Goal: Task Accomplishment & Management: Manage account settings

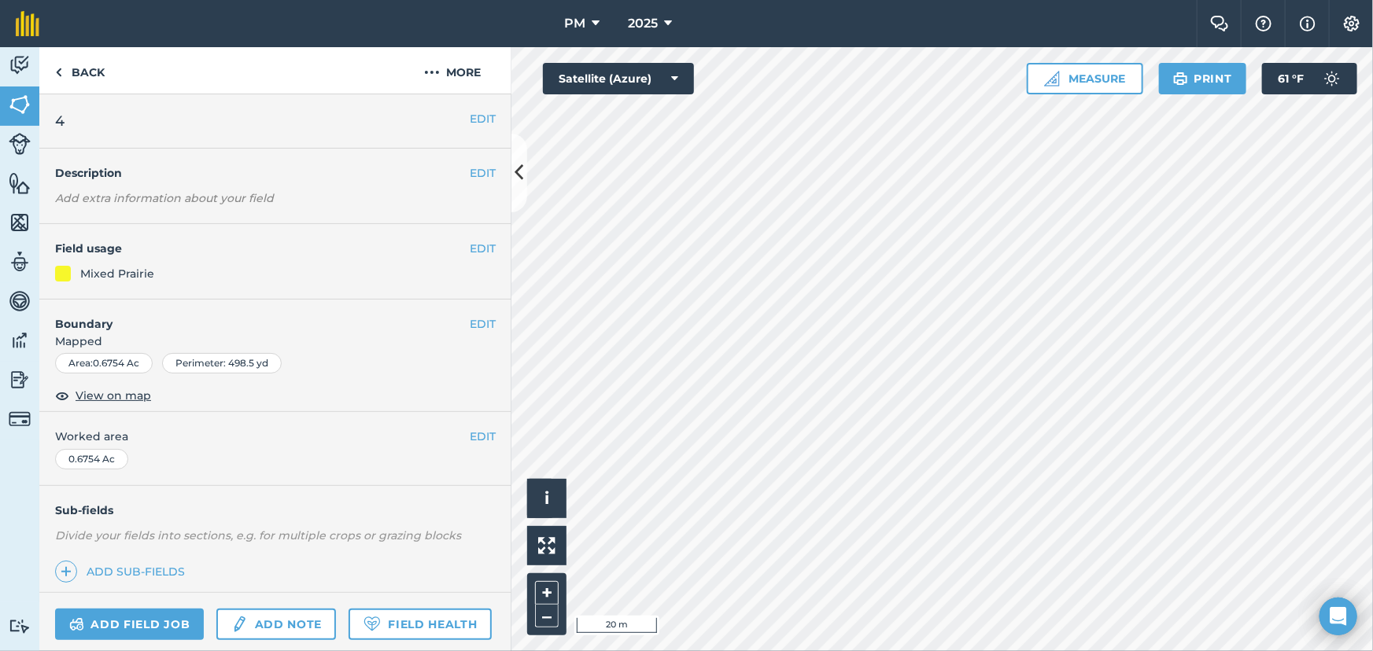
scroll to position [146, 0]
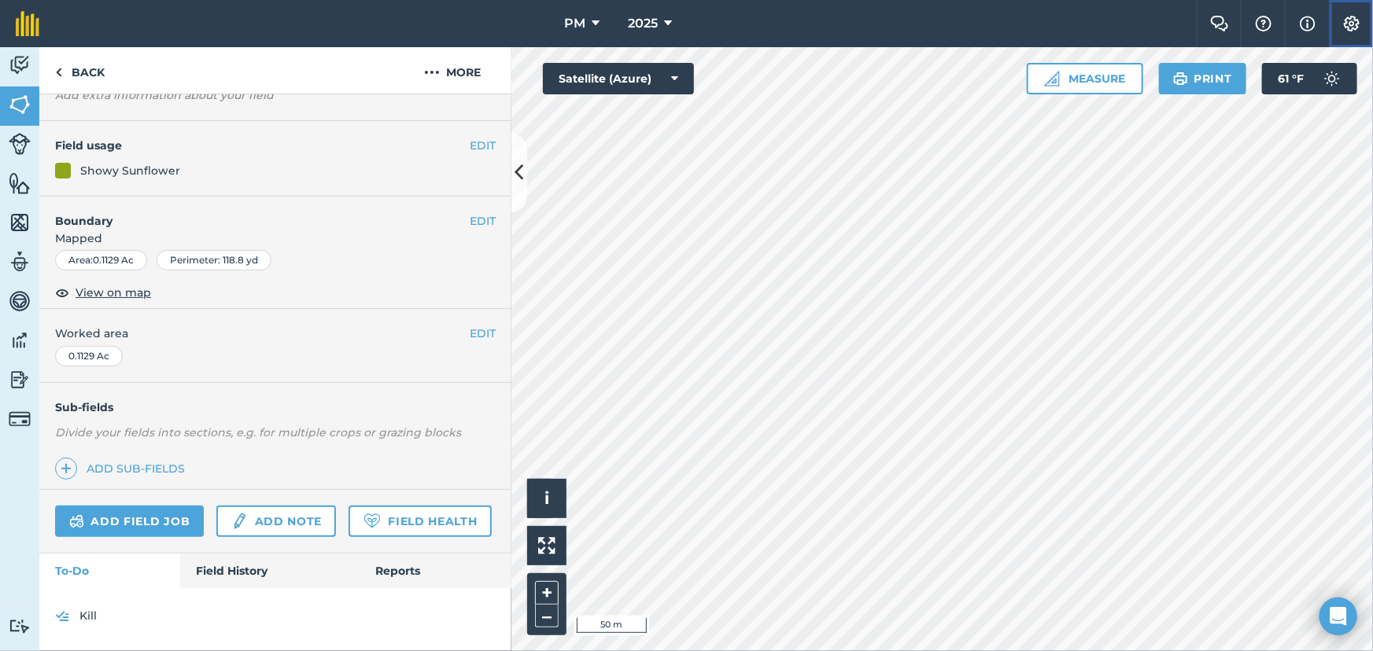
click at [1351, 30] on img at bounding box center [1351, 24] width 19 height 16
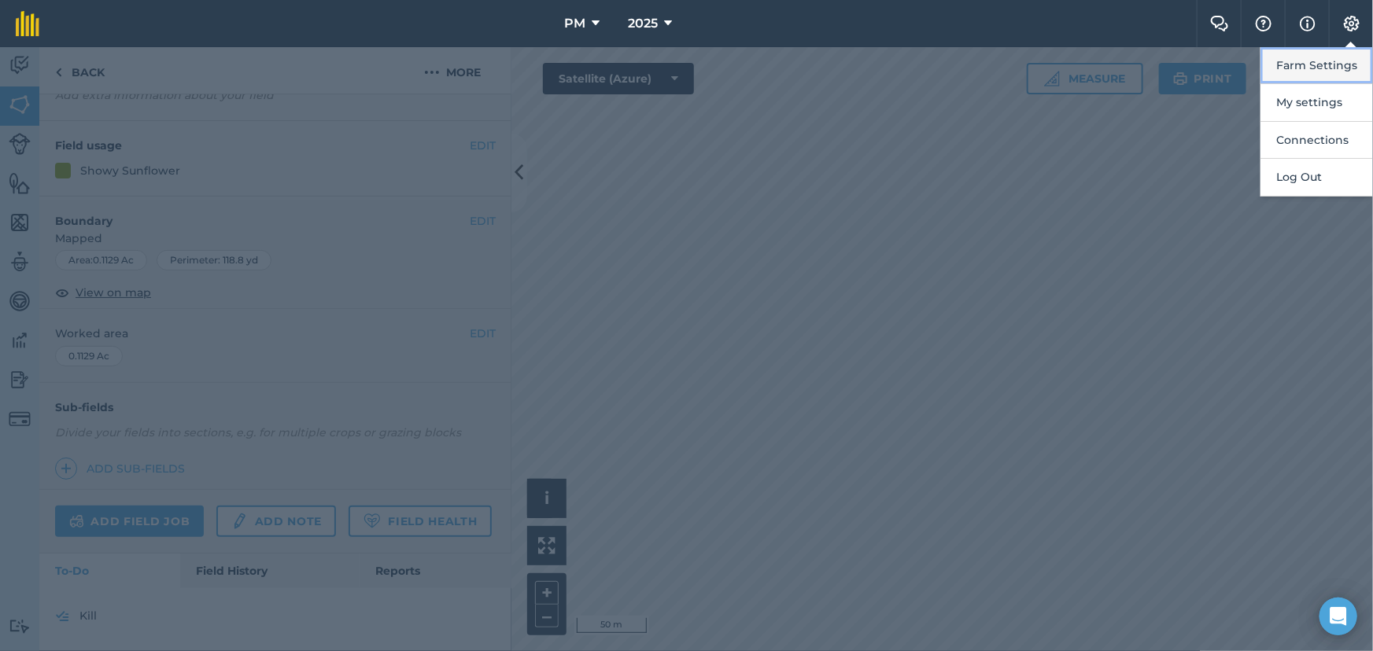
click at [1329, 64] on button "Farm Settings" at bounding box center [1316, 65] width 112 height 37
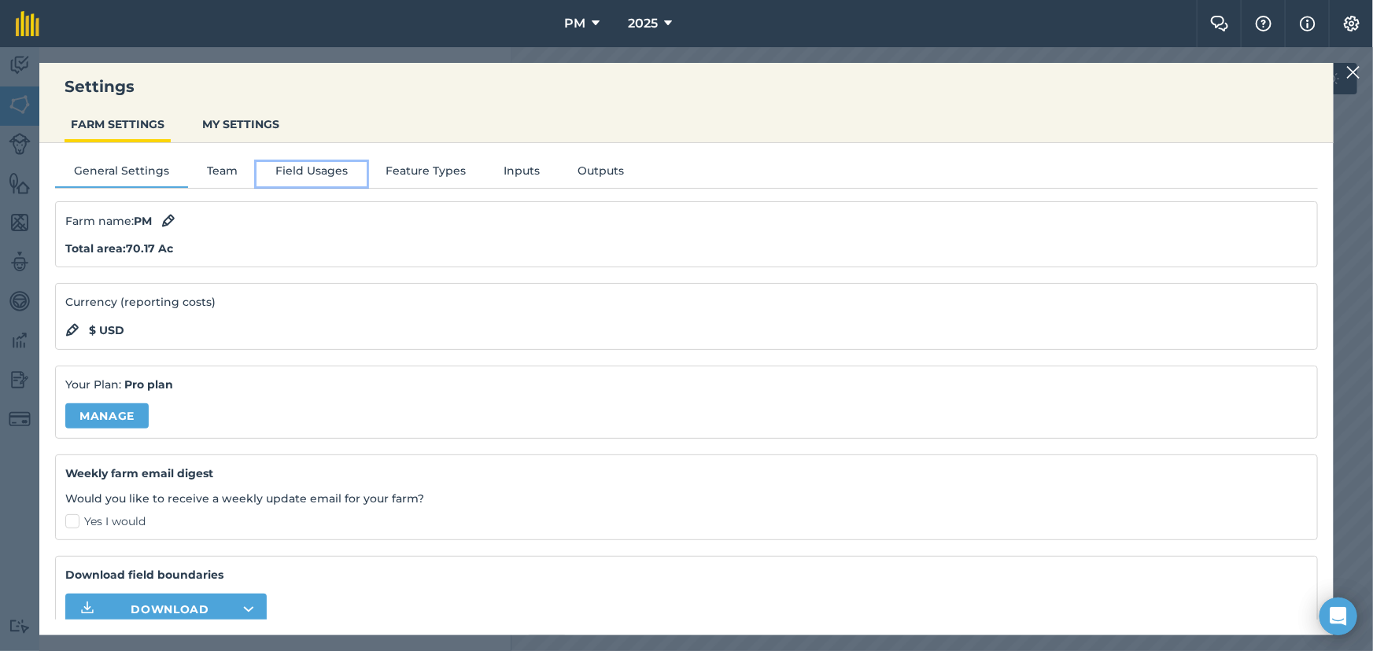
click at [307, 172] on button "Field Usages" at bounding box center [311, 174] width 110 height 24
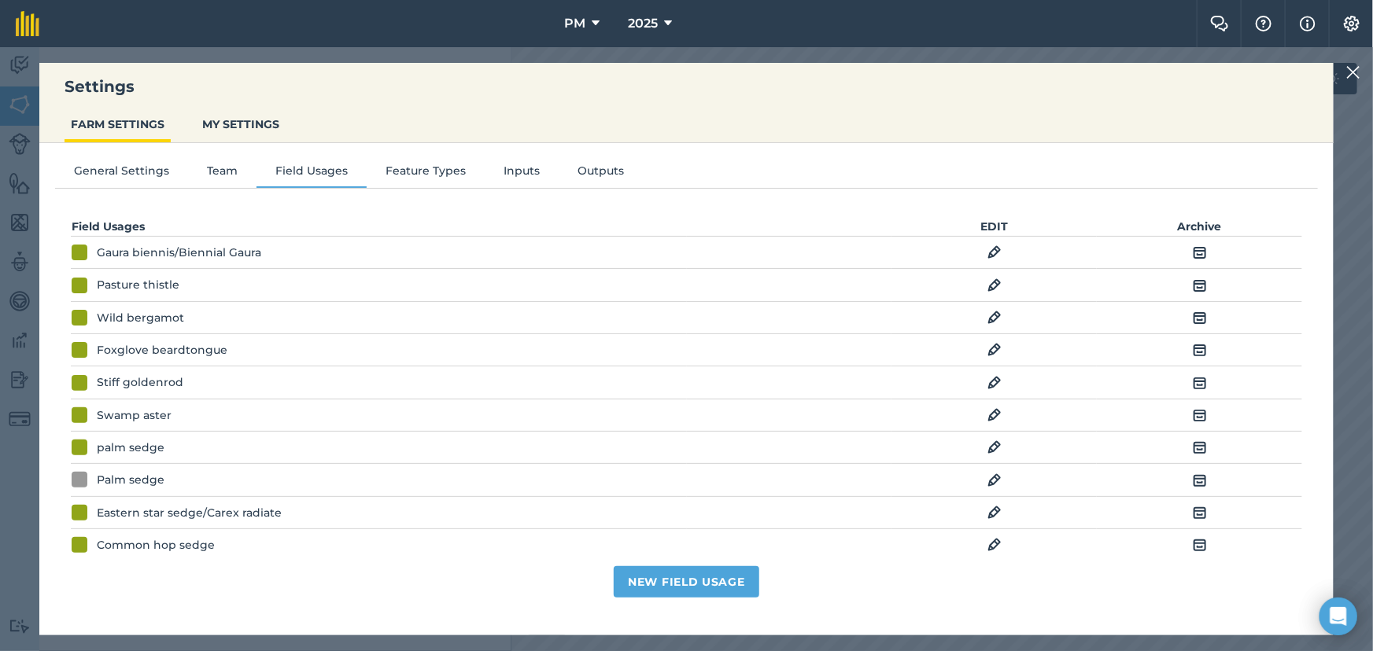
click at [987, 252] on img at bounding box center [994, 252] width 14 height 19
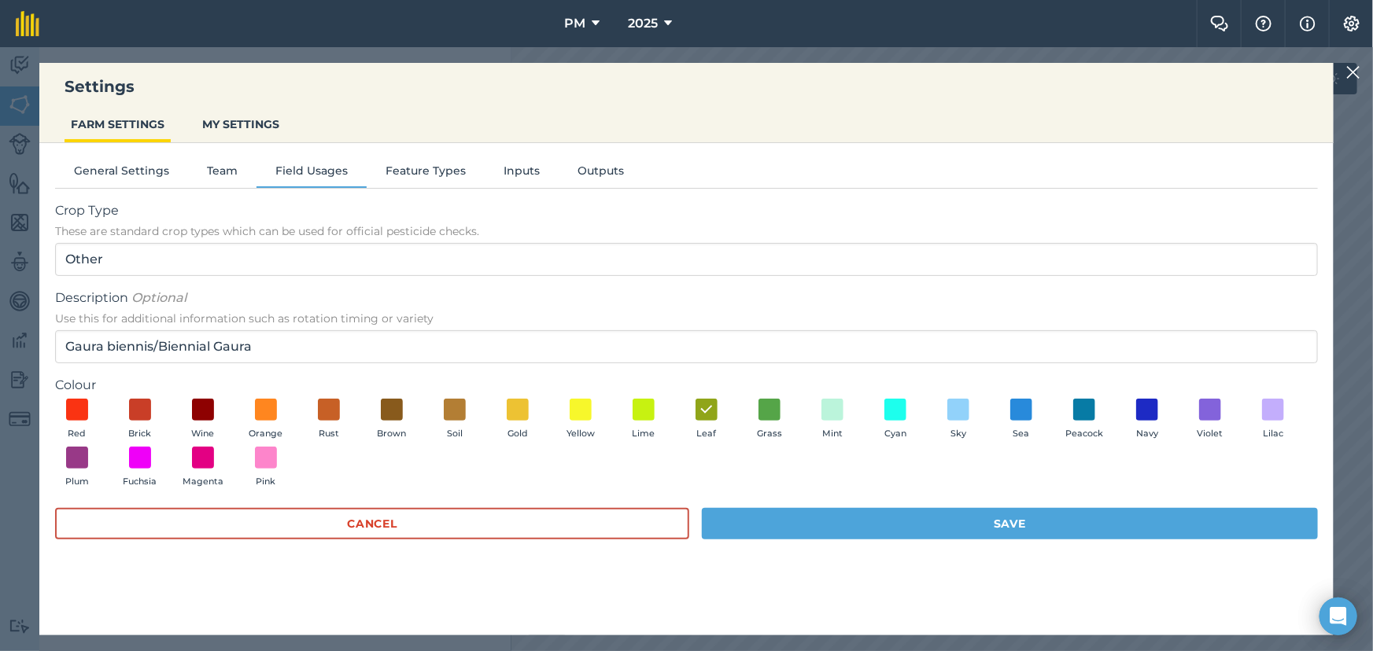
click at [1346, 79] on img at bounding box center [1353, 72] width 14 height 19
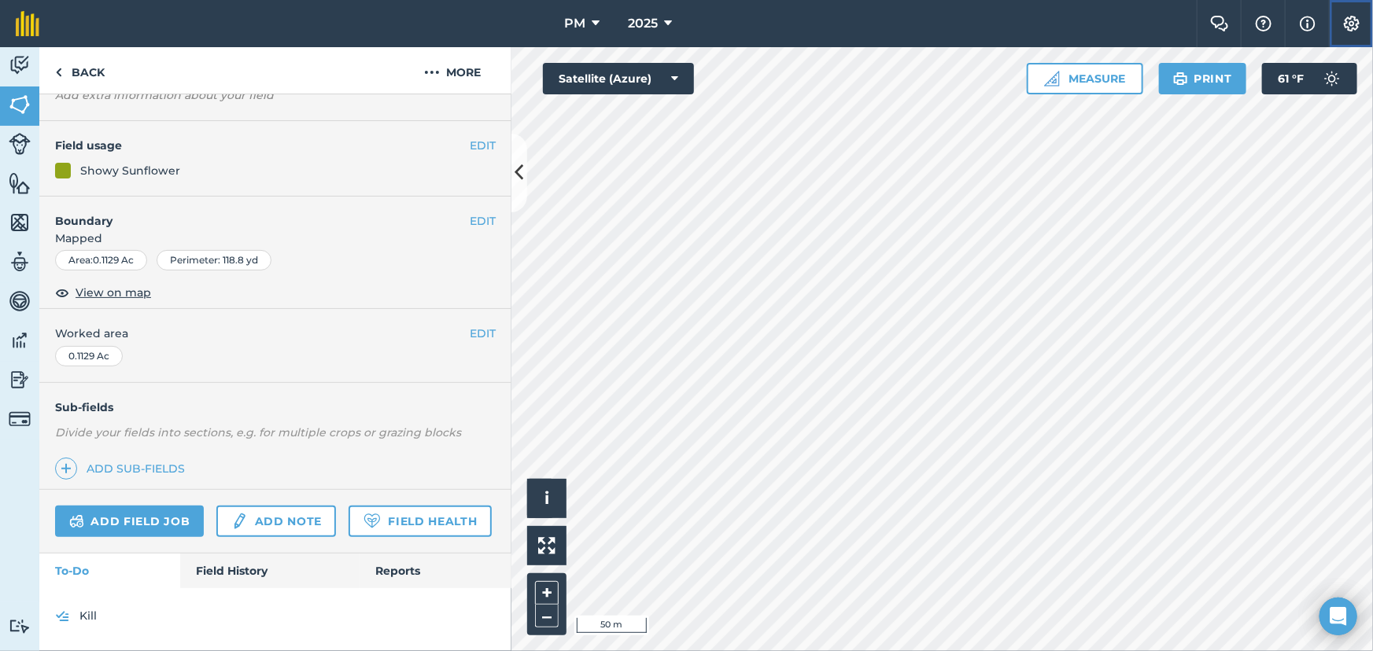
click at [1354, 21] on img at bounding box center [1351, 24] width 19 height 16
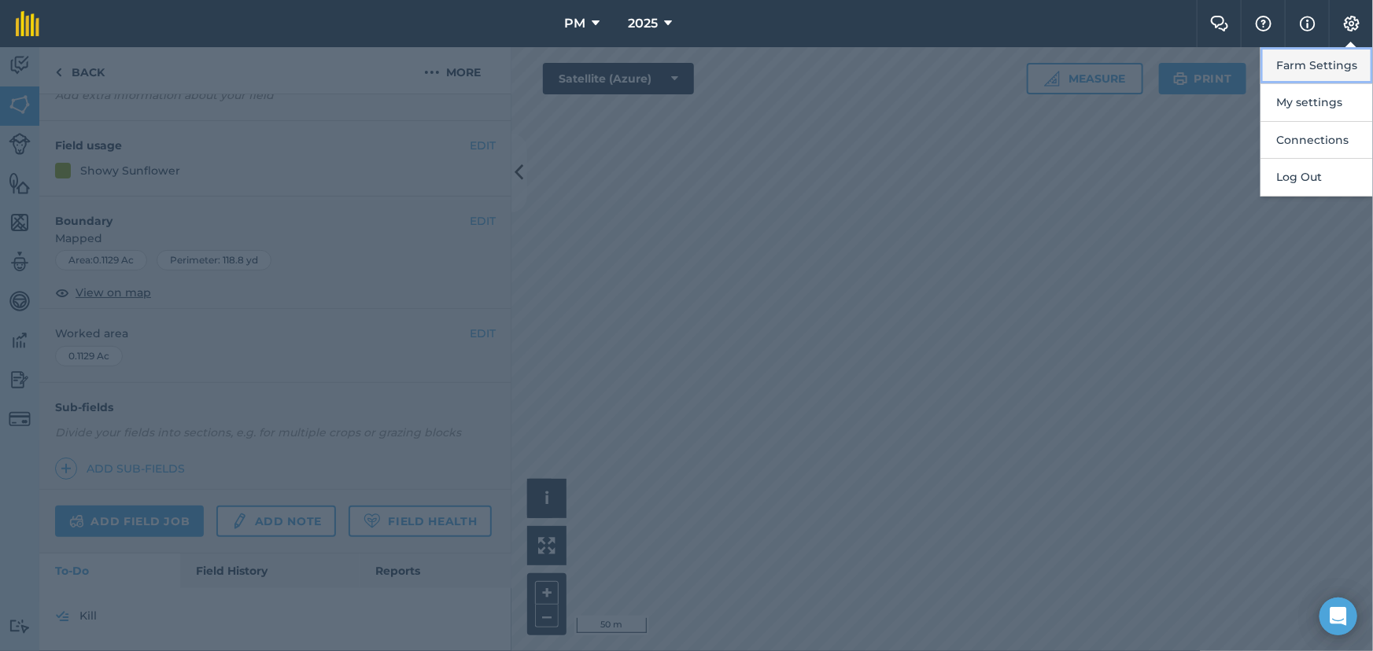
click at [1294, 64] on button "Farm Settings" at bounding box center [1316, 65] width 112 height 37
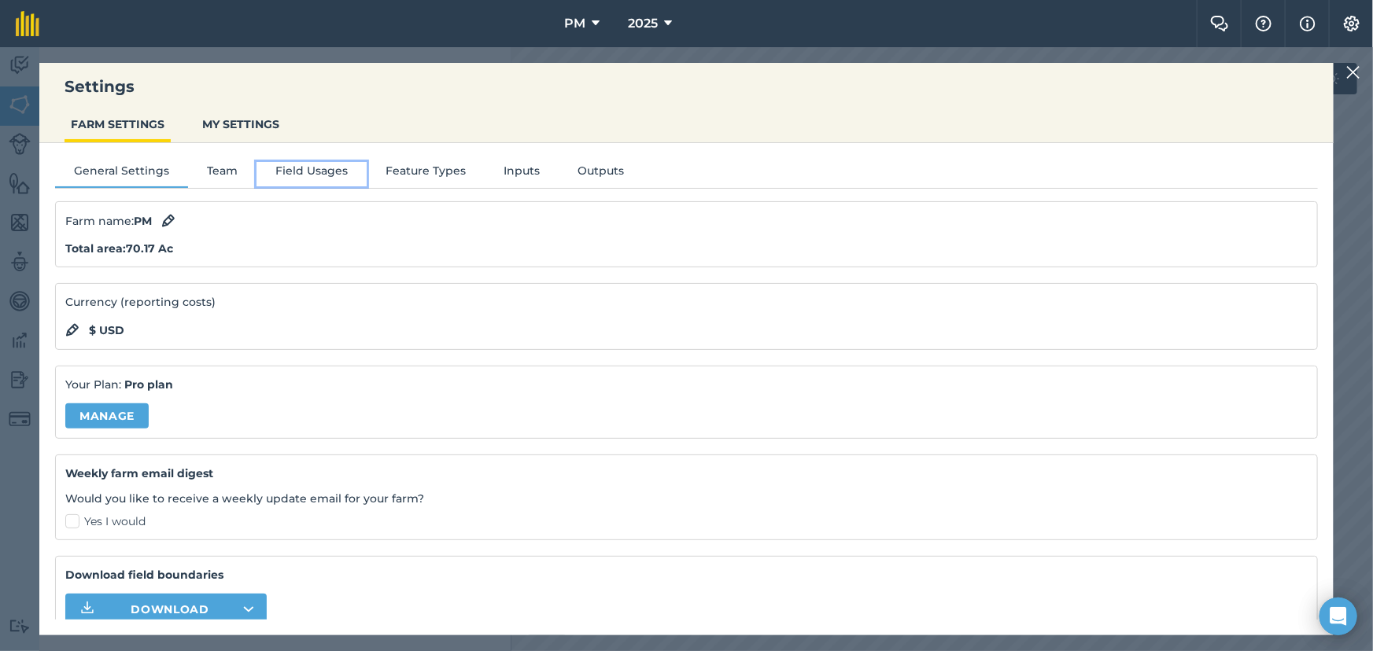
click at [311, 170] on button "Field Usages" at bounding box center [311, 174] width 110 height 24
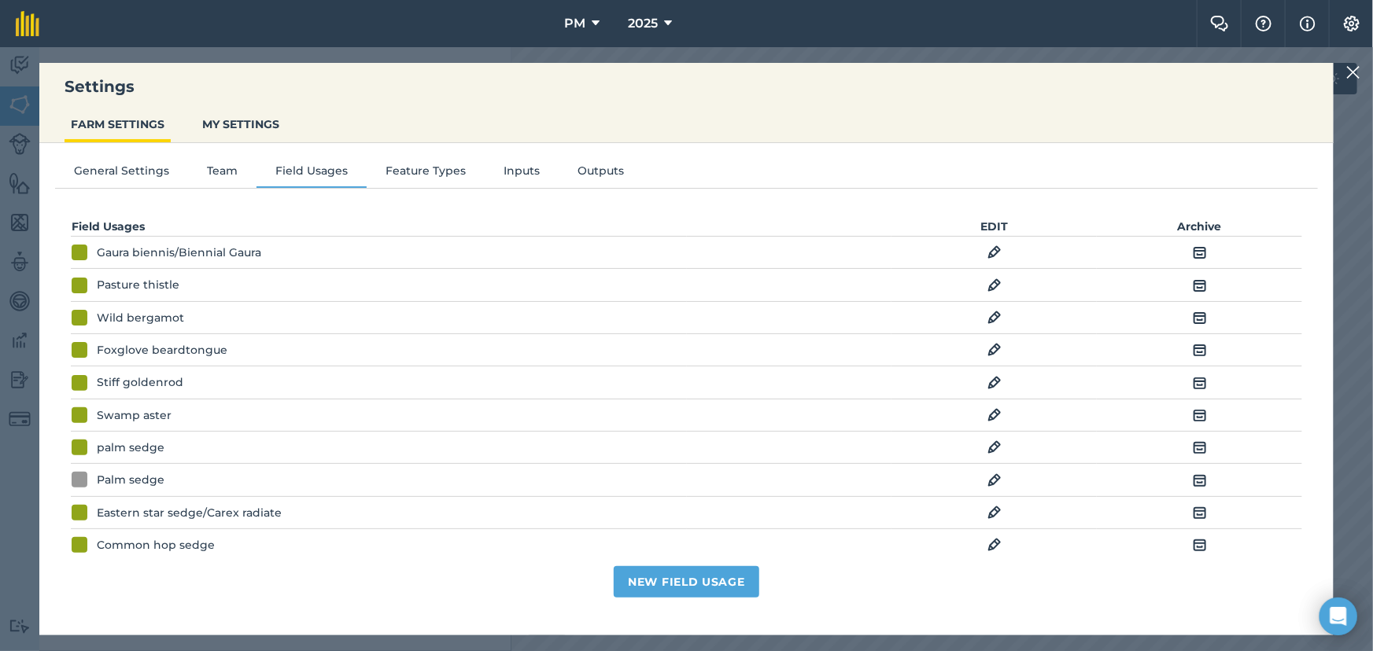
click at [987, 509] on img at bounding box center [994, 512] width 14 height 19
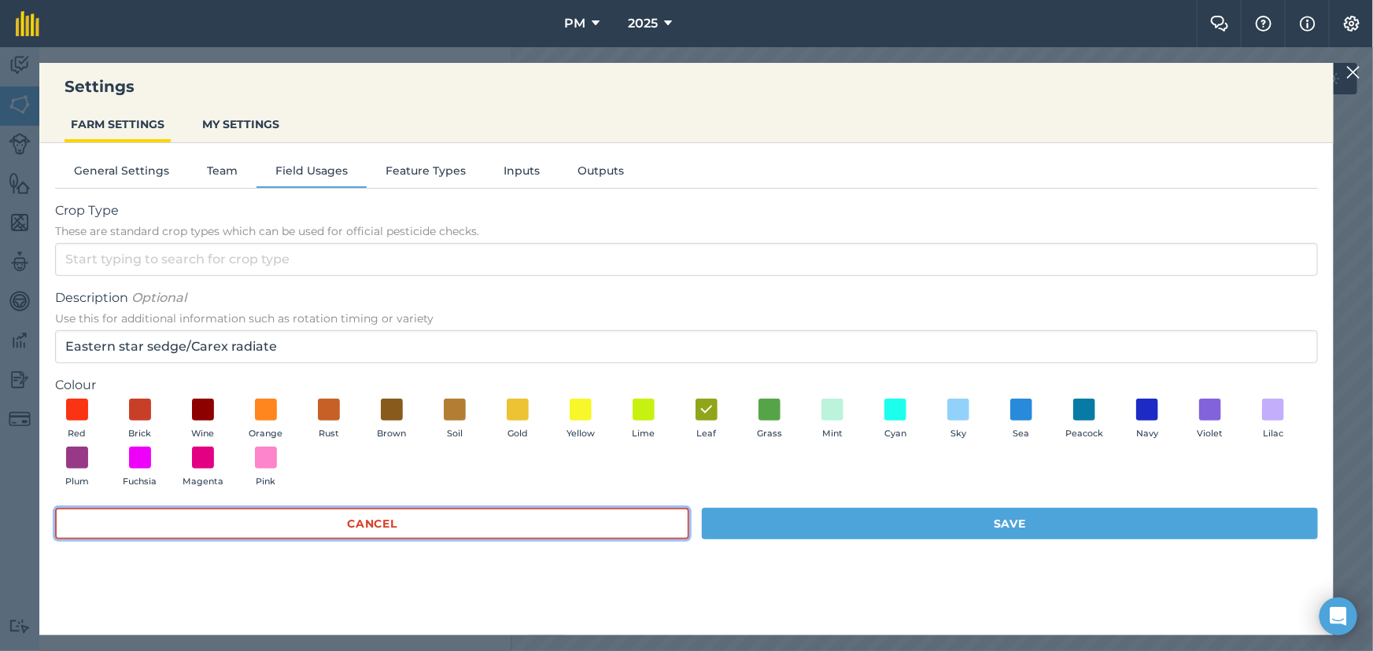
click at [529, 524] on button "Cancel" at bounding box center [372, 523] width 634 height 31
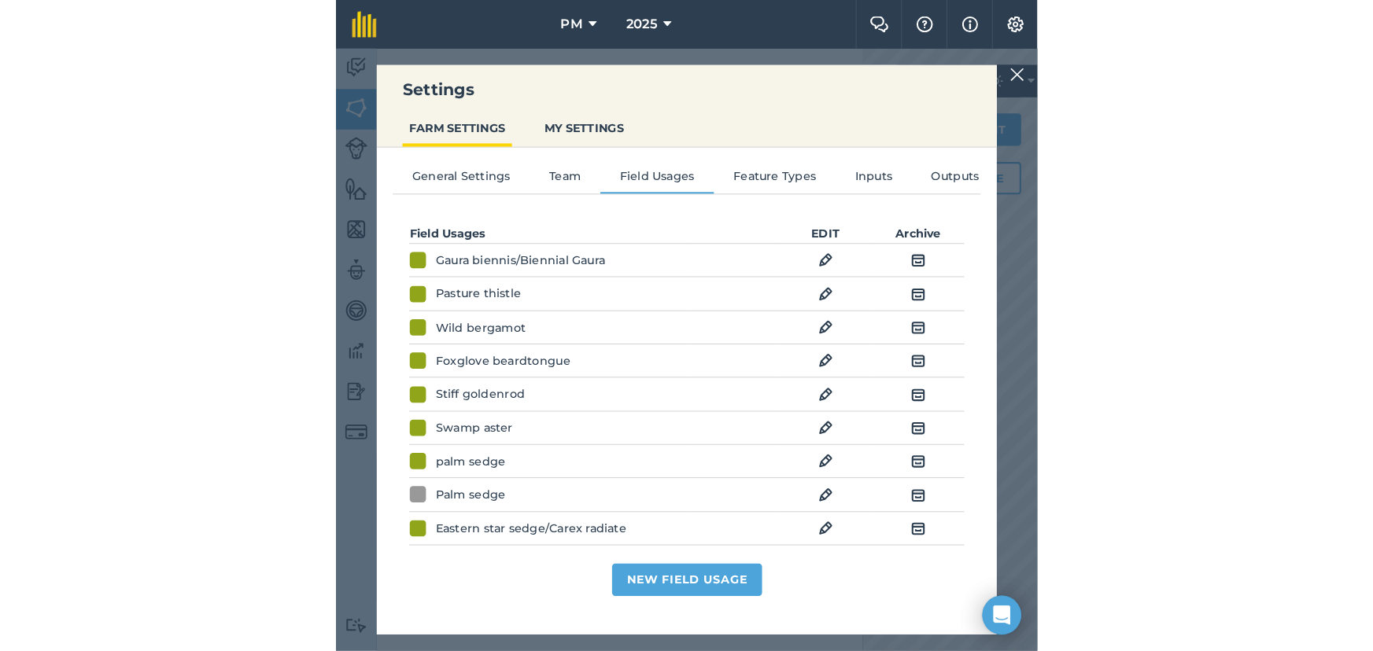
scroll to position [146, 0]
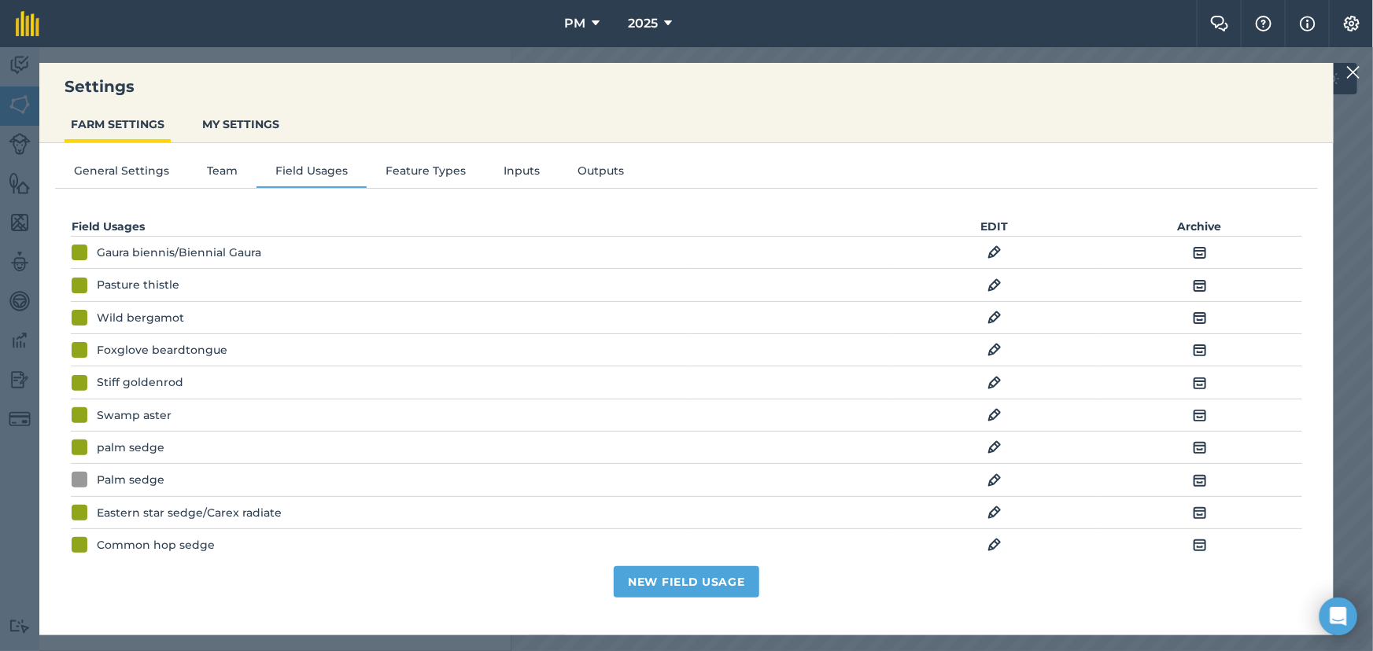
click at [1352, 74] on img at bounding box center [1353, 72] width 14 height 19
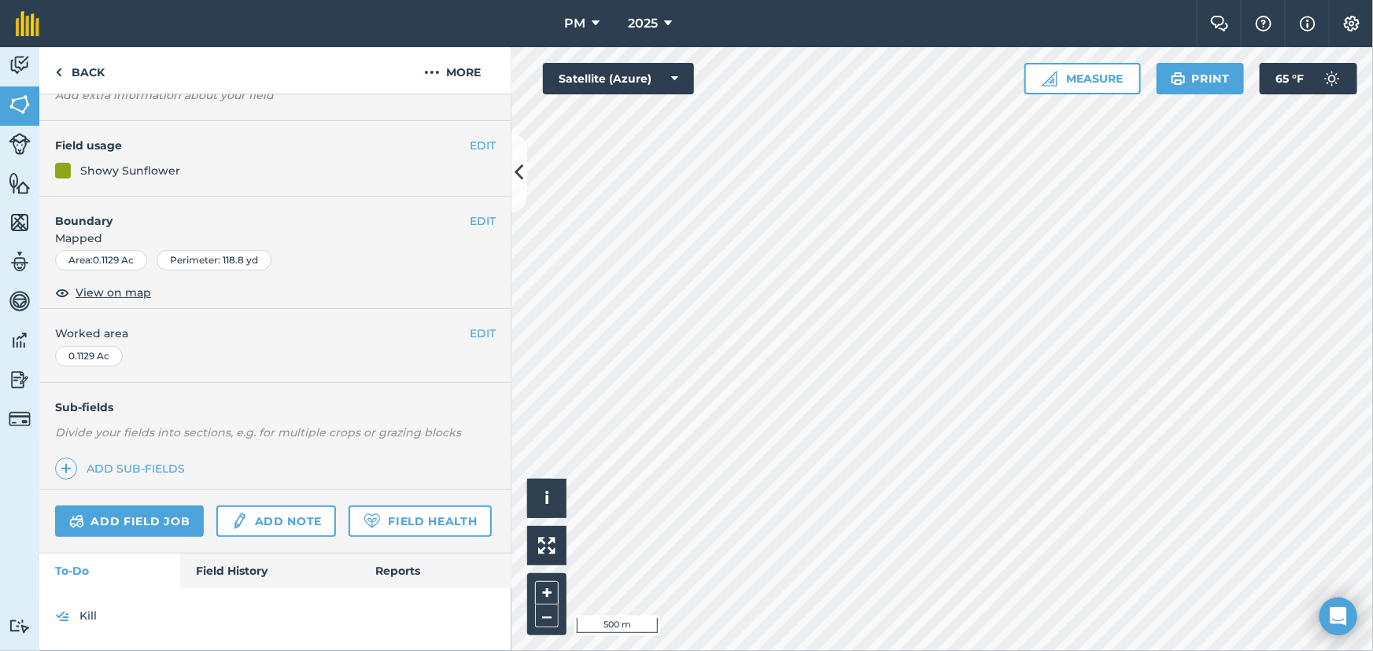
click at [1162, 90] on div "Click to start drawing i © 2025 TomTom, Microsoft 500 m + – Satellite (Azure) M…" at bounding box center [941, 349] width 861 height 604
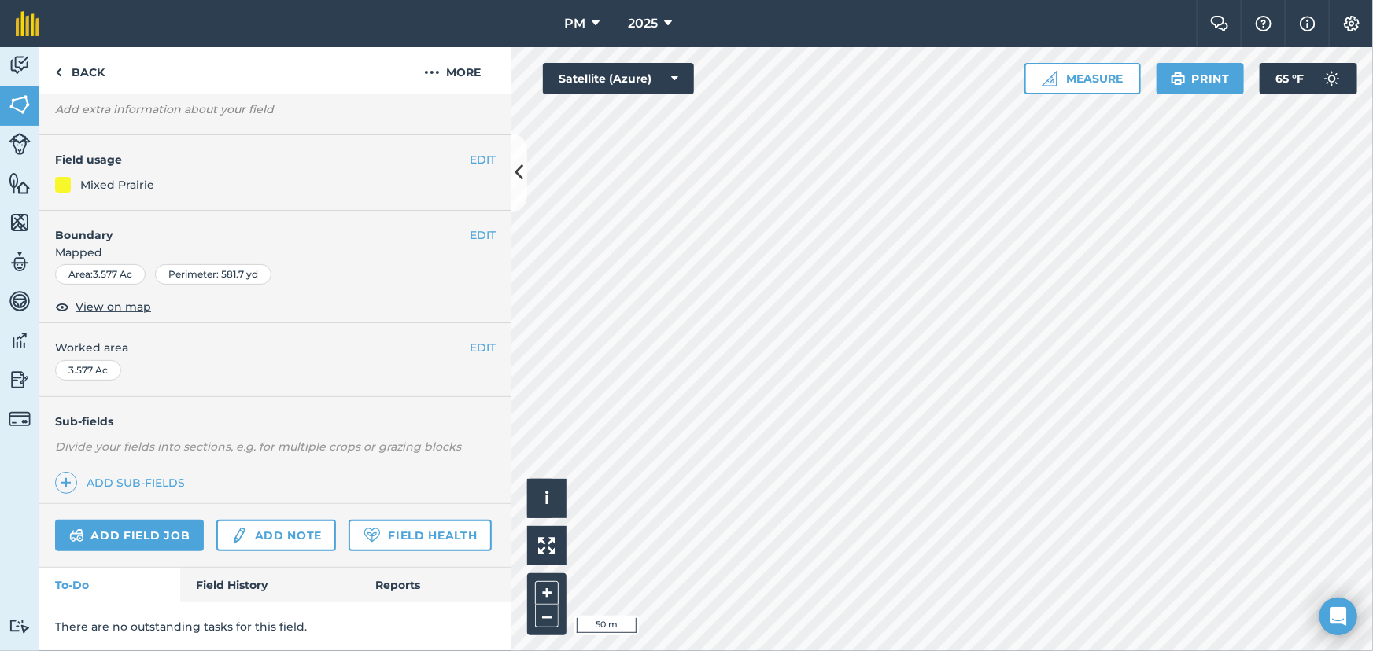
scroll to position [131, 0]
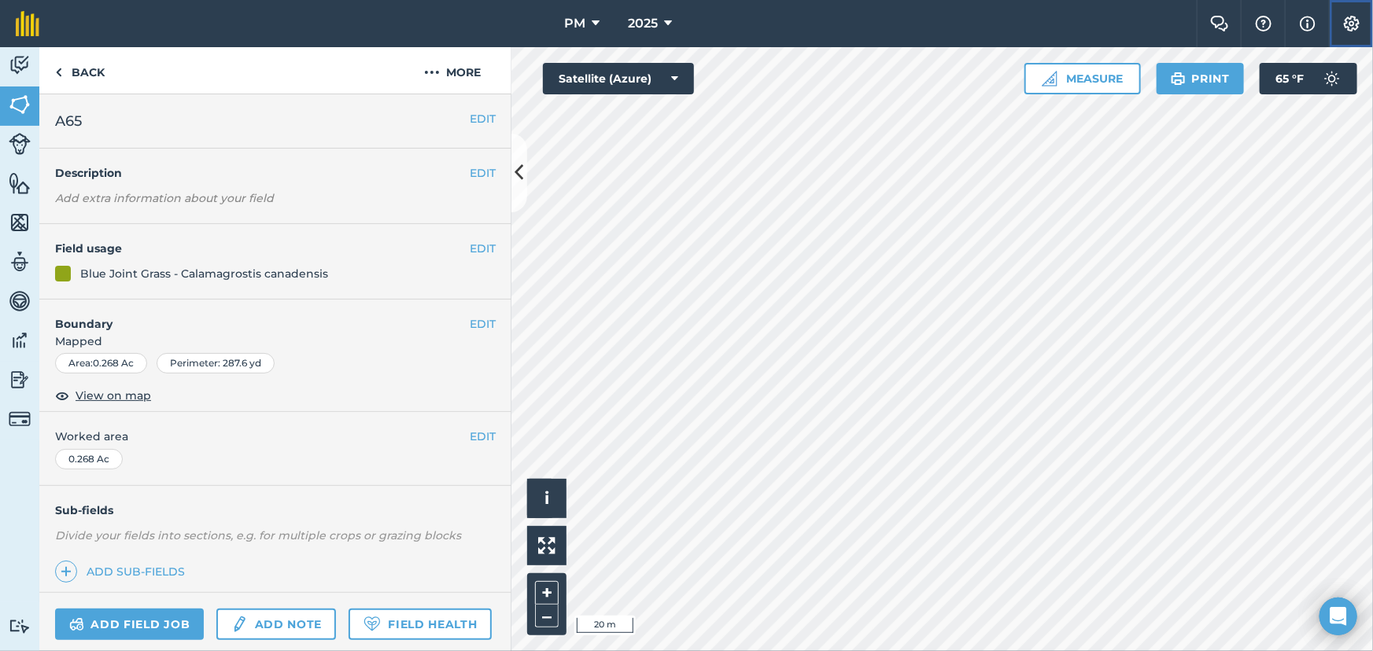
click at [1348, 23] on img at bounding box center [1351, 24] width 19 height 16
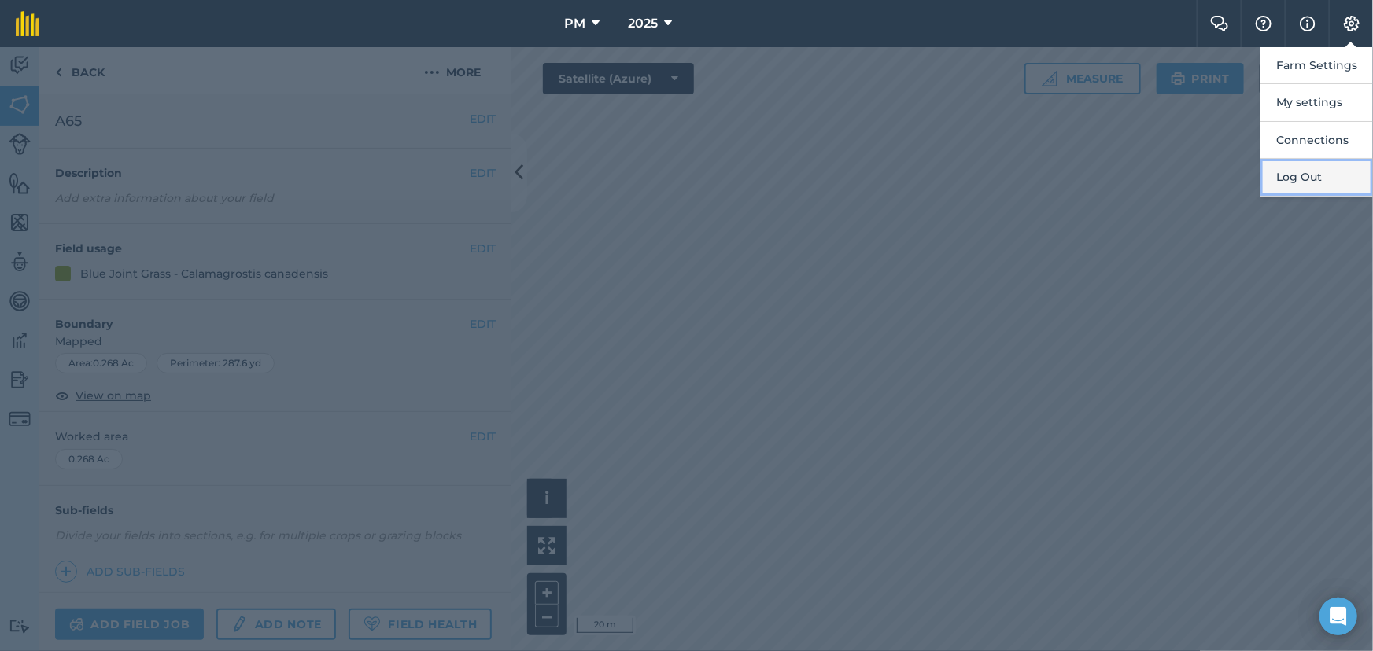
click at [1310, 175] on button "Log Out" at bounding box center [1316, 177] width 112 height 37
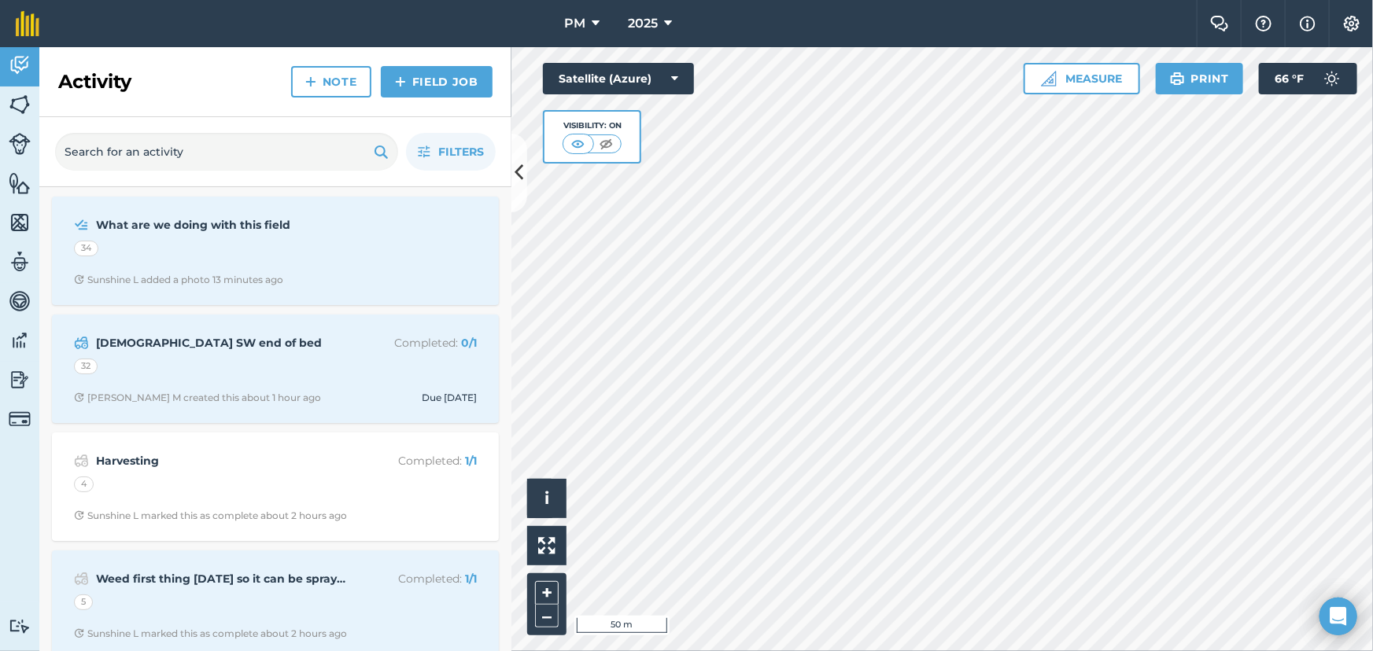
click at [1232, 31] on div "PM 2025 Farm Chat Help Info Settings PM - 2025 Reproduced with the permission o…" at bounding box center [686, 325] width 1373 height 651
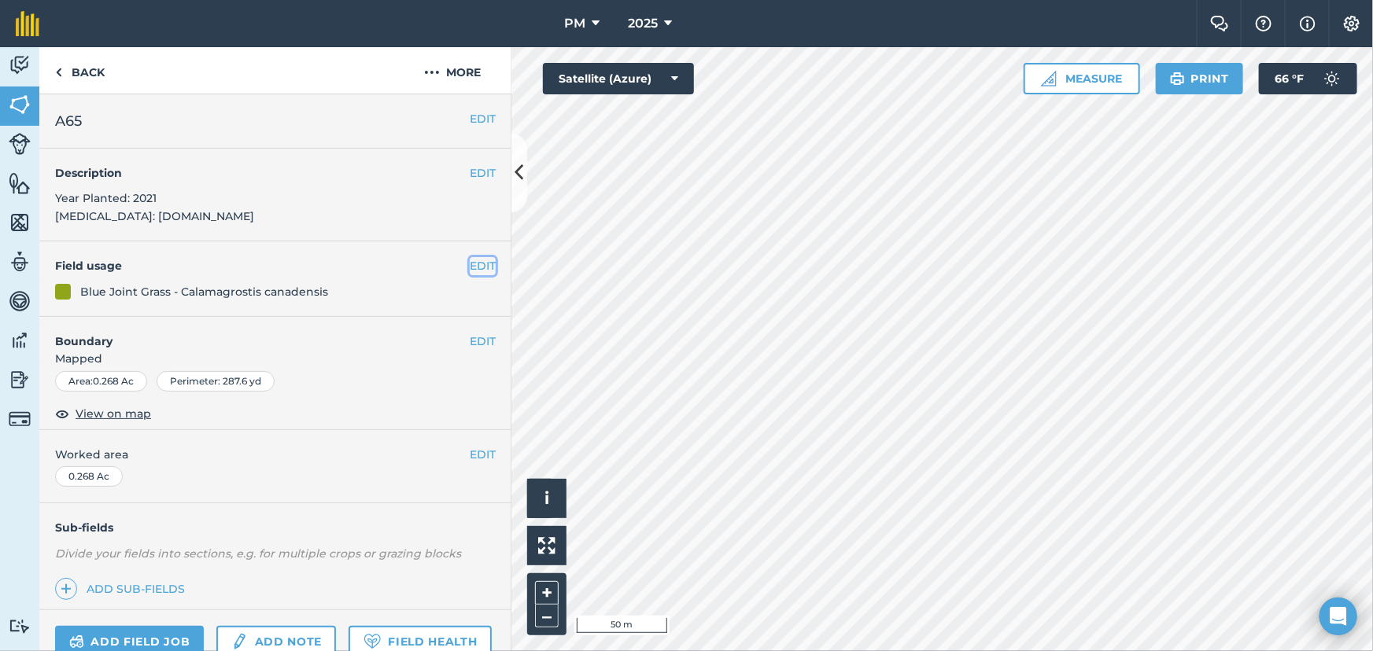
click at [470, 267] on button "EDIT" at bounding box center [483, 265] width 26 height 17
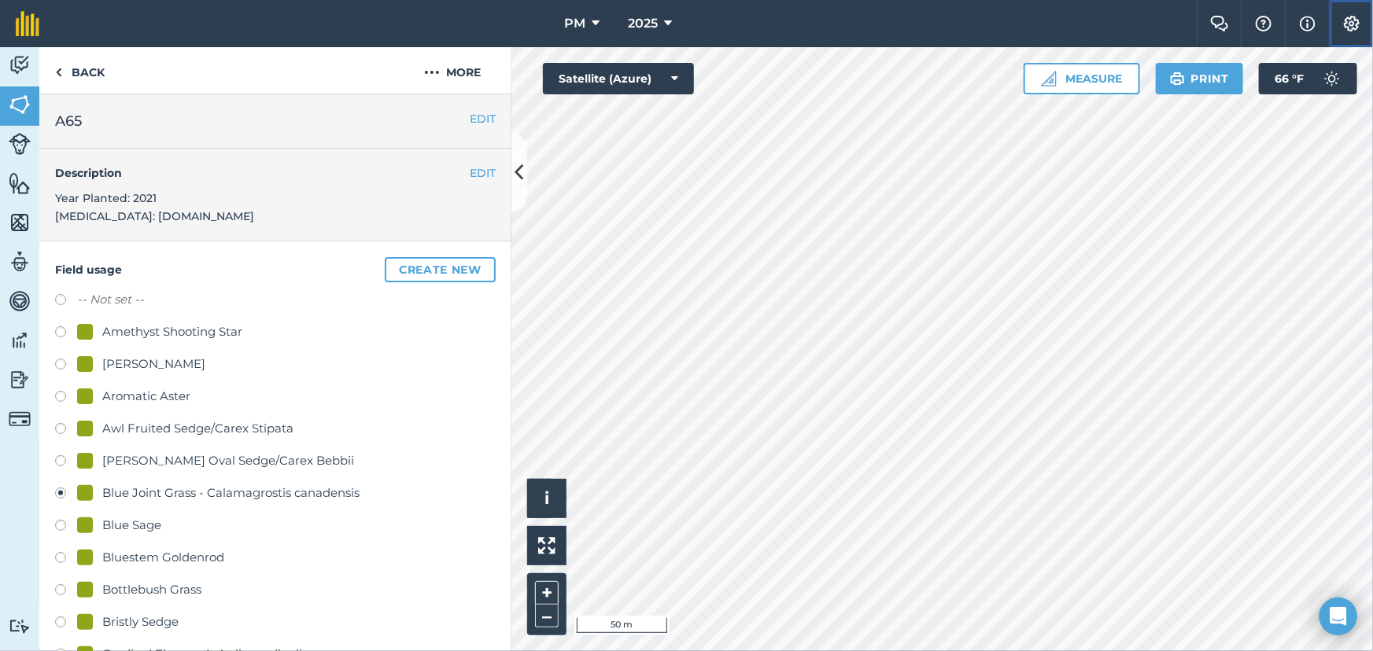
click at [1354, 28] on img at bounding box center [1351, 24] width 19 height 16
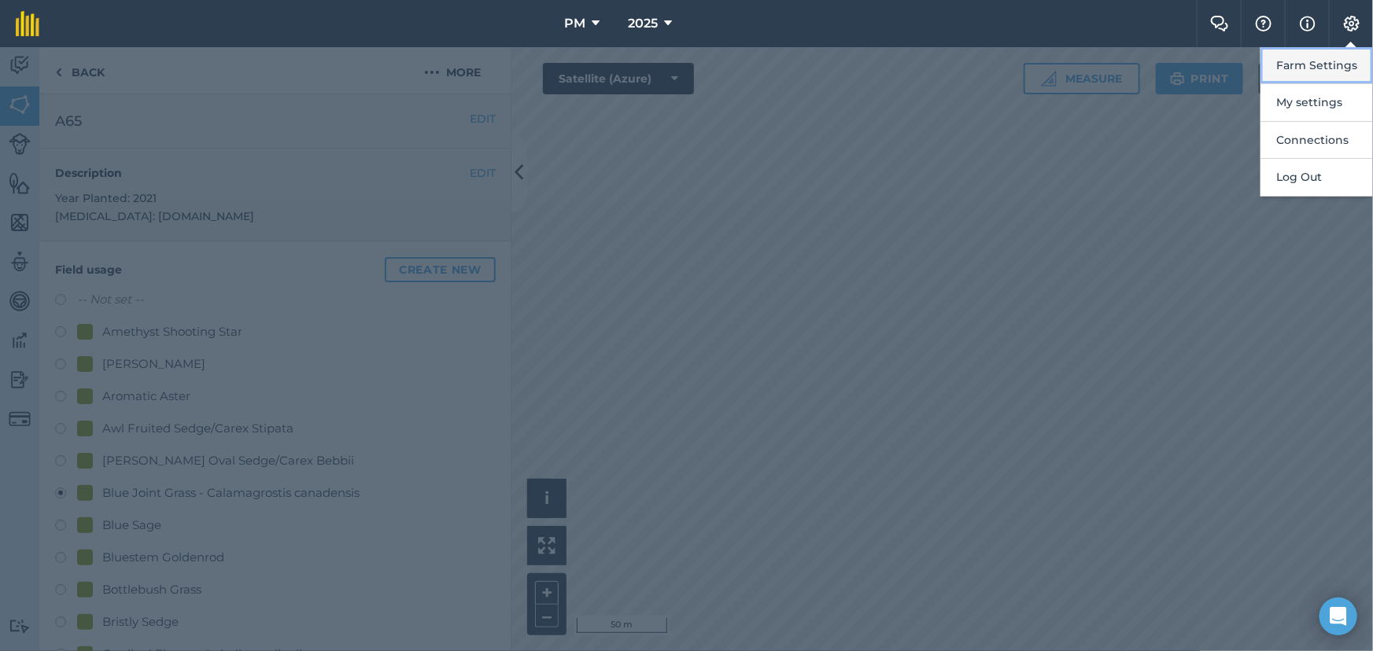
click at [1329, 62] on button "Farm Settings" at bounding box center [1316, 65] width 112 height 37
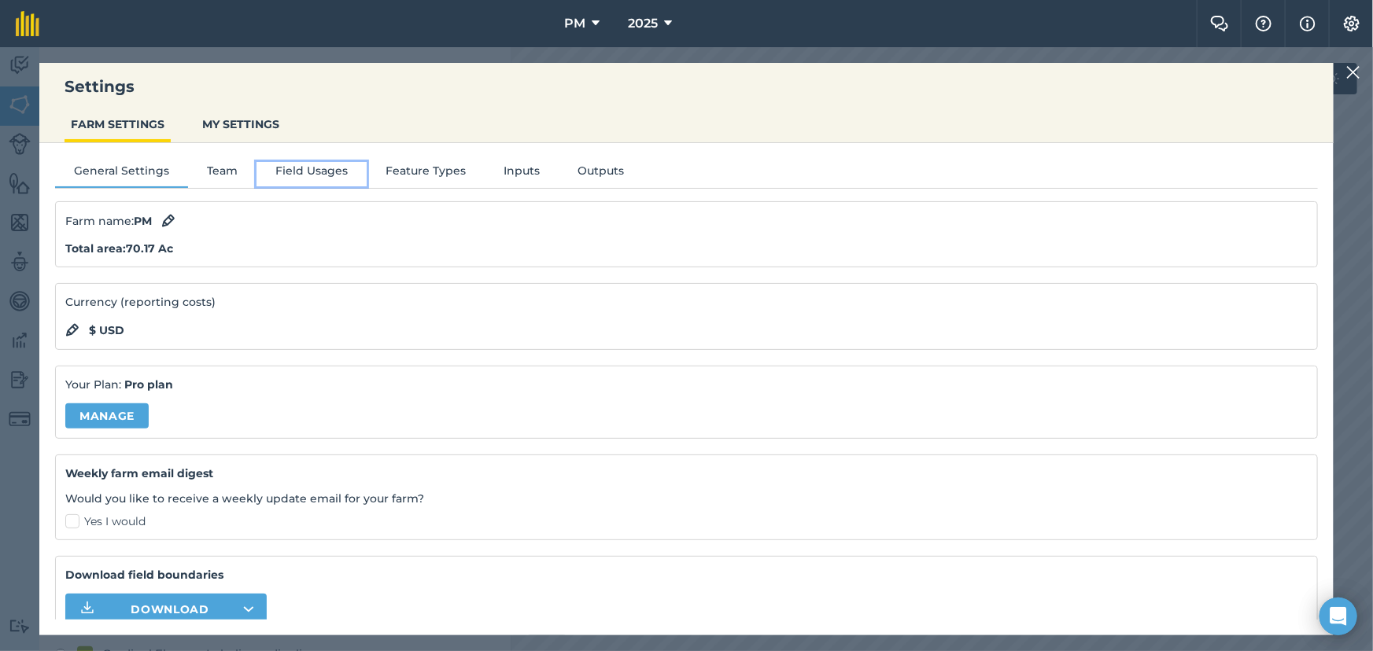
click at [315, 169] on button "Field Usages" at bounding box center [311, 174] width 110 height 24
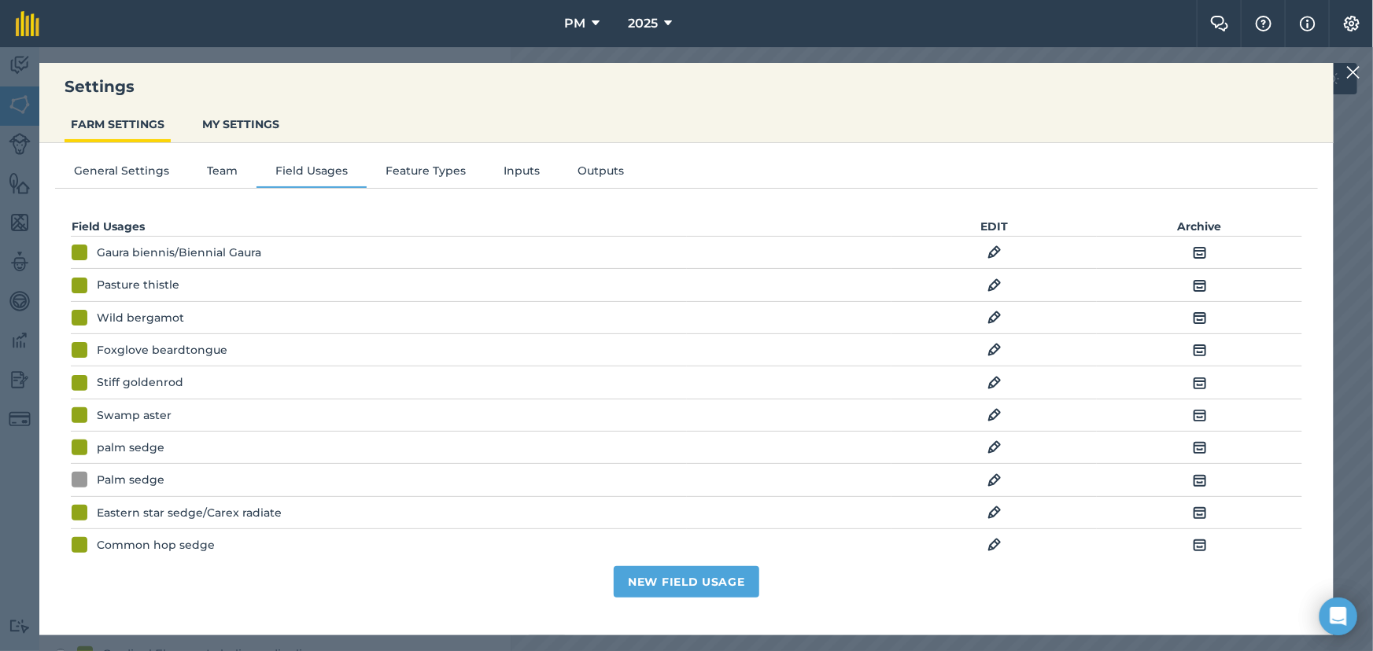
click at [987, 316] on img at bounding box center [994, 317] width 14 height 19
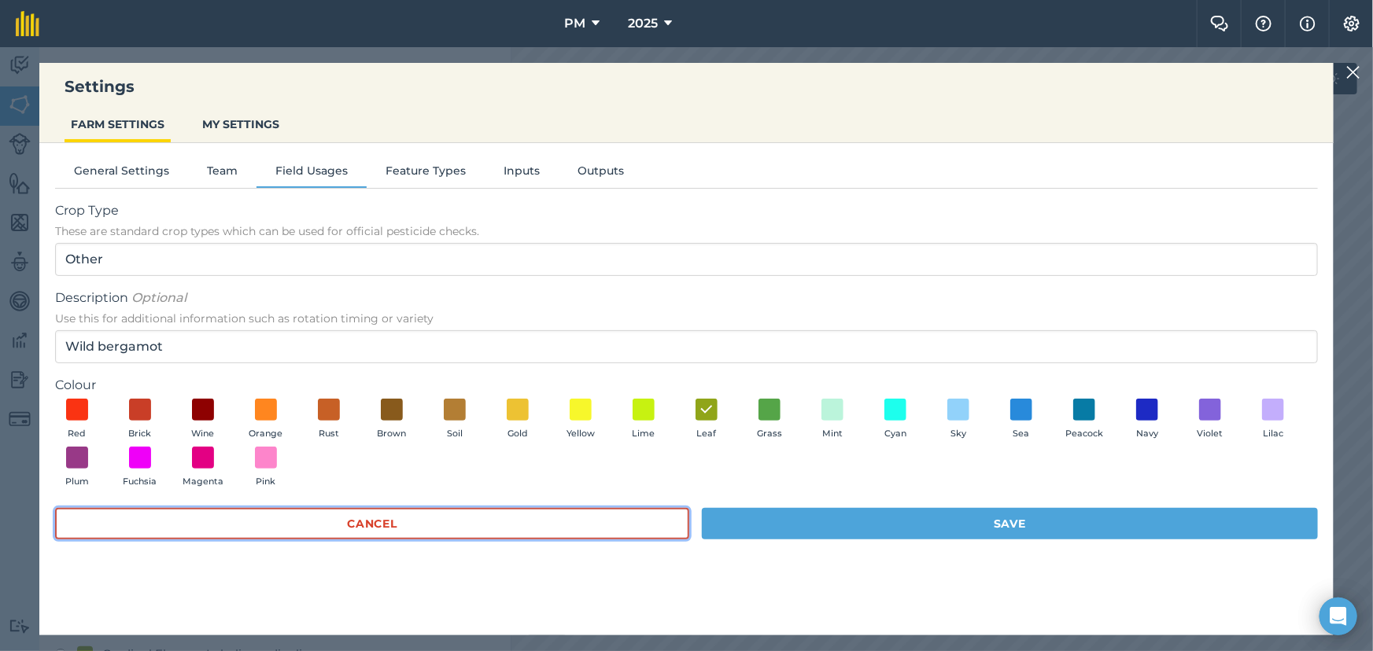
click at [356, 519] on button "Cancel" at bounding box center [372, 523] width 634 height 31
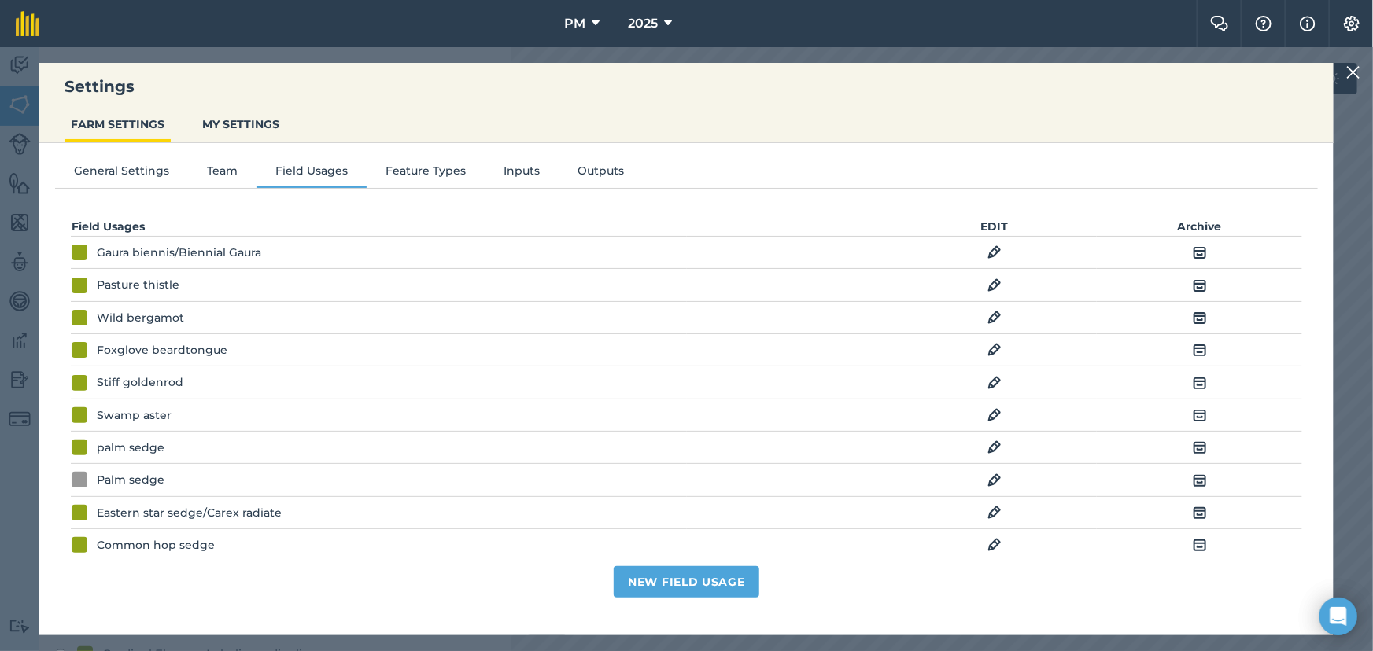
click at [1355, 73] on img at bounding box center [1353, 72] width 14 height 19
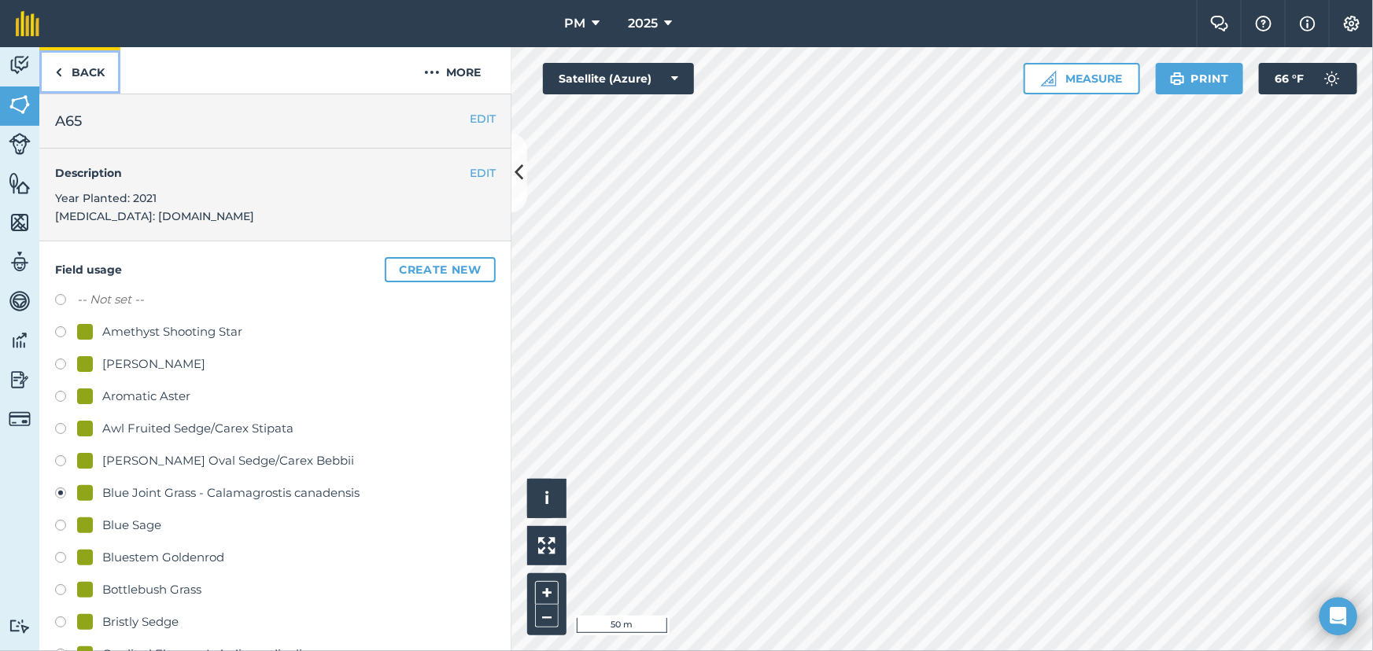
click at [68, 72] on link "Back" at bounding box center [79, 70] width 81 height 46
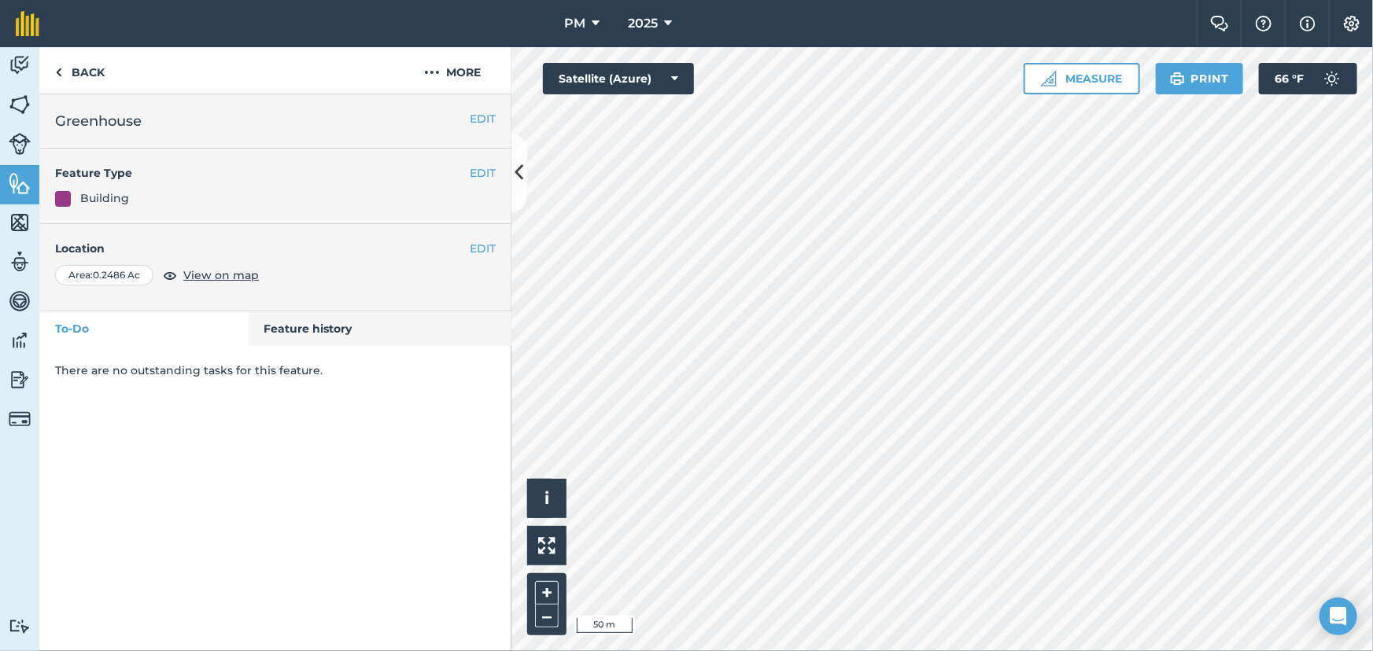
drag, startPoint x: 941, startPoint y: 217, endPoint x: 411, endPoint y: 466, distance: 585.8
click at [411, 466] on div "EDIT Greenhouse EDIT Feature Type Building EDIT Location Area : 0.2486 Ac View …" at bounding box center [275, 372] width 472 height 557
click at [55, 71] on img at bounding box center [58, 72] width 7 height 19
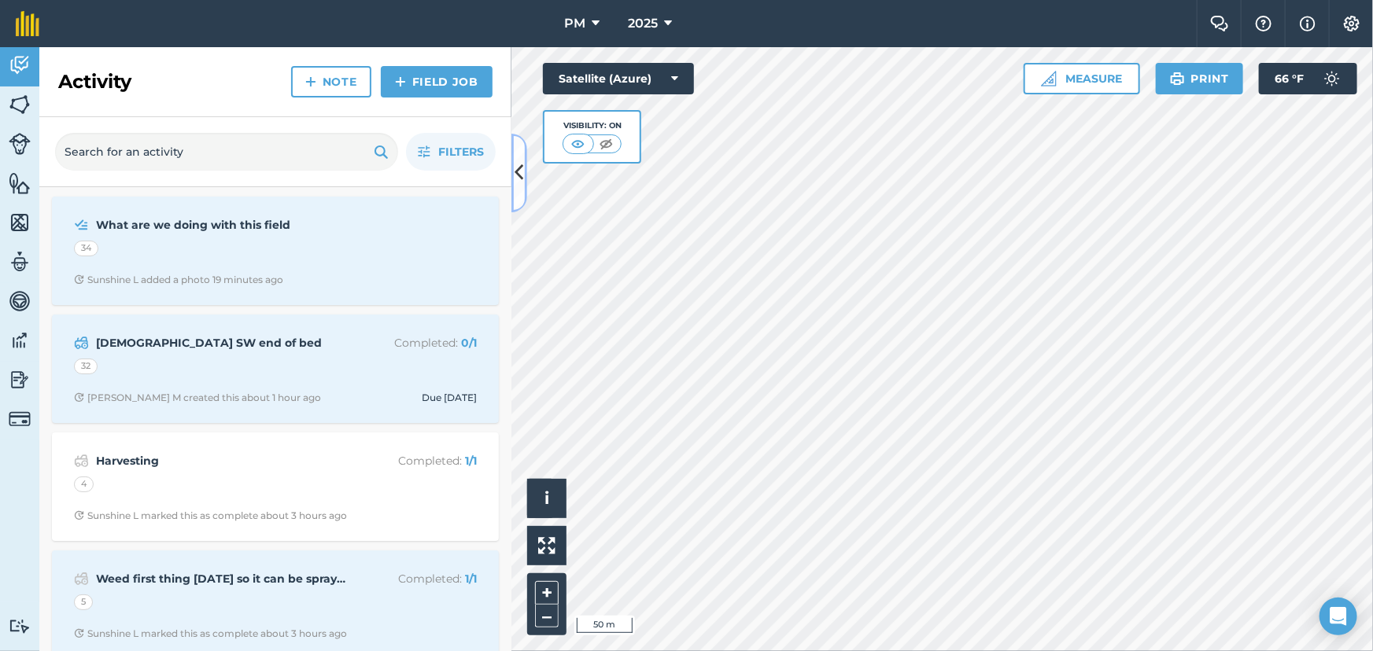
click at [518, 178] on icon at bounding box center [519, 173] width 9 height 28
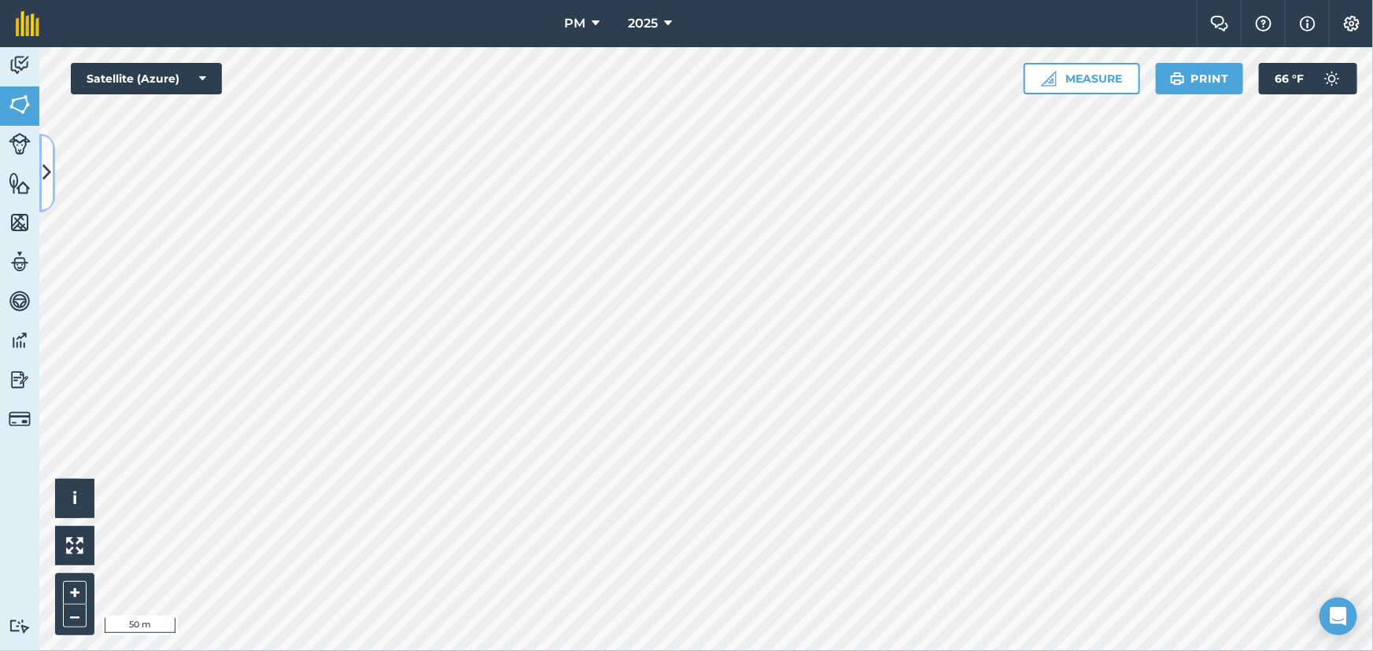
click at [43, 172] on icon at bounding box center [47, 173] width 9 height 28
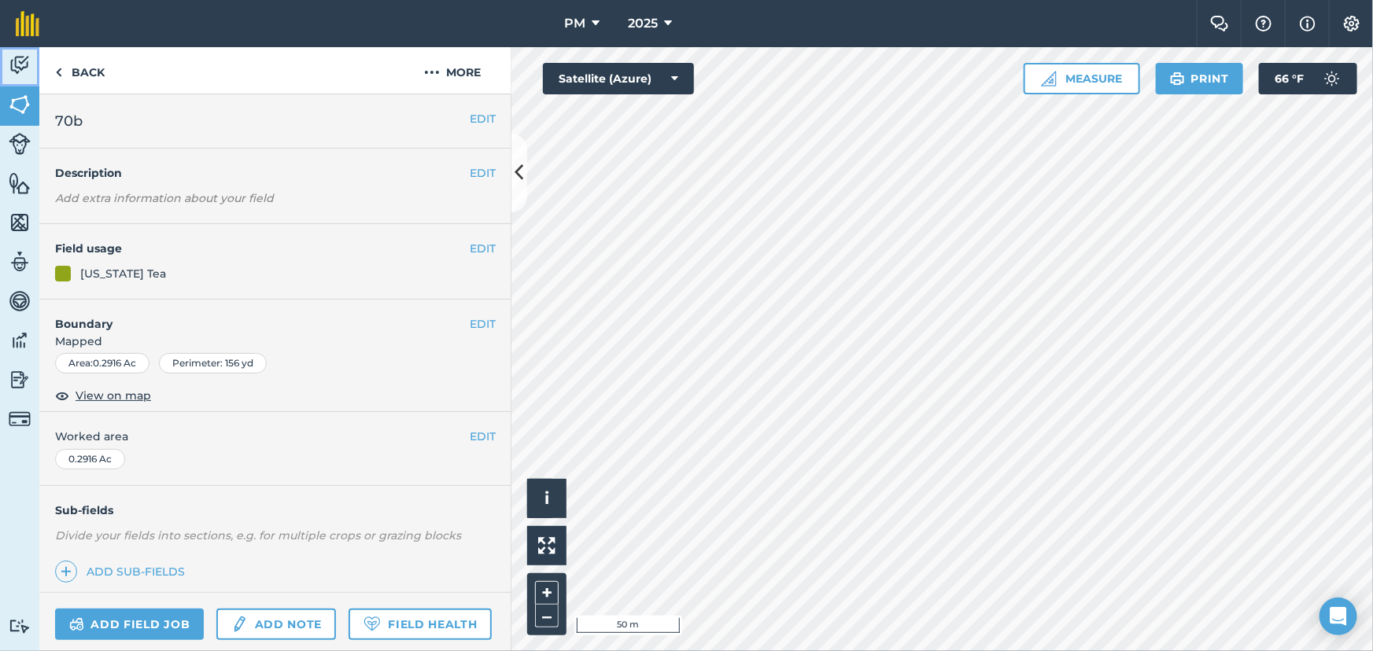
click at [24, 57] on img at bounding box center [20, 65] width 22 height 24
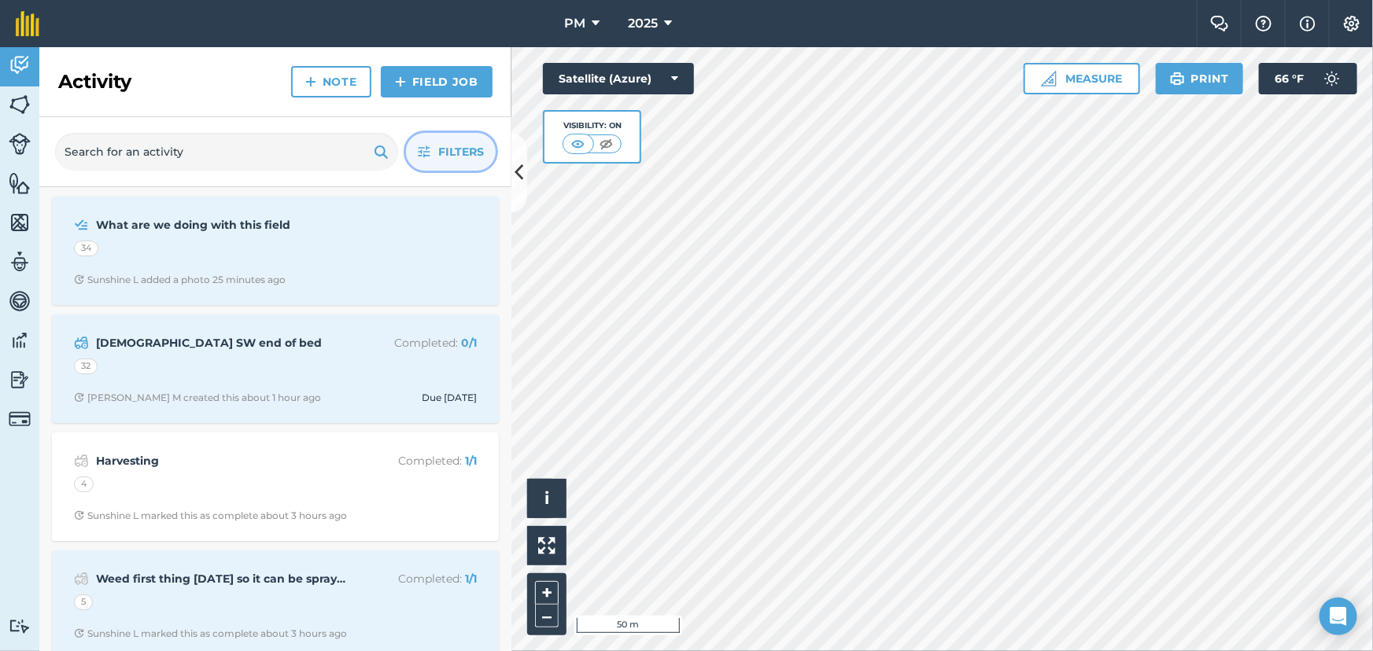
click at [444, 147] on span "Filters" at bounding box center [461, 151] width 46 height 17
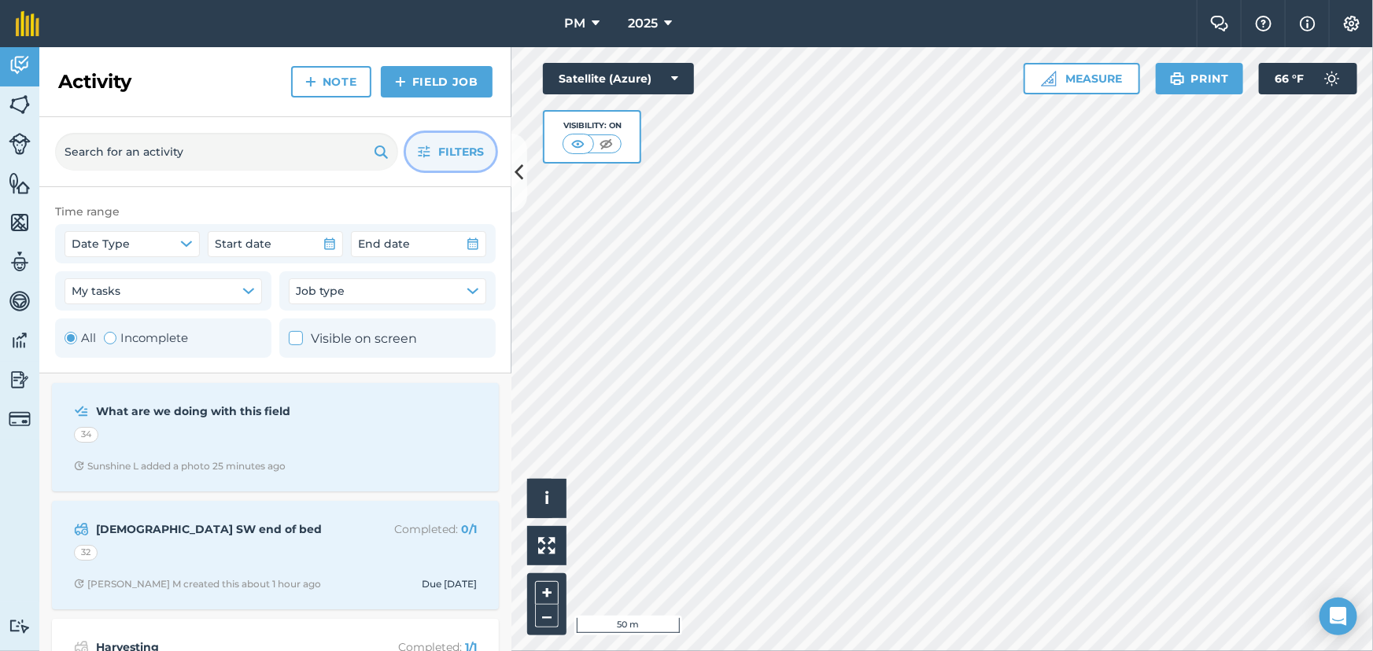
click at [110, 339] on div "Toggle Activity" at bounding box center [110, 338] width 13 height 13
radio input "false"
radio input "true"
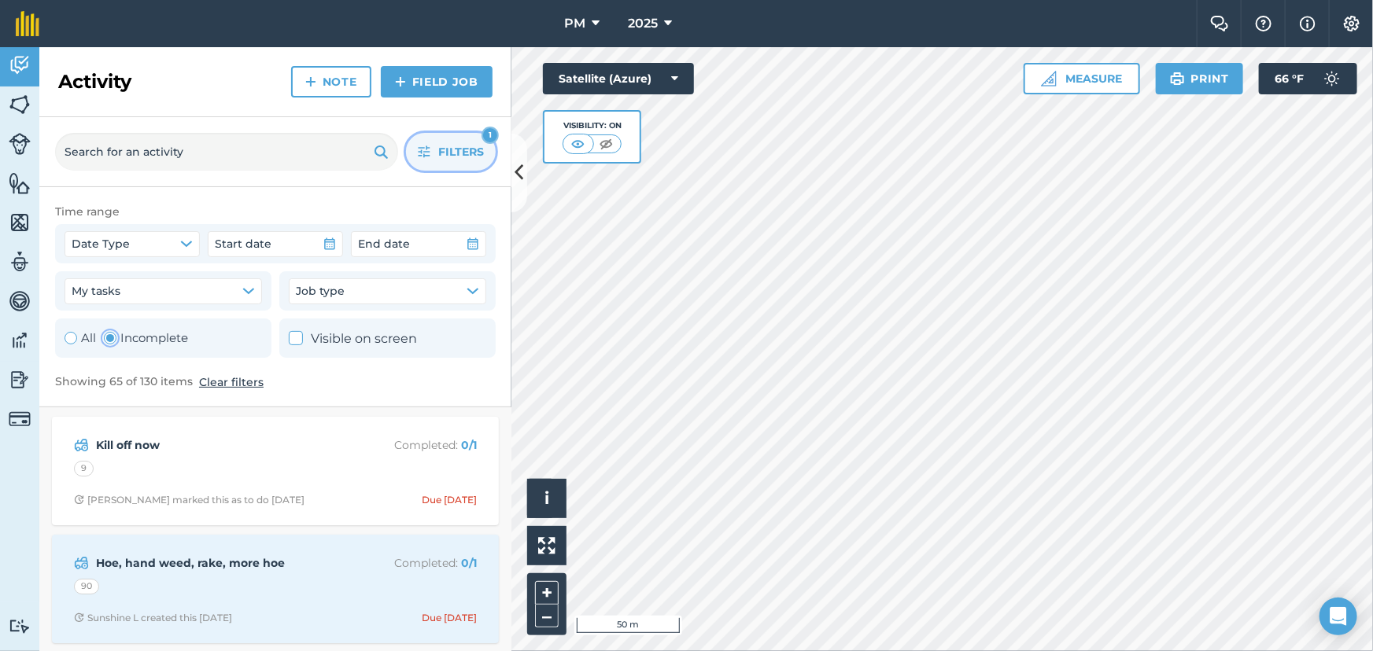
click at [459, 146] on span "Filters" at bounding box center [461, 151] width 46 height 17
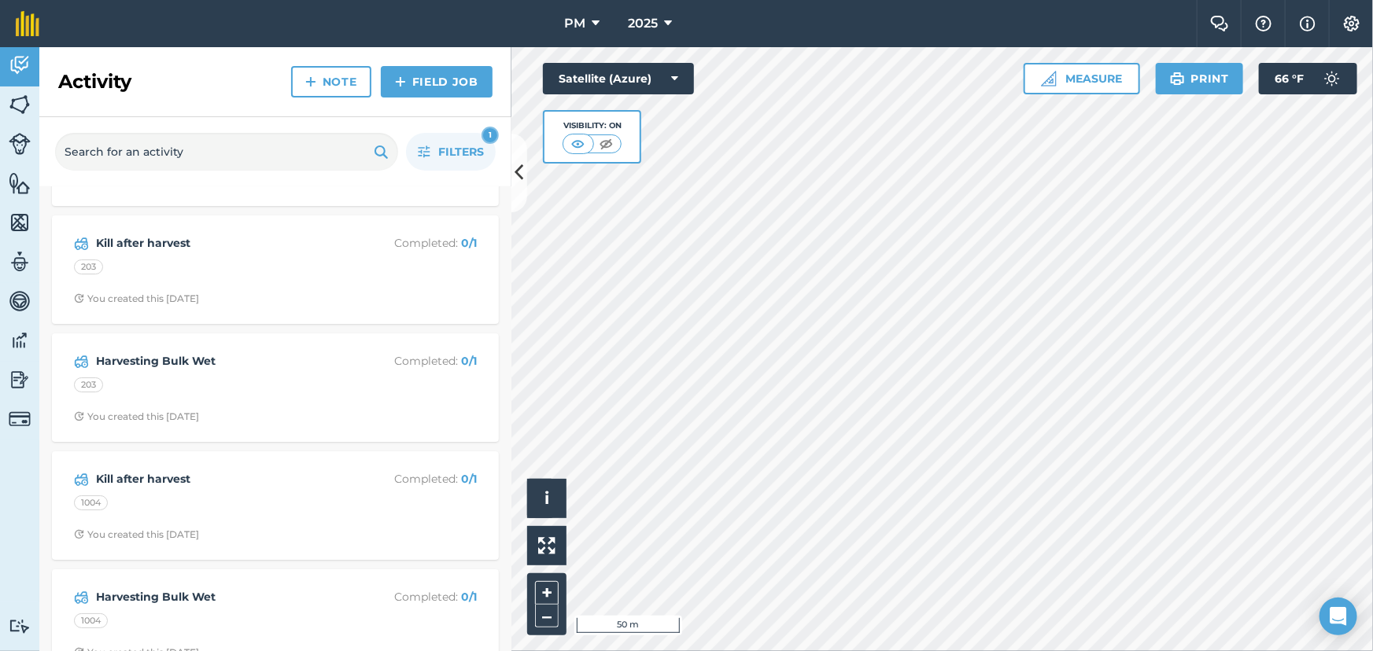
scroll to position [2932, 0]
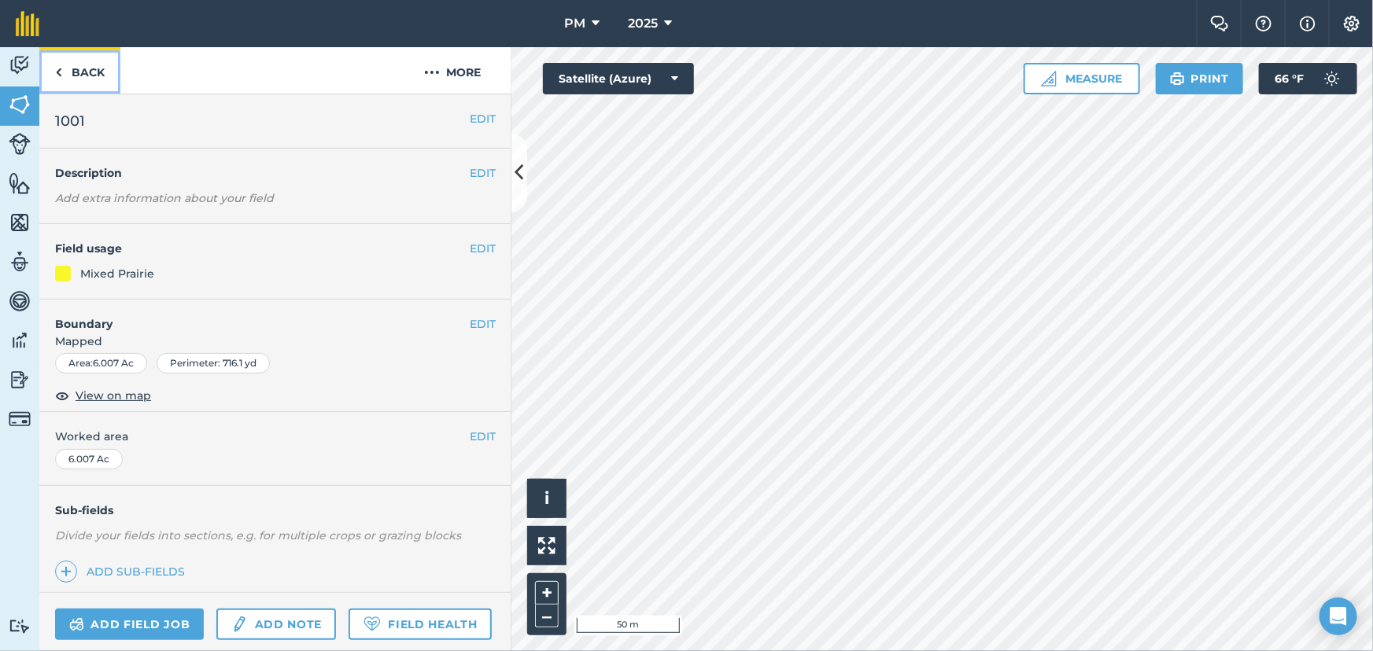
click at [55, 74] on img at bounding box center [58, 72] width 7 height 19
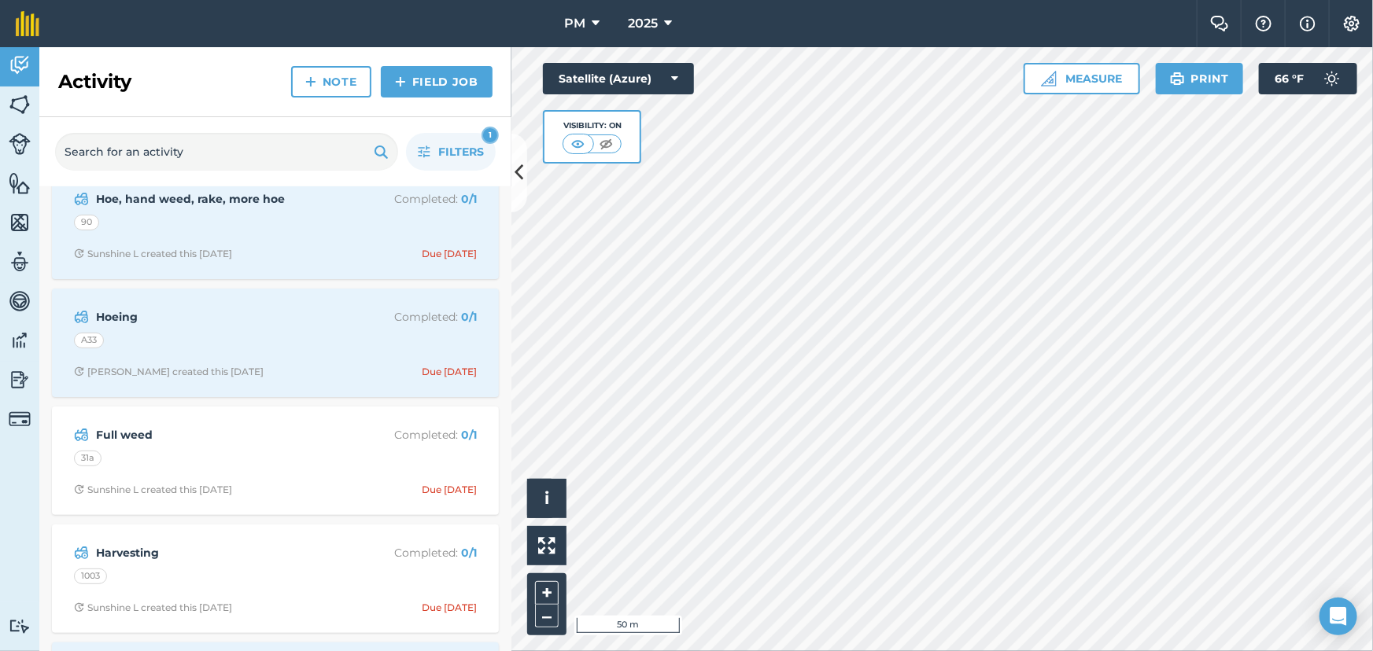
scroll to position [572, 0]
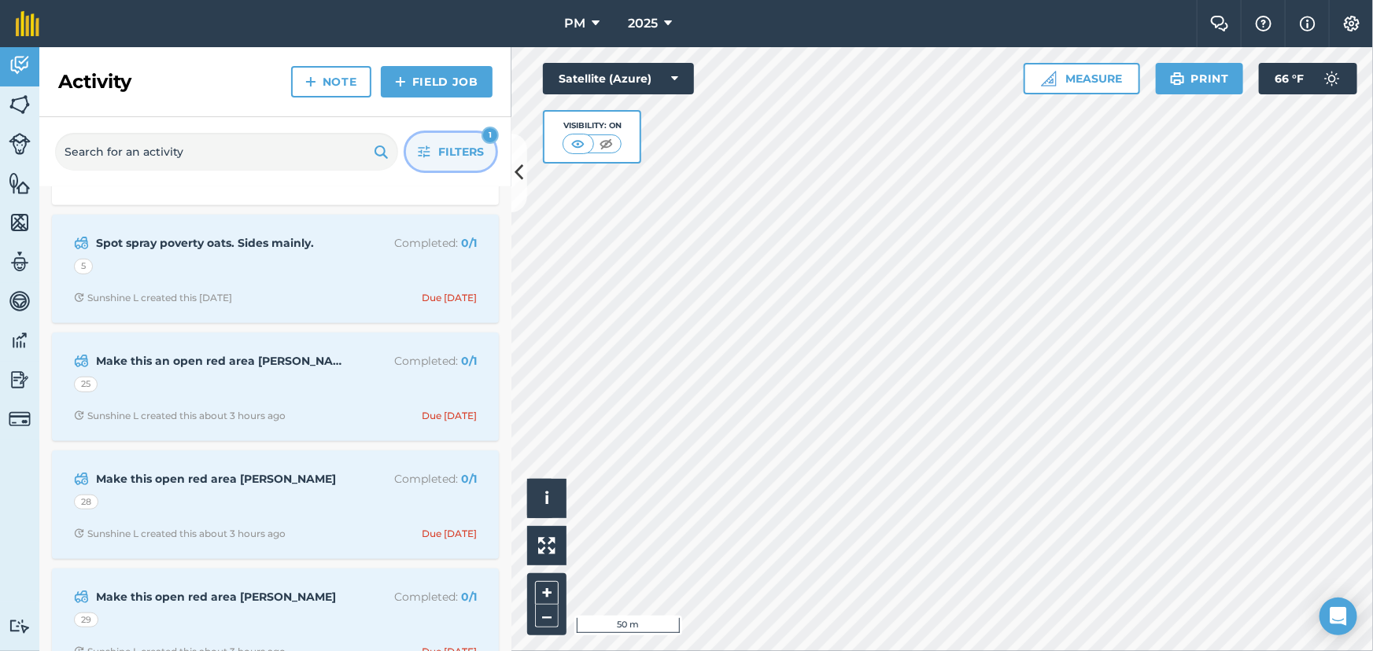
click at [435, 156] on button "Filters 1" at bounding box center [451, 152] width 90 height 38
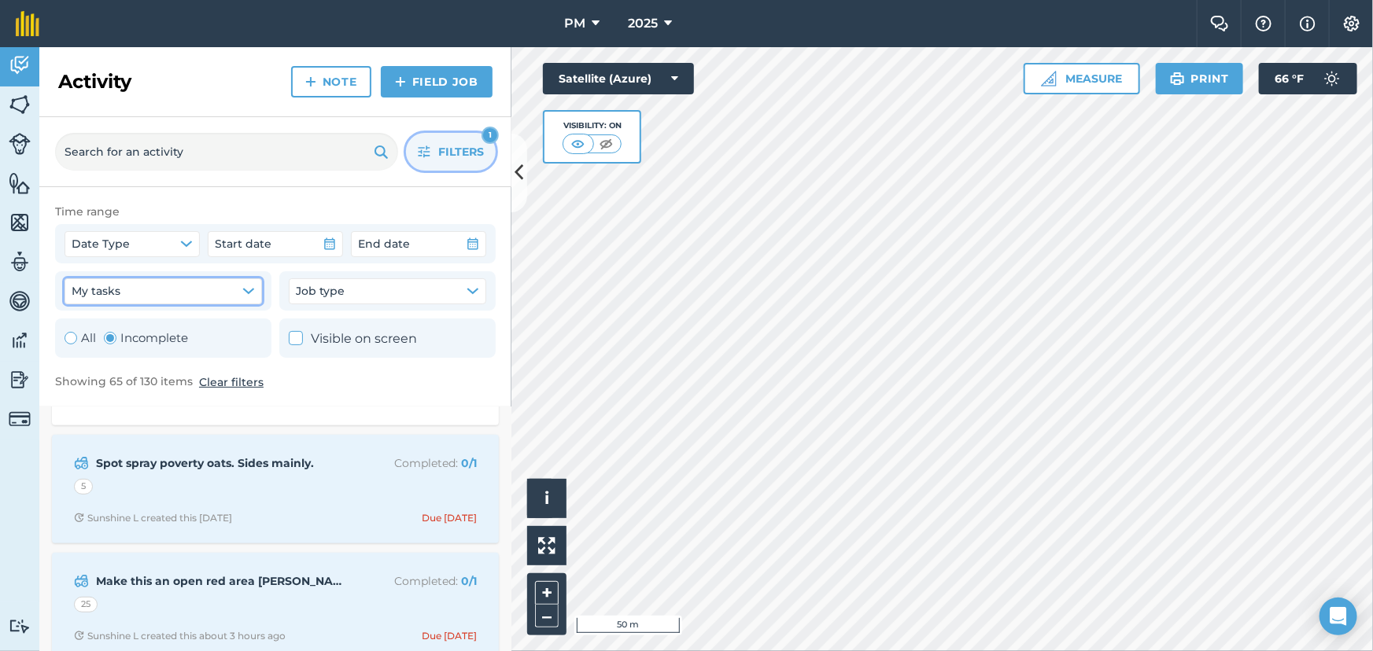
click at [249, 289] on icon "button" at bounding box center [248, 291] width 13 height 13
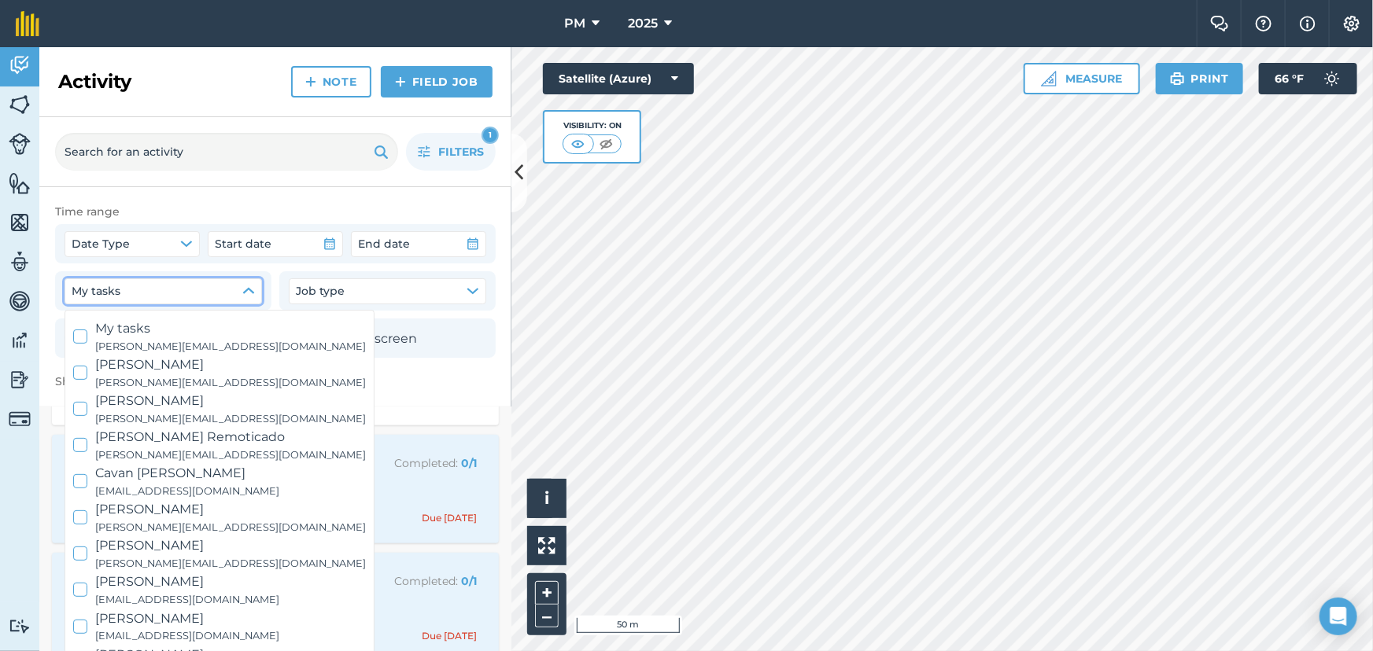
click at [74, 336] on div at bounding box center [80, 337] width 14 height 14
checkbox input "true"
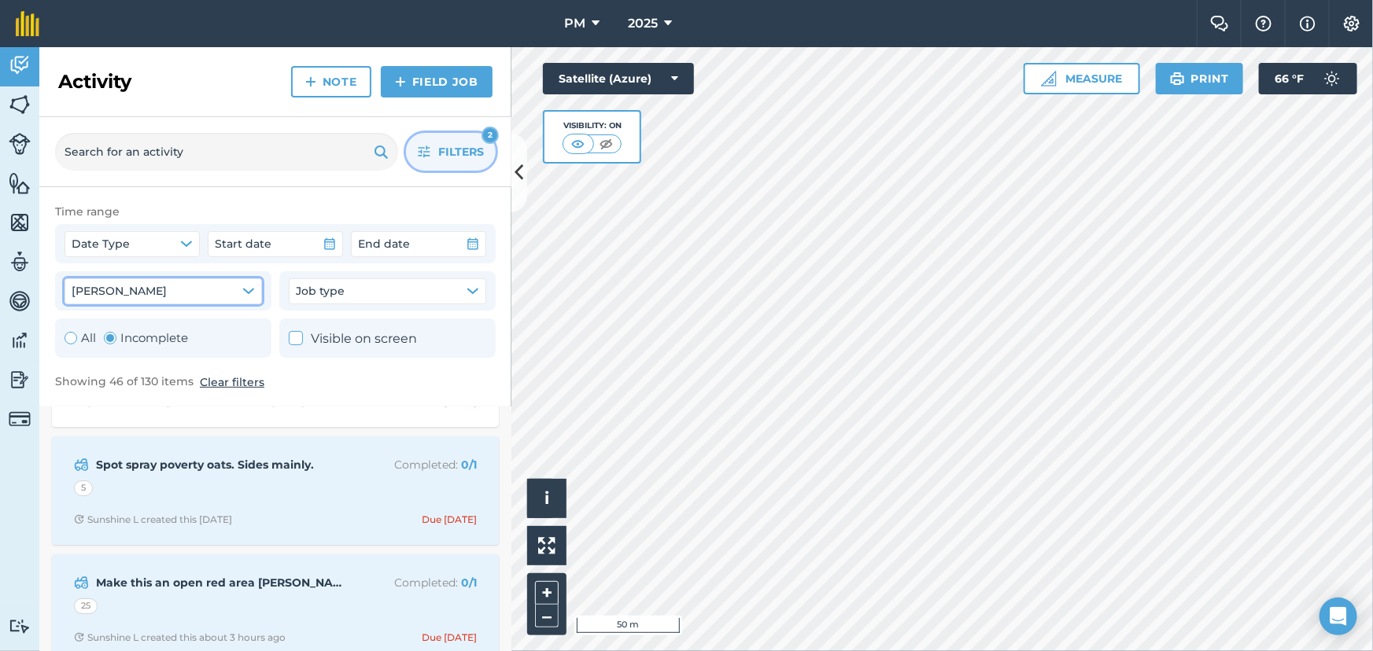
click at [459, 152] on span "Filters" at bounding box center [461, 151] width 46 height 17
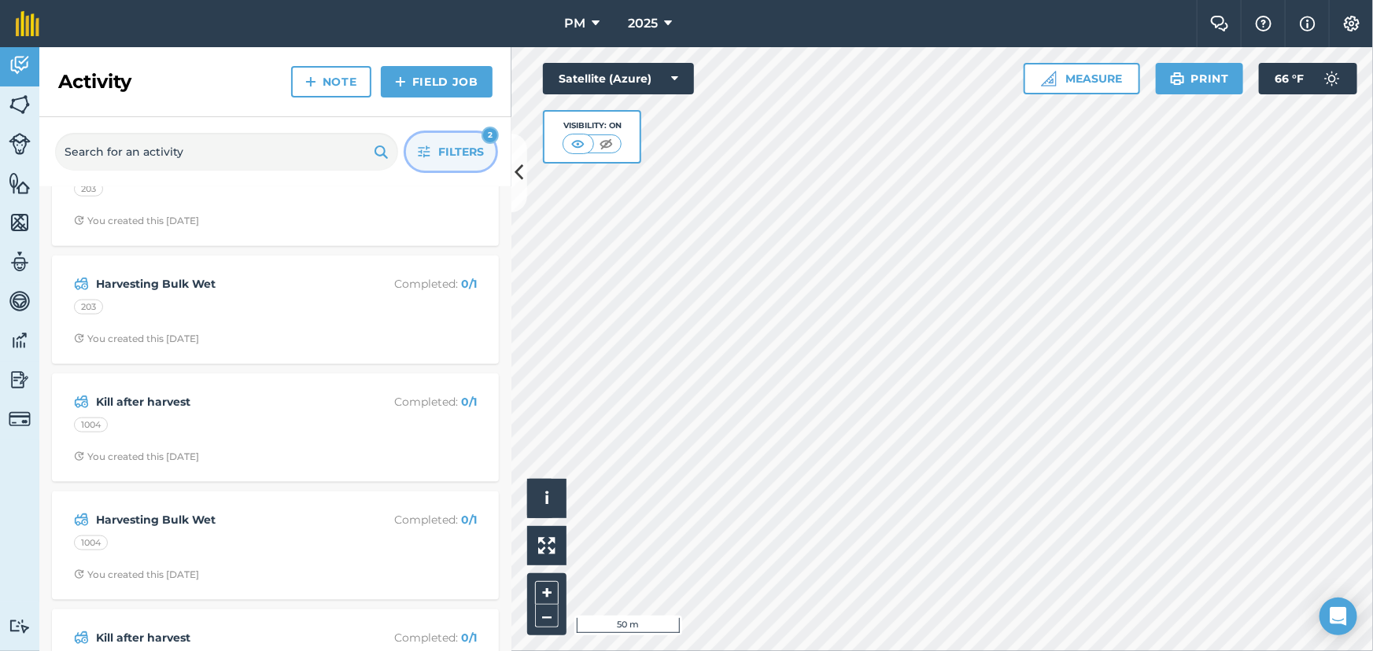
scroll to position [813, 0]
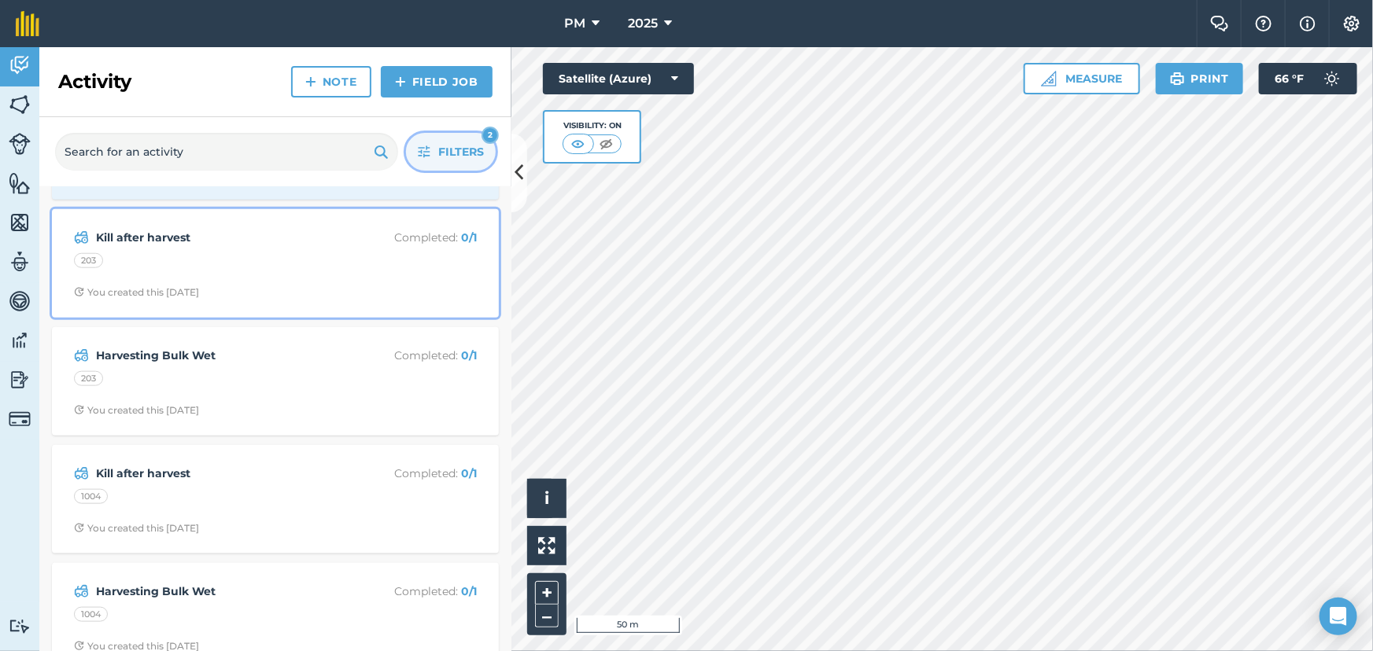
click at [168, 237] on strong "Kill after harvest" at bounding box center [220, 237] width 249 height 17
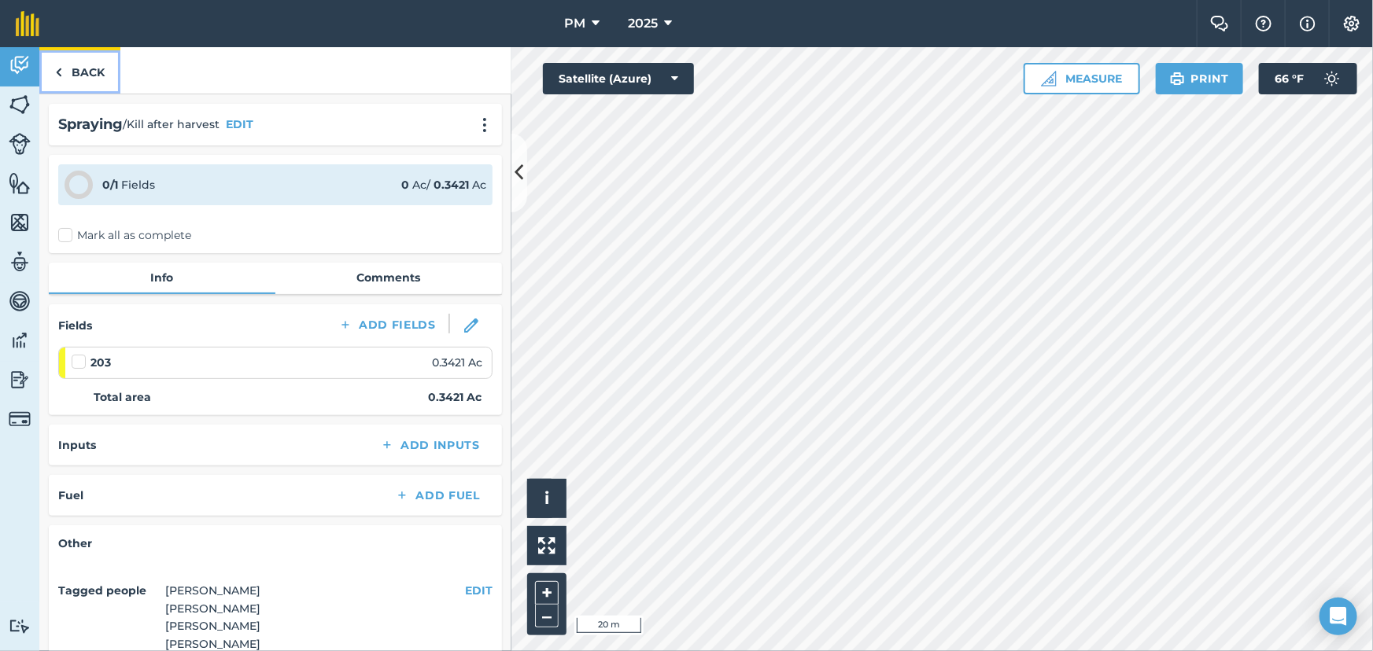
click at [53, 68] on link "Back" at bounding box center [79, 70] width 81 height 46
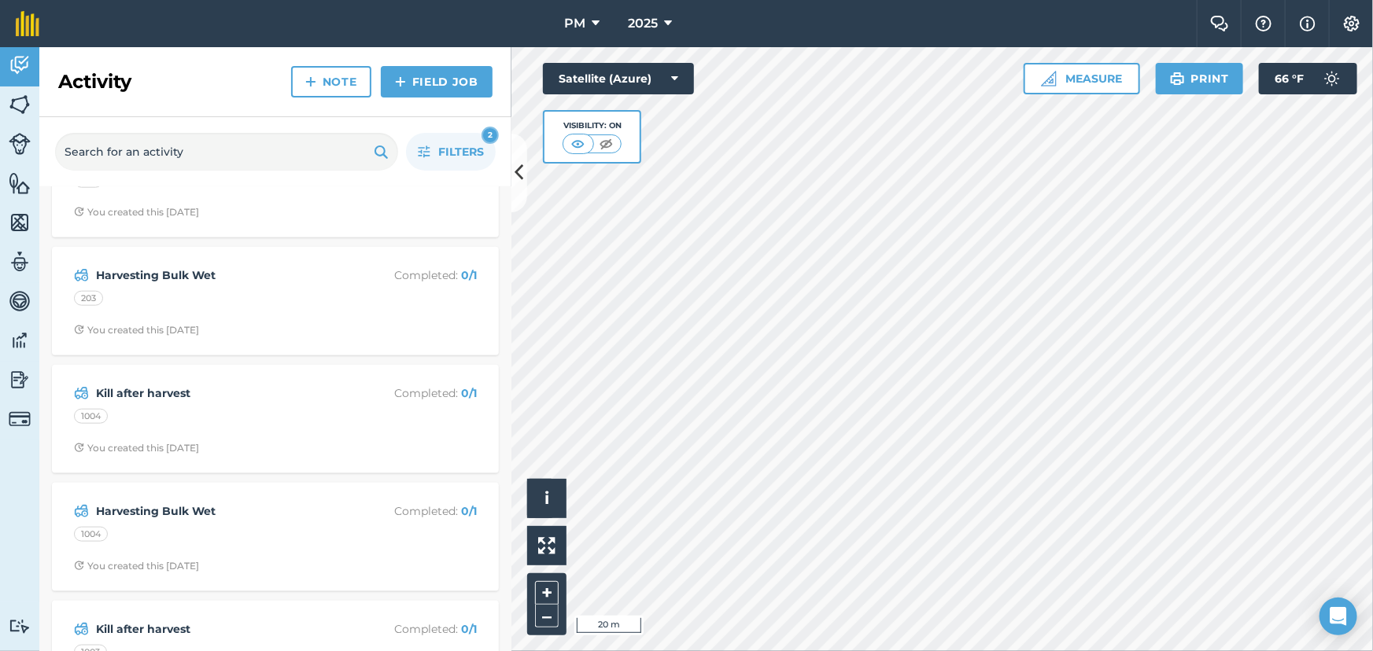
scroll to position [929, 0]
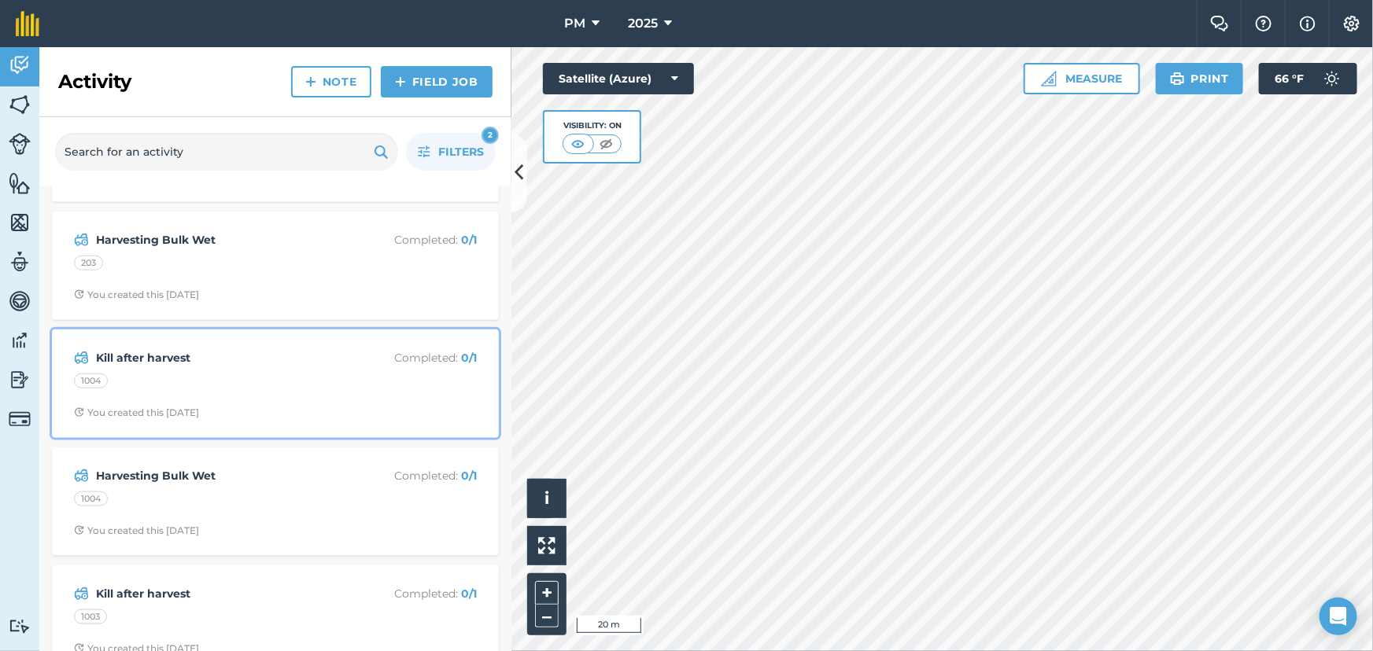
click at [259, 397] on div "Kill after harvest Completed : 0 / 1 1004 You created this 15 days ago" at bounding box center [275, 384] width 428 height 90
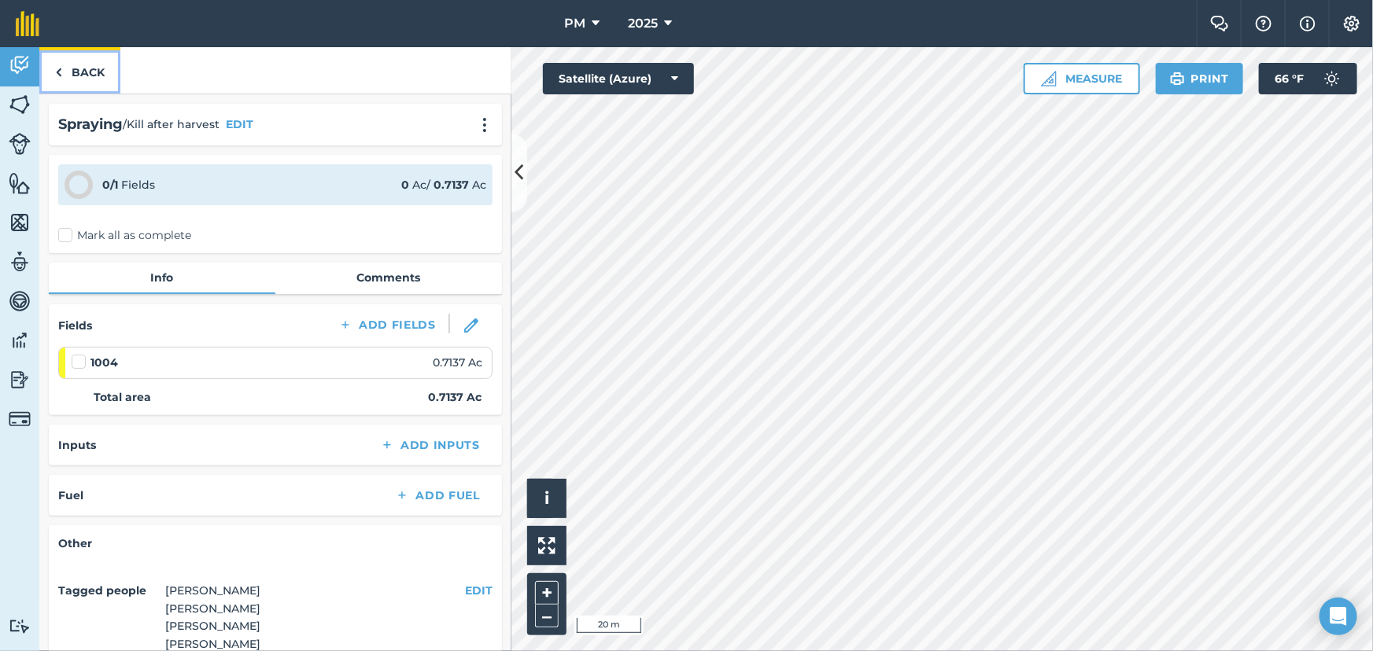
click at [52, 71] on link "Back" at bounding box center [79, 70] width 81 height 46
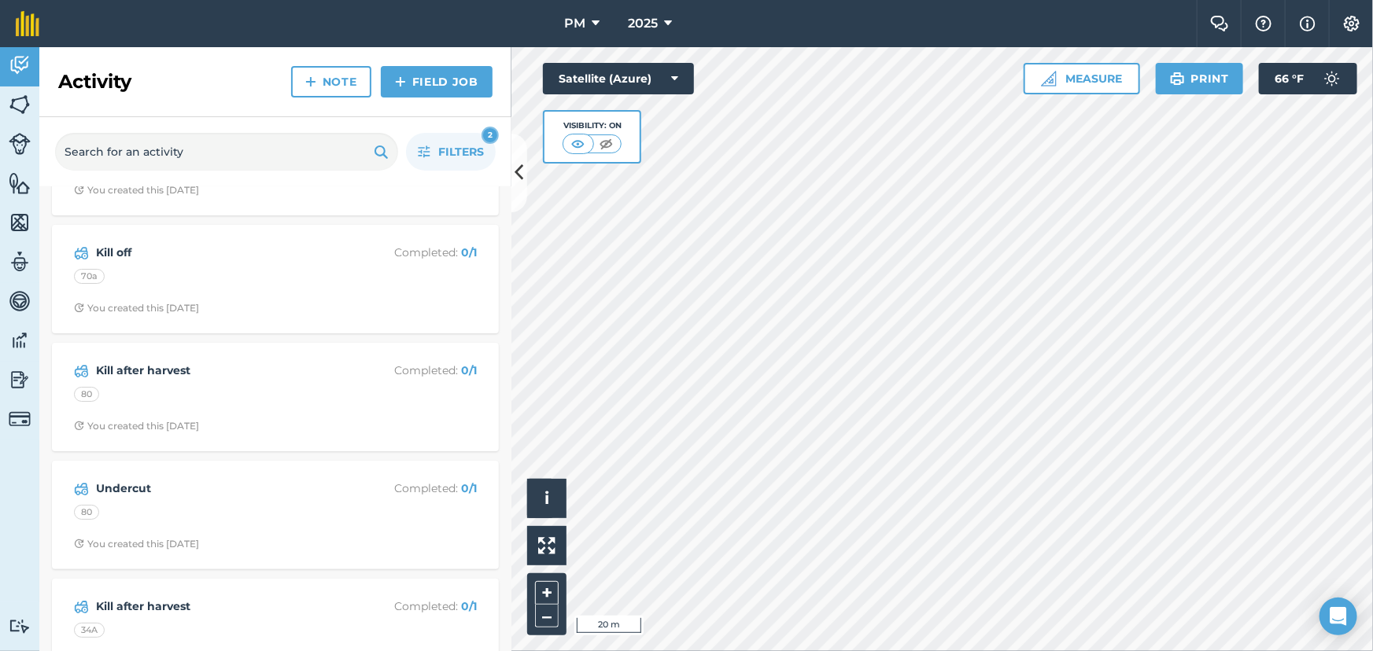
scroll to position [3075, 0]
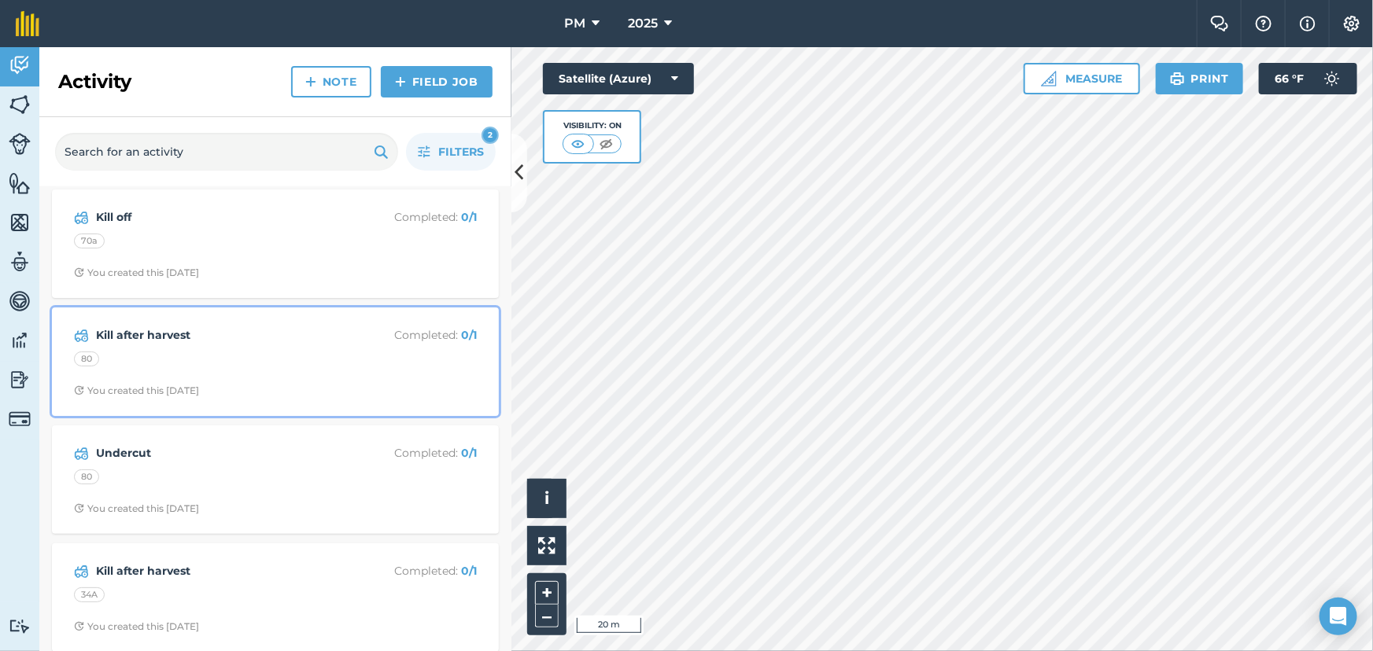
click at [286, 363] on div "80" at bounding box center [275, 362] width 403 height 20
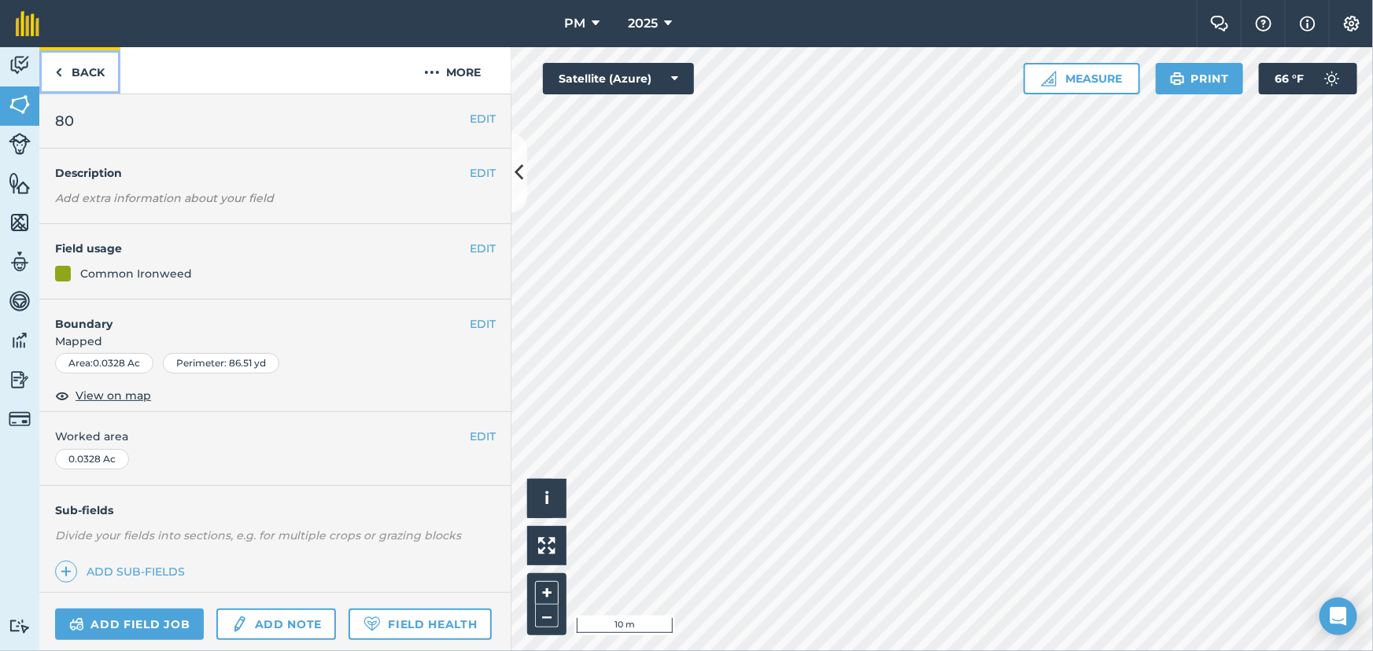
click at [58, 73] on img at bounding box center [58, 72] width 7 height 19
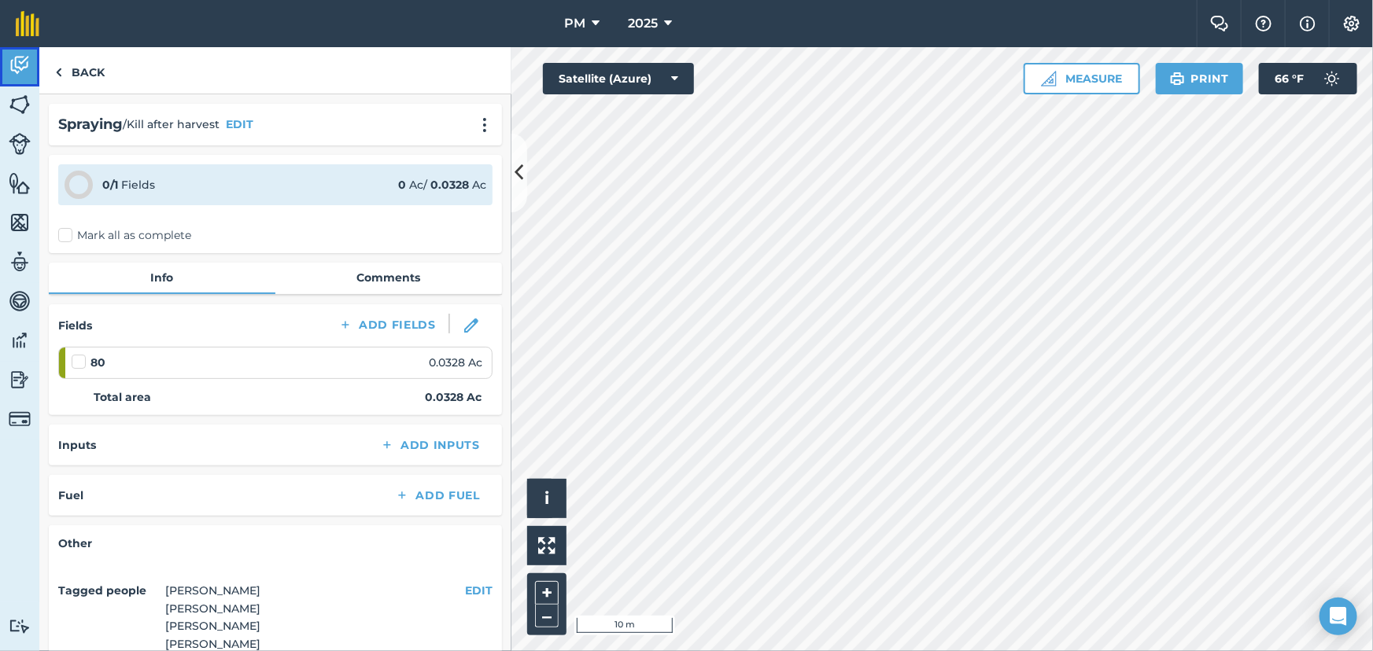
click at [13, 66] on img at bounding box center [20, 65] width 22 height 24
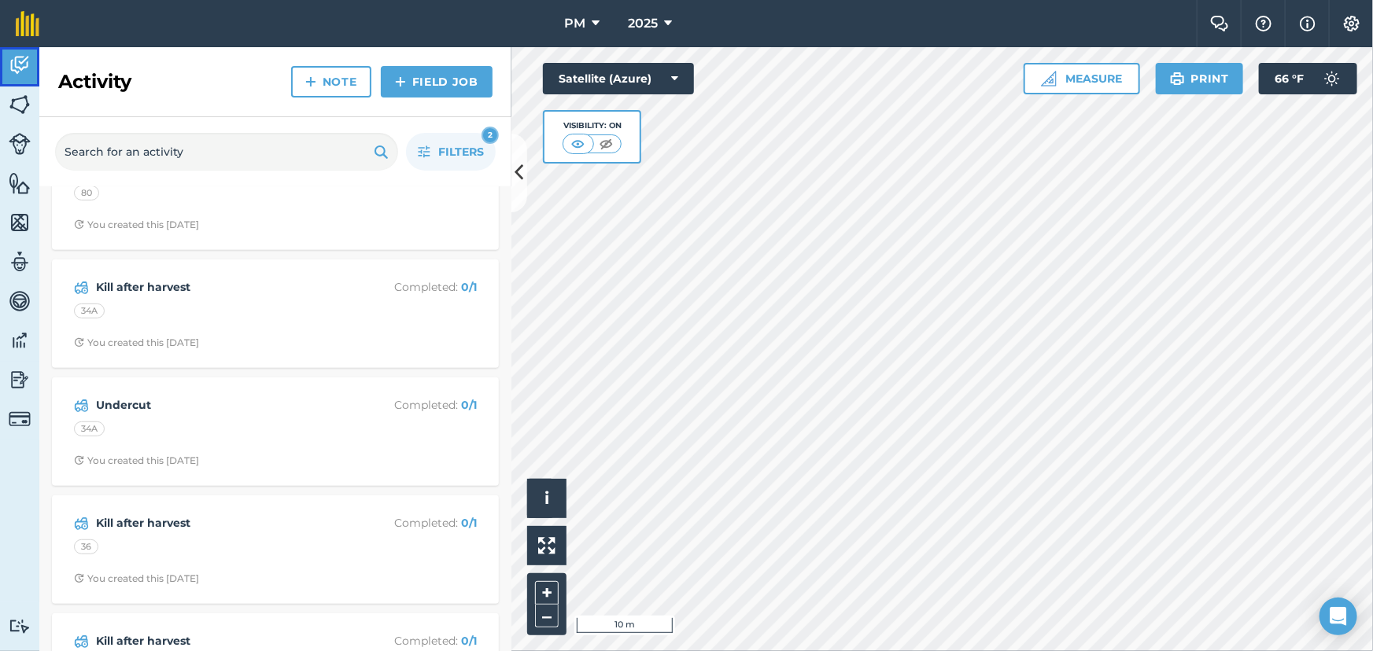
scroll to position [3360, 0]
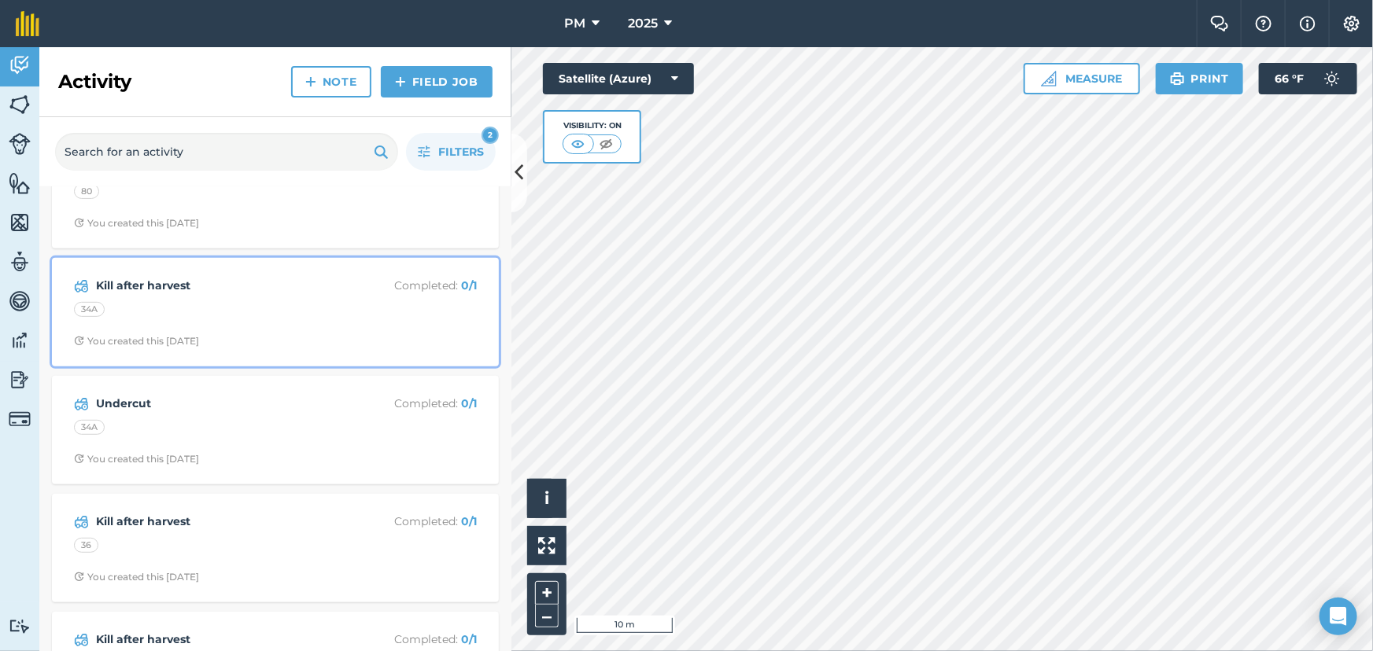
click at [289, 306] on div "Kill after harvest Completed : 0 / 1 34A You created this 20 days ago" at bounding box center [275, 312] width 428 height 90
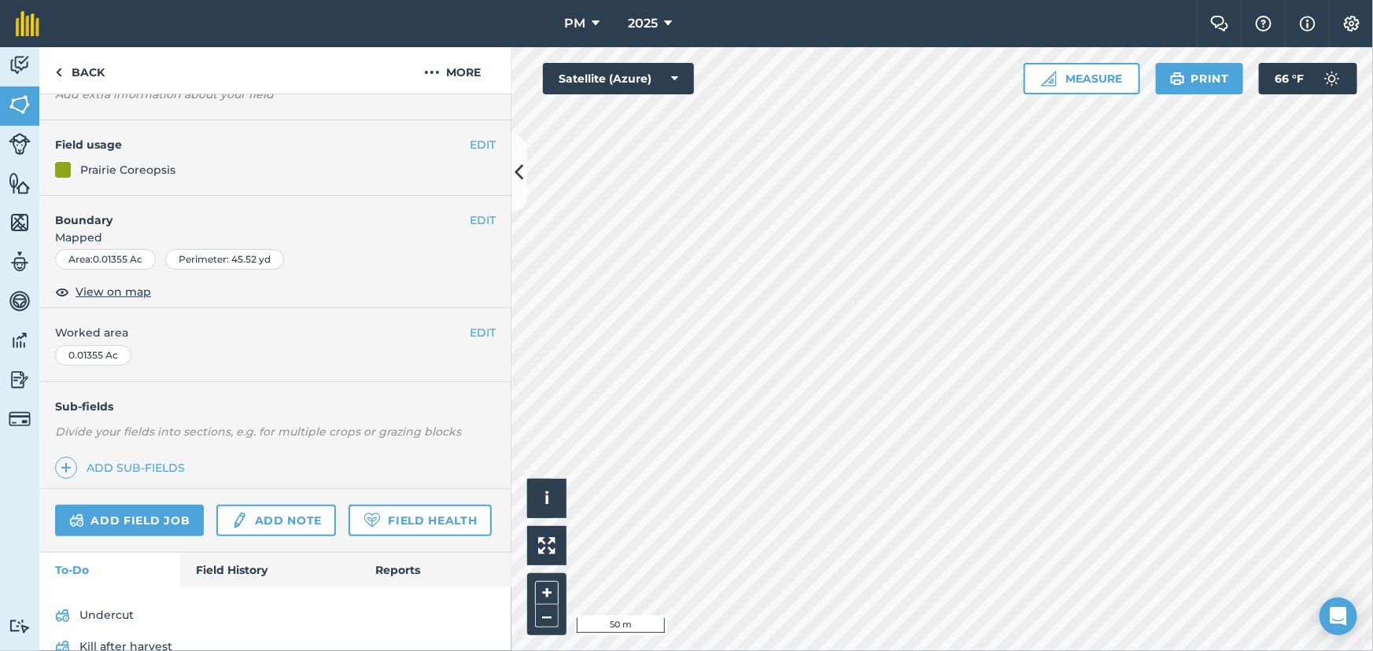
scroll to position [208, 0]
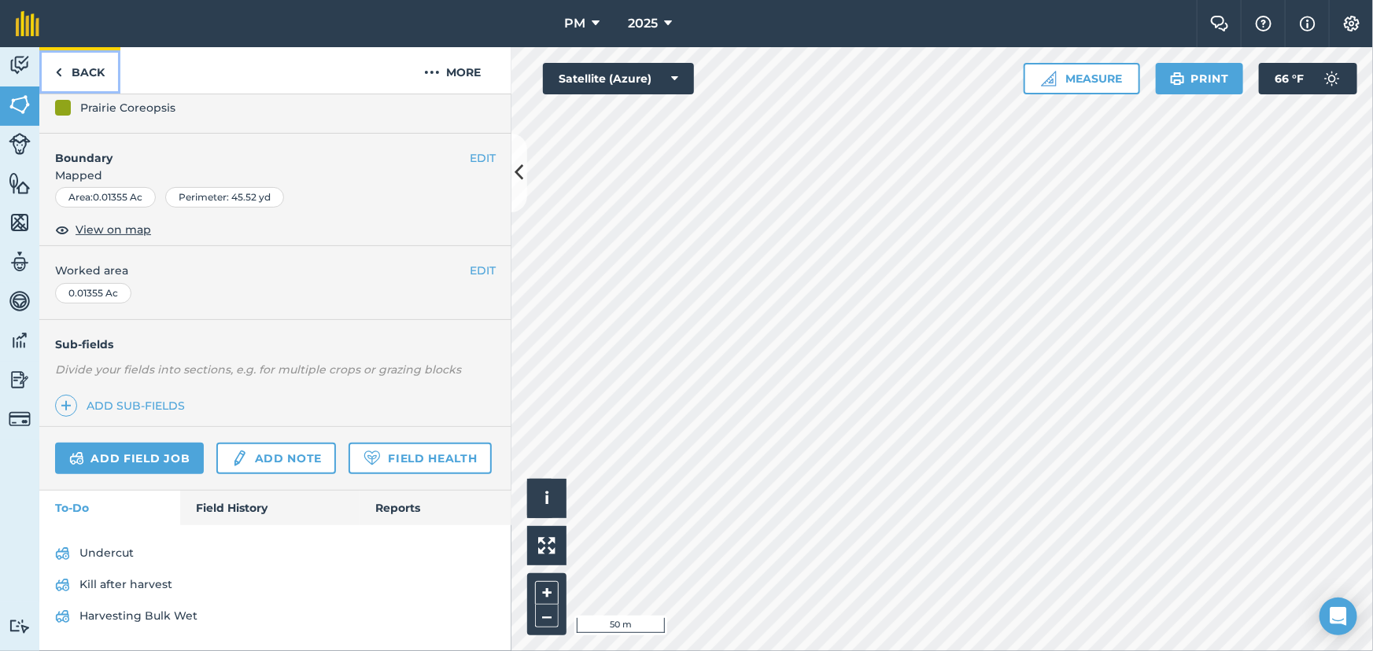
click at [52, 72] on link "Back" at bounding box center [79, 70] width 81 height 46
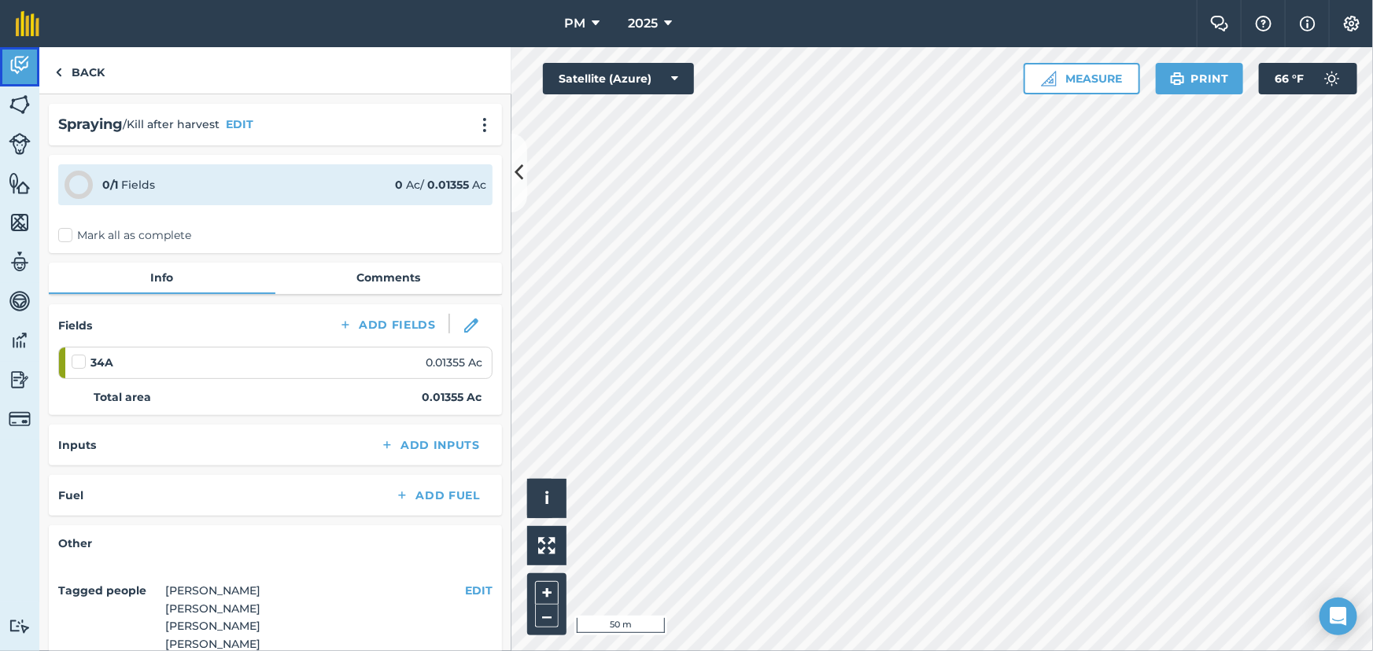
click at [23, 66] on img at bounding box center [20, 65] width 22 height 24
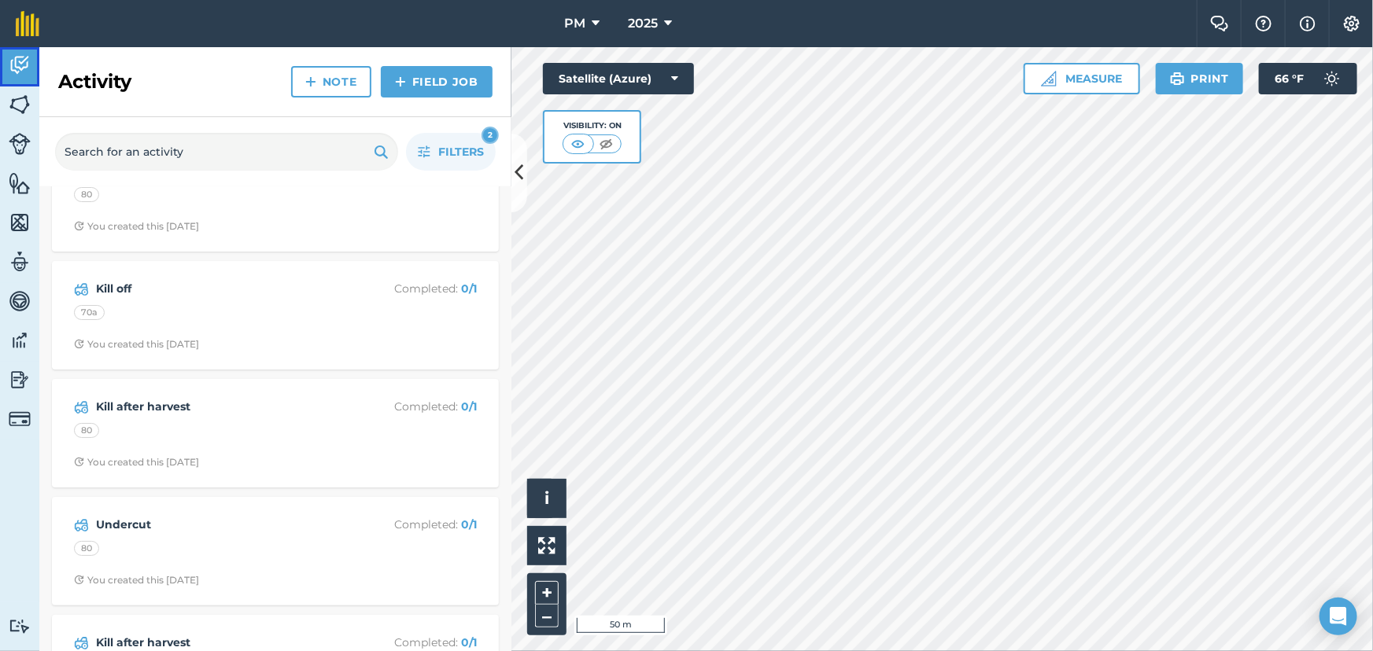
scroll to position [3075, 0]
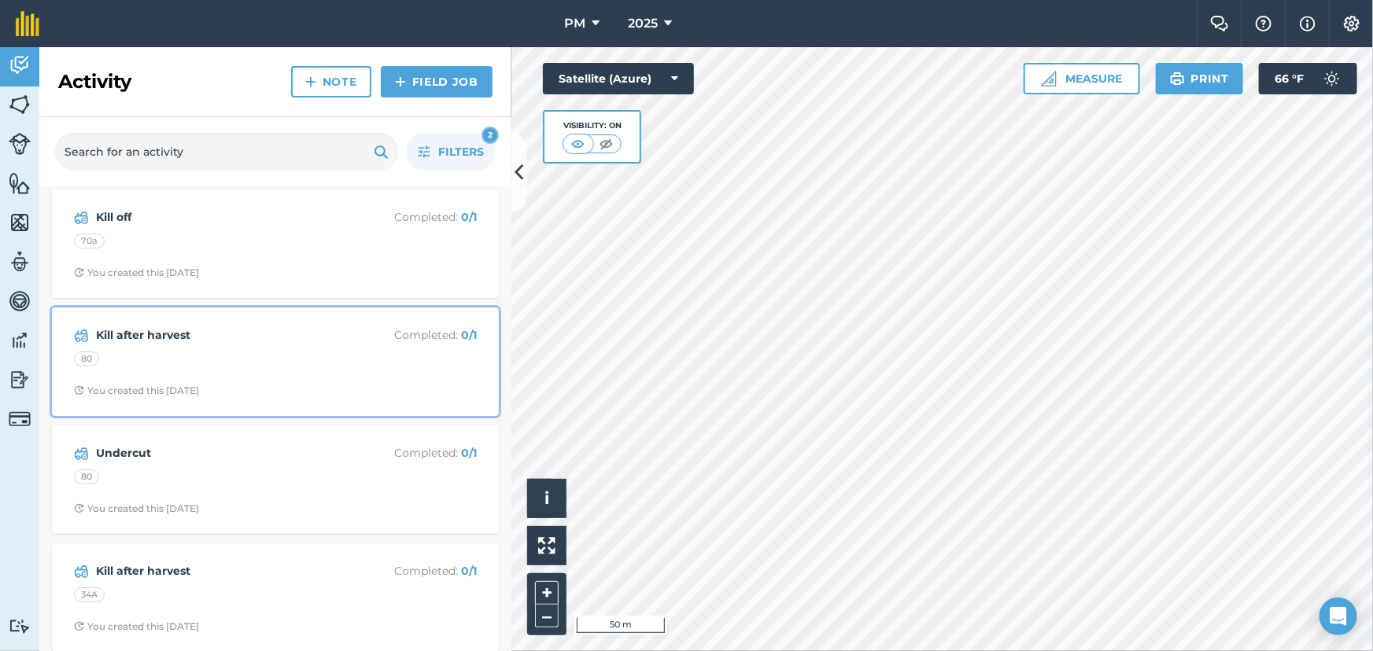
click at [202, 355] on div "Kill after harvest Completed : 0 / 1 80 You created this 20 days ago" at bounding box center [275, 362] width 428 height 90
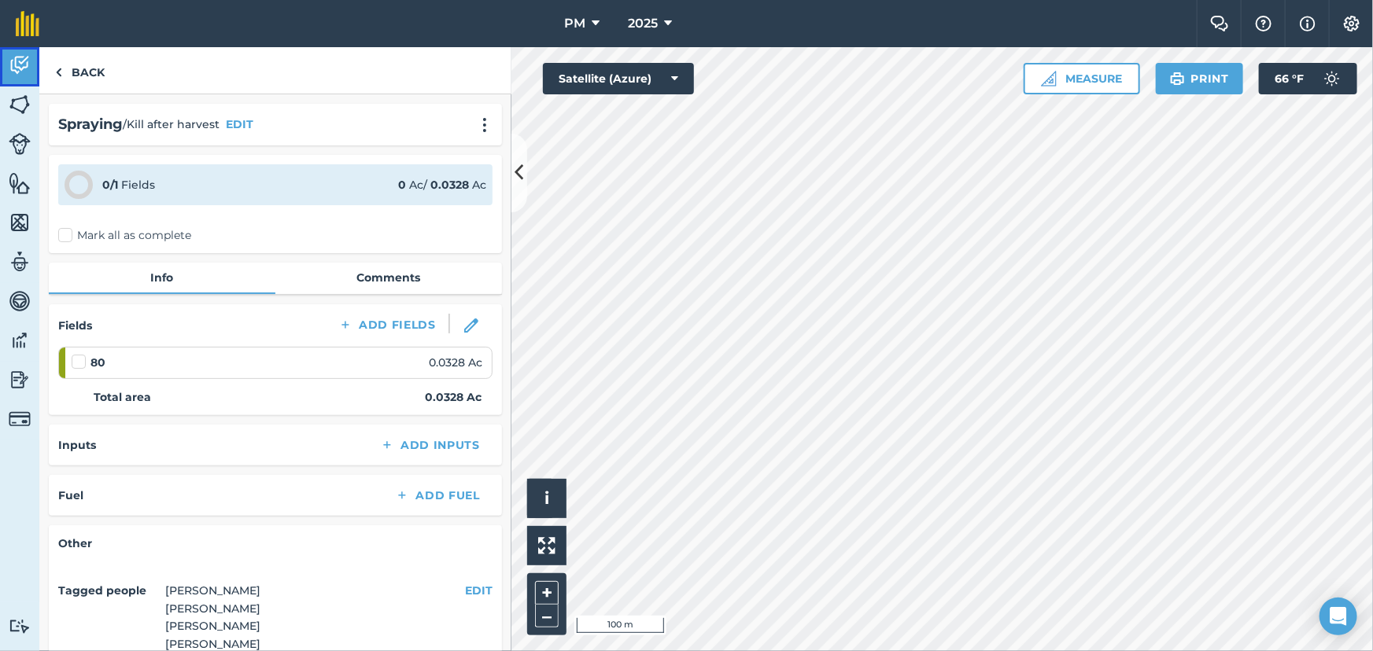
click at [31, 62] on link "Activity" at bounding box center [19, 66] width 39 height 39
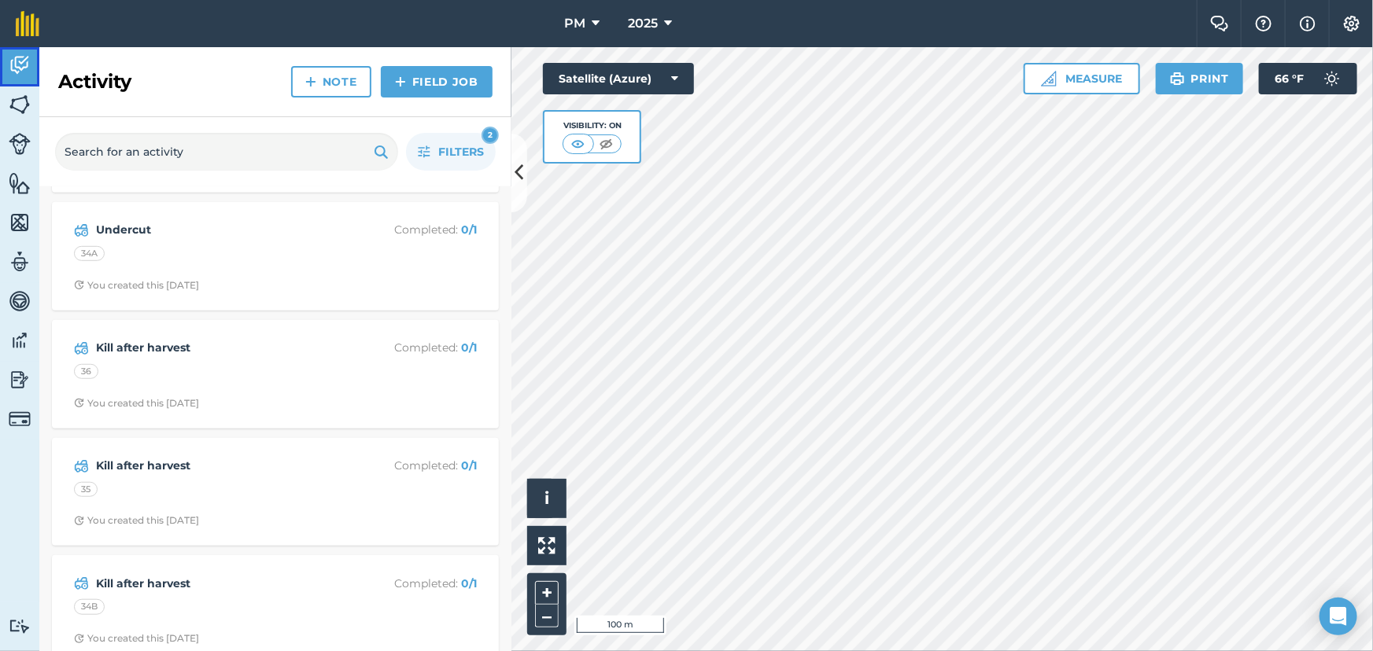
scroll to position [3575, 0]
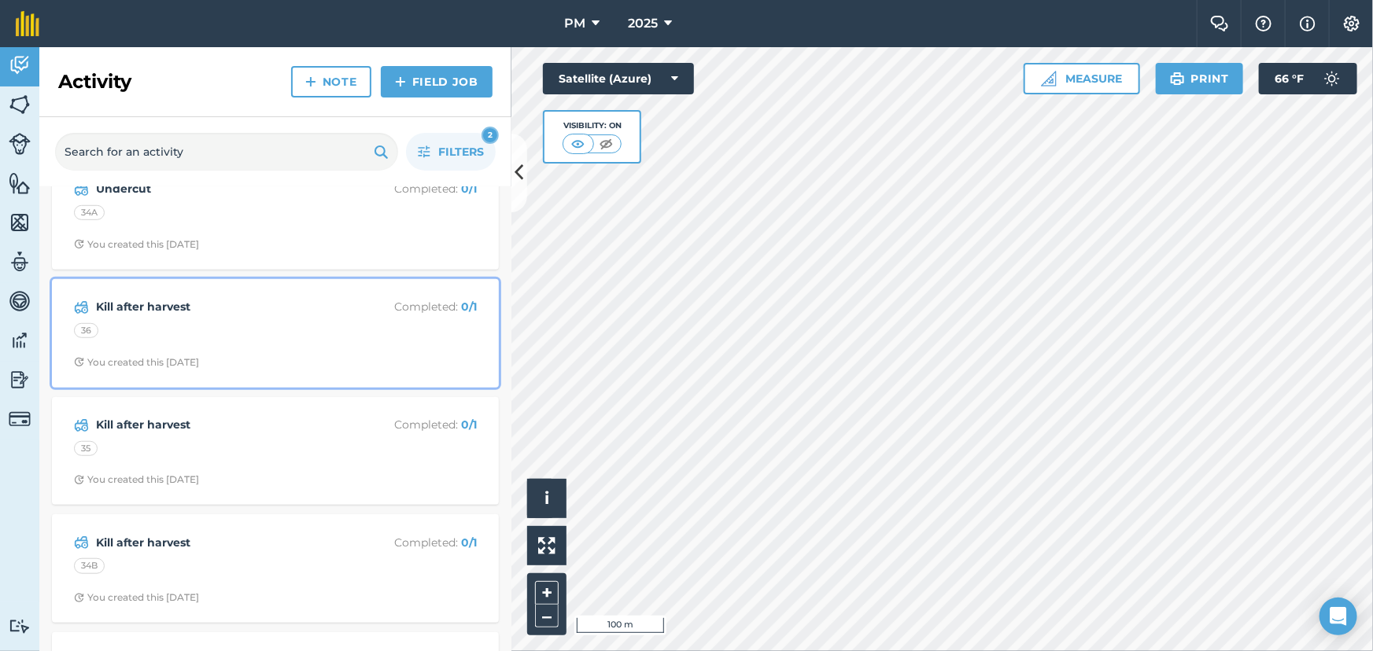
click at [201, 335] on div "36" at bounding box center [275, 333] width 403 height 20
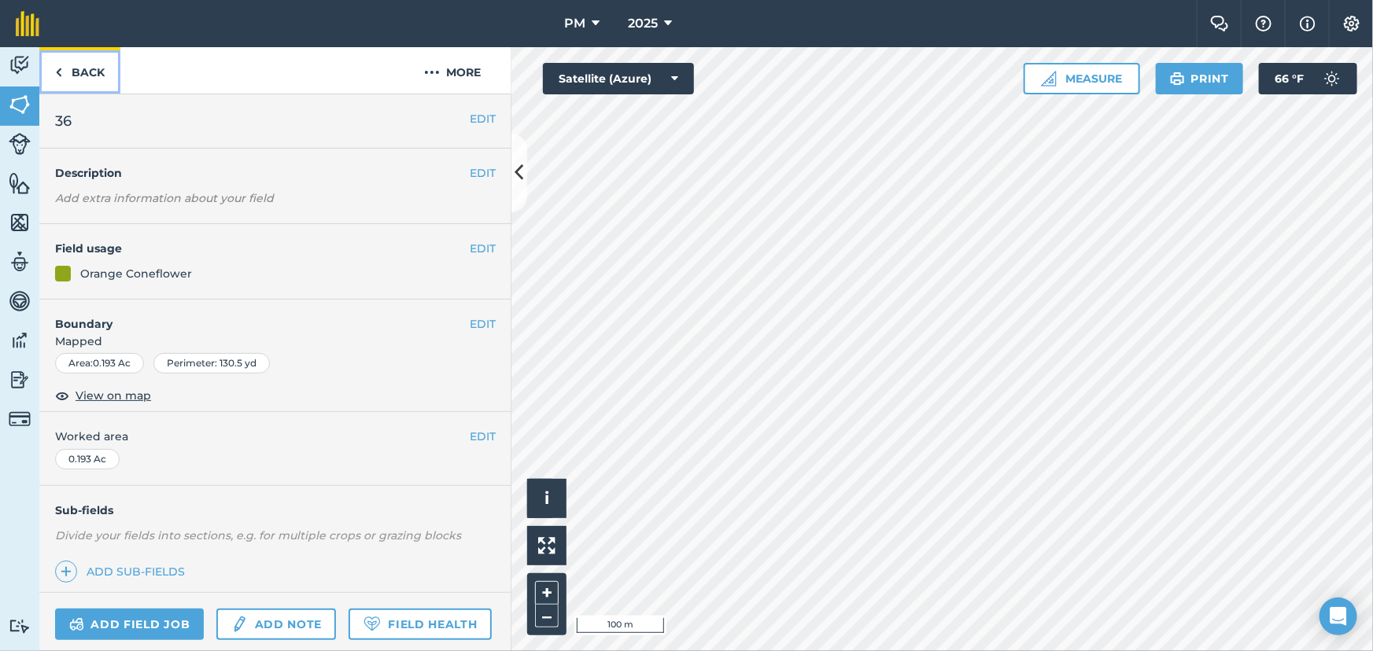
click at [65, 73] on link "Back" at bounding box center [79, 70] width 81 height 46
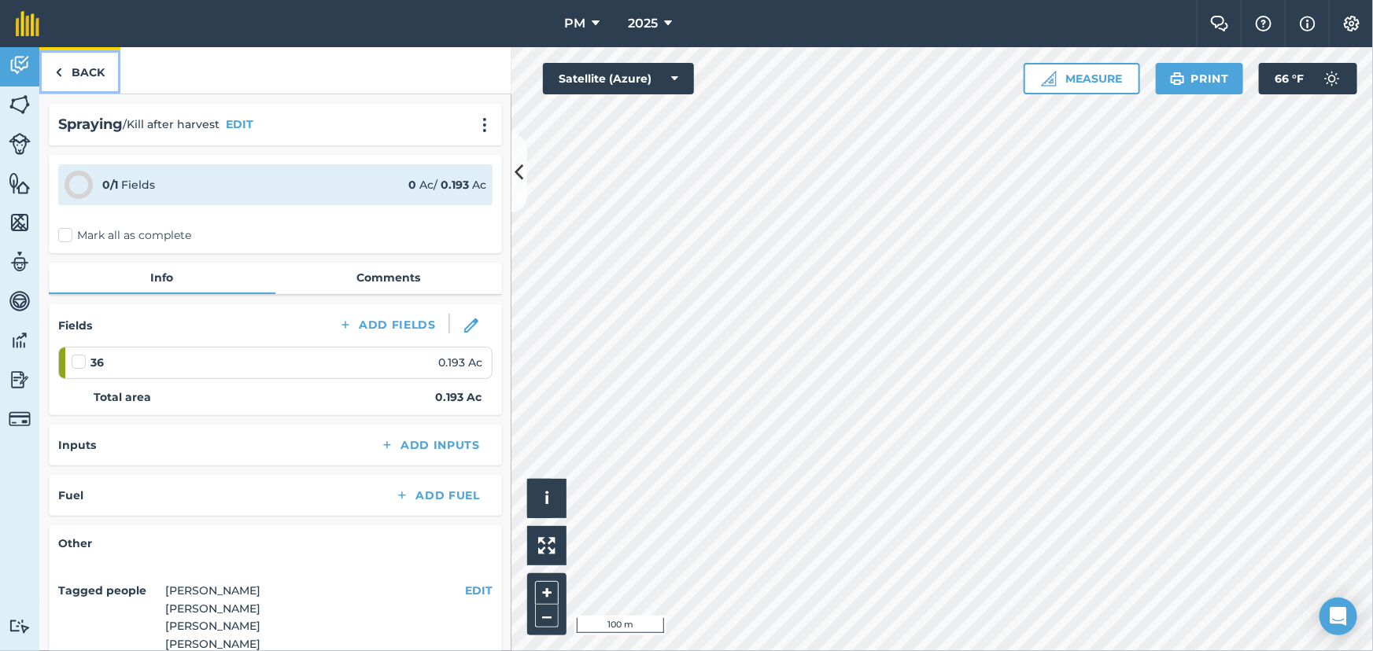
click at [65, 73] on link "Back" at bounding box center [79, 70] width 81 height 46
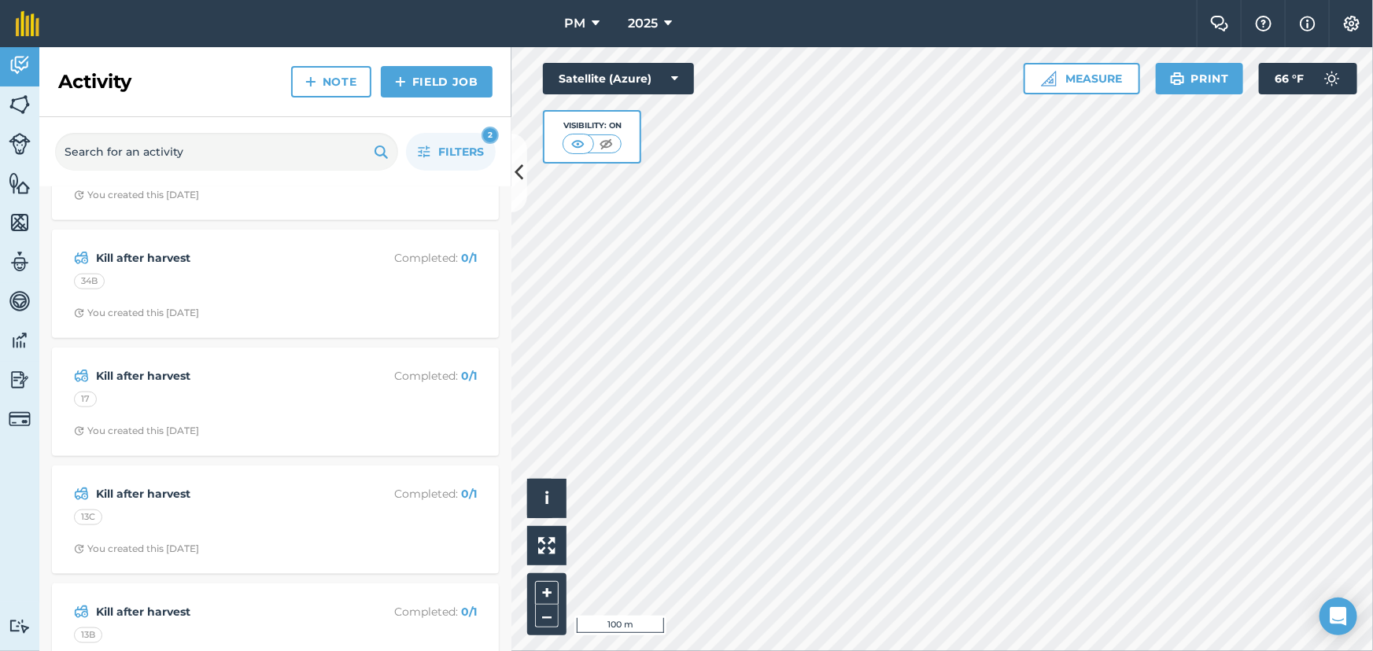
scroll to position [3861, 0]
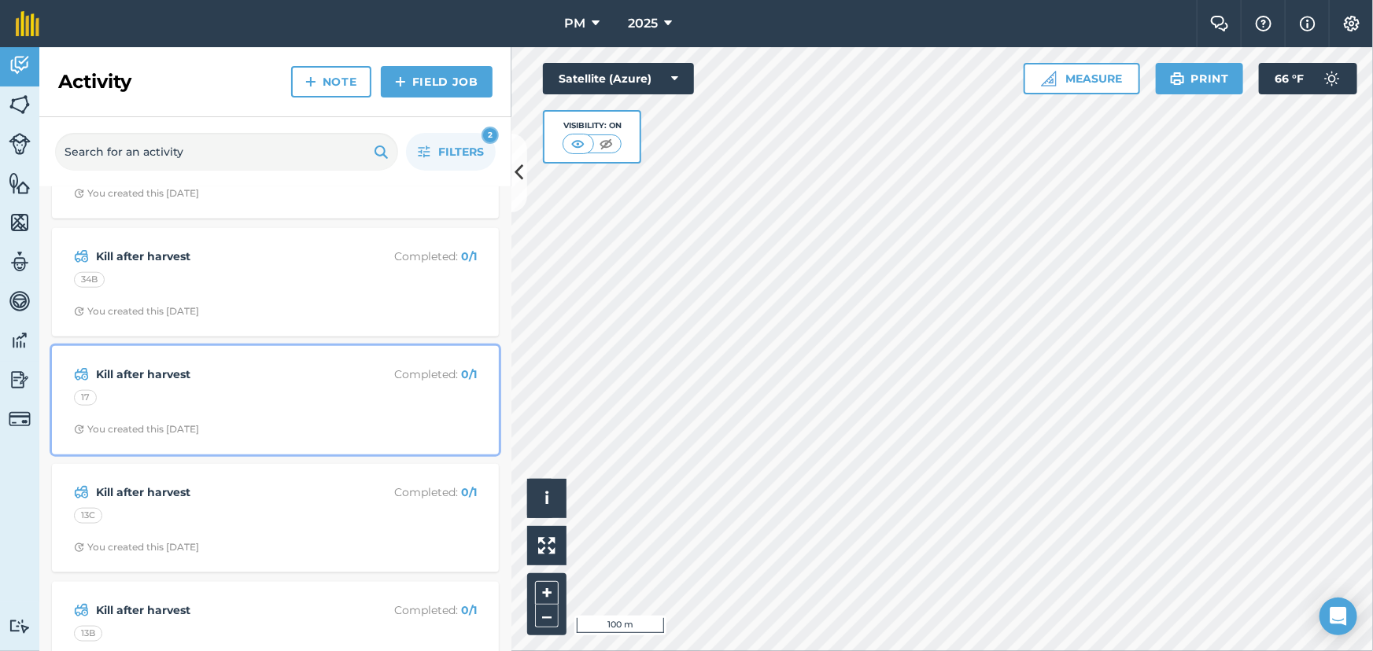
click at [169, 396] on div "Kill after harvest Completed : 0 / 1 17 You created this 20 days ago" at bounding box center [275, 401] width 428 height 90
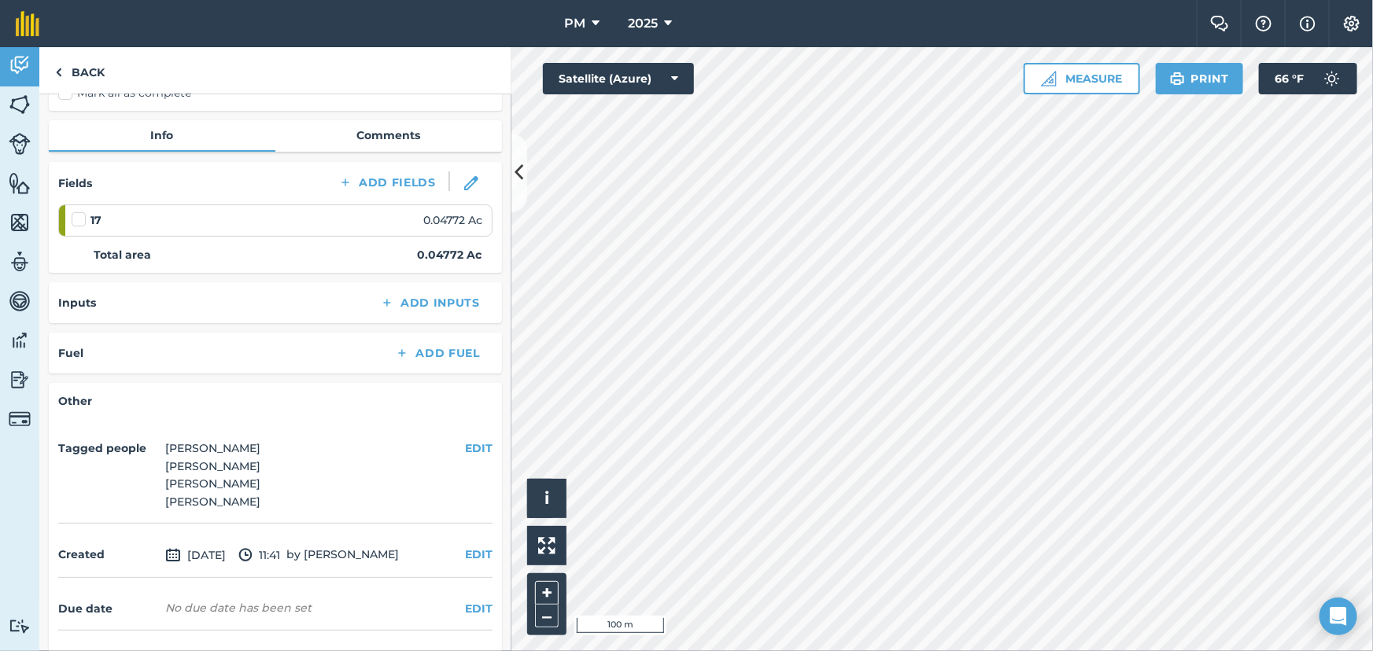
scroll to position [192, 0]
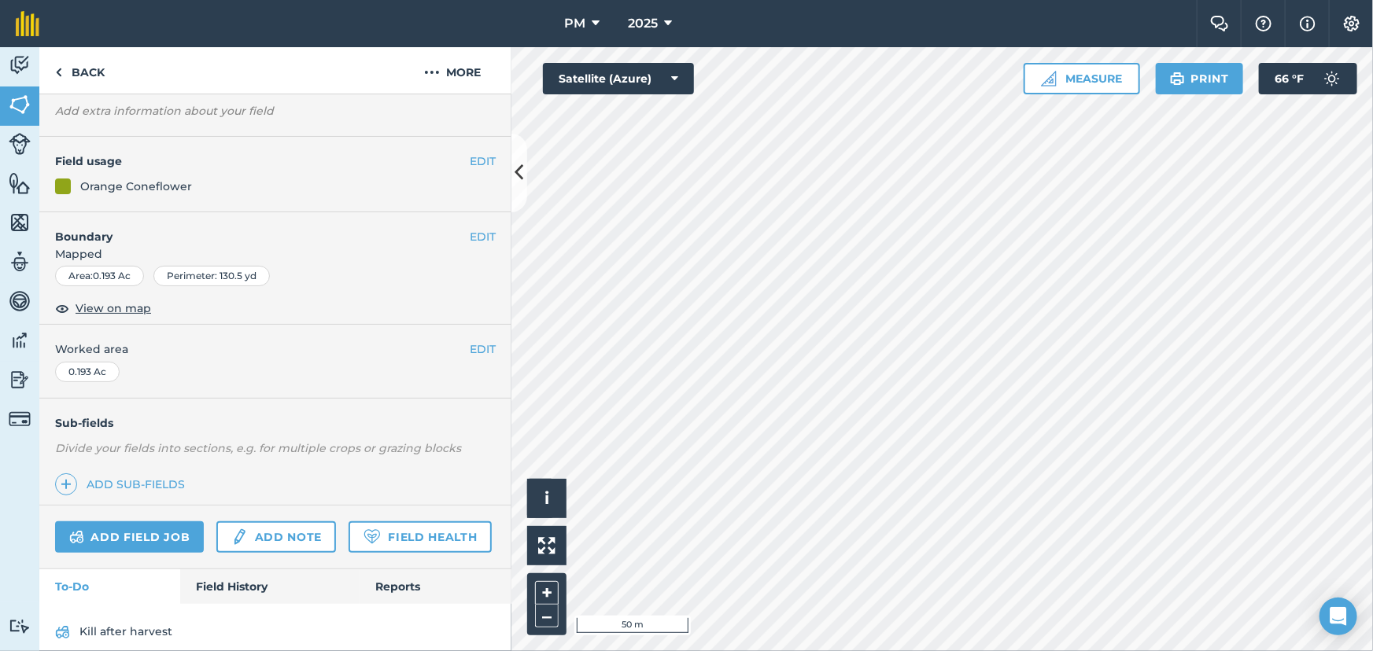
scroll to position [177, 0]
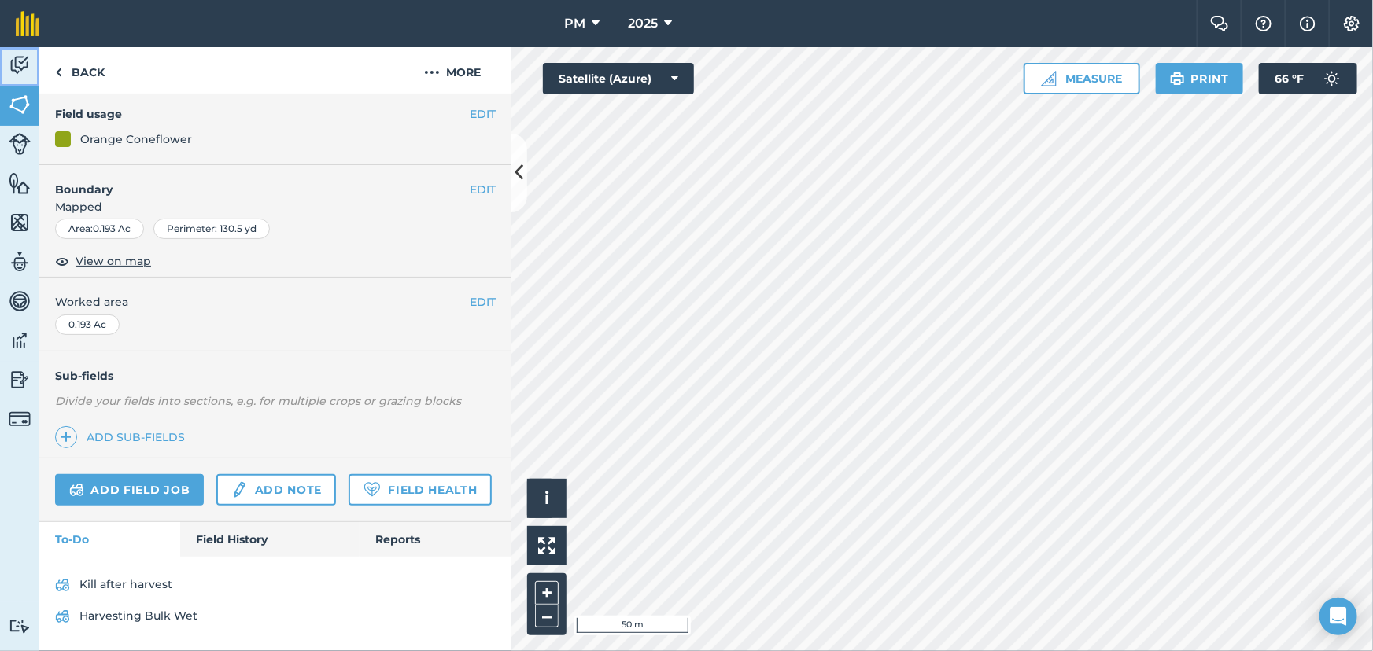
click at [25, 65] on img at bounding box center [20, 65] width 22 height 24
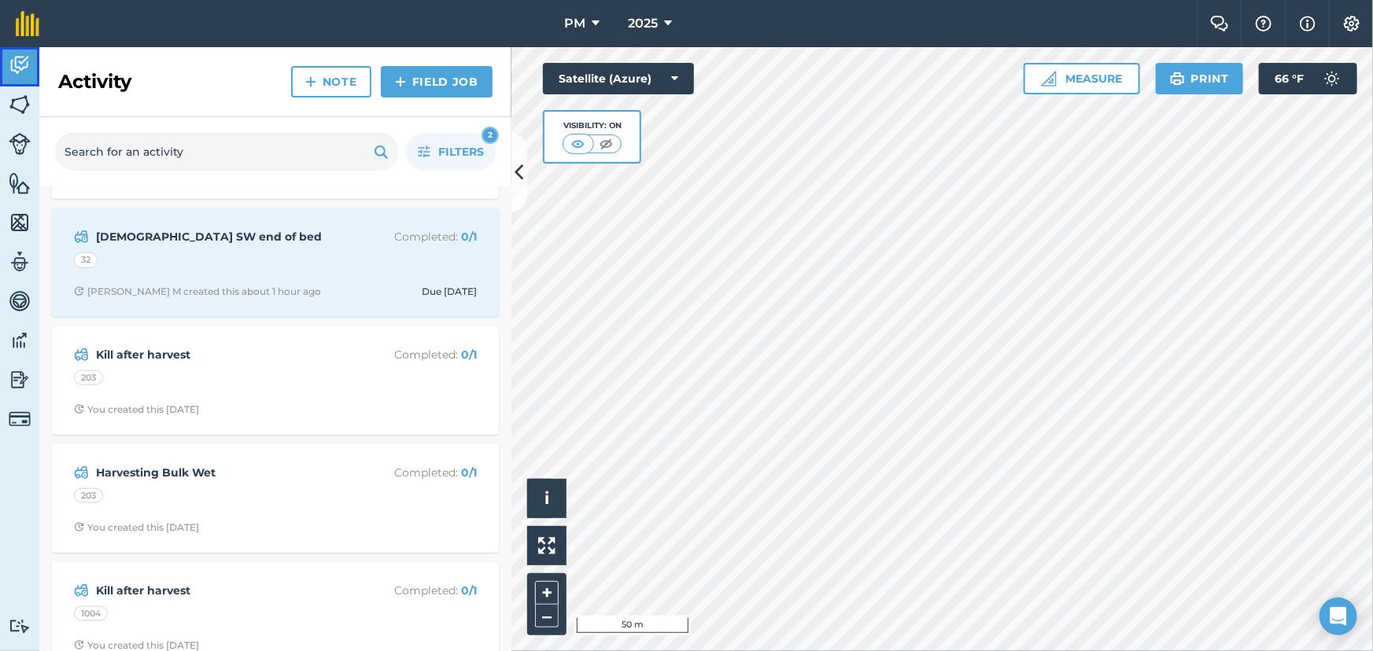
scroll to position [1215, 0]
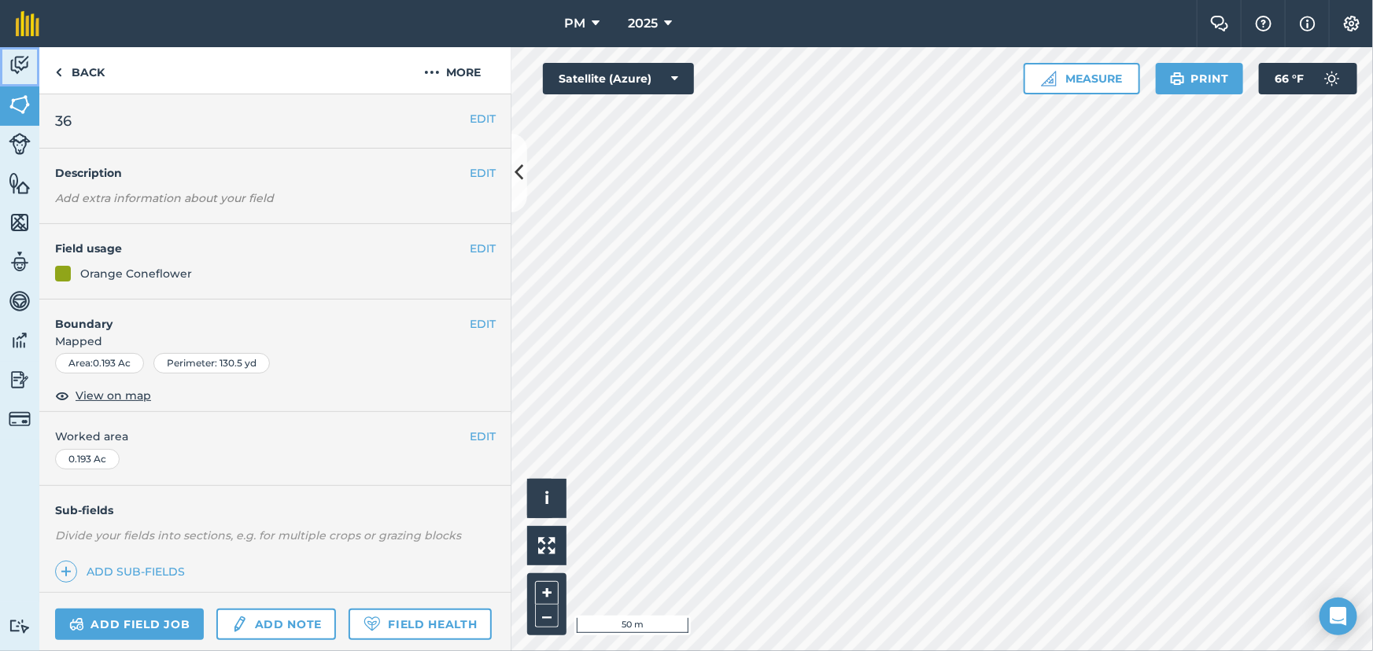
click at [17, 63] on img at bounding box center [20, 65] width 22 height 24
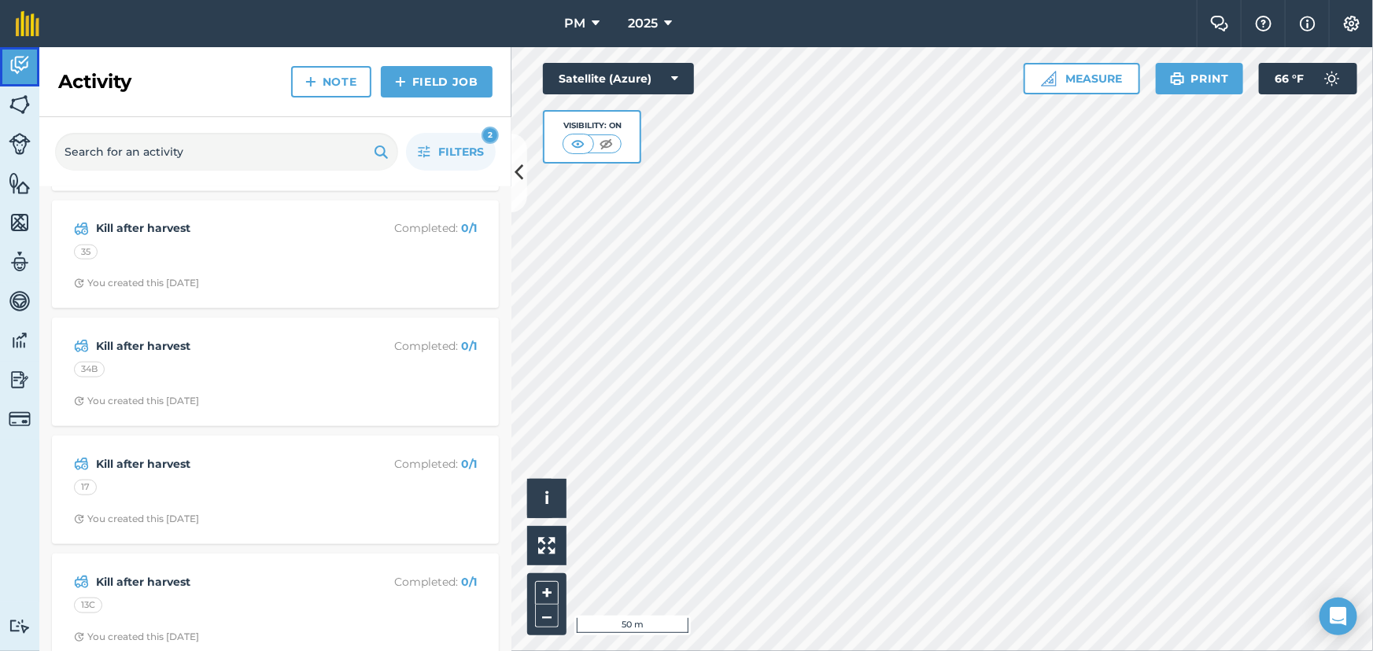
scroll to position [3790, 0]
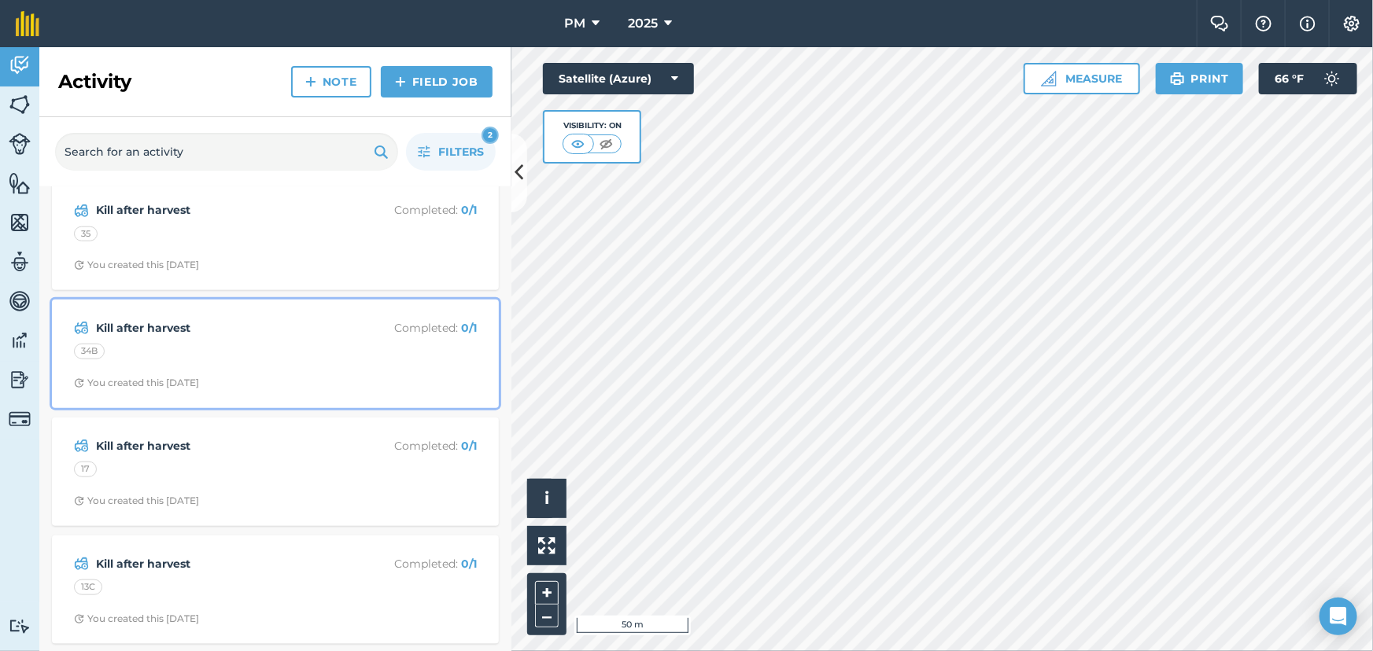
click at [193, 353] on div "34B" at bounding box center [275, 354] width 403 height 20
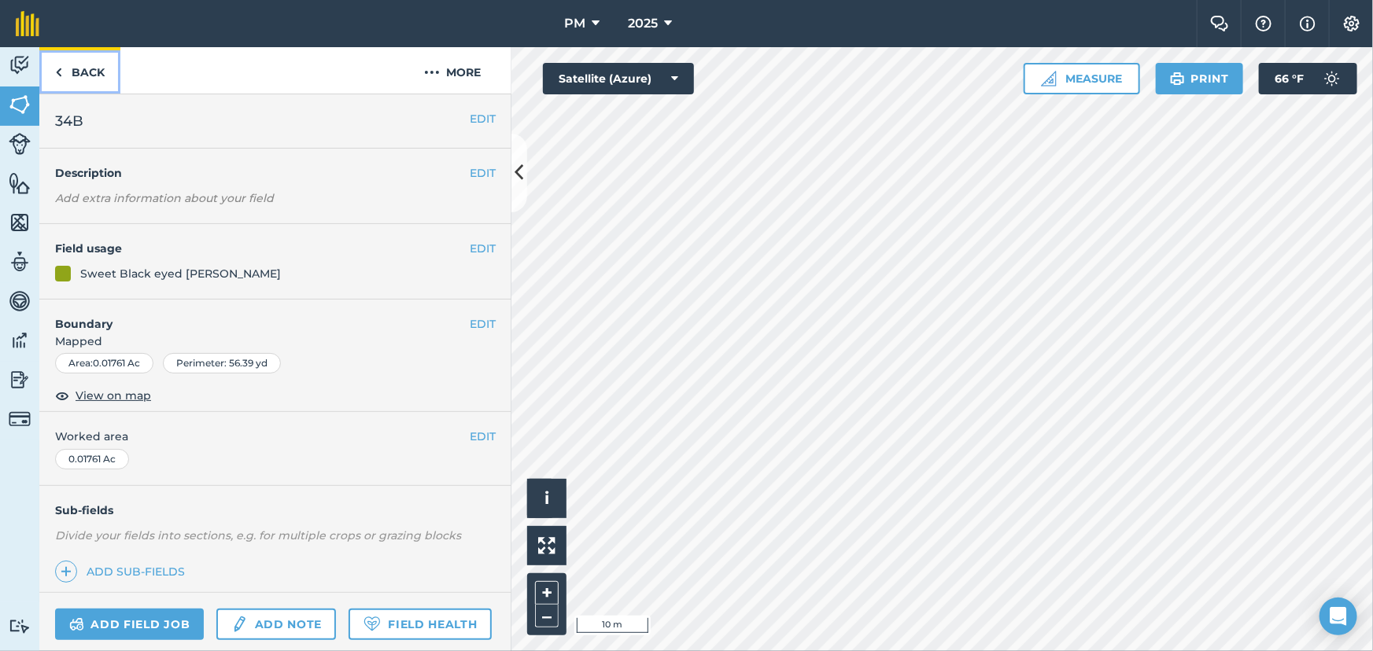
click at [61, 69] on img at bounding box center [58, 72] width 7 height 19
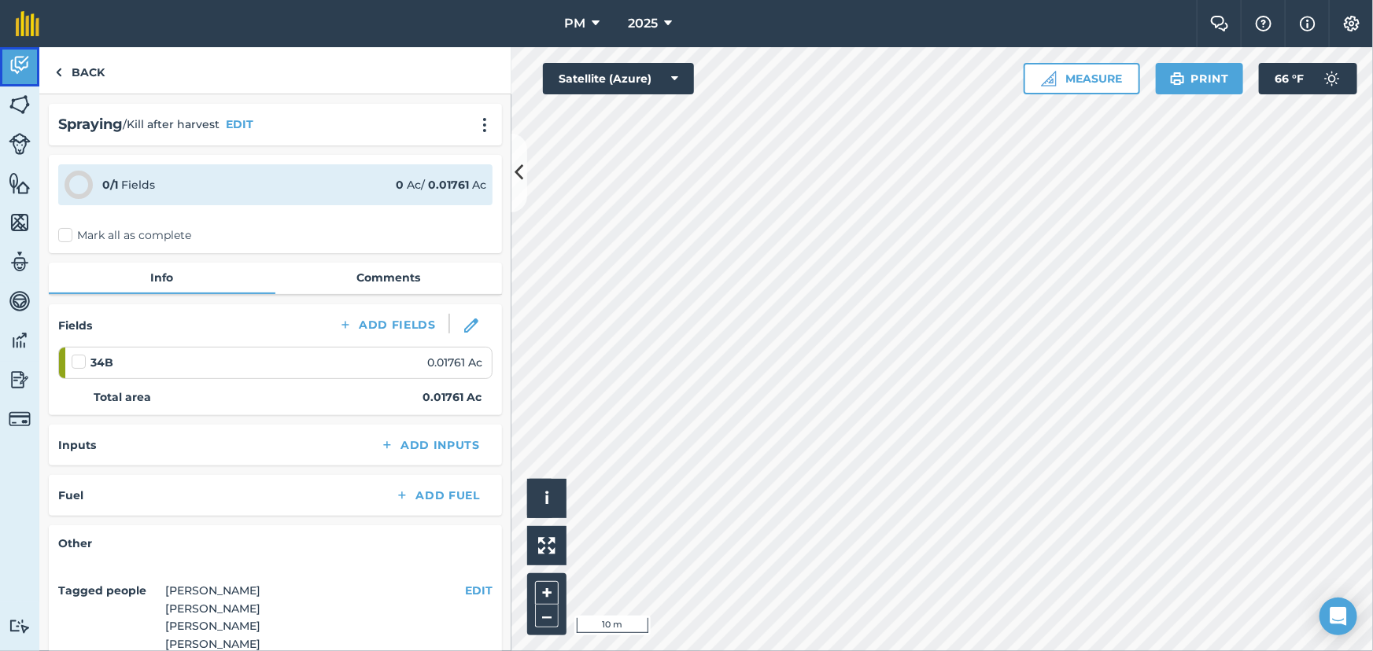
click at [17, 64] on img at bounding box center [20, 65] width 22 height 24
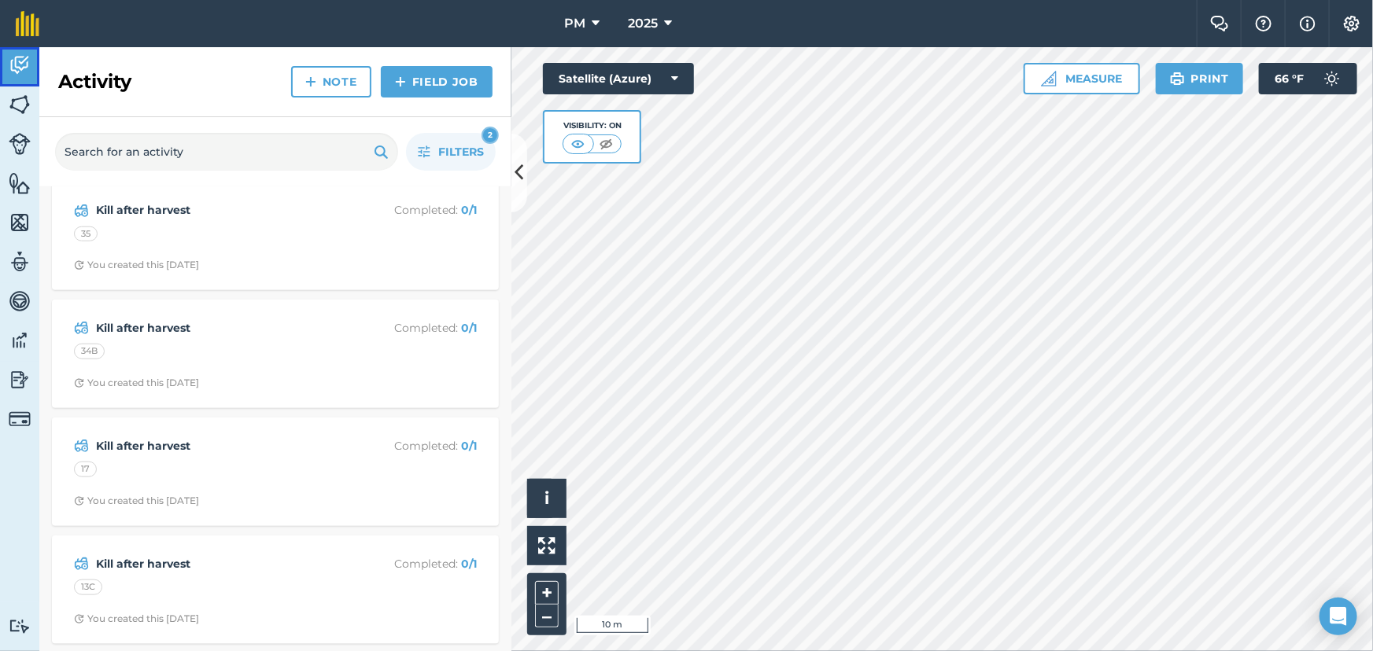
scroll to position [3933, 0]
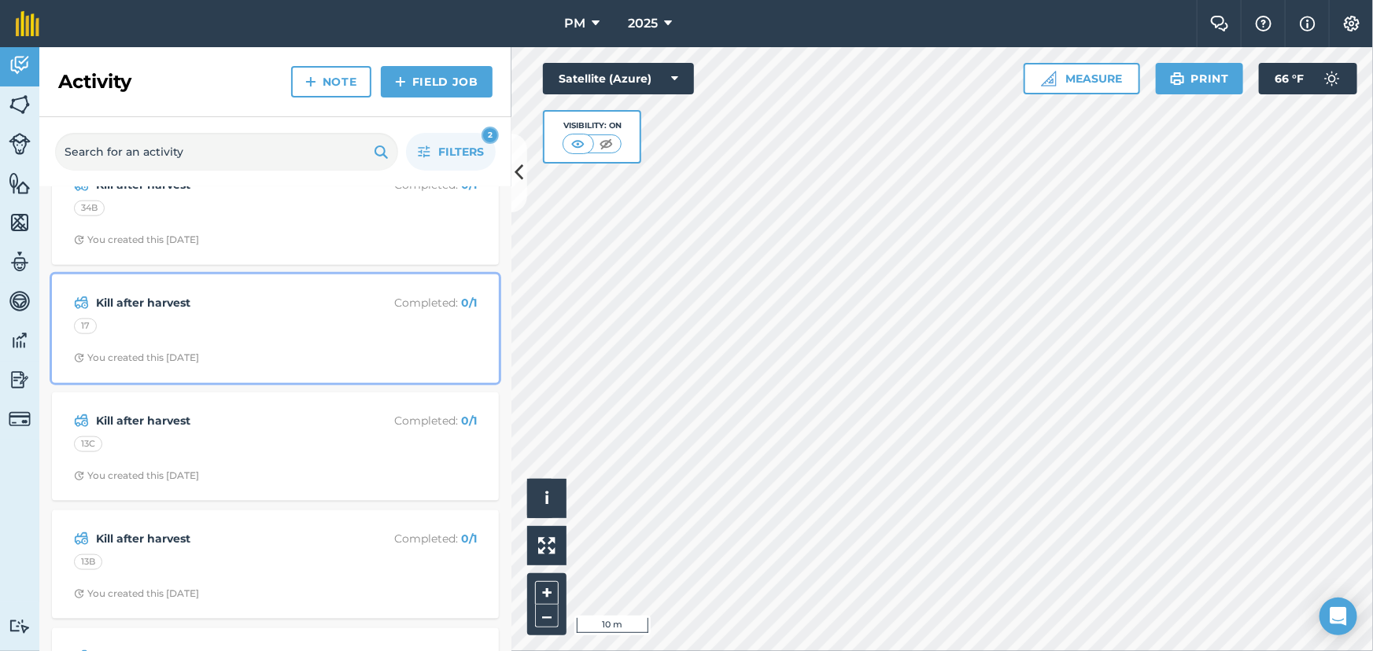
click at [191, 337] on div "17" at bounding box center [275, 329] width 403 height 20
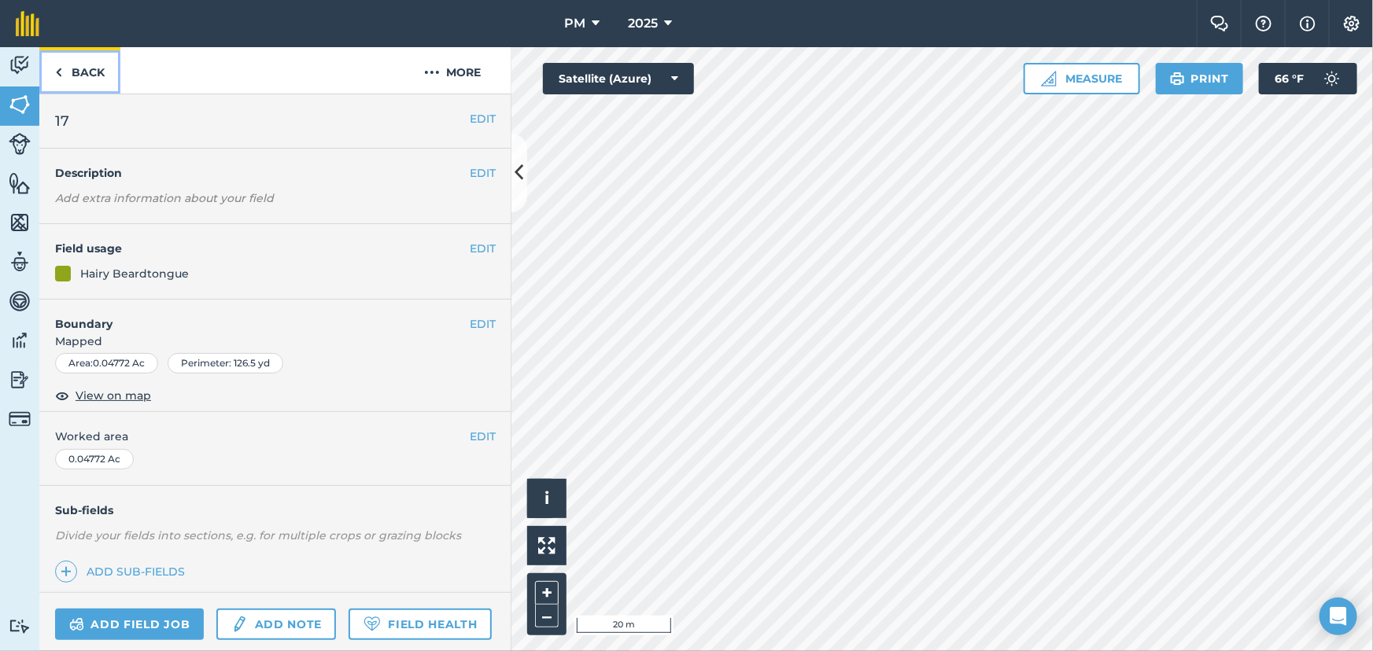
click at [53, 64] on link "Back" at bounding box center [79, 70] width 81 height 46
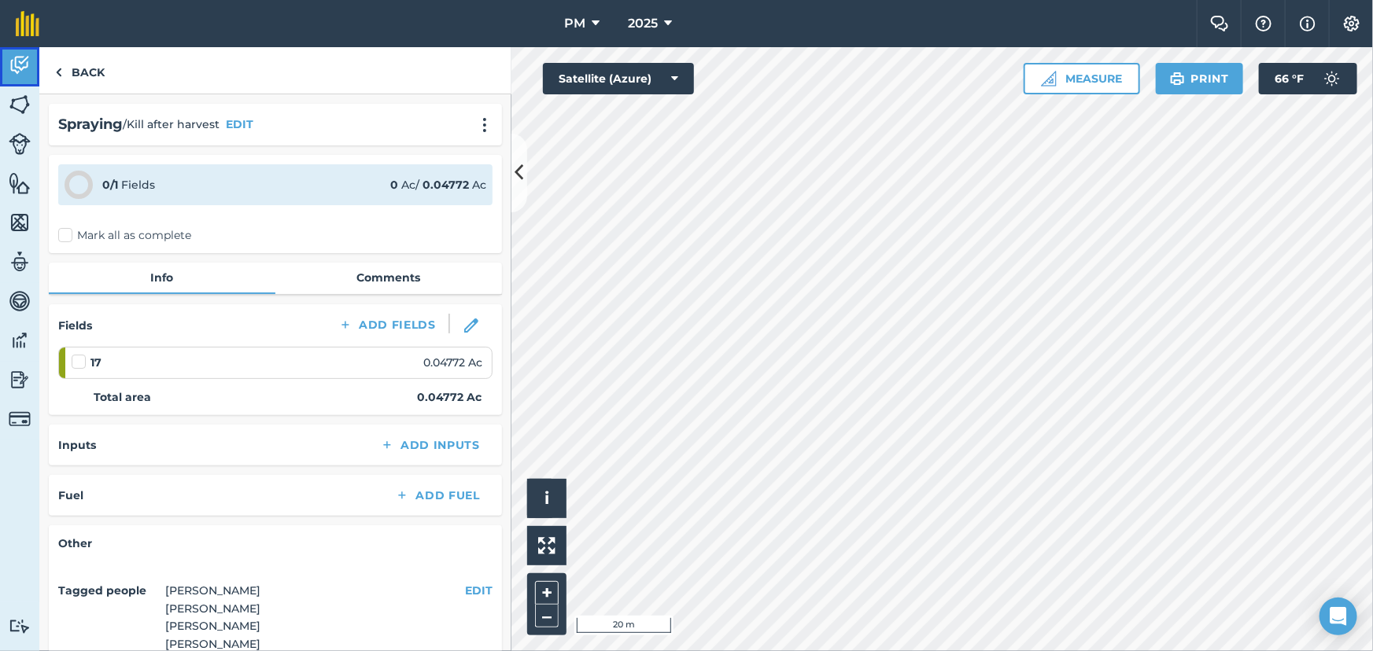
click at [10, 64] on img at bounding box center [20, 65] width 22 height 24
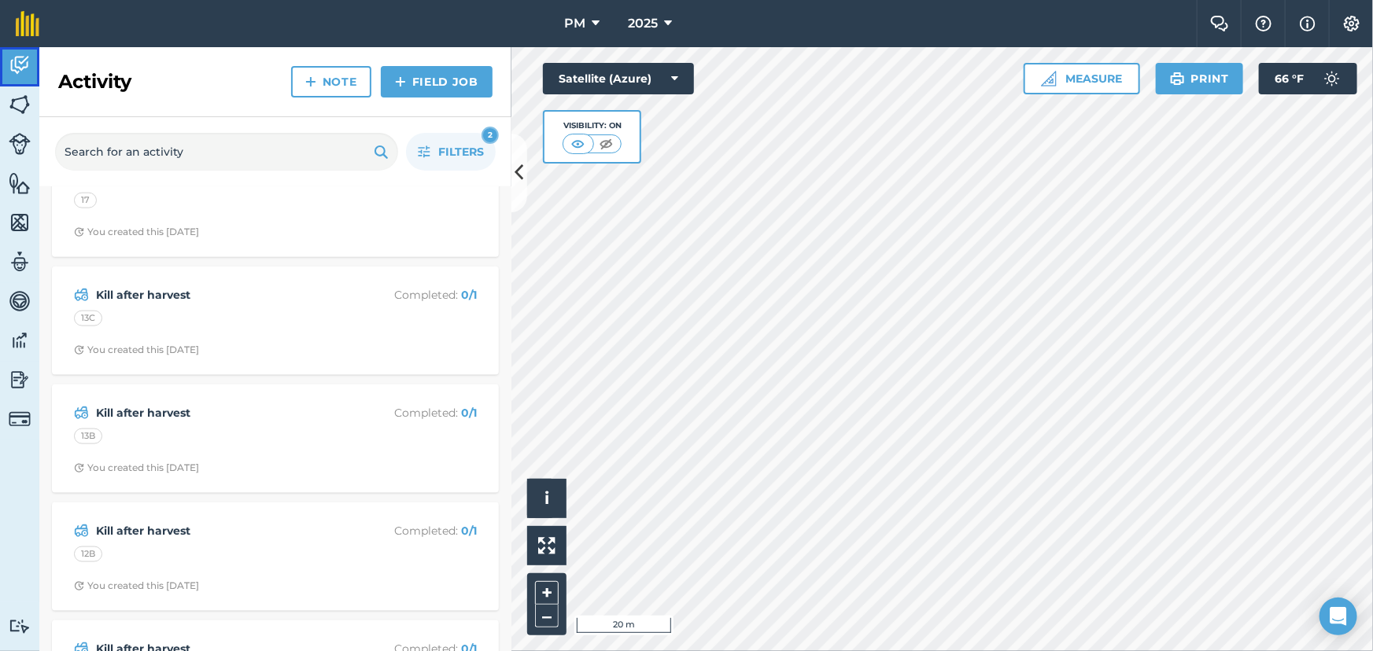
scroll to position [4075, 0]
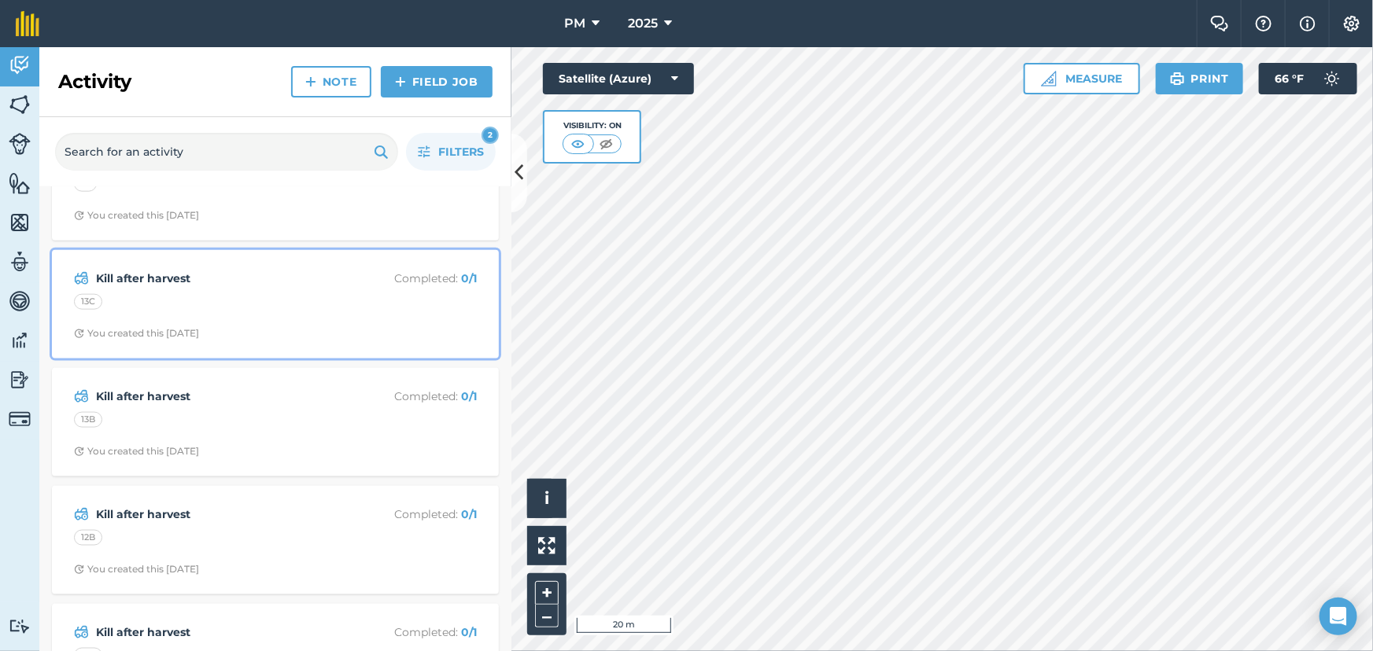
click at [149, 297] on div "Kill after harvest Completed : 0 / 1 13C You created this 20 days ago" at bounding box center [275, 305] width 428 height 90
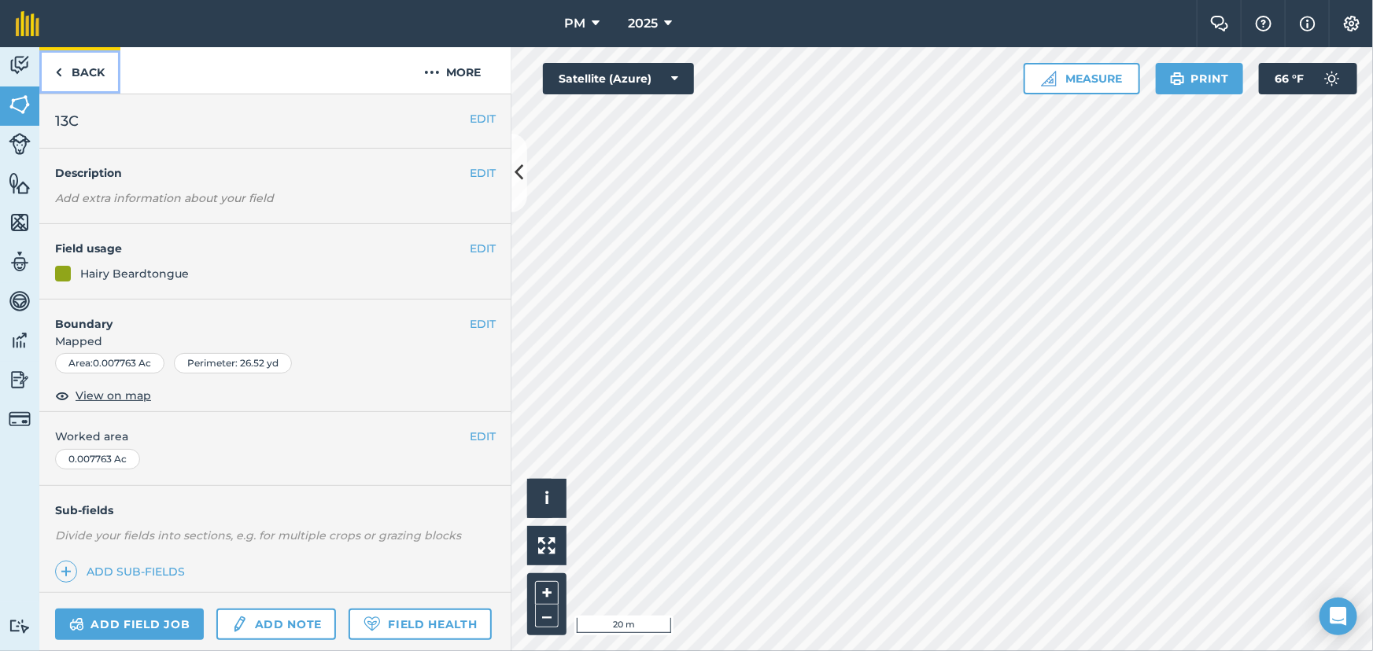
click at [61, 69] on img at bounding box center [58, 72] width 7 height 19
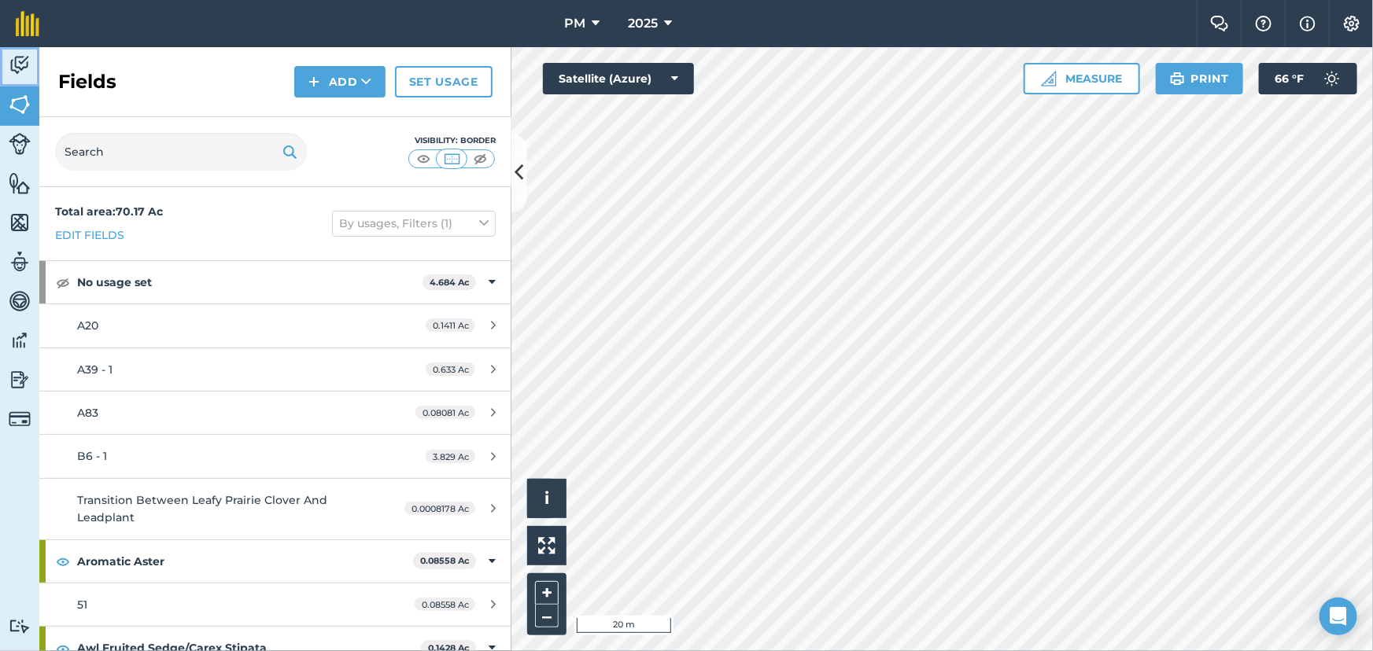
click at [13, 67] on img at bounding box center [20, 65] width 22 height 24
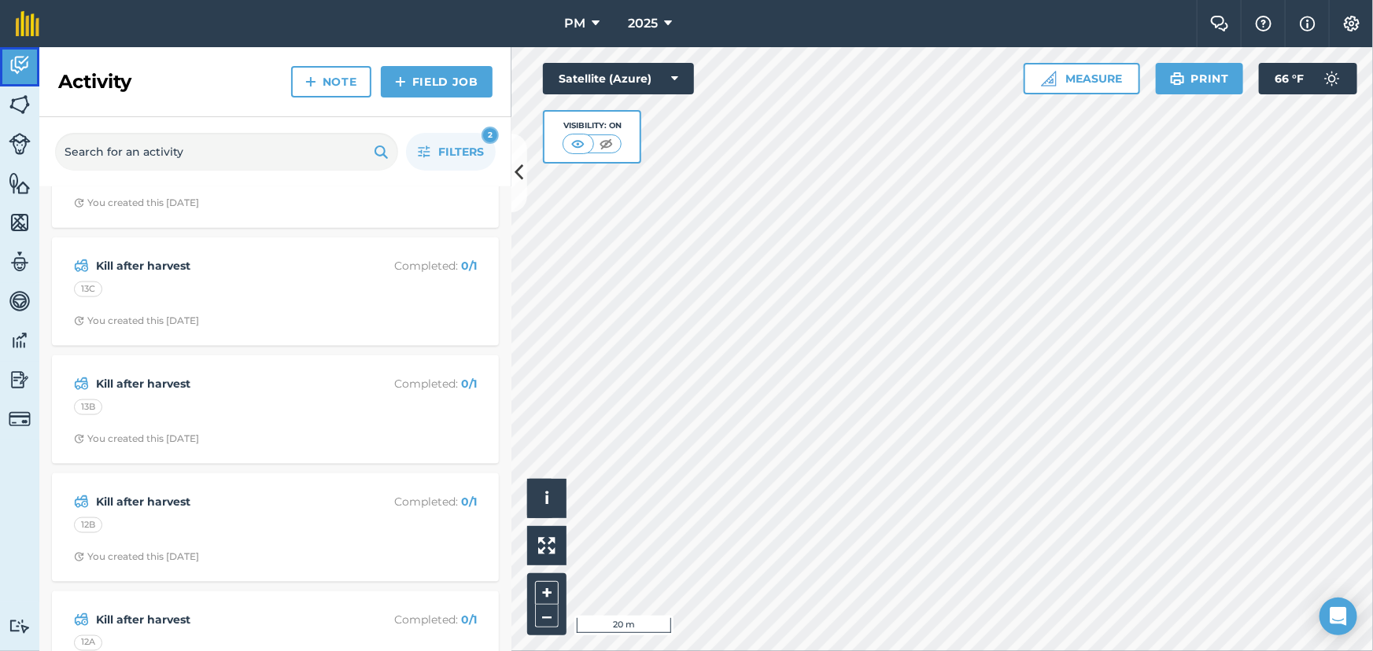
scroll to position [4147, 0]
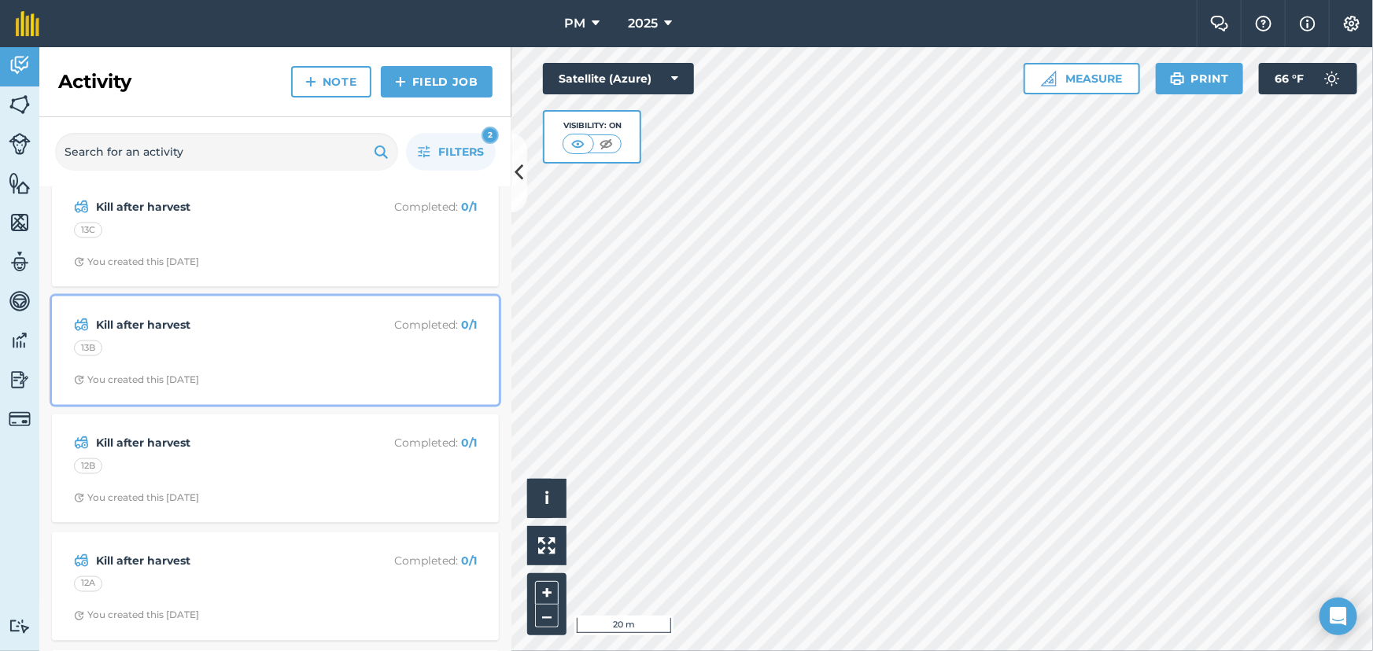
click at [80, 356] on div "13B" at bounding box center [88, 349] width 28 height 16
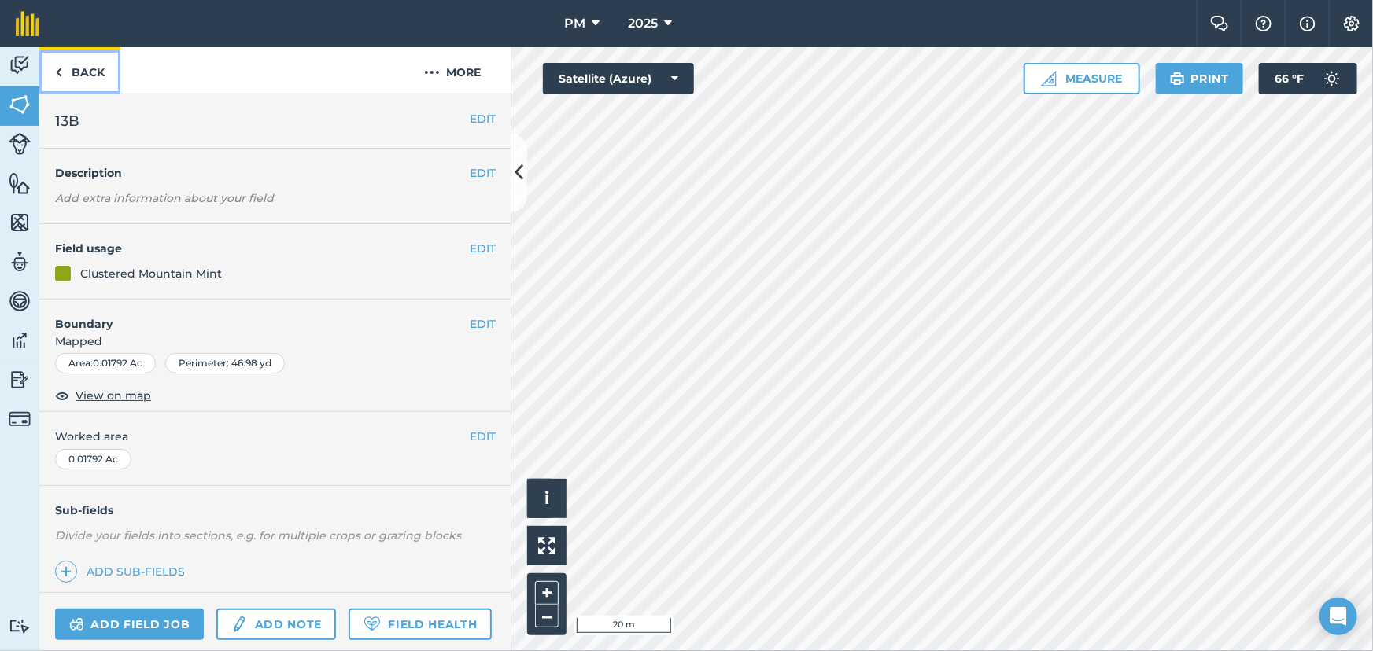
click at [55, 79] on img at bounding box center [58, 72] width 7 height 19
click at [21, 57] on img at bounding box center [20, 65] width 22 height 24
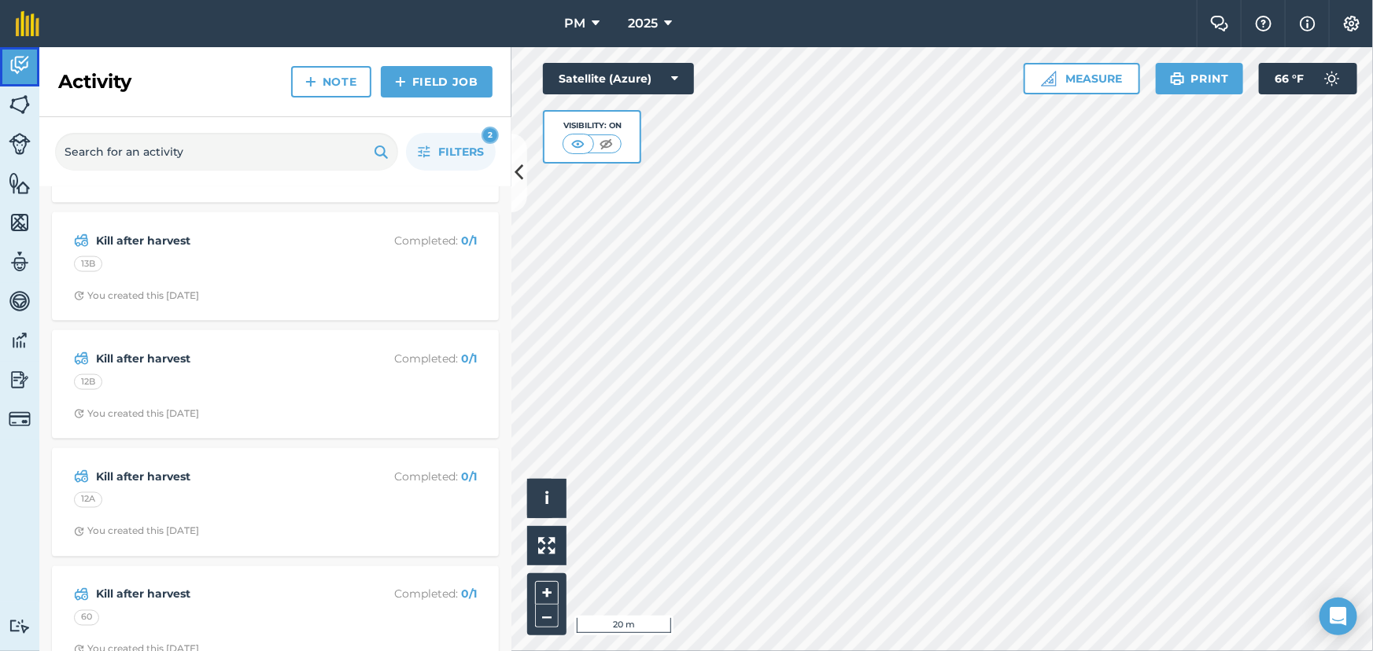
scroll to position [4290, 0]
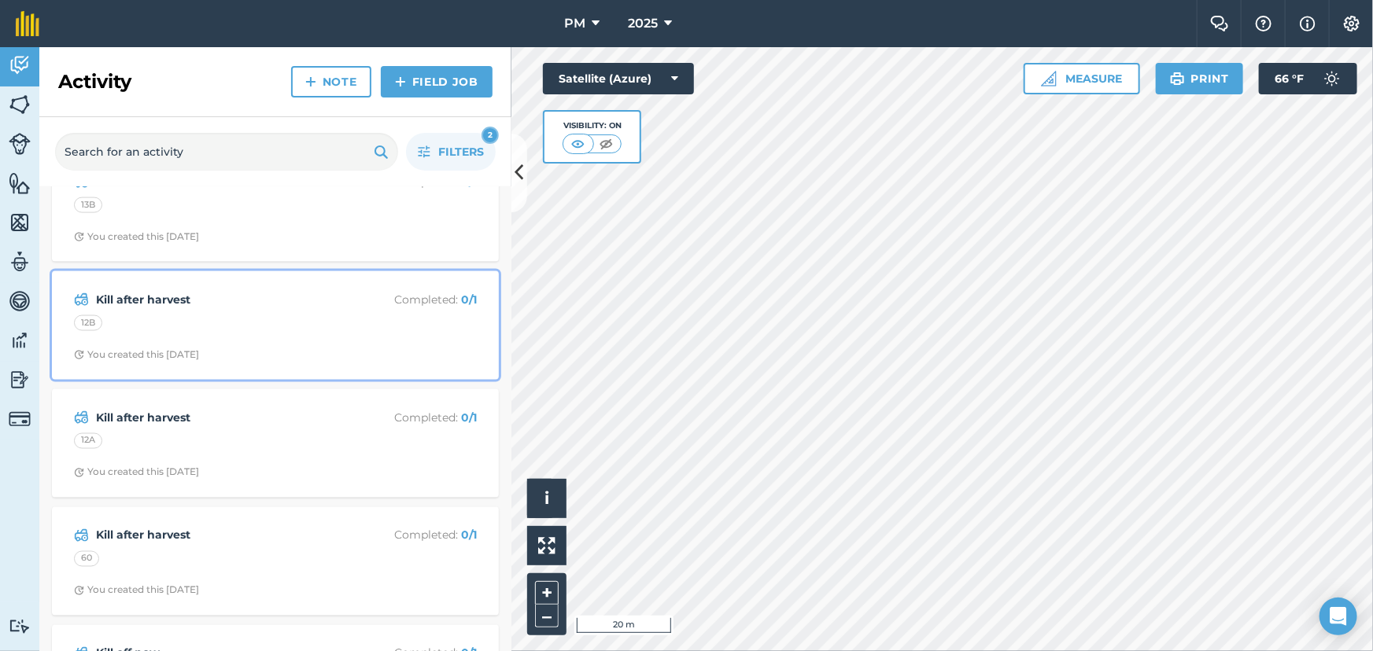
click at [90, 330] on div "12B" at bounding box center [88, 323] width 28 height 16
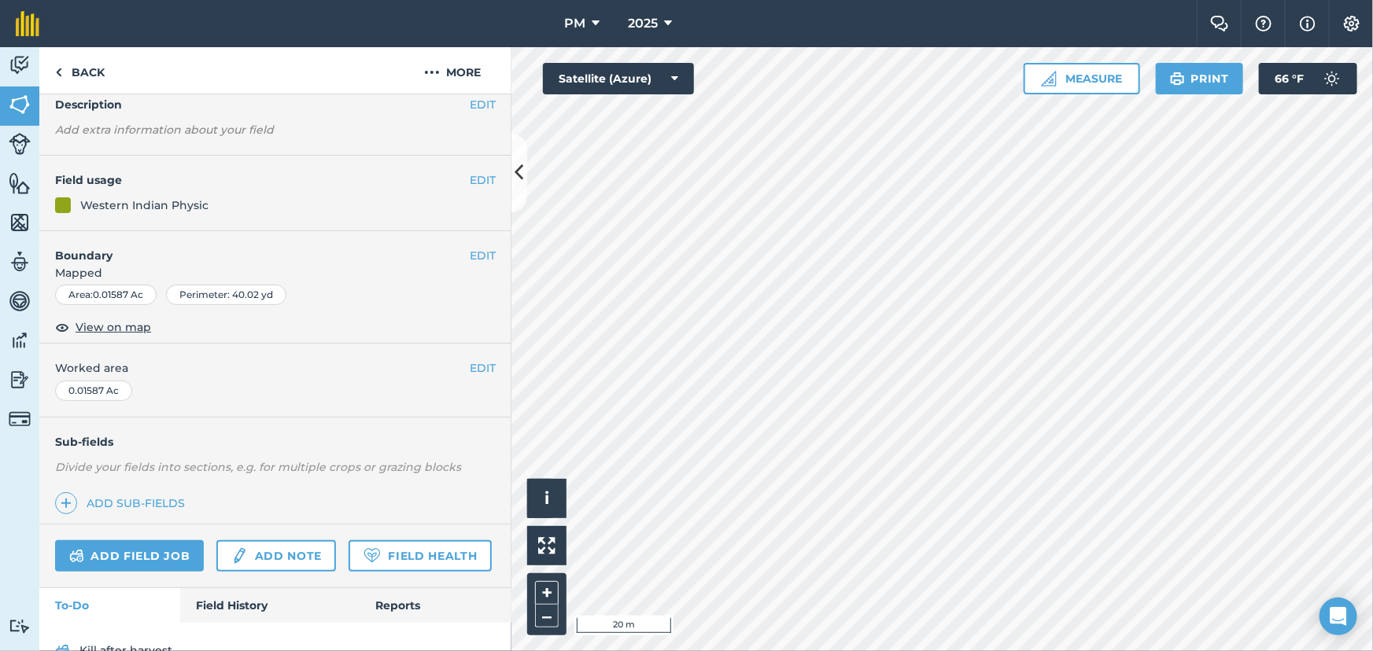
scroll to position [146, 0]
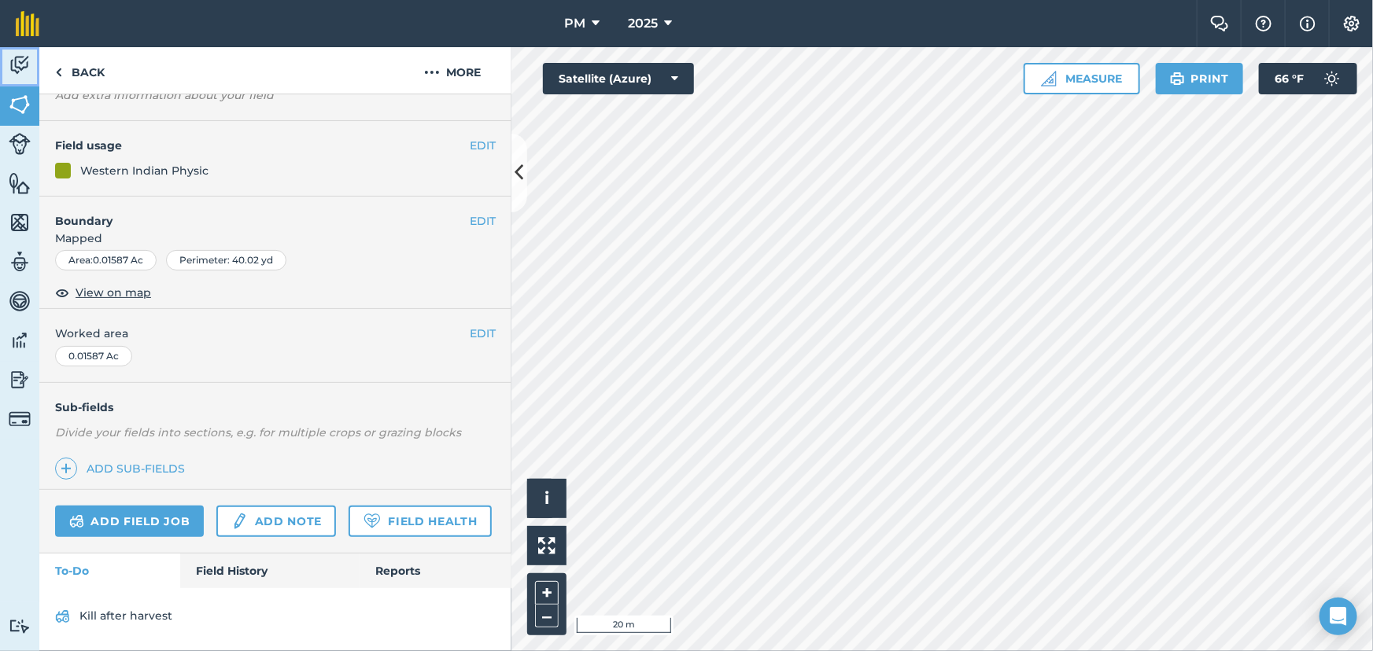
click at [20, 61] on img at bounding box center [20, 65] width 22 height 24
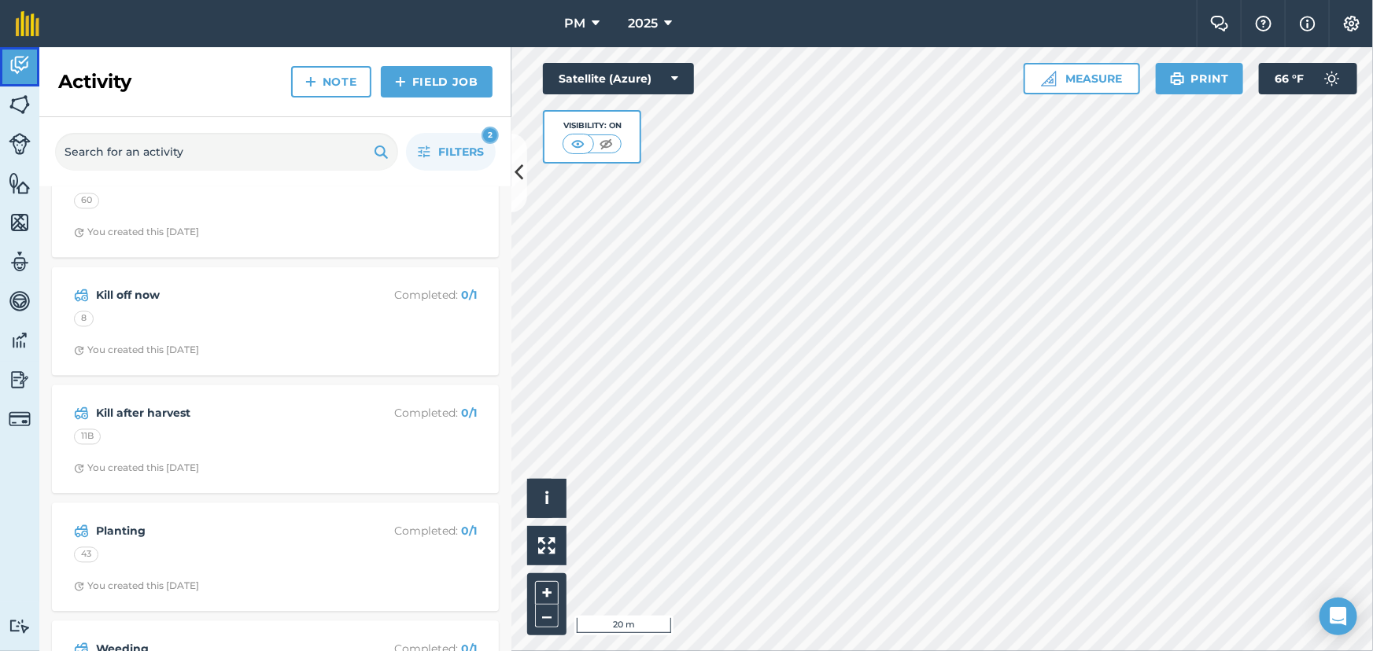
scroll to position [4505, 0]
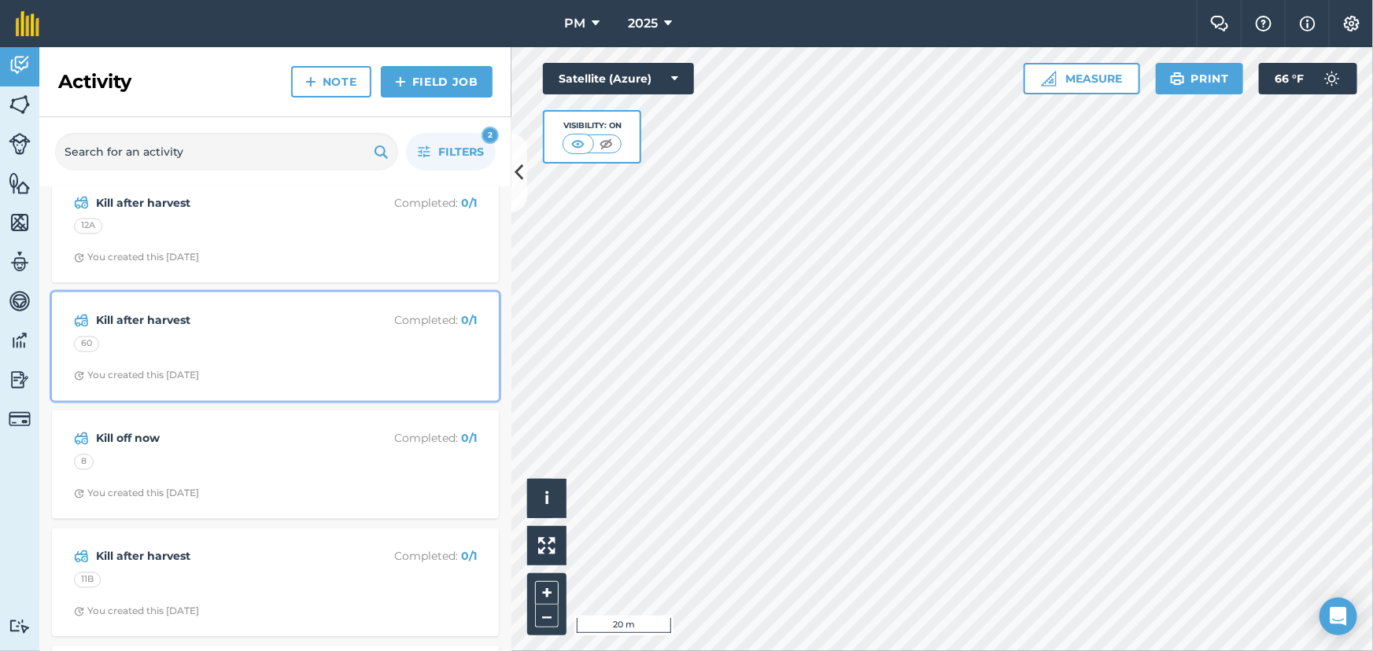
click at [221, 357] on div "60" at bounding box center [275, 347] width 403 height 20
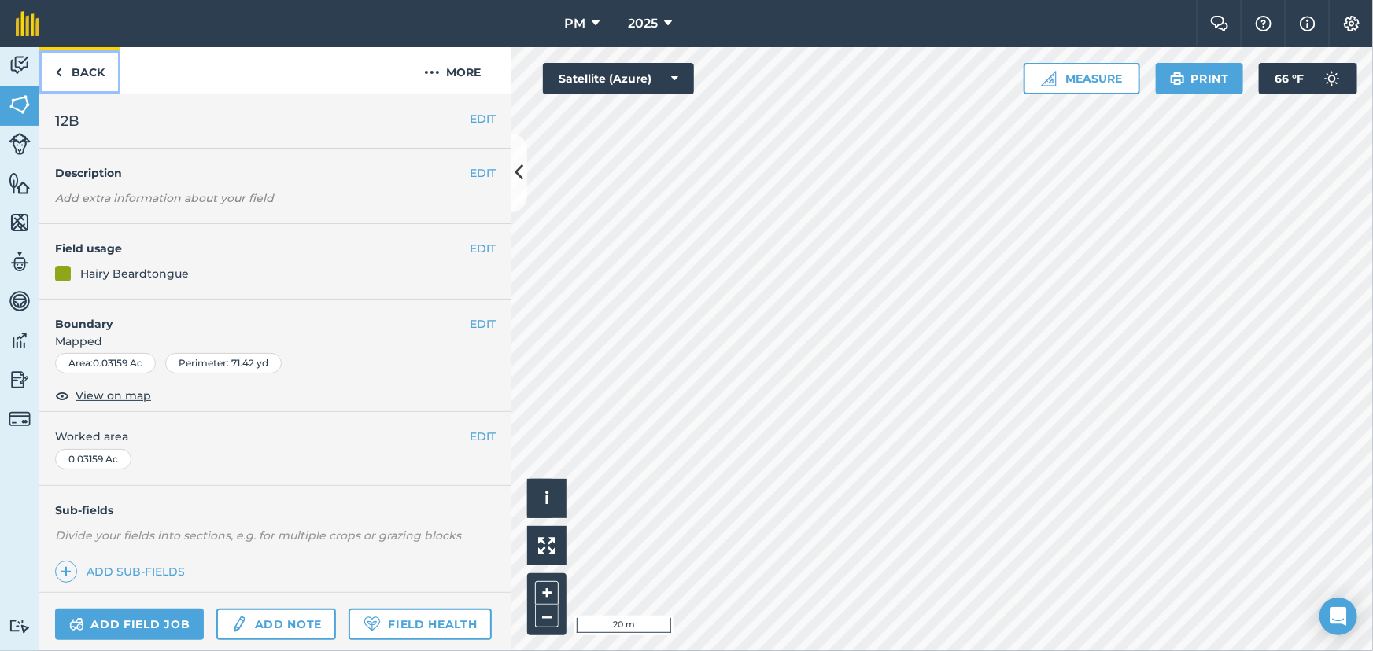
click at [58, 68] on img at bounding box center [58, 72] width 7 height 19
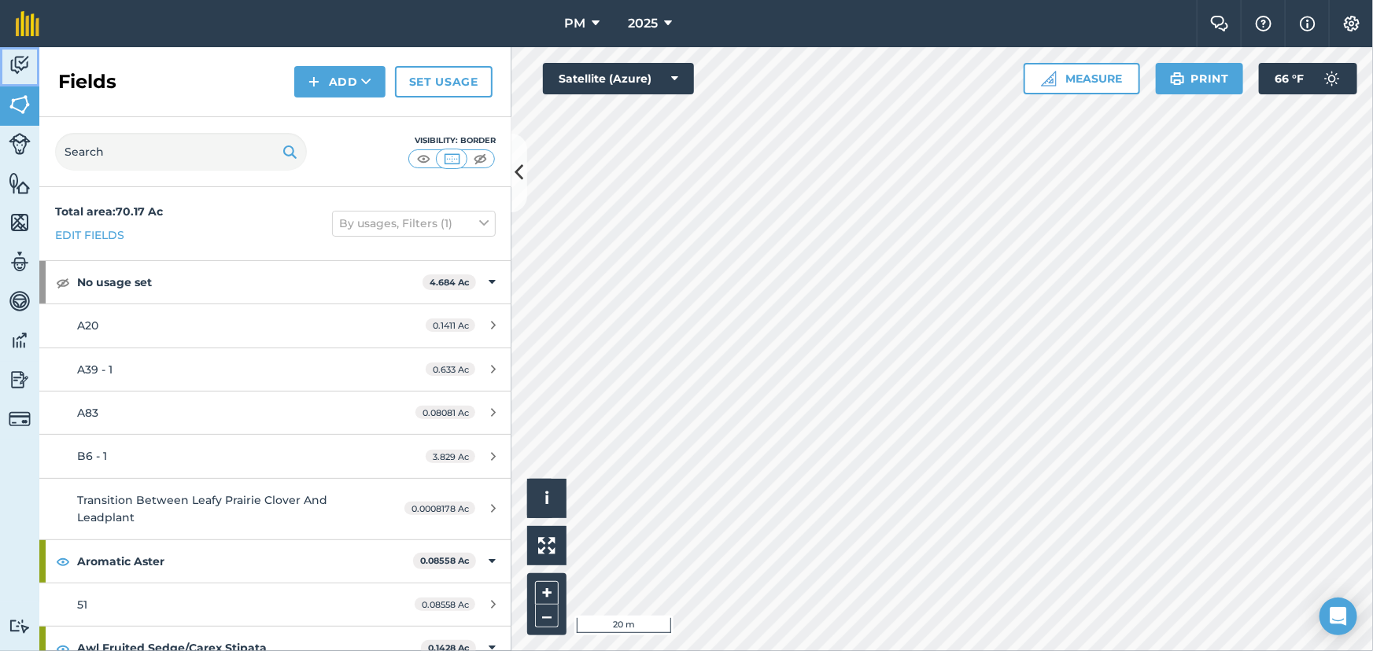
click at [22, 57] on img at bounding box center [20, 65] width 22 height 24
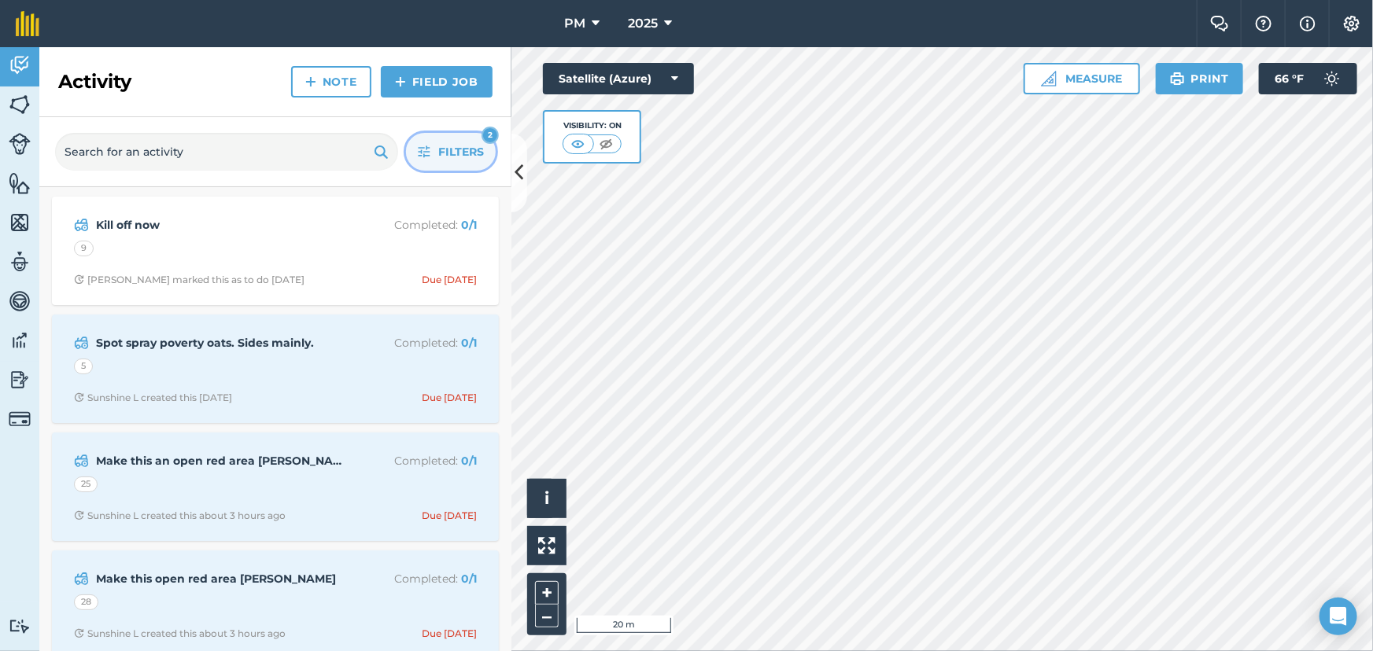
click at [445, 153] on span "Filters" at bounding box center [461, 151] width 46 height 17
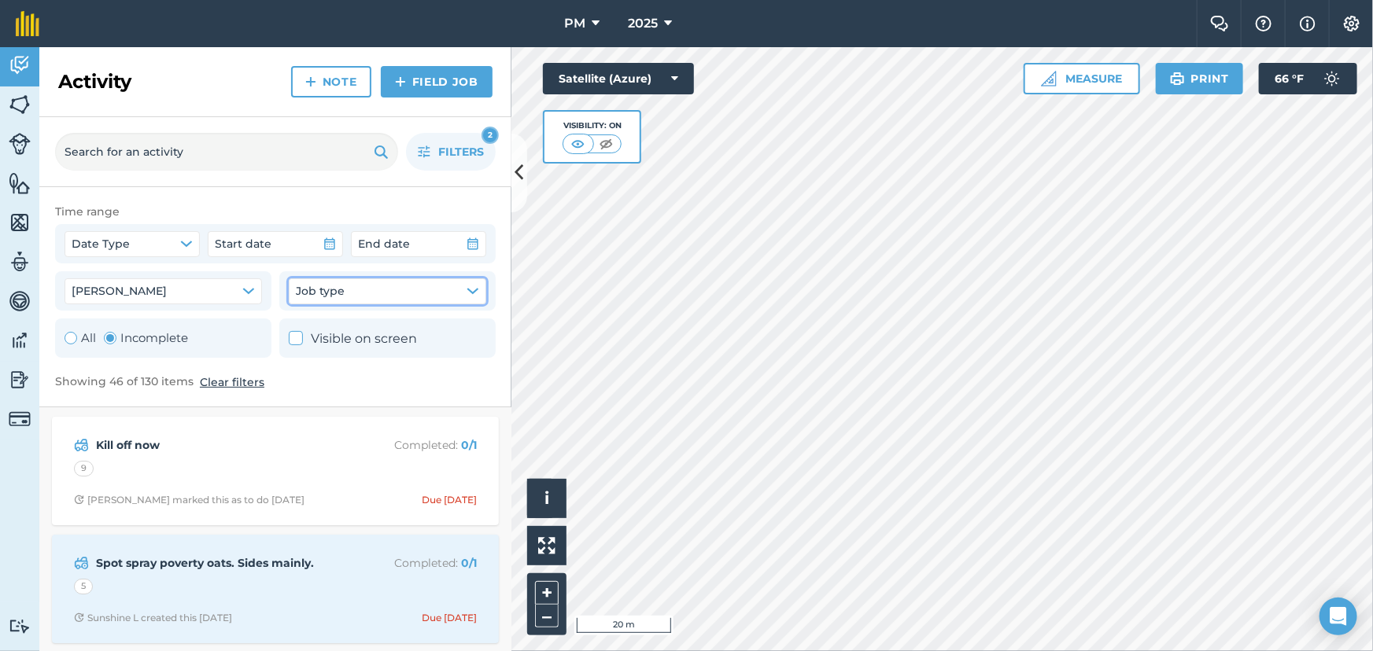
click at [470, 292] on icon "button" at bounding box center [472, 291] width 10 height 5
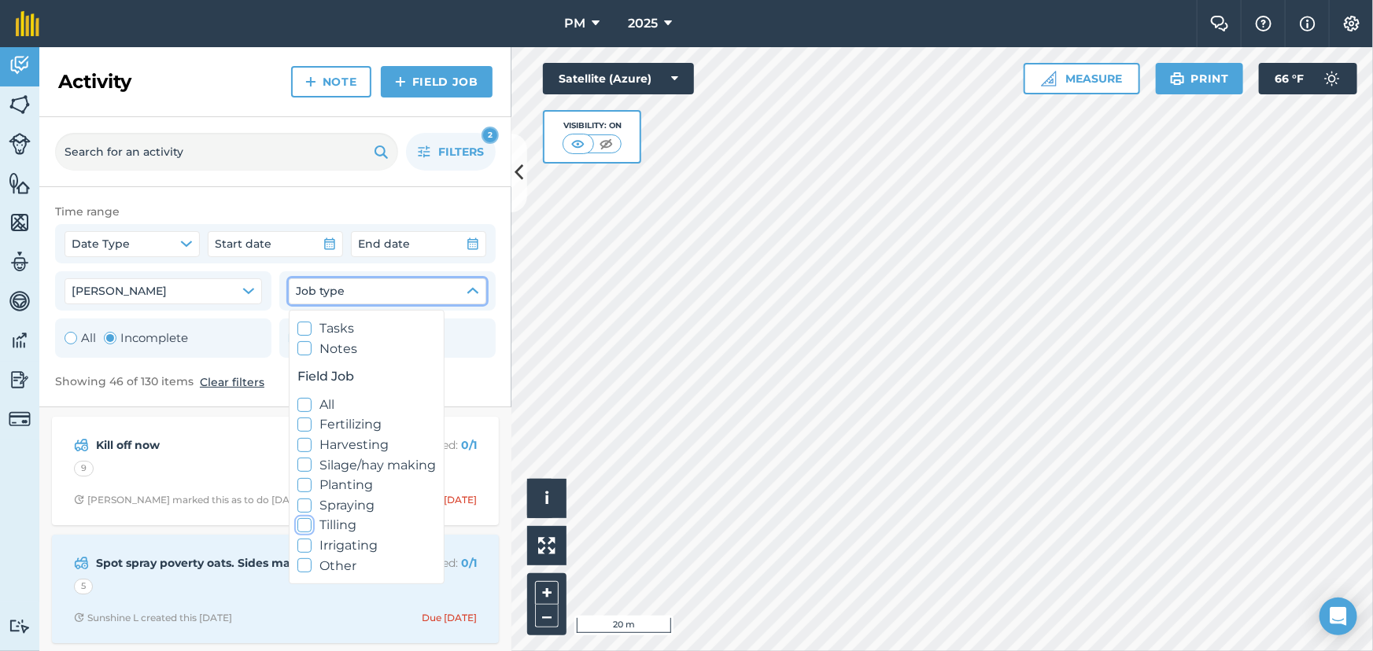
click at [307, 527] on icon at bounding box center [305, 526] width 10 height 10
checkbox input "true"
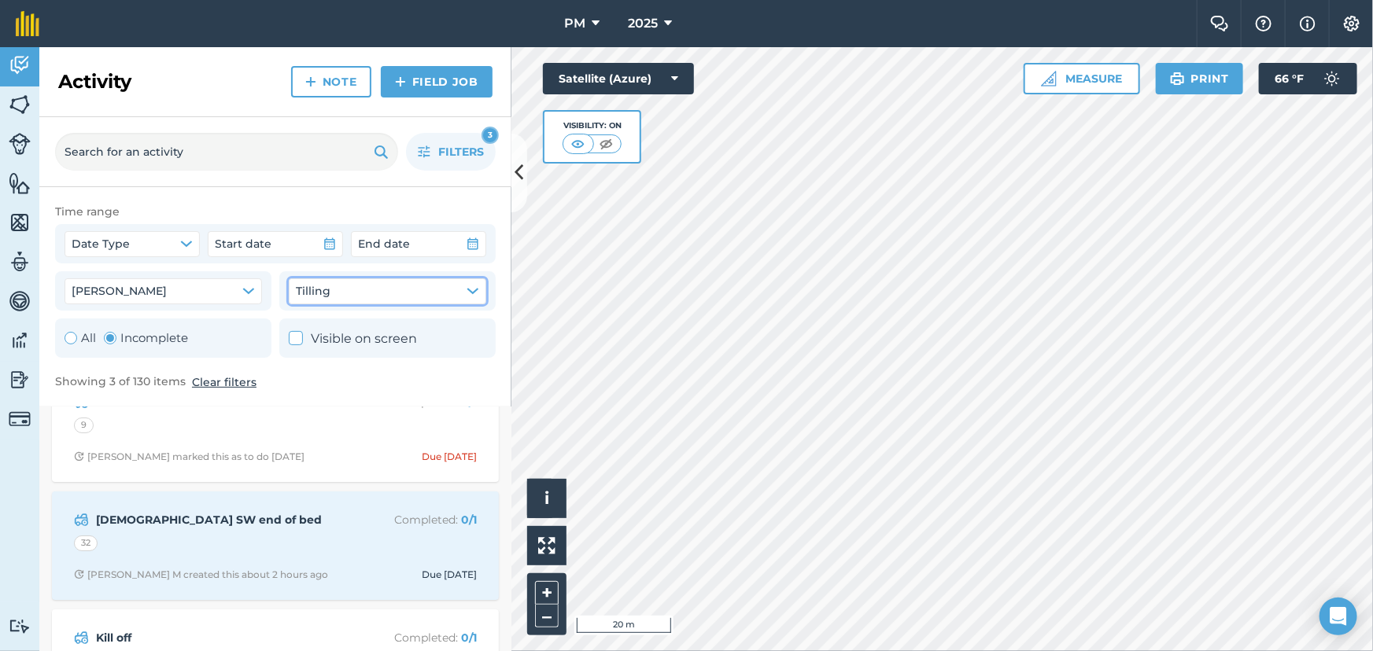
scroll to position [120, 0]
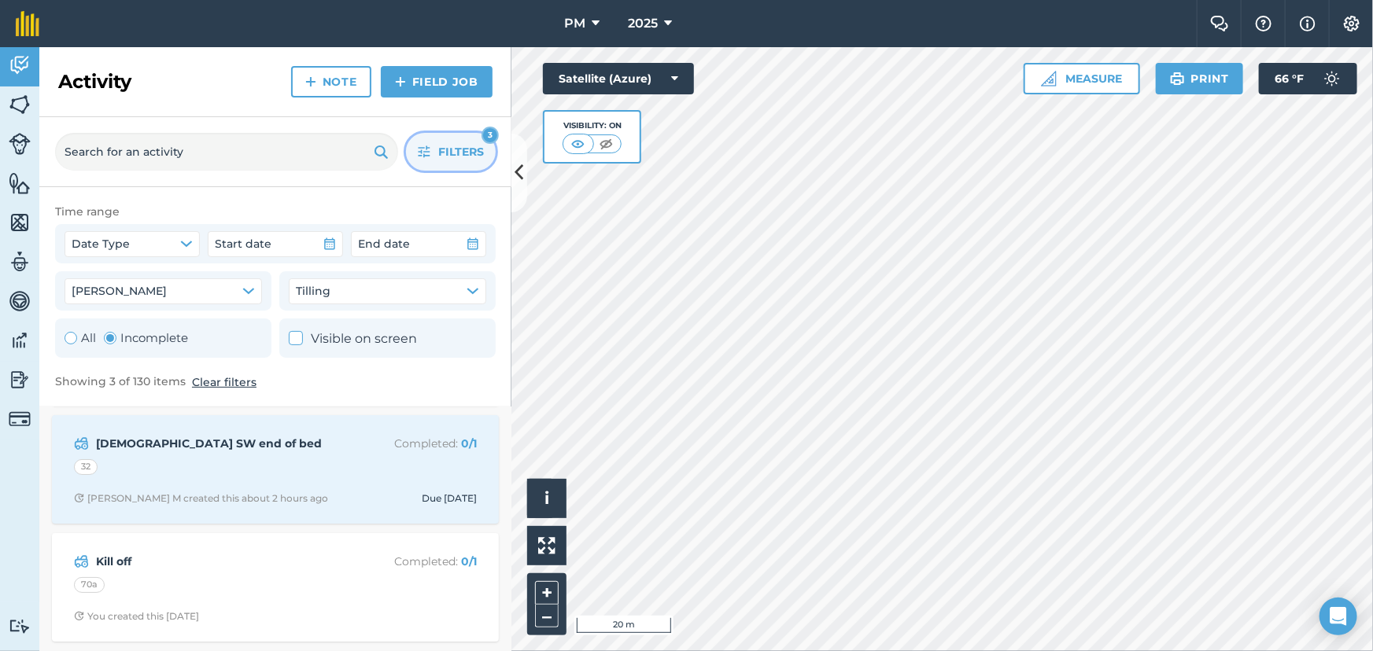
click at [448, 149] on span "Filters" at bounding box center [461, 151] width 46 height 17
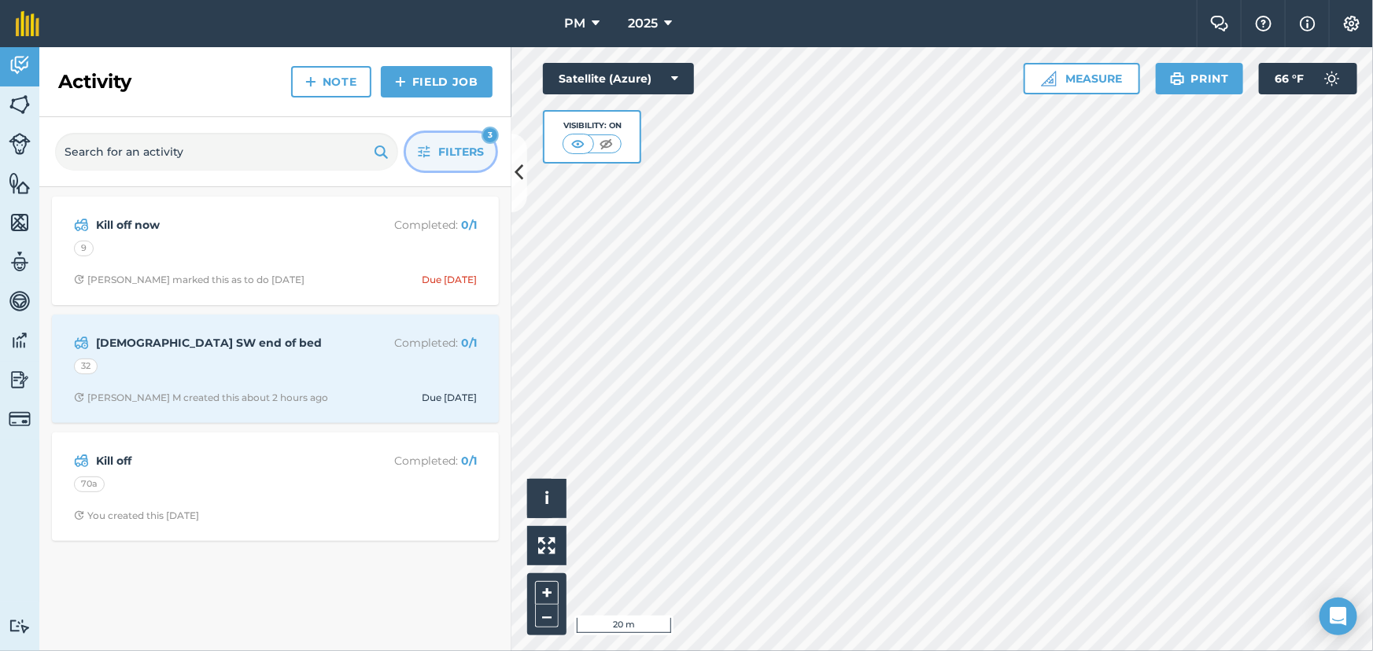
click at [459, 157] on span "Filters" at bounding box center [461, 151] width 46 height 17
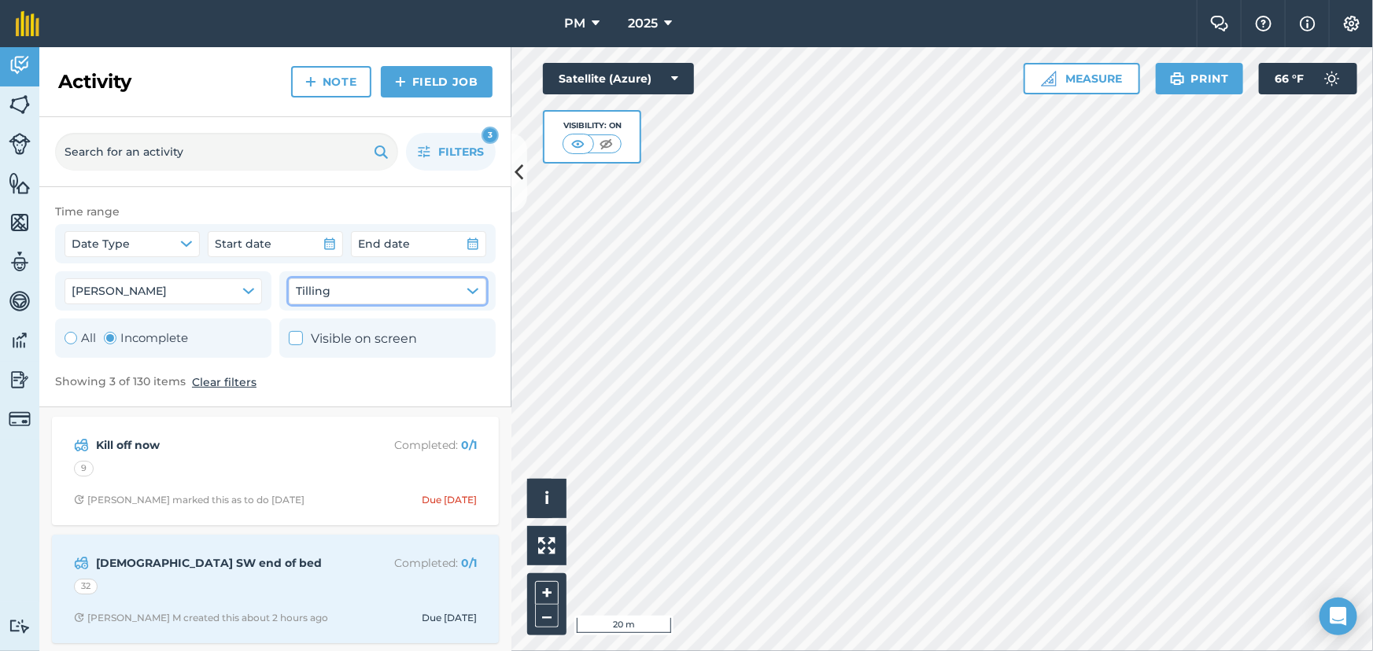
click at [459, 291] on button "Tilling" at bounding box center [387, 290] width 197 height 25
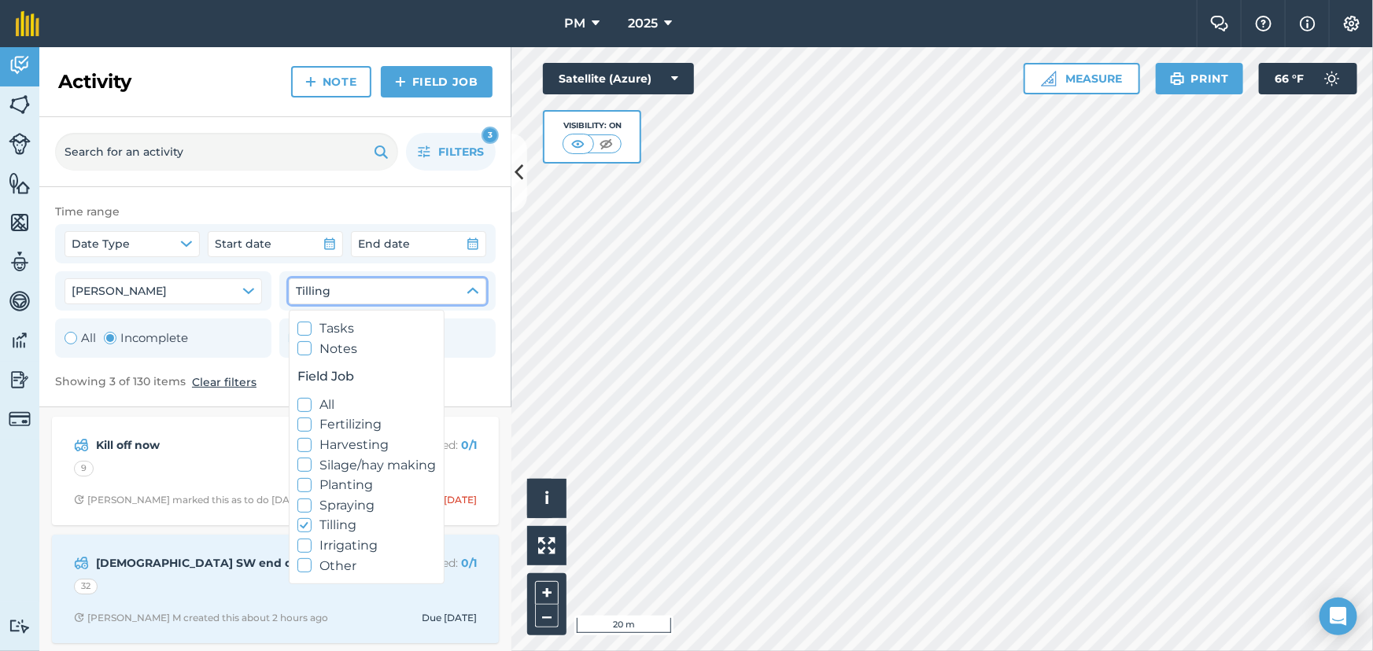
click at [304, 509] on icon at bounding box center [305, 505] width 10 height 10
checkbox input "true"
click at [303, 525] on icon at bounding box center [305, 526] width 10 height 10
checkbox input "false"
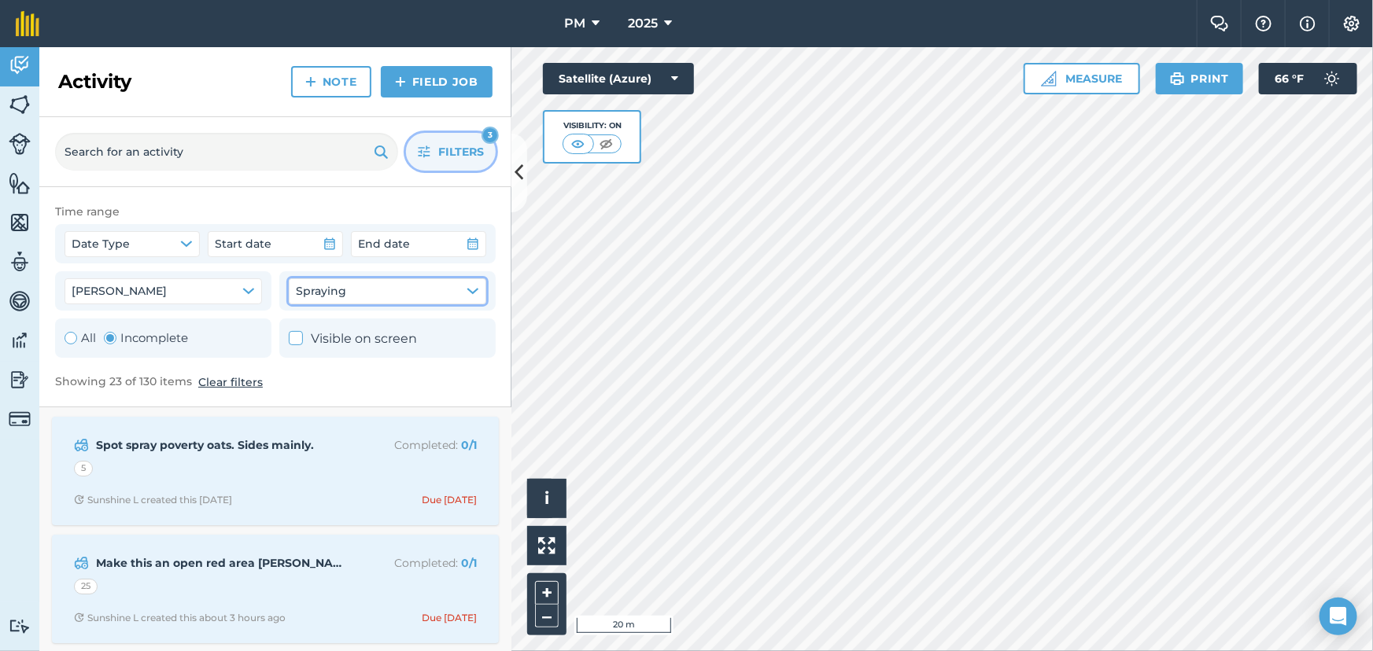
click at [457, 157] on span "Filters" at bounding box center [461, 151] width 46 height 17
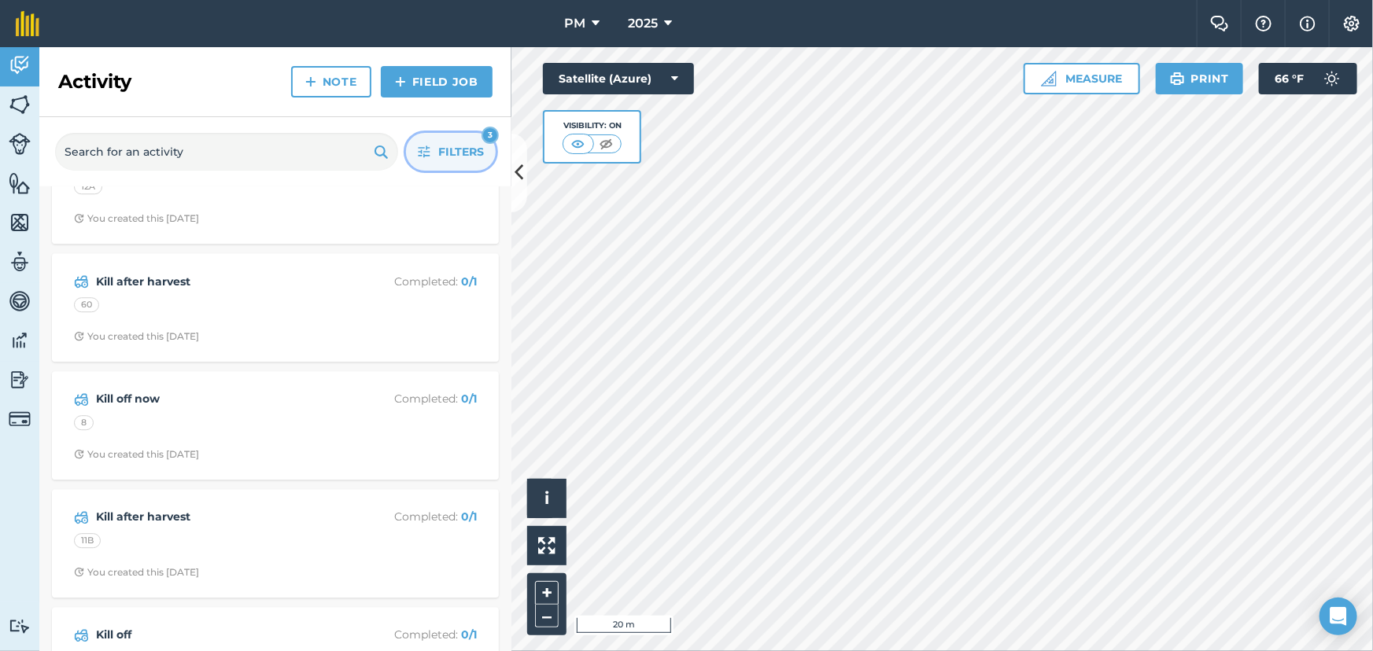
scroll to position [2217, 0]
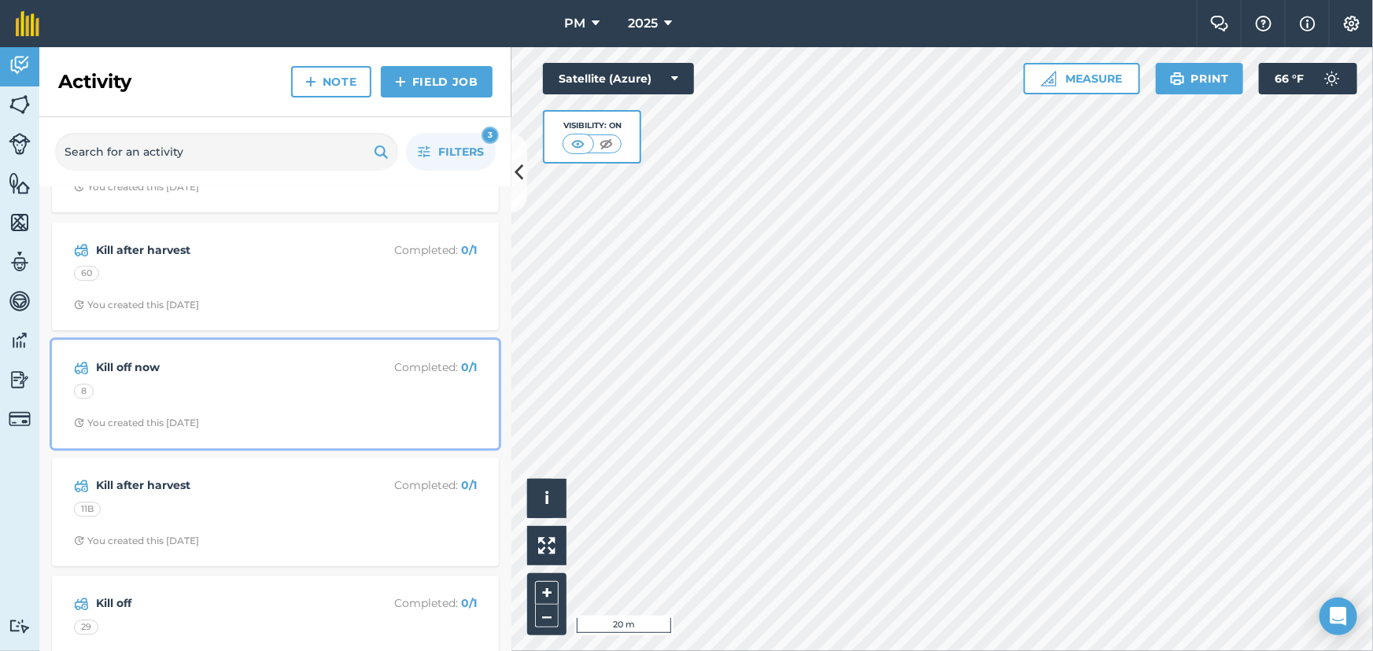
click at [279, 386] on div "Kill off now Completed : 0 / 1 8 You created this 20 days ago" at bounding box center [275, 394] width 428 height 90
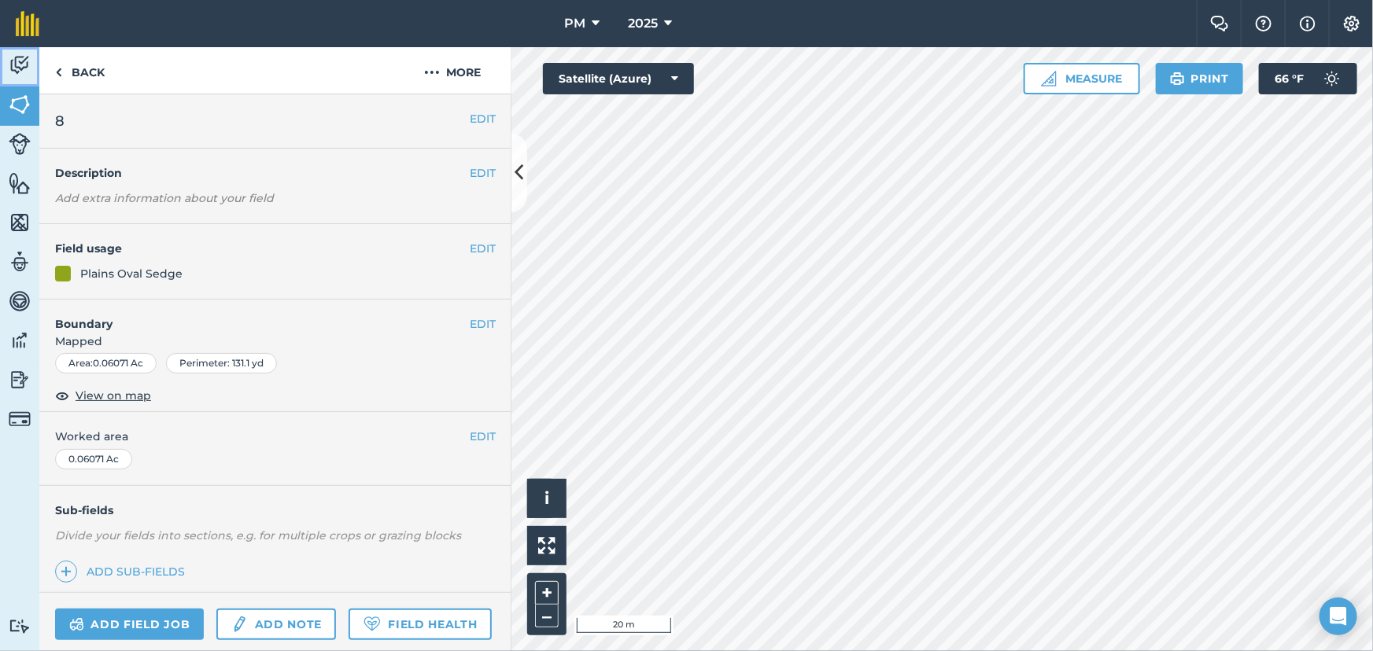
click at [14, 61] on img at bounding box center [20, 65] width 22 height 24
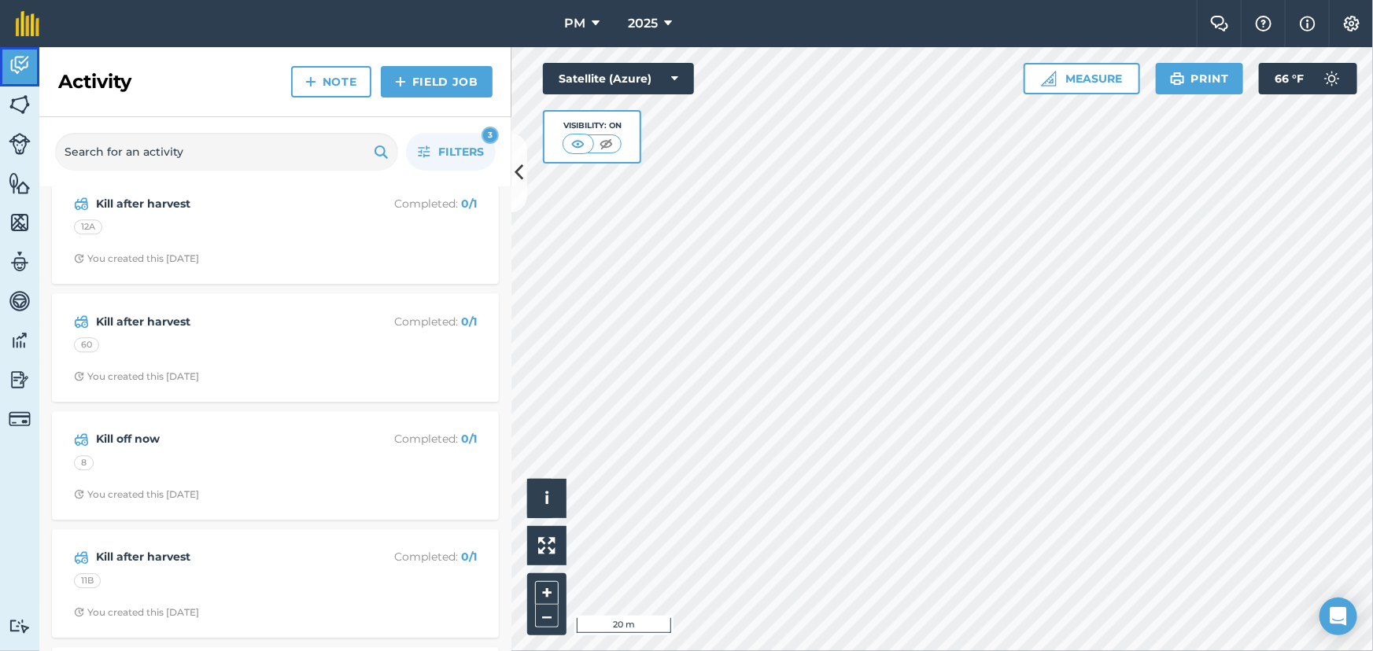
scroll to position [2264, 0]
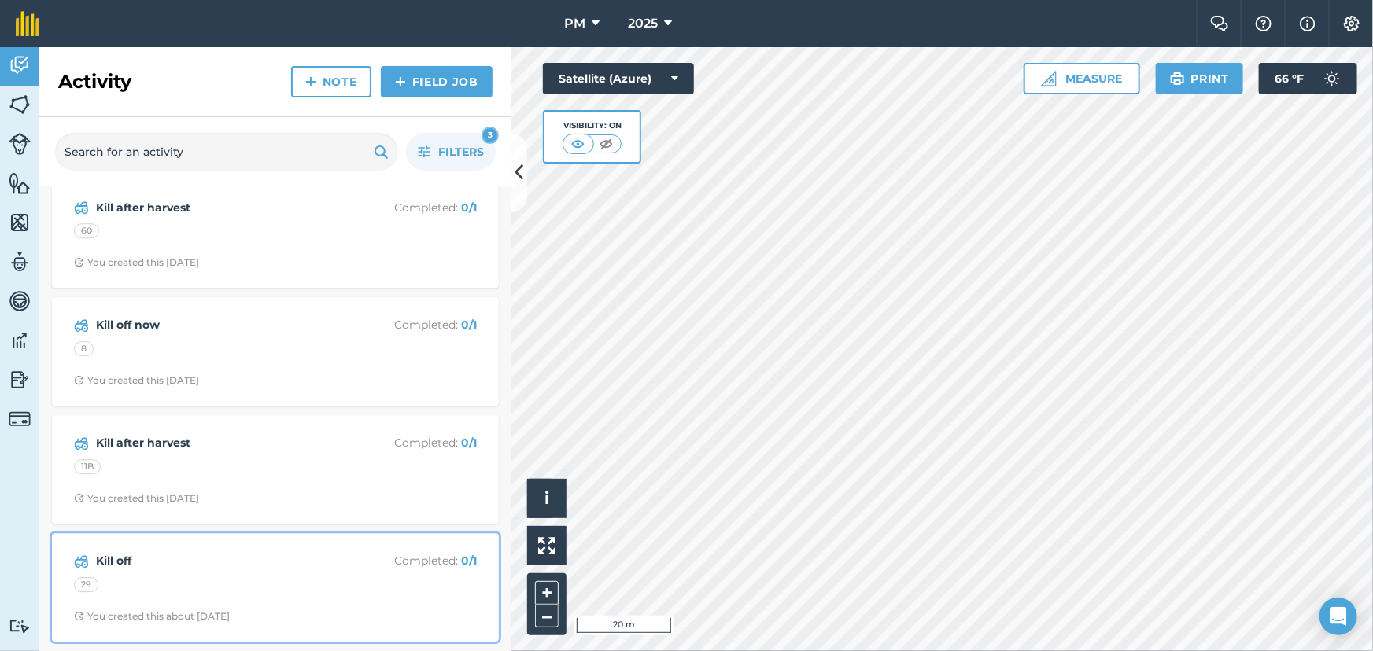
click at [208, 567] on strong "Kill off" at bounding box center [220, 560] width 249 height 17
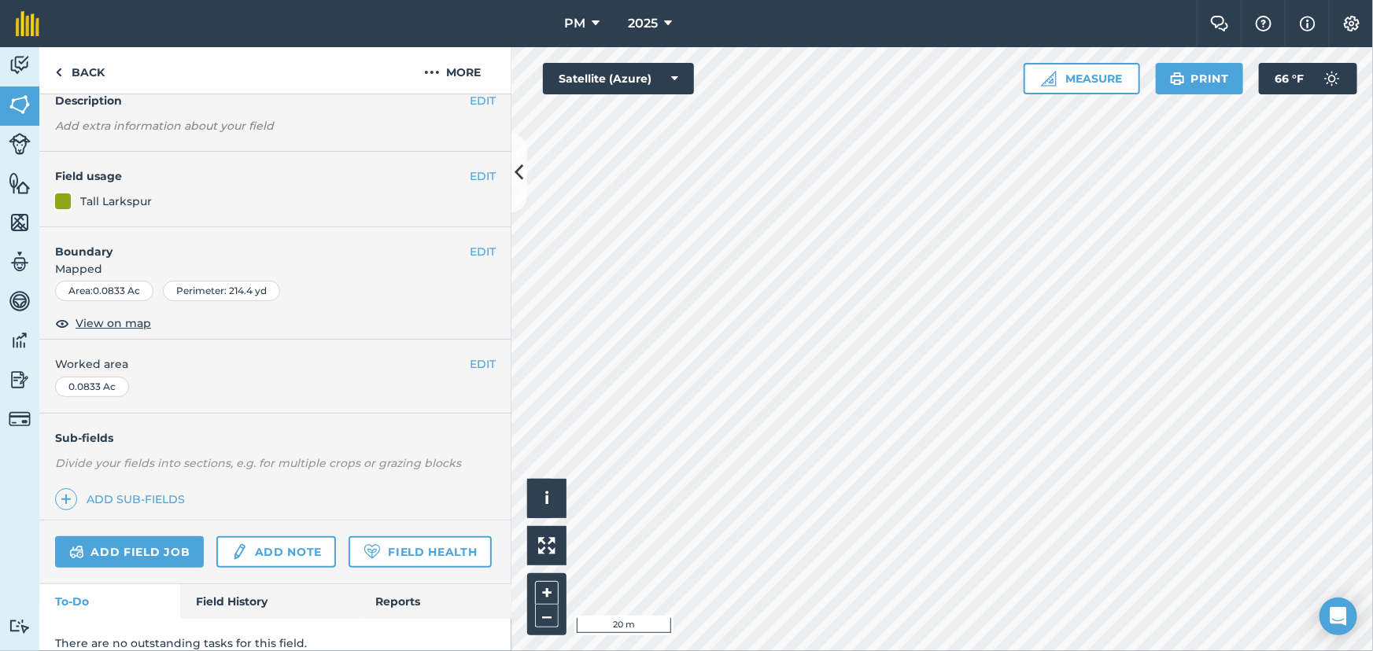
scroll to position [131, 0]
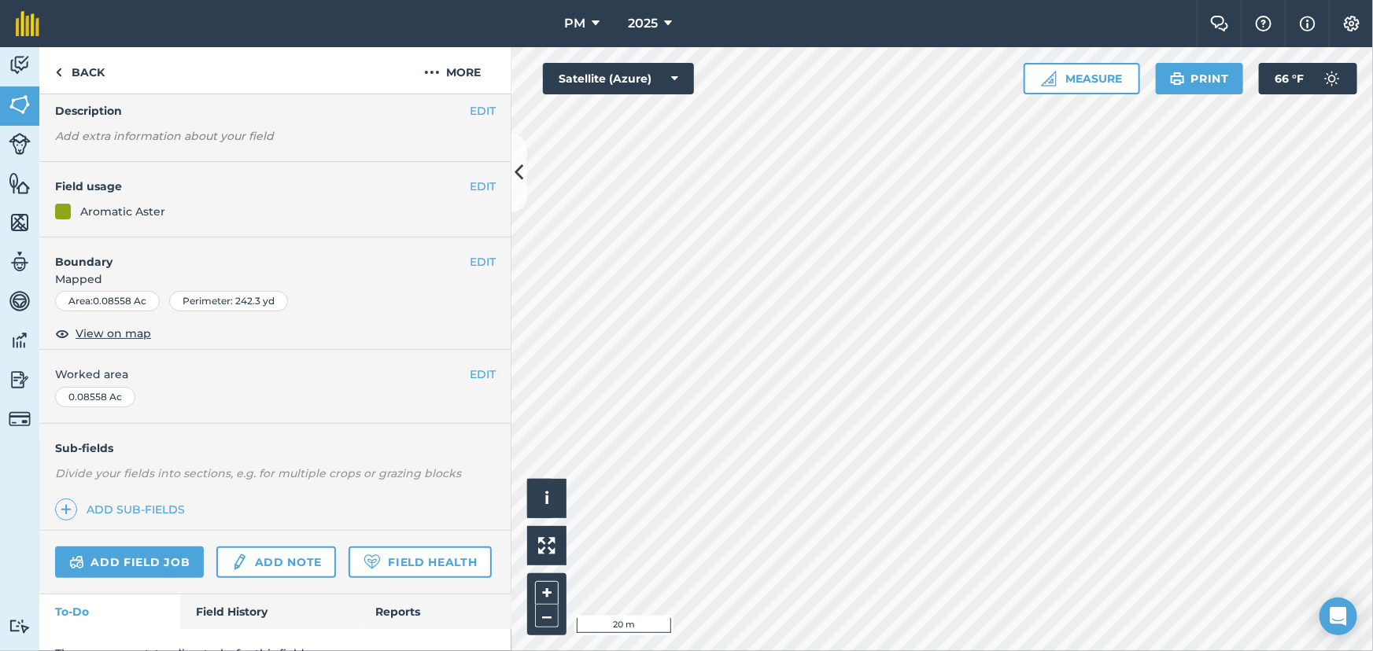
scroll to position [131, 0]
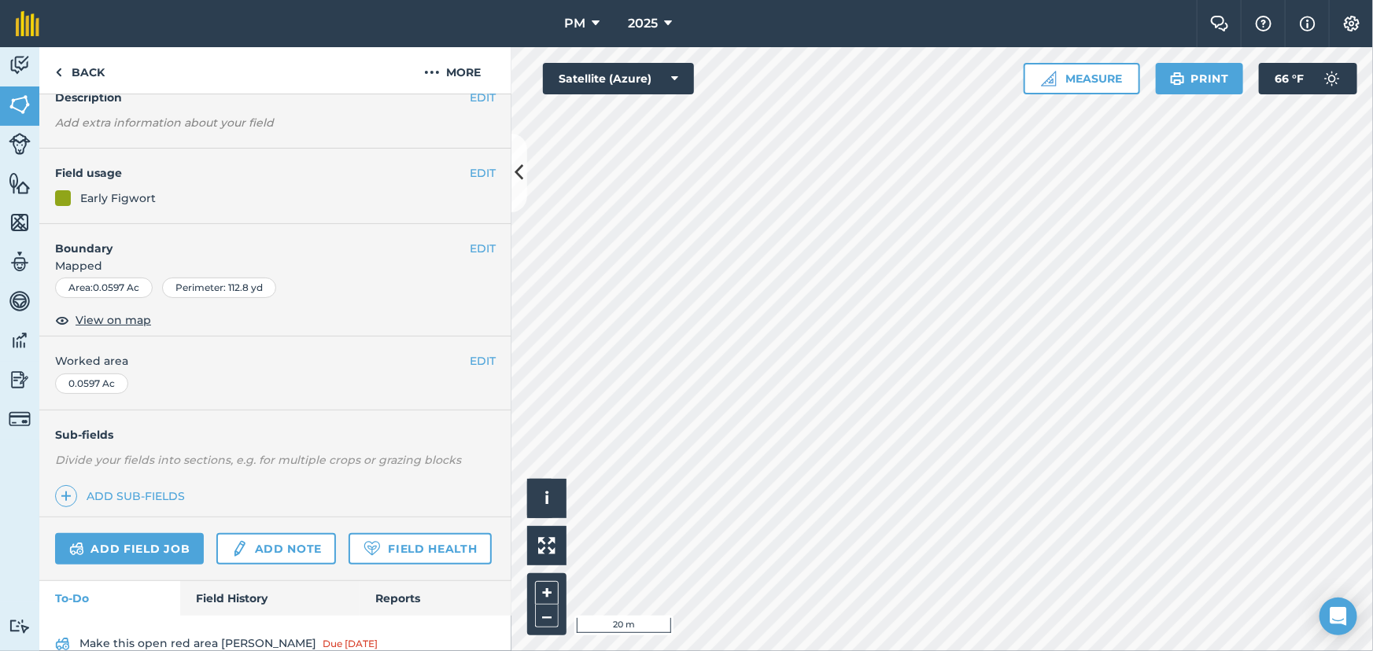
scroll to position [208, 0]
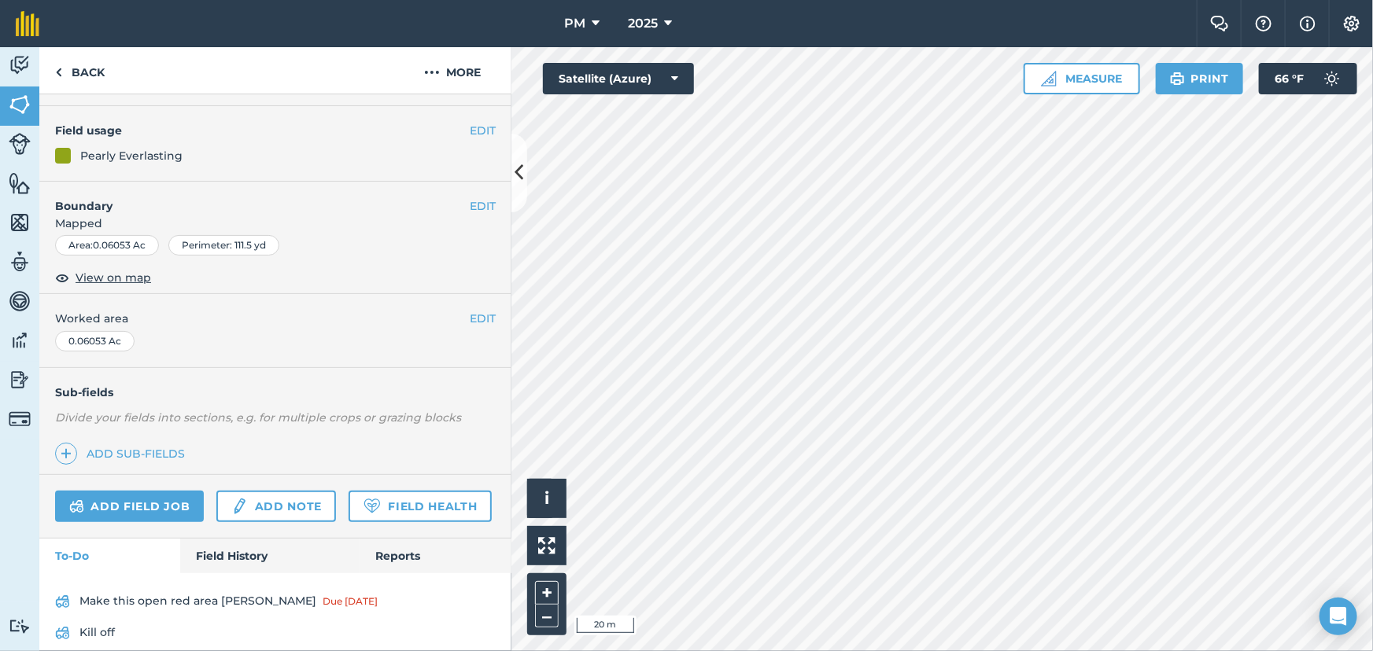
scroll to position [177, 0]
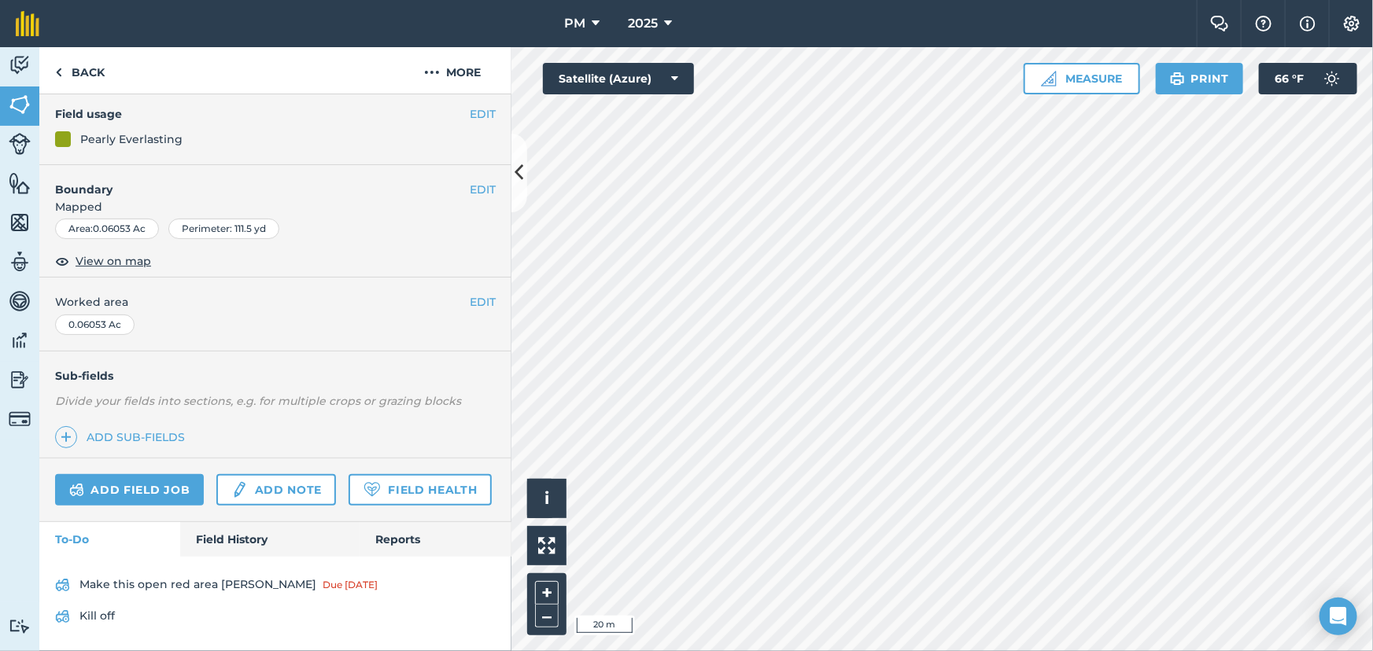
scroll to position [131, 0]
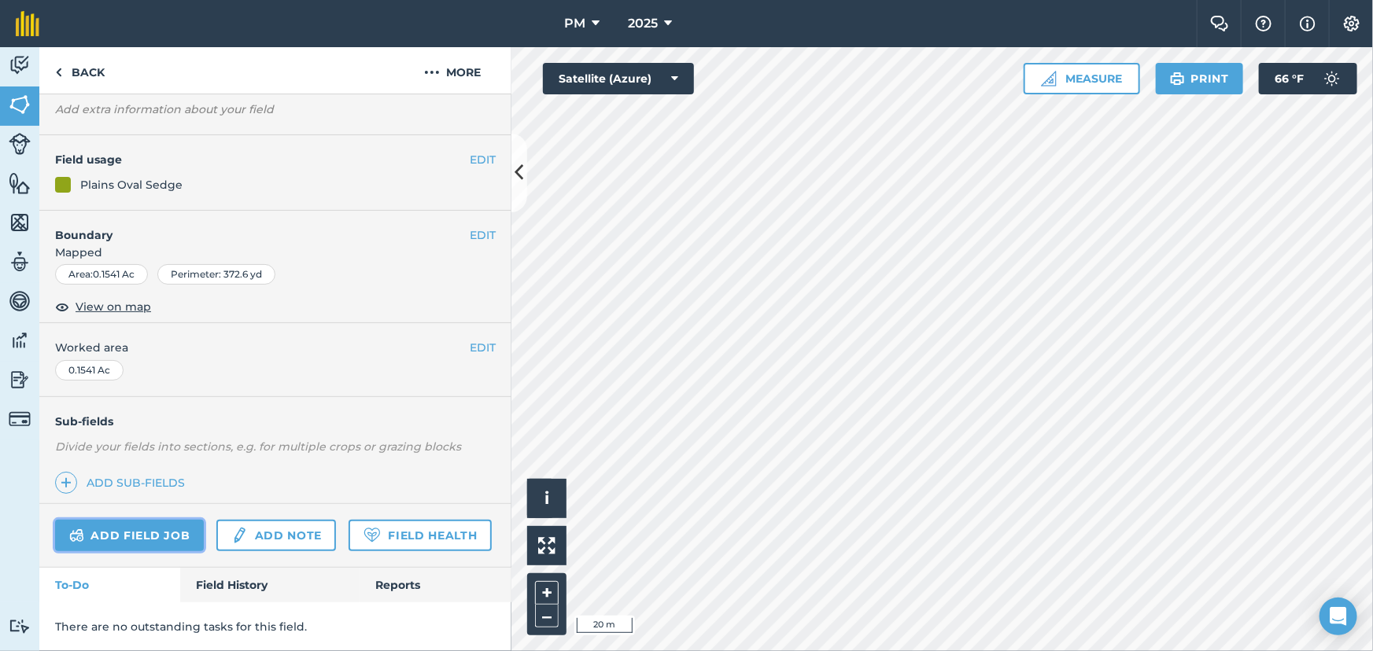
click at [107, 520] on link "Add field job" at bounding box center [129, 535] width 149 height 31
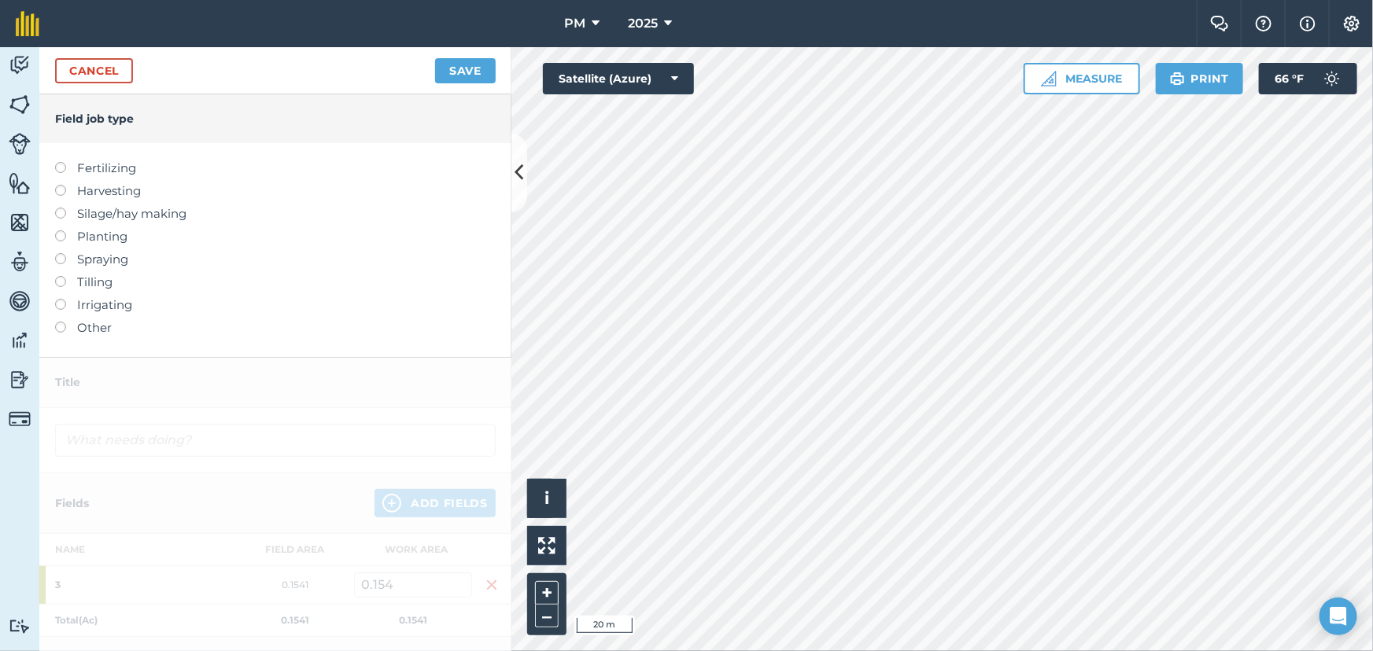
click at [62, 276] on label at bounding box center [66, 276] width 22 height 0
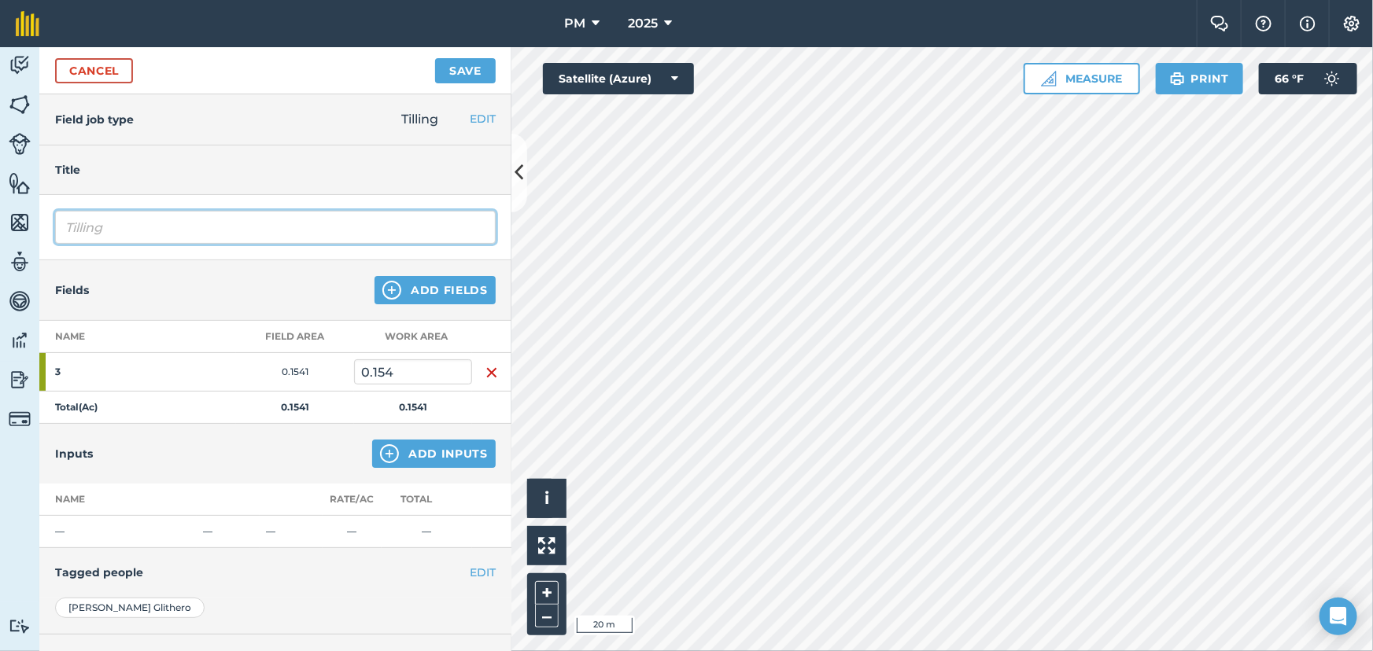
click at [95, 232] on input "Tilling" at bounding box center [275, 227] width 440 height 33
type input "g"
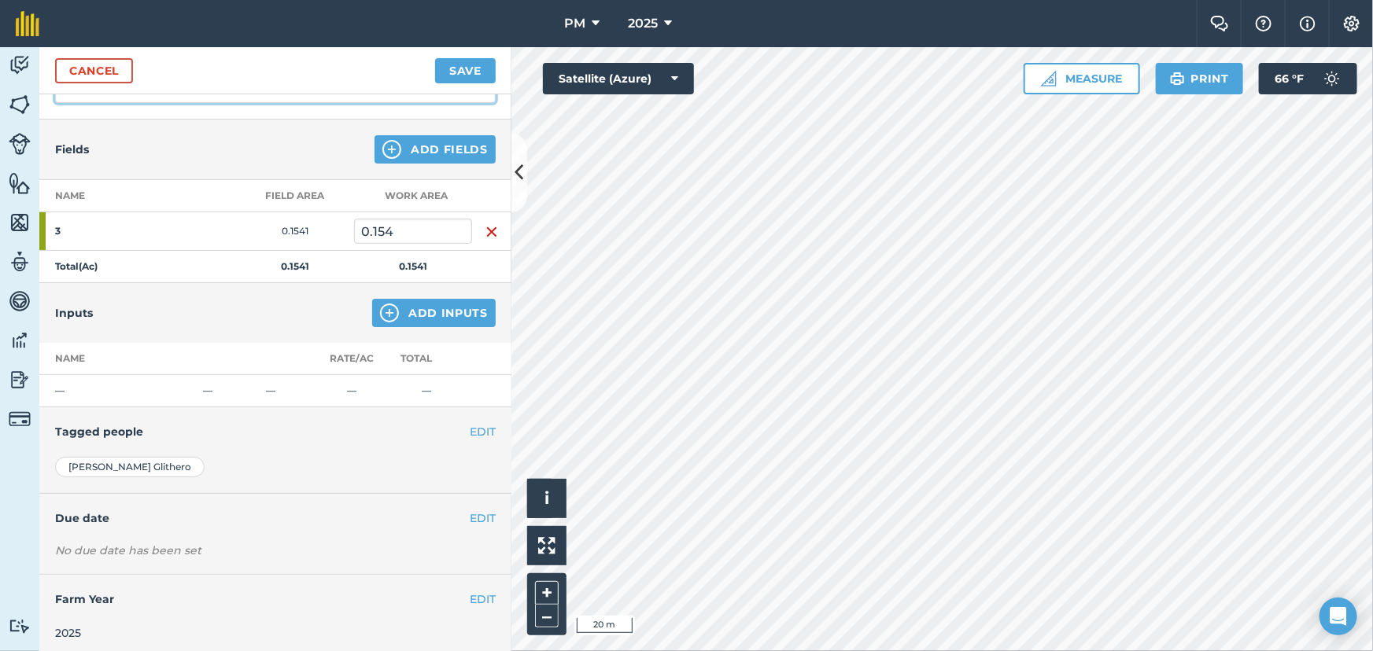
scroll to position [146, 0]
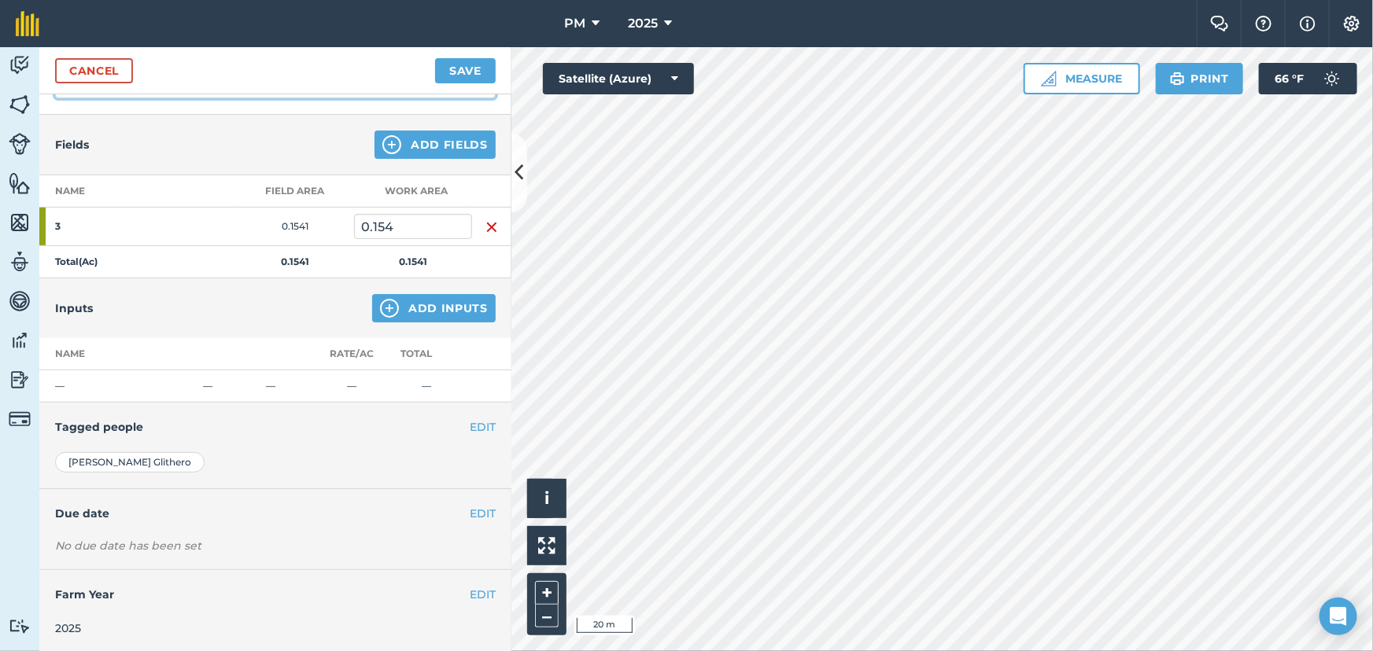
type input "Kill Off"
click at [240, 527] on div "EDIT Due date" at bounding box center [275, 513] width 472 height 49
click at [470, 511] on button "EDIT" at bounding box center [483, 513] width 26 height 17
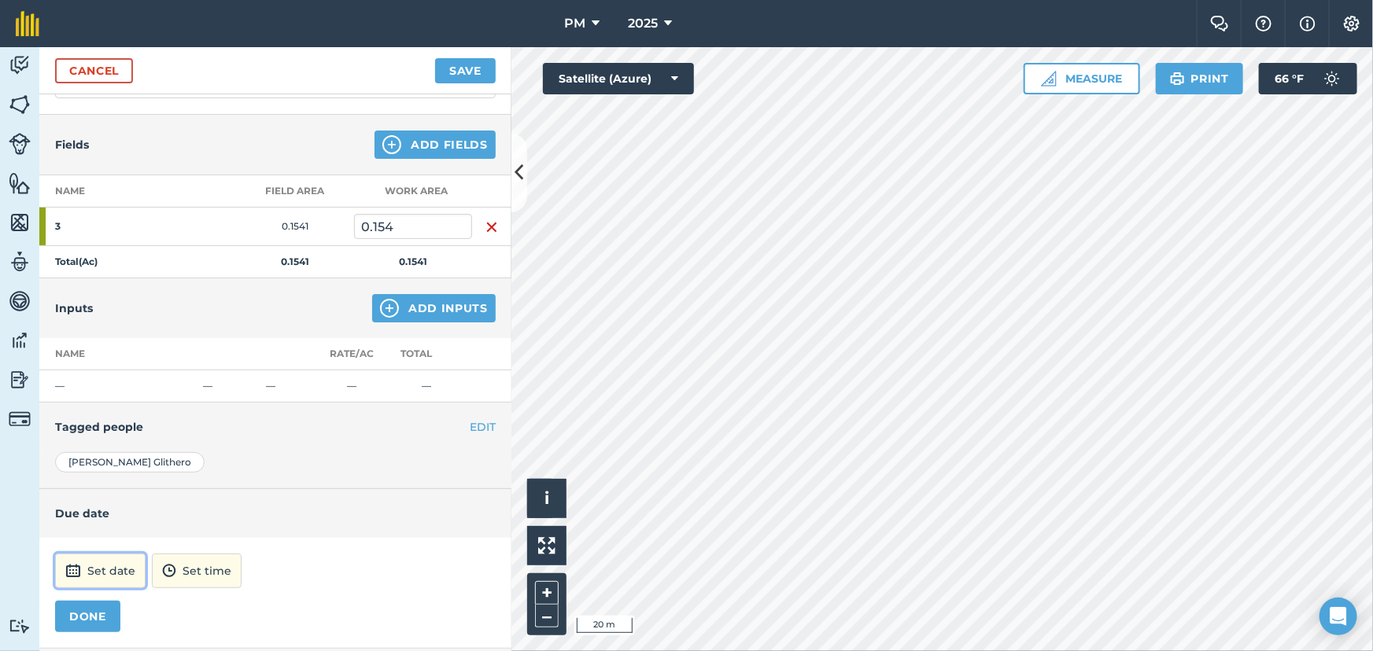
click at [127, 558] on button "Set date" at bounding box center [100, 571] width 90 height 35
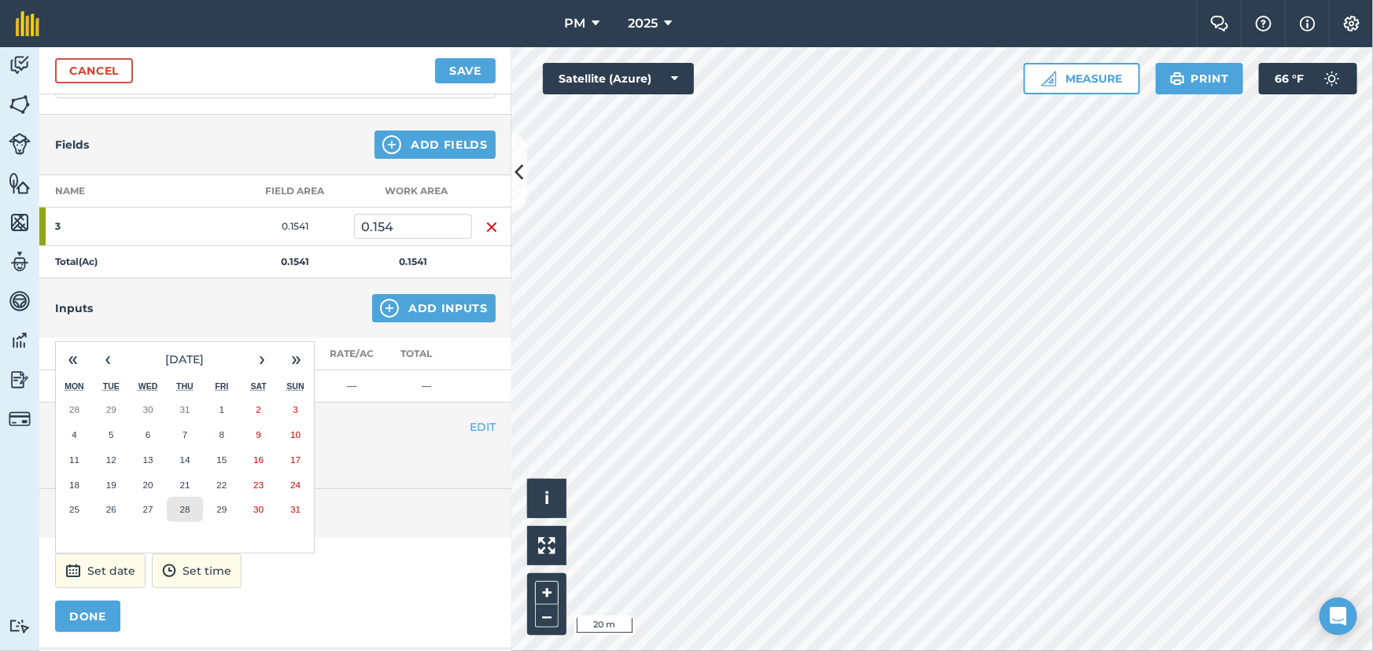
click at [174, 506] on button "28" at bounding box center [185, 509] width 37 height 25
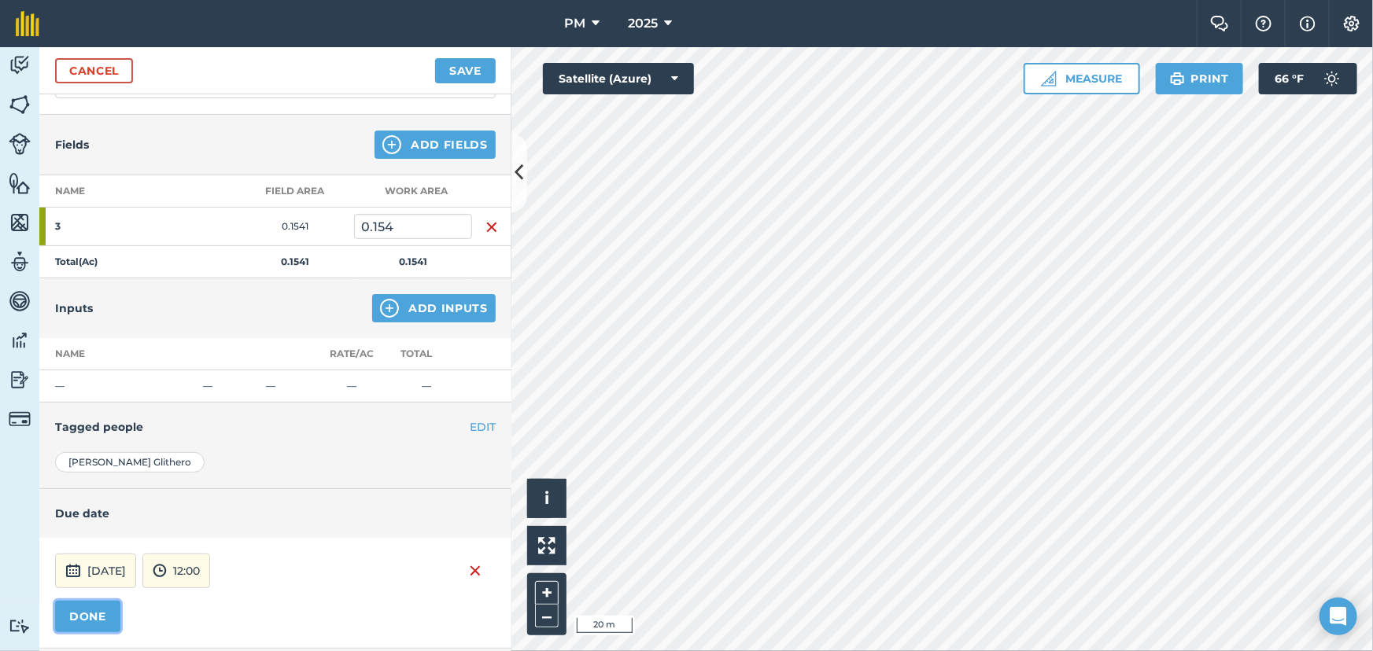
click at [97, 614] on button "DONE" at bounding box center [87, 616] width 65 height 31
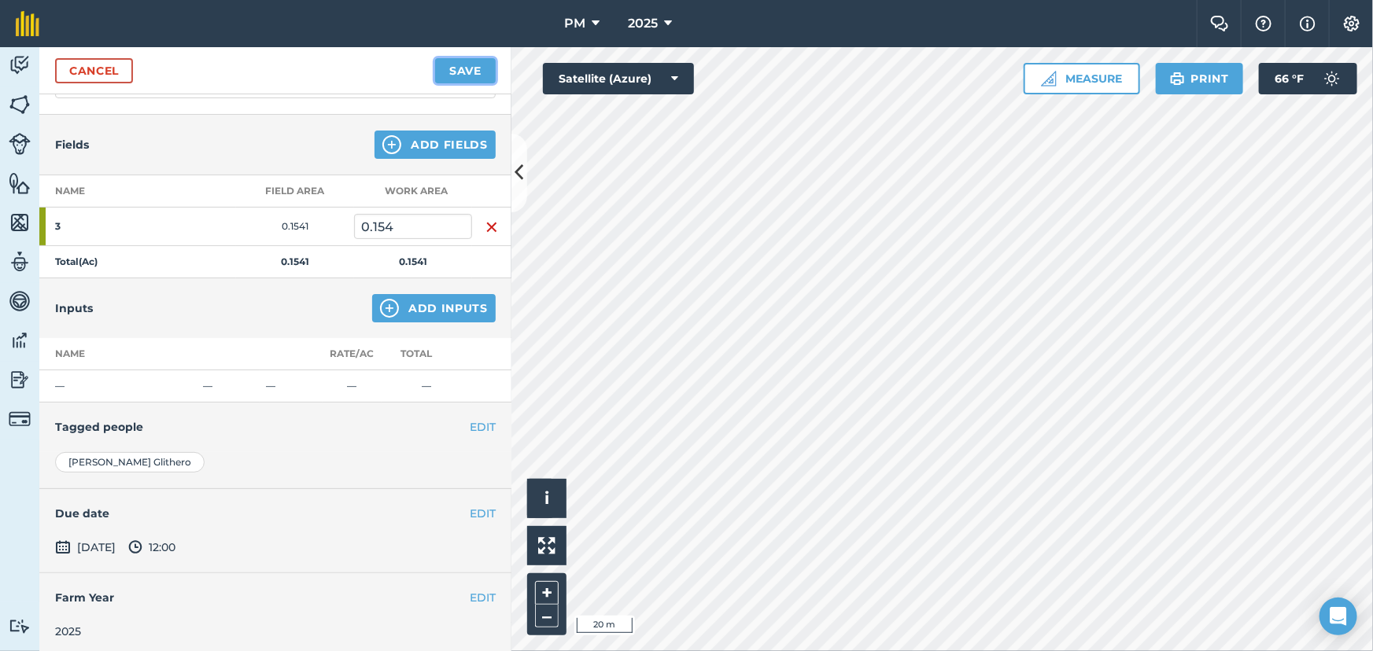
click at [465, 64] on button "Save" at bounding box center [465, 70] width 61 height 25
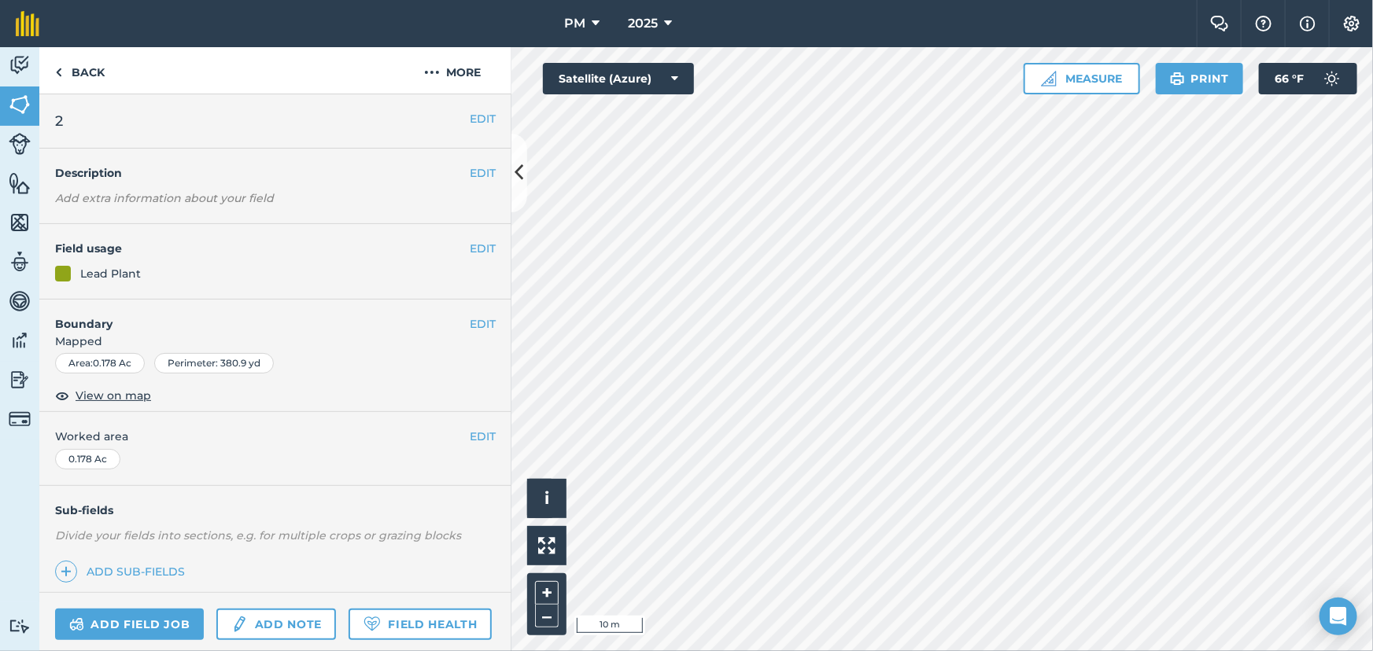
scroll to position [131, 0]
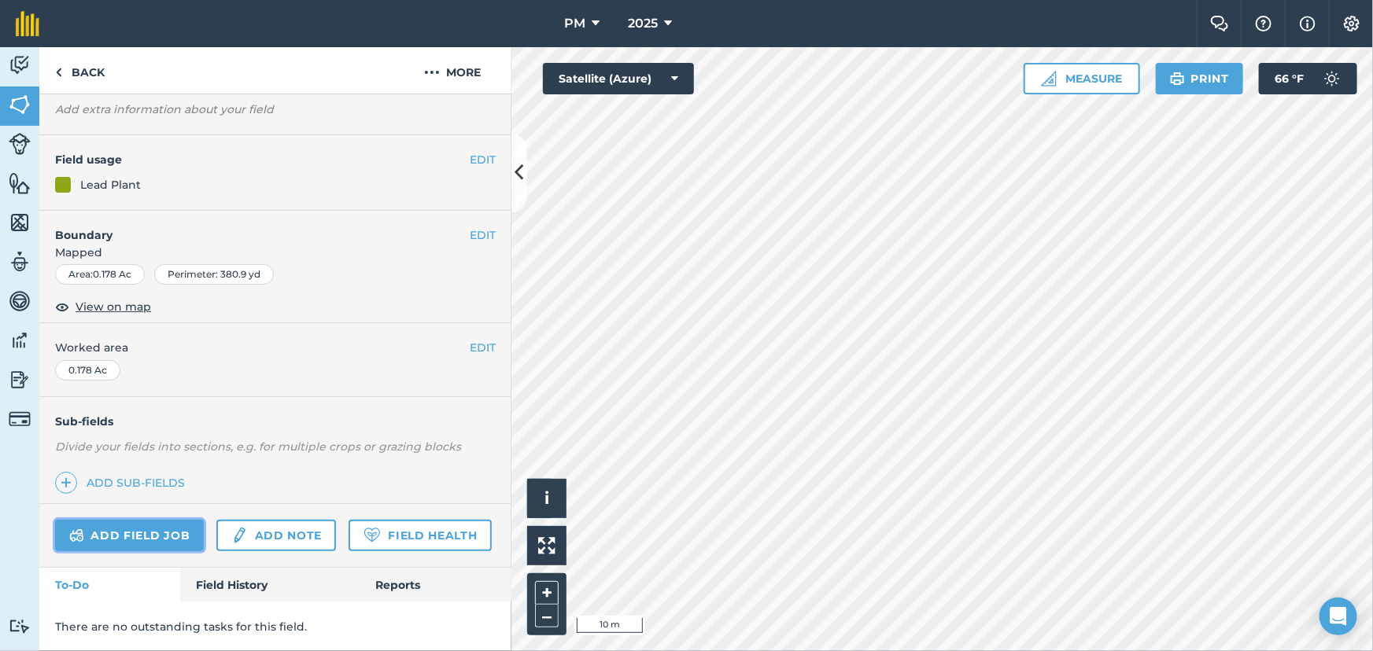
click at [116, 520] on link "Add field job" at bounding box center [129, 535] width 149 height 31
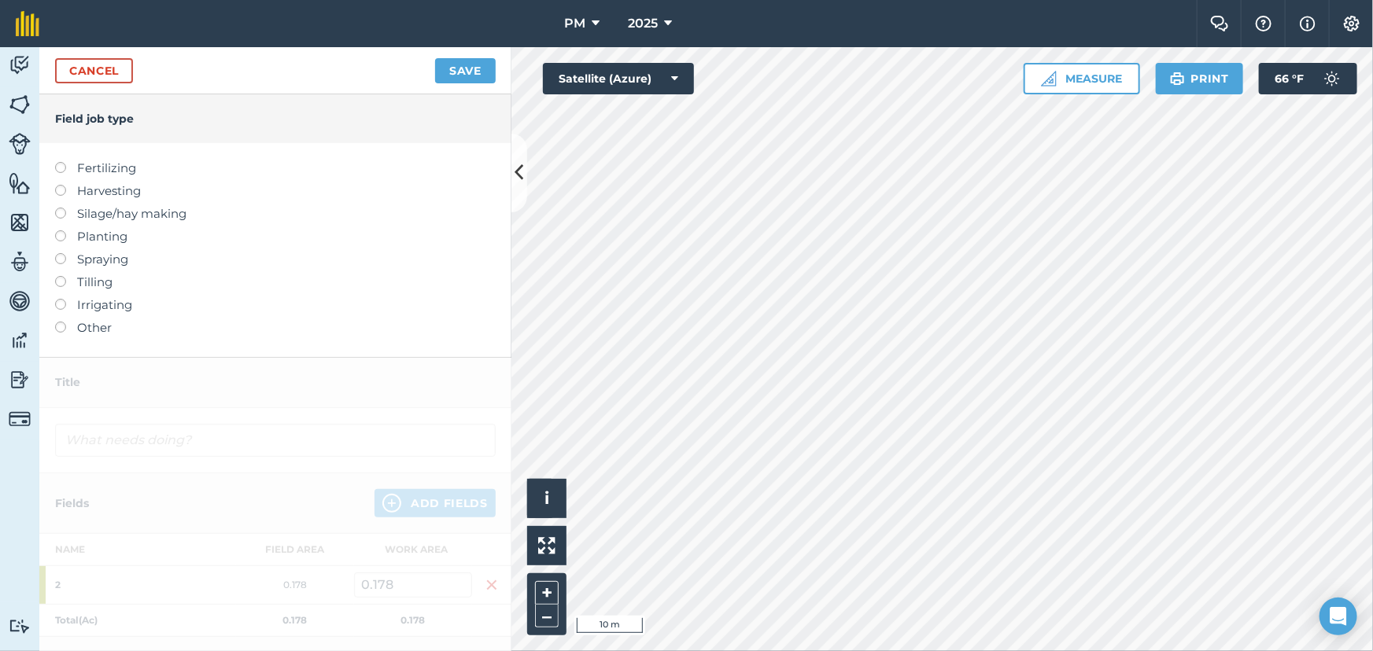
click at [59, 276] on label at bounding box center [66, 276] width 22 height 0
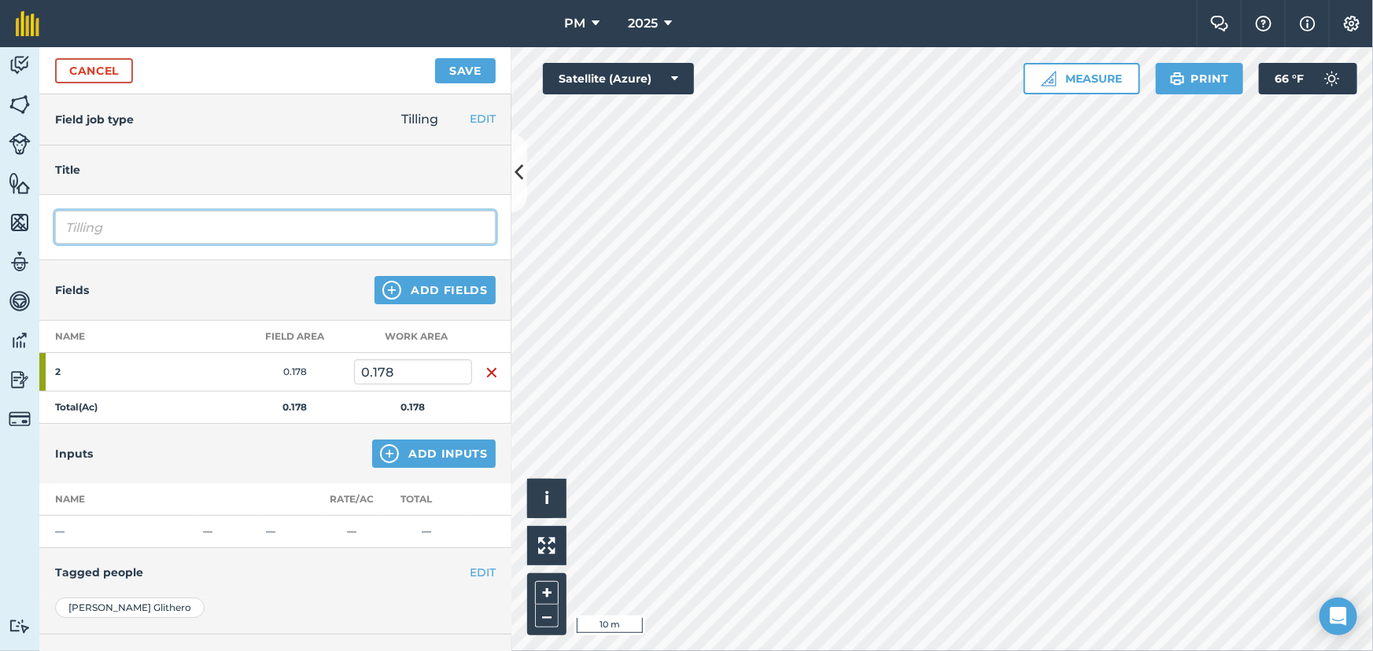
click at [197, 235] on input "Tilling" at bounding box center [275, 227] width 440 height 33
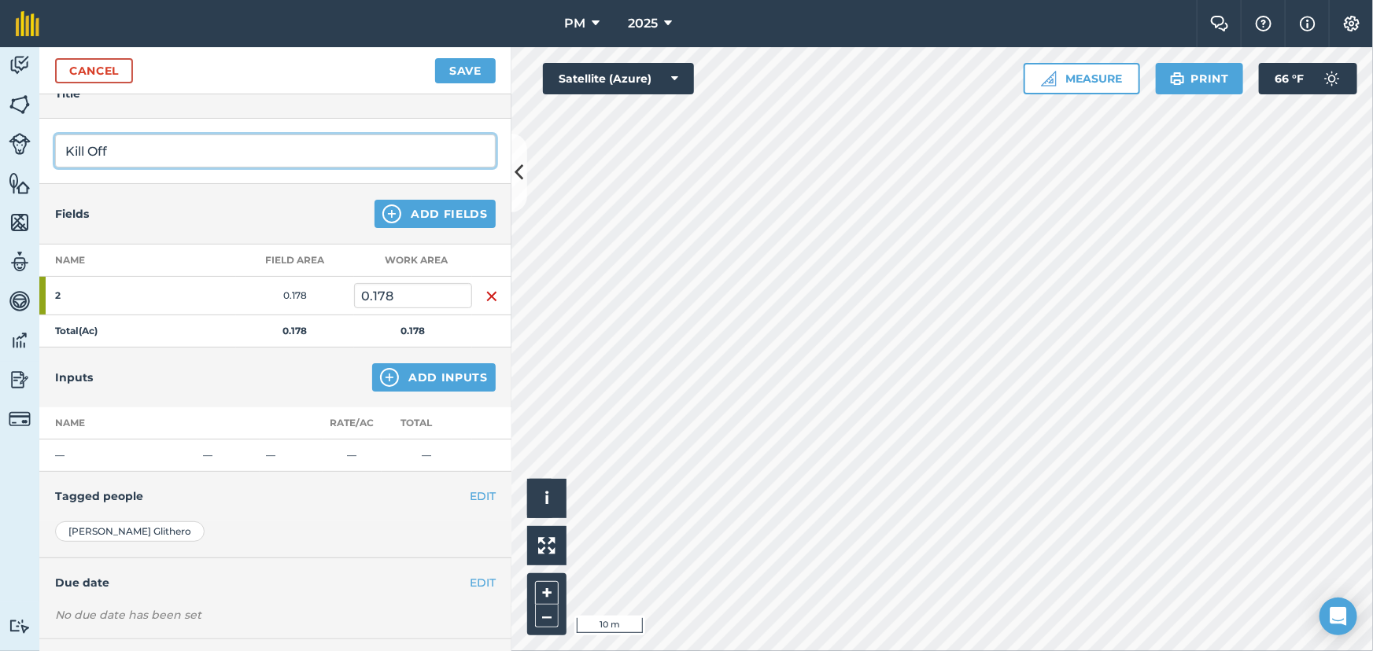
scroll to position [146, 0]
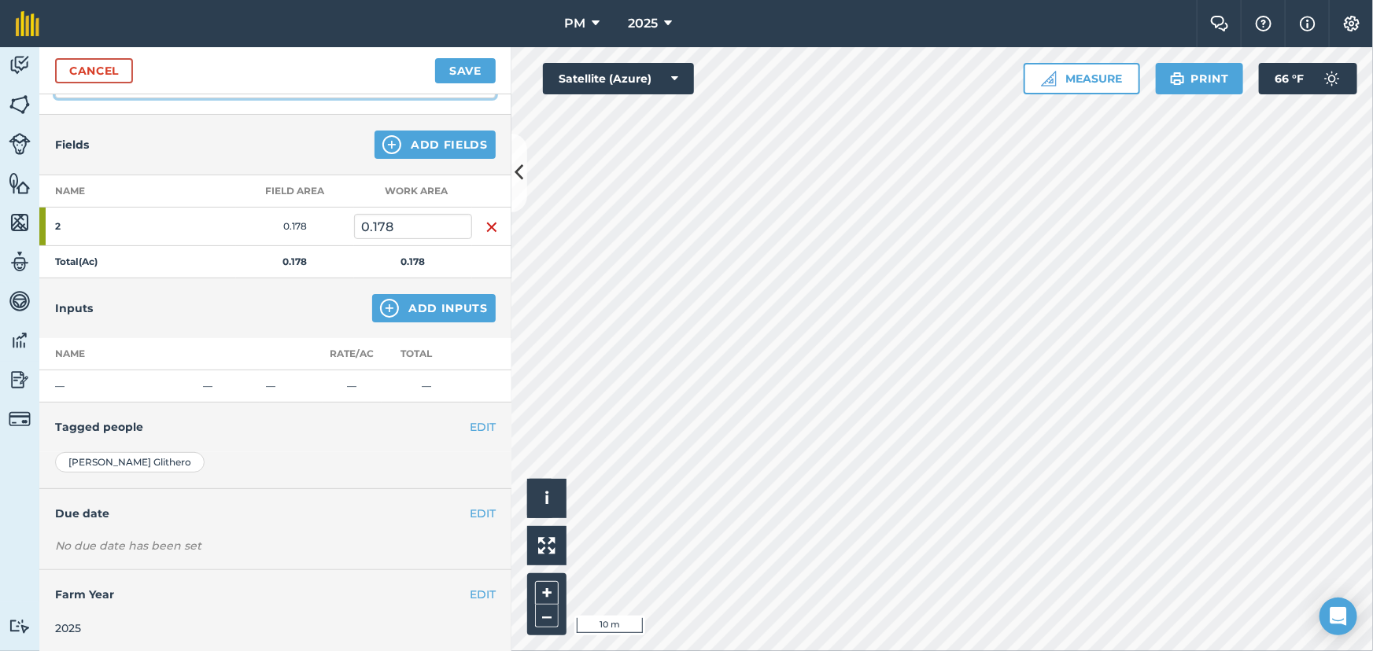
type input "Kill Off"
click at [471, 509] on button "EDIT" at bounding box center [483, 513] width 26 height 17
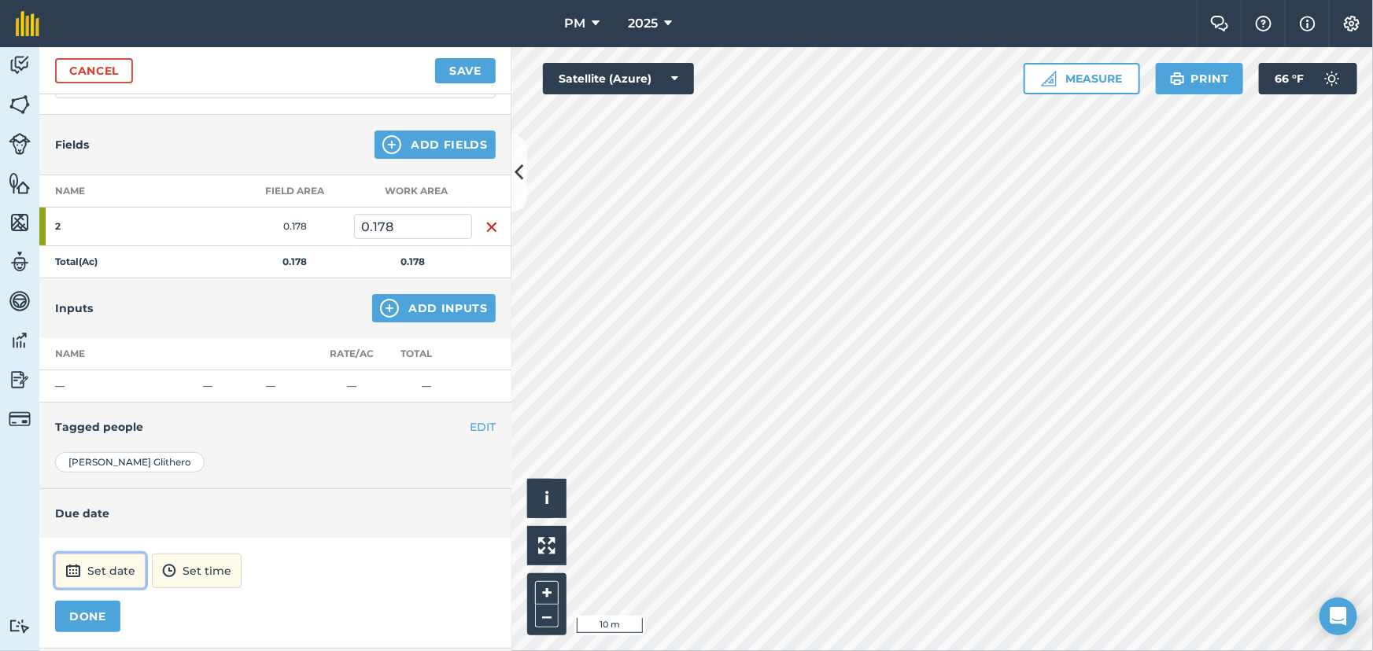
click at [127, 562] on button "Set date" at bounding box center [100, 571] width 90 height 35
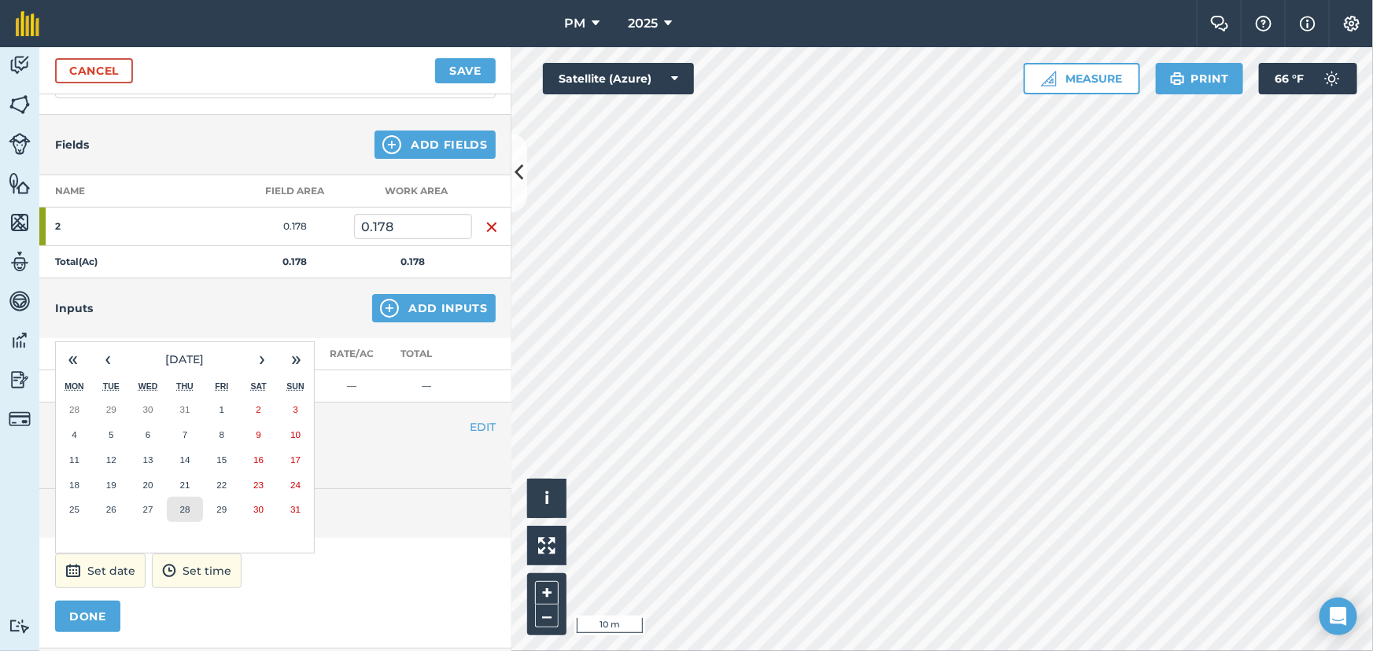
click at [174, 507] on button "28" at bounding box center [185, 509] width 37 height 25
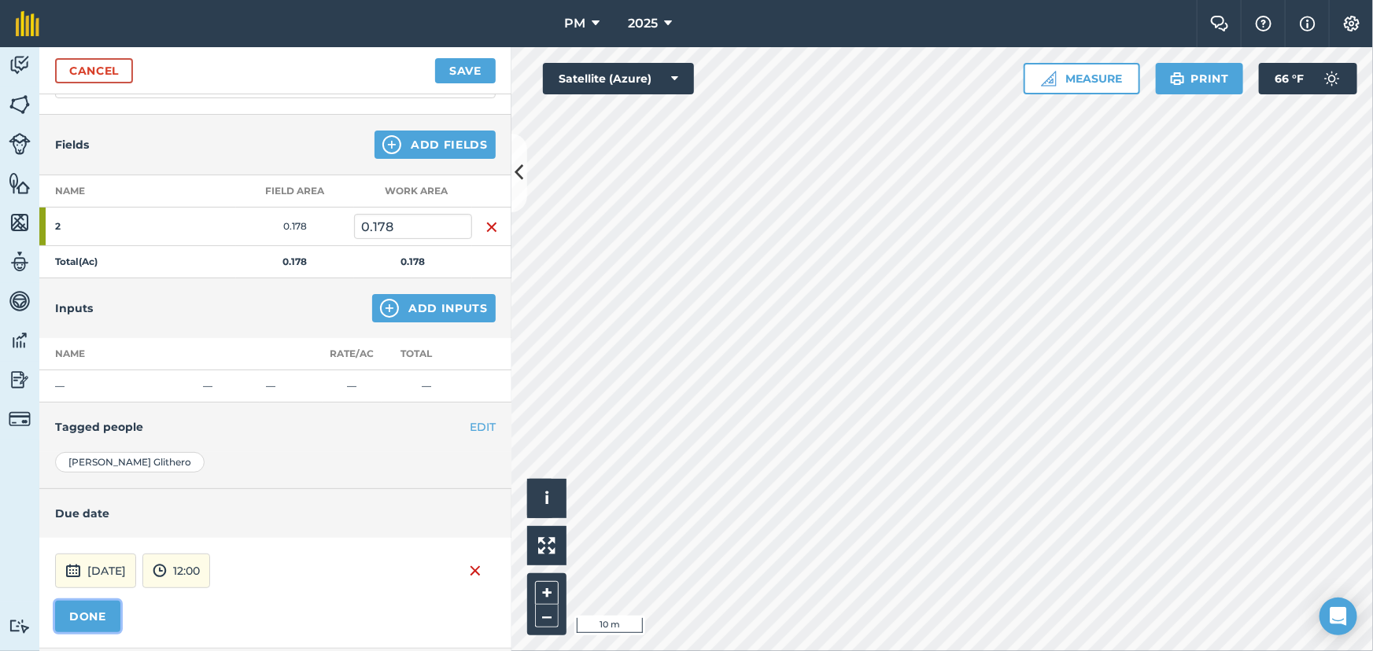
click at [83, 621] on button "DONE" at bounding box center [87, 616] width 65 height 31
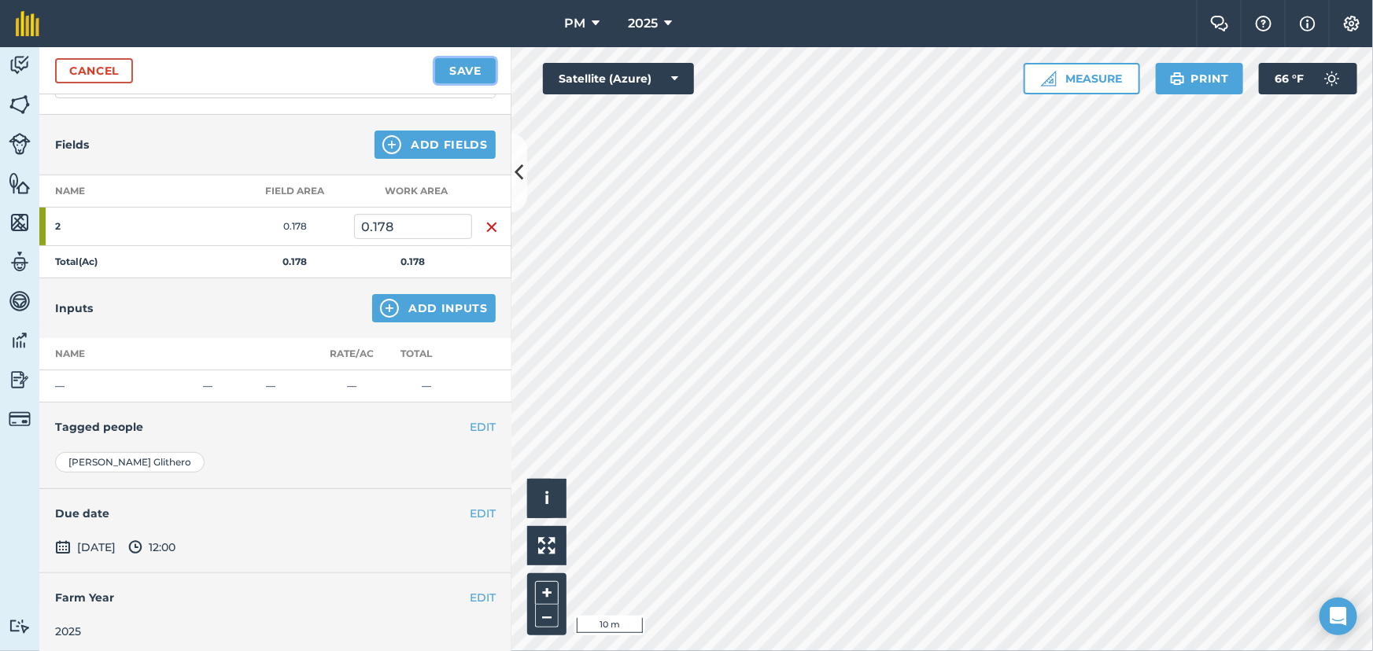
click at [461, 62] on button "Save" at bounding box center [465, 70] width 61 height 25
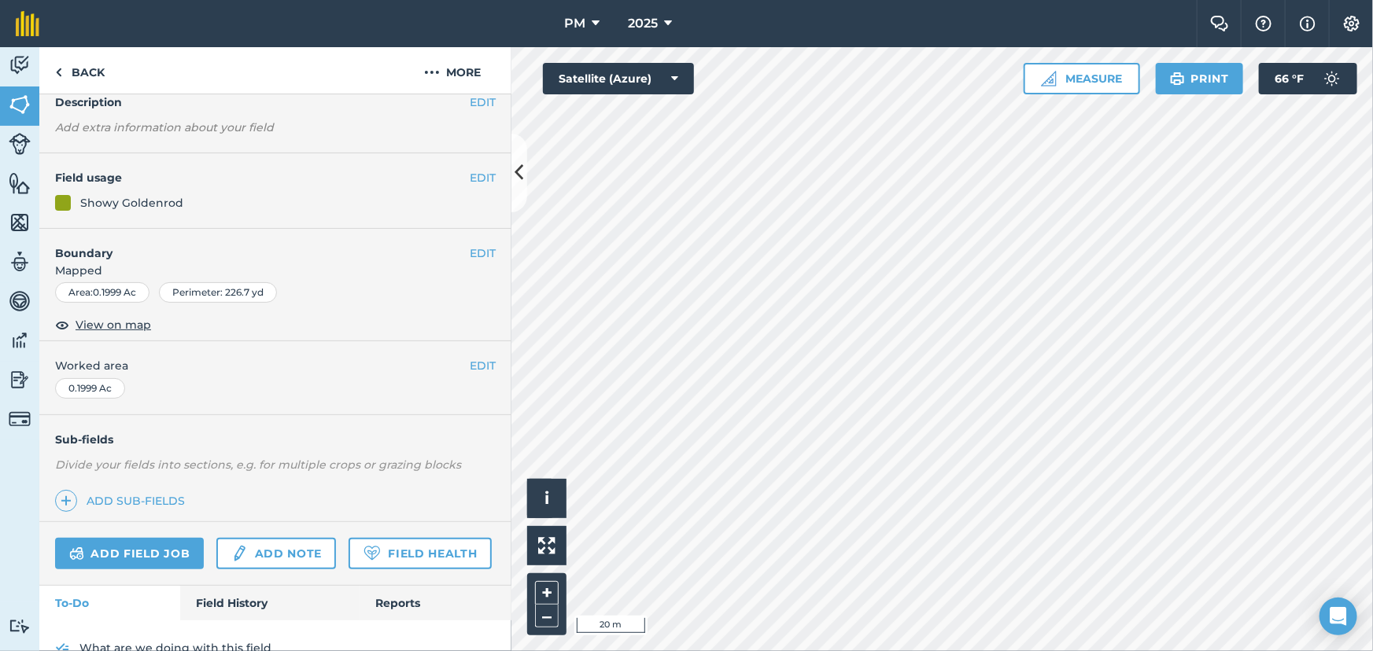
scroll to position [146, 0]
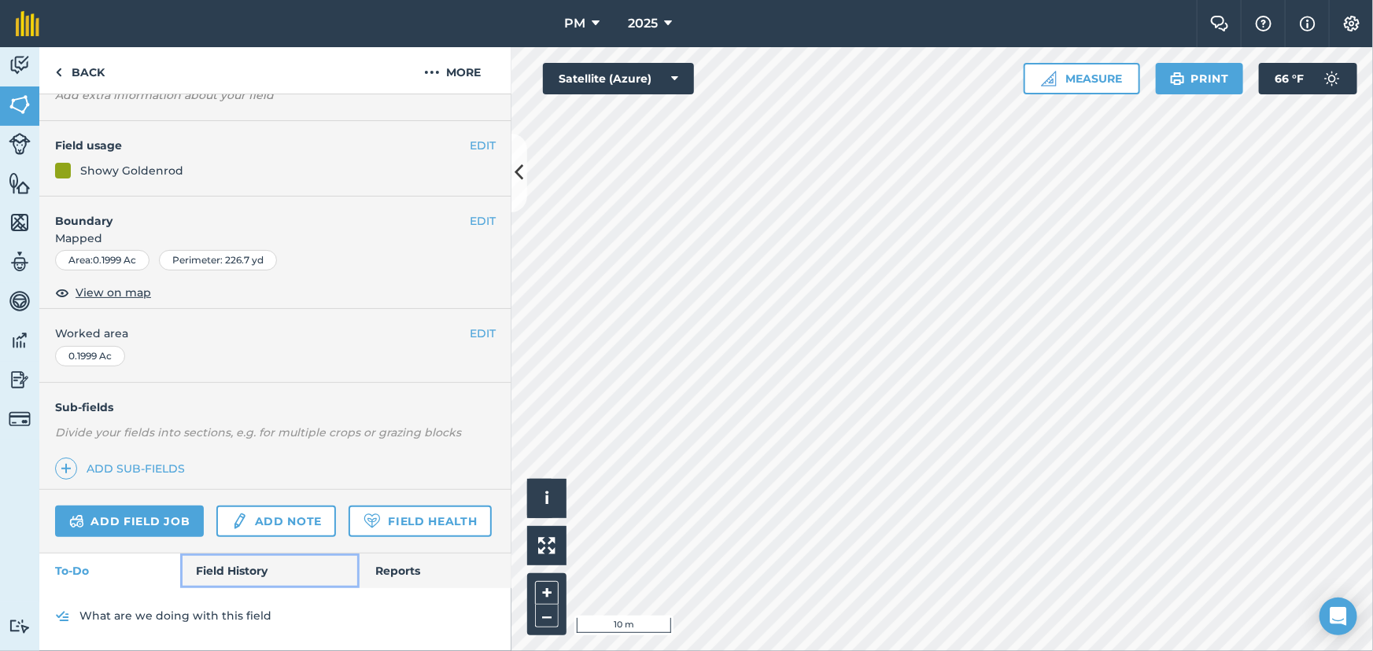
click at [244, 574] on link "Field History" at bounding box center [269, 571] width 179 height 35
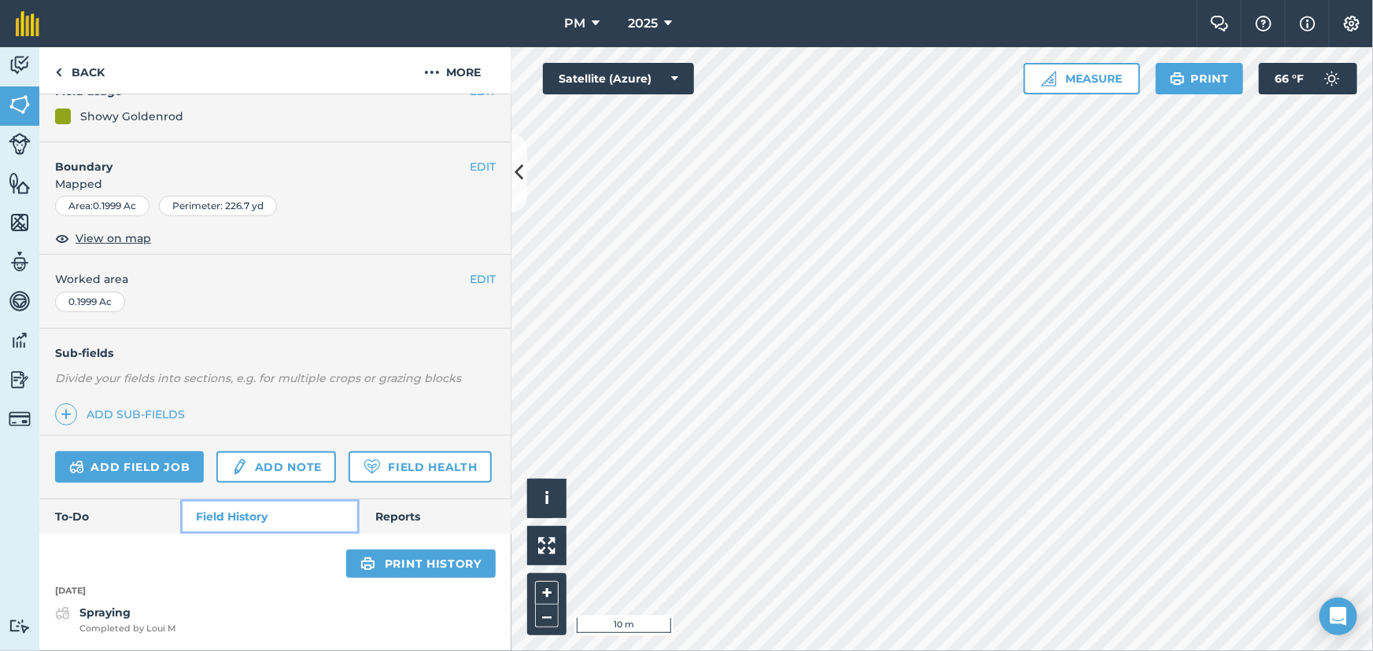
scroll to position [200, 0]
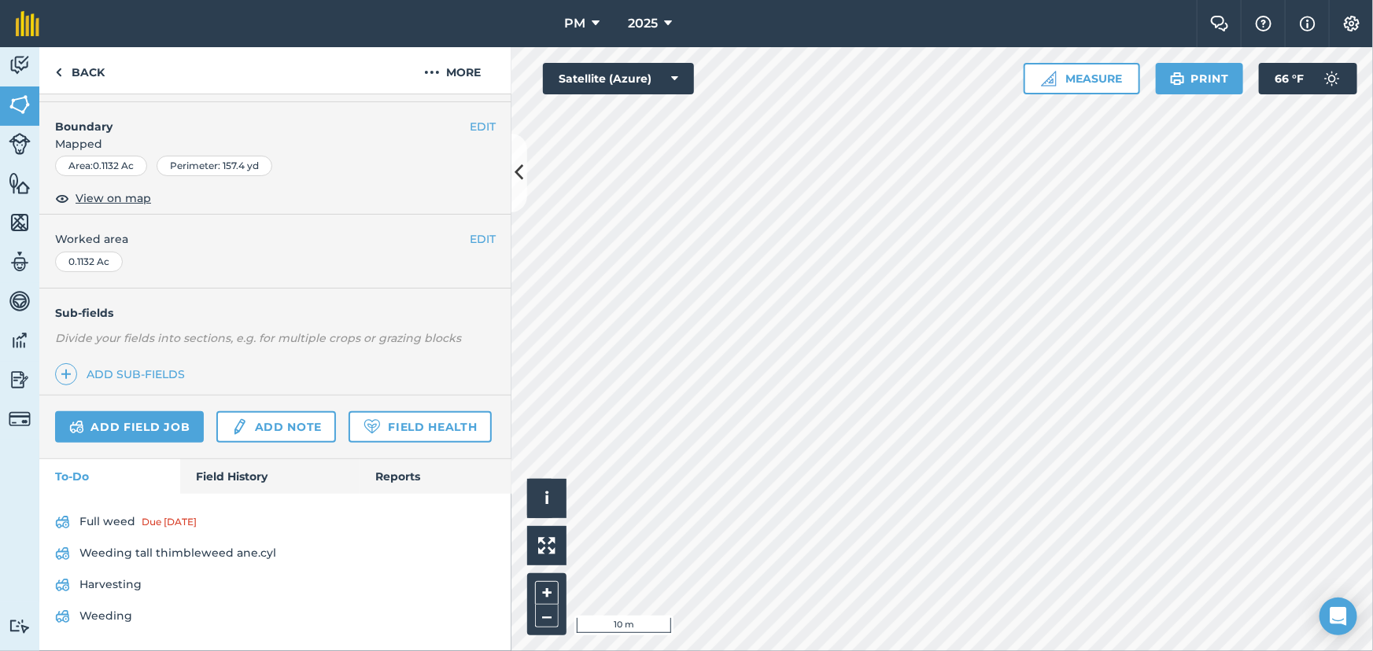
scroll to position [239, 0]
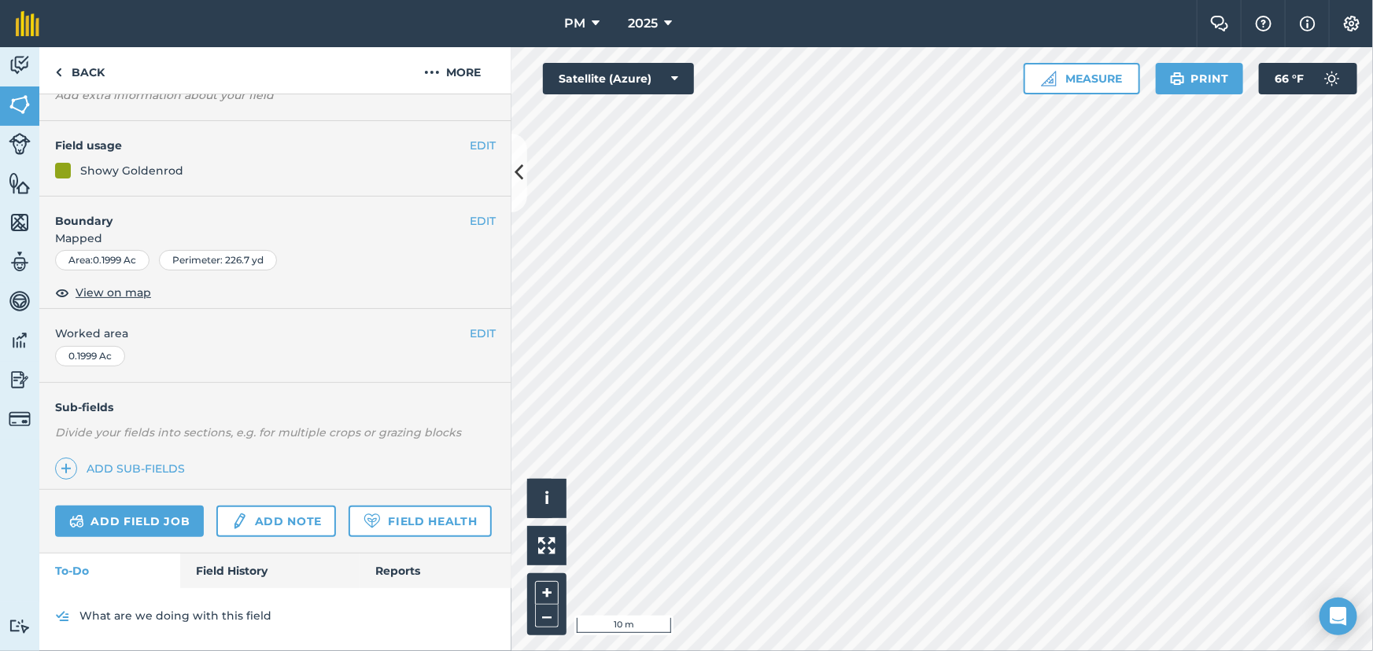
scroll to position [146, 0]
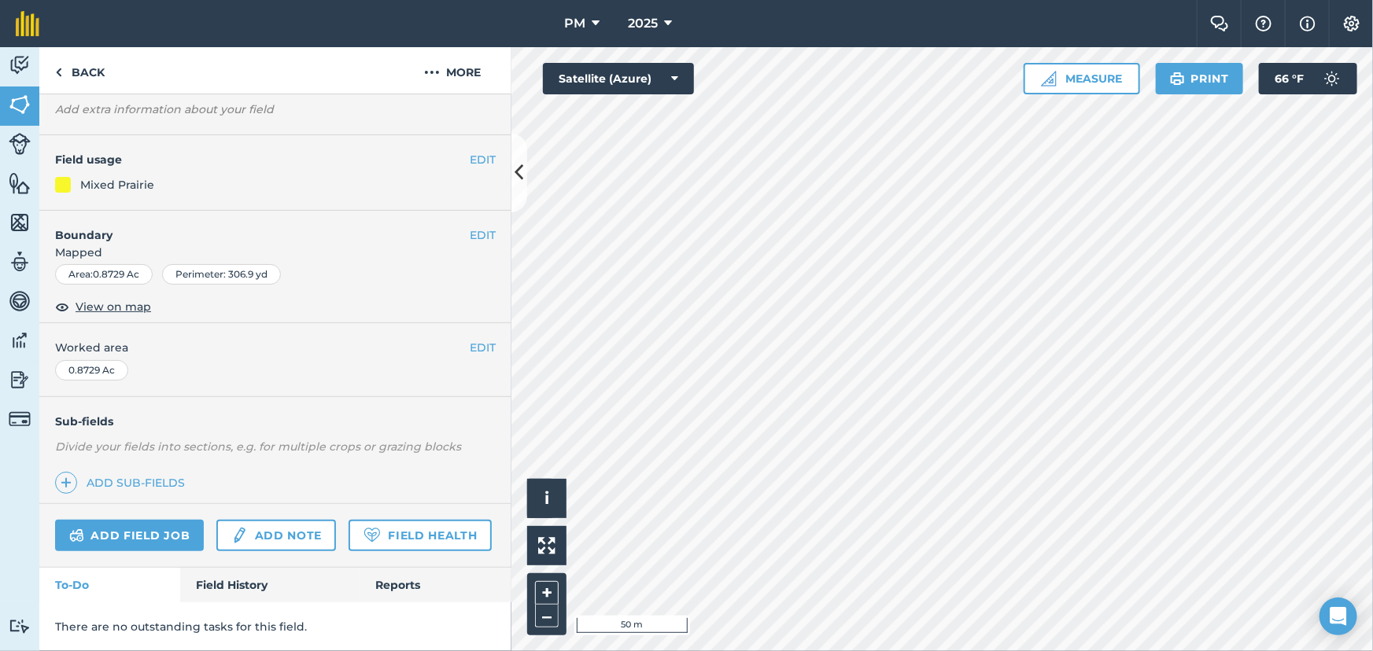
scroll to position [131, 0]
click at [248, 580] on link "Field History" at bounding box center [269, 585] width 179 height 35
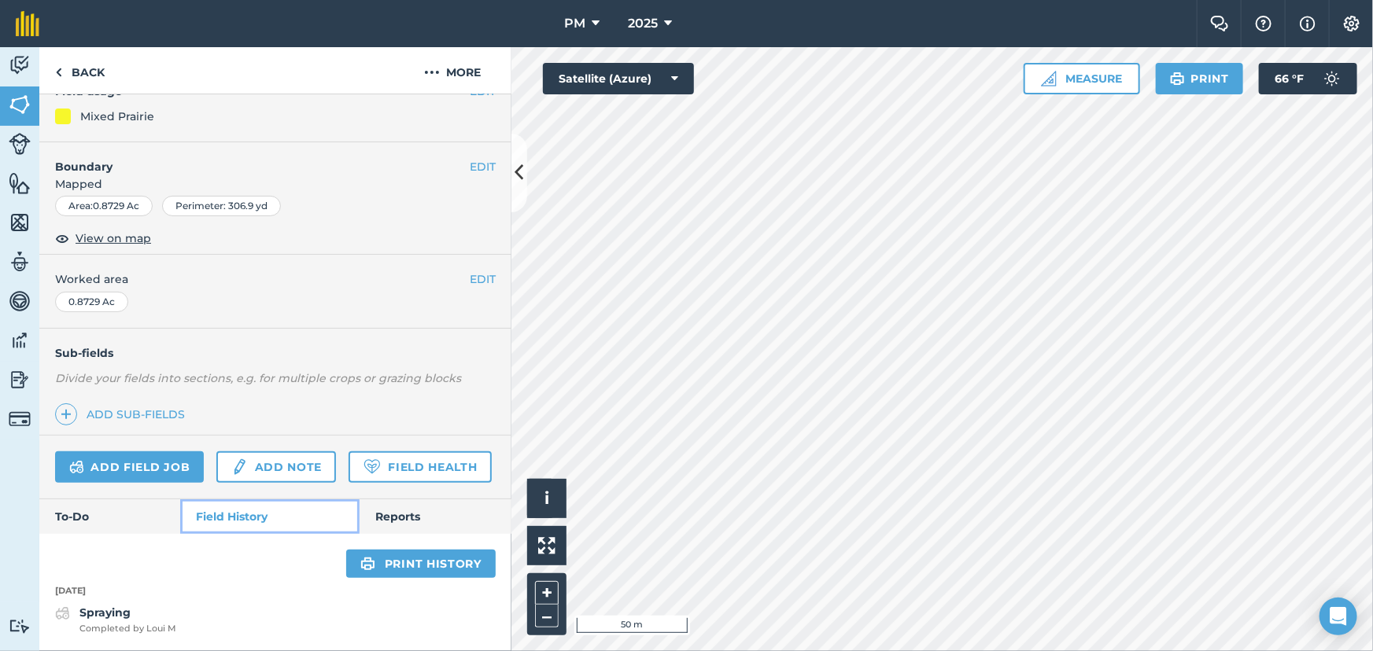
scroll to position [200, 0]
click at [84, 532] on link "To-Do" at bounding box center [109, 516] width 141 height 35
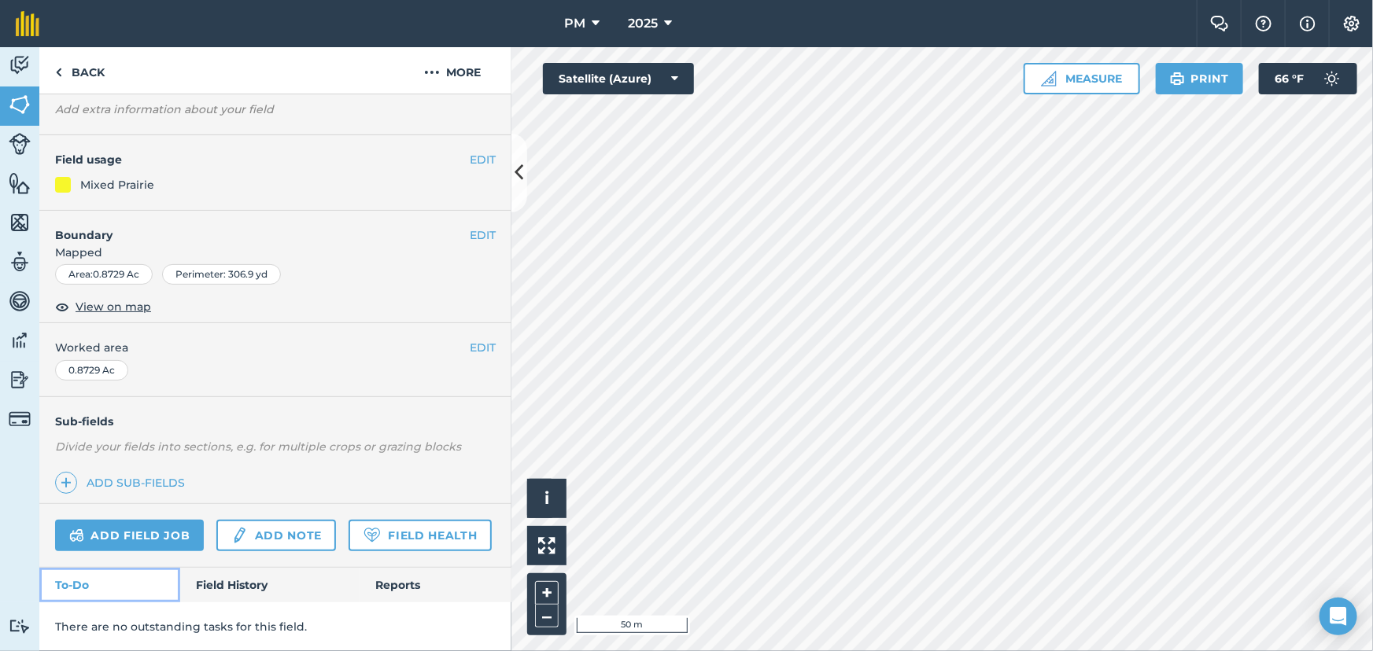
scroll to position [131, 0]
click at [130, 520] on link "Add field job" at bounding box center [129, 535] width 149 height 31
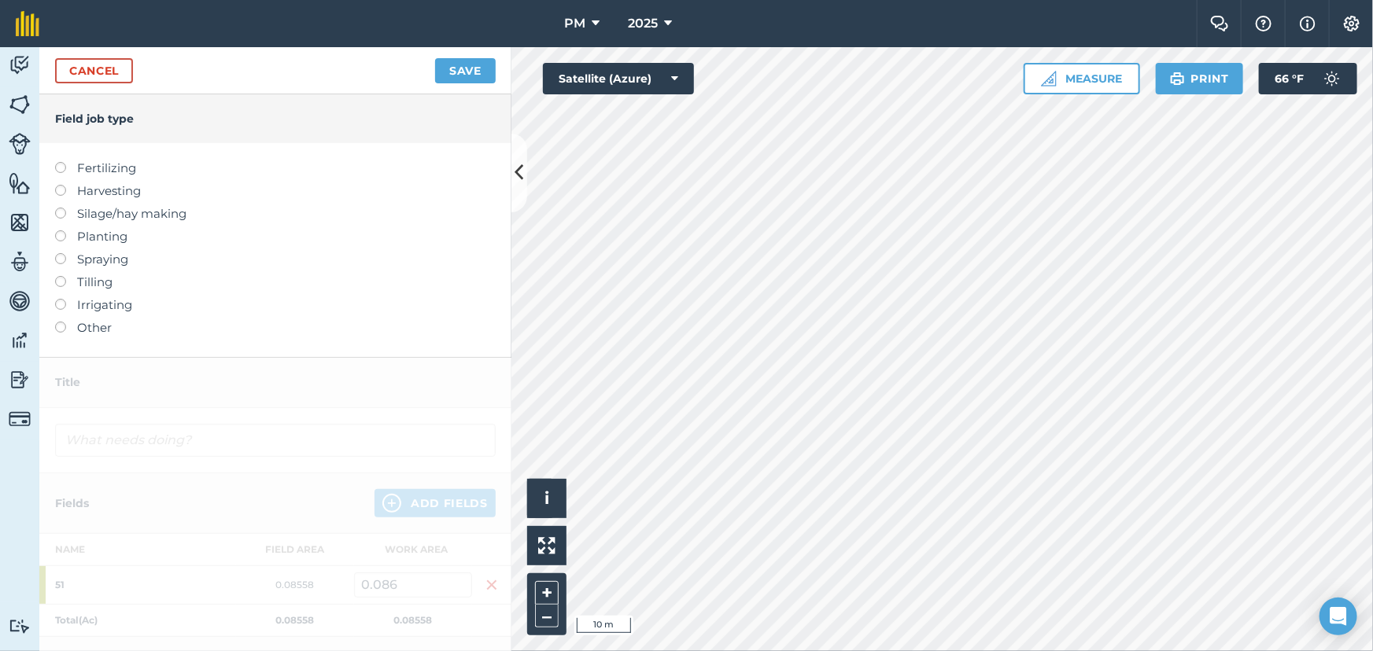
click at [57, 276] on label at bounding box center [66, 276] width 22 height 0
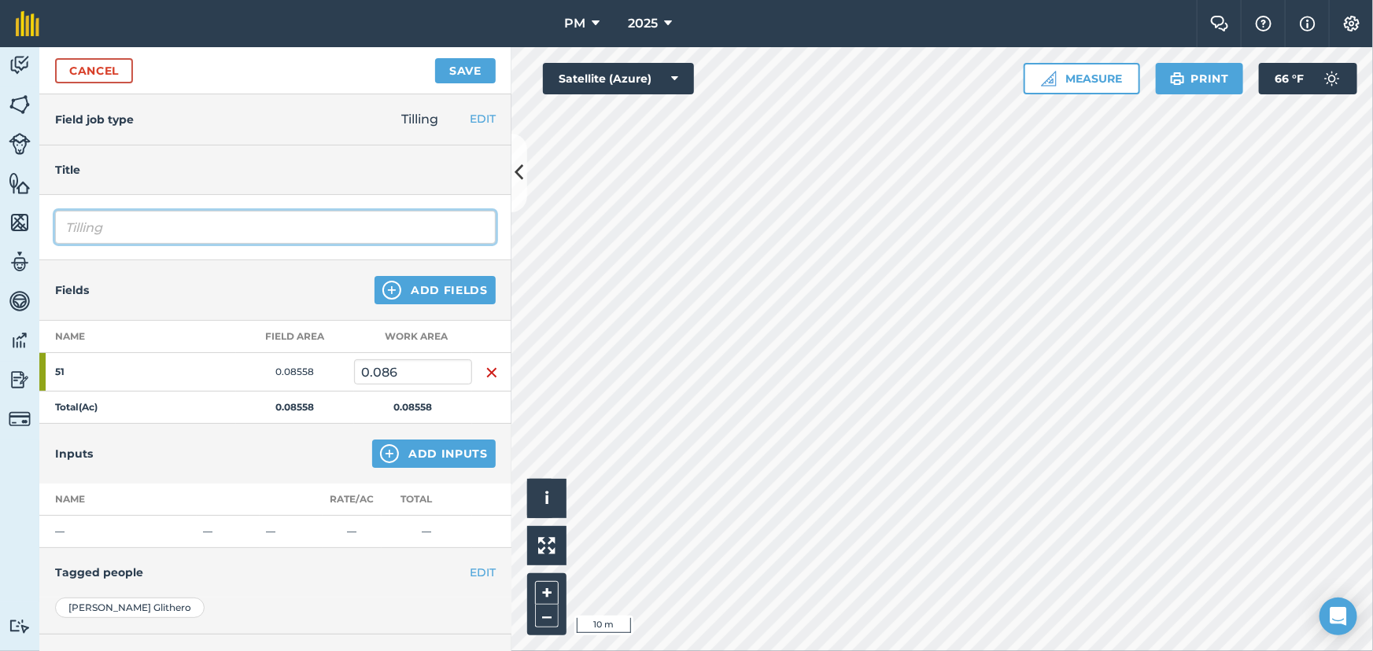
click at [149, 226] on input "Tilling" at bounding box center [275, 227] width 440 height 33
type input "Kill after harvest"
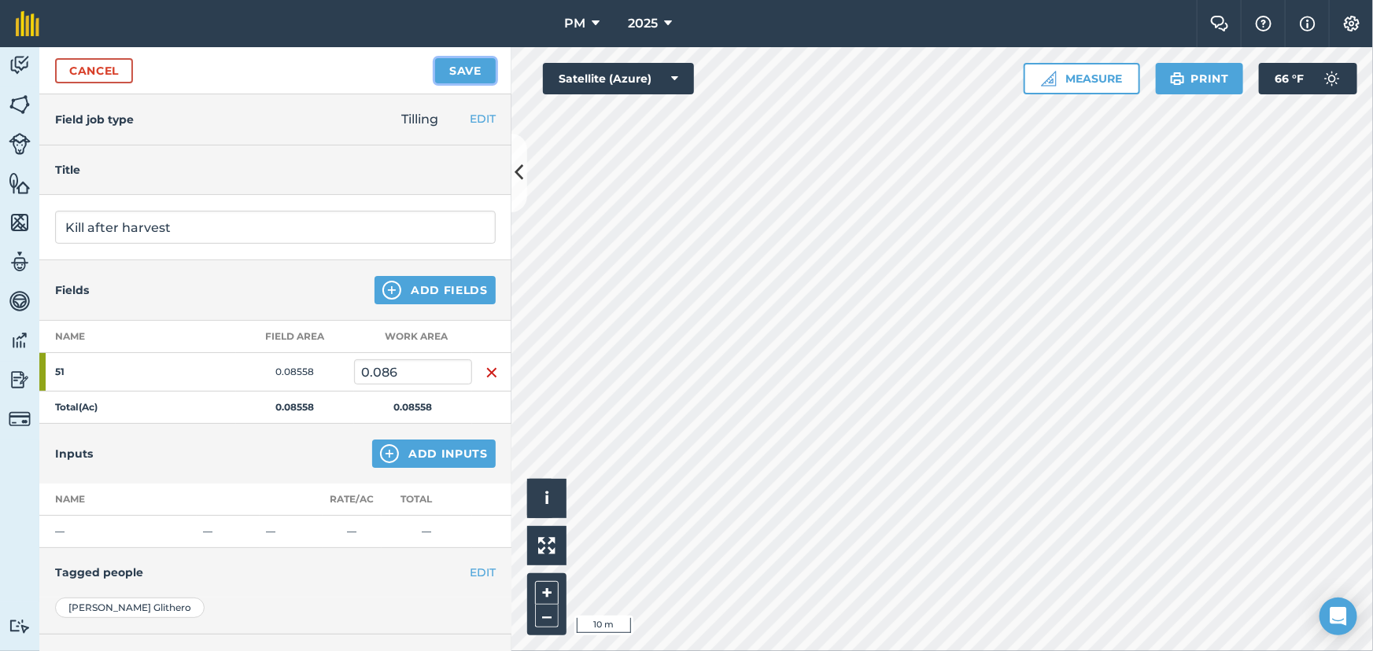
click at [457, 71] on button "Save" at bounding box center [465, 70] width 61 height 25
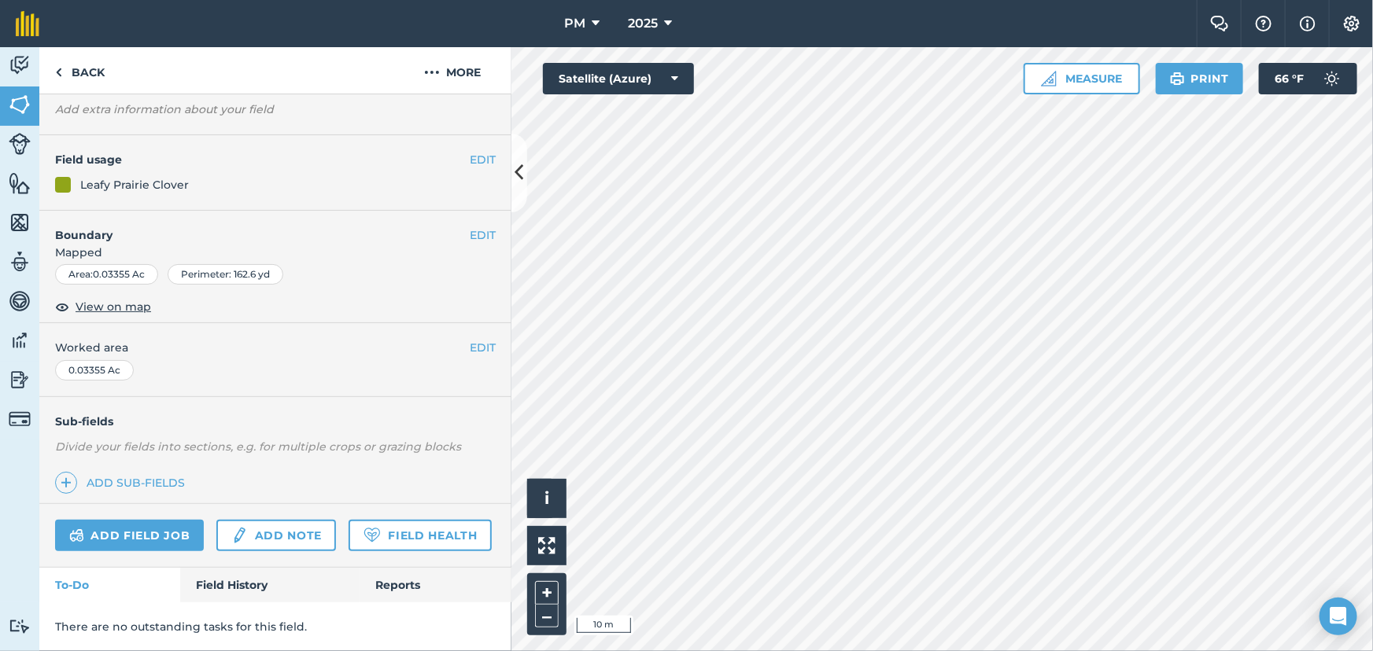
scroll to position [131, 0]
click at [142, 520] on link "Add field job" at bounding box center [129, 535] width 149 height 31
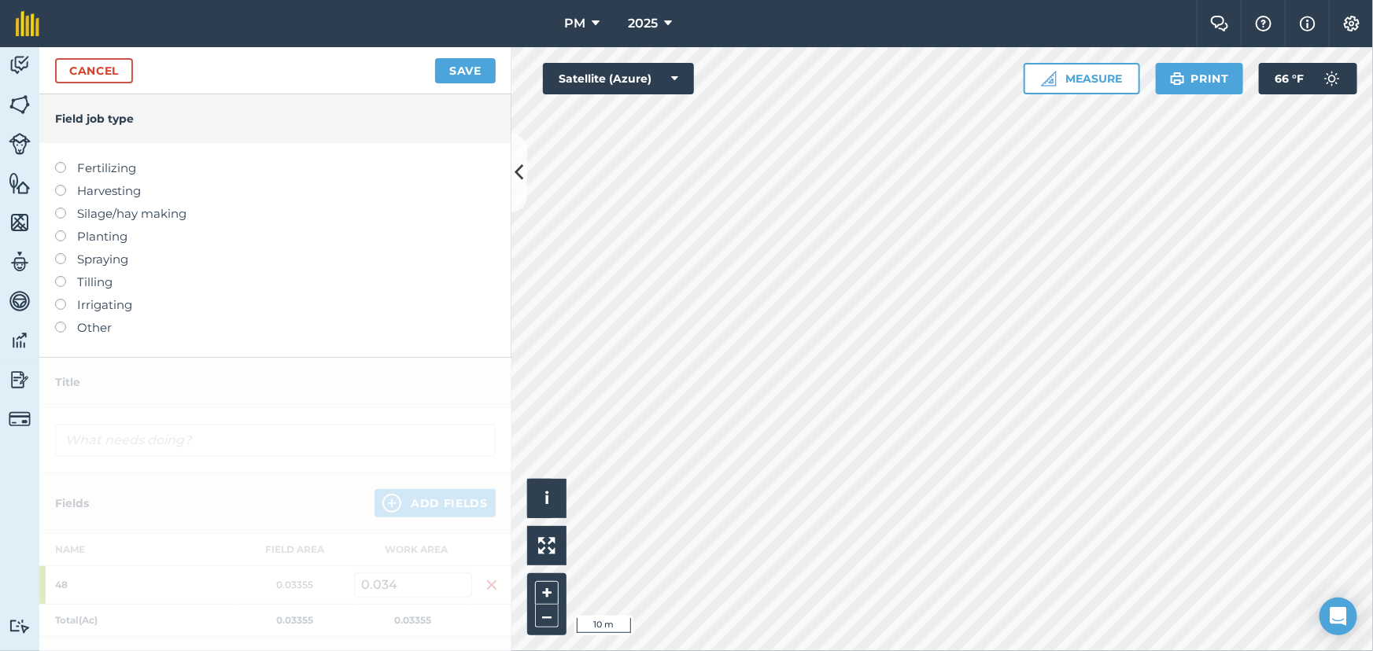
click at [55, 276] on label at bounding box center [66, 276] width 22 height 0
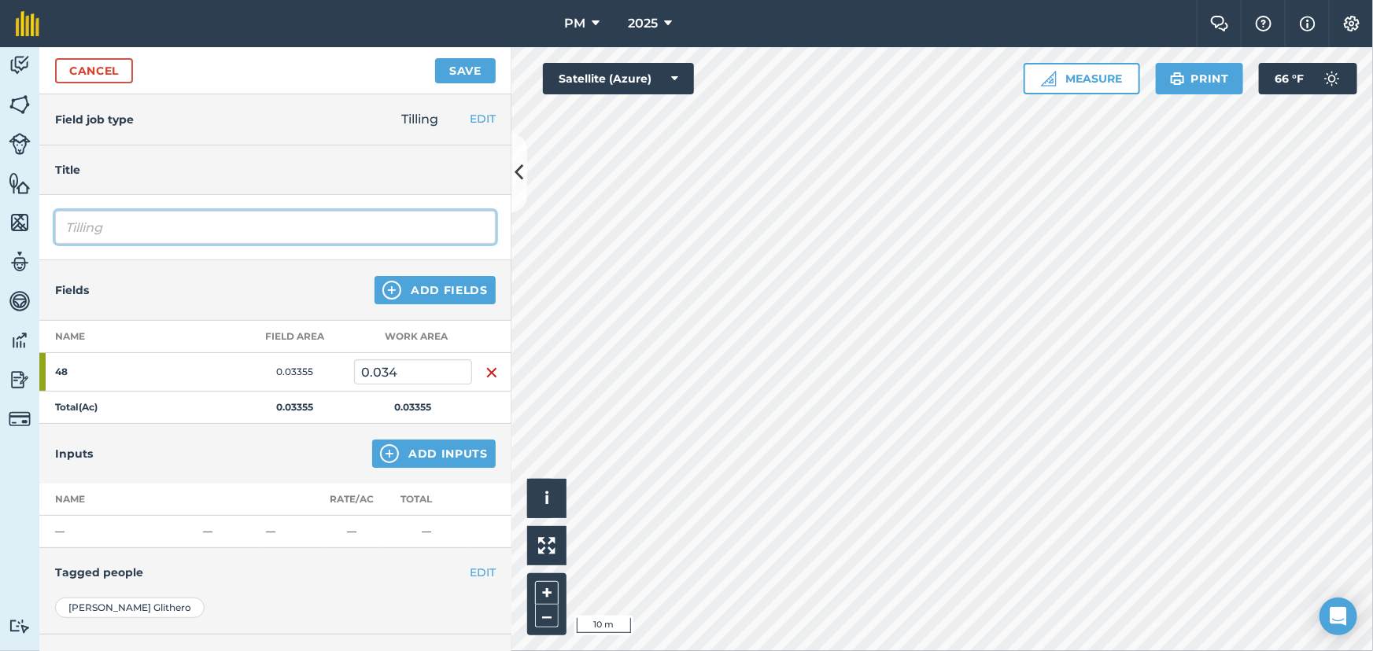
click at [186, 229] on input "Tilling" at bounding box center [275, 227] width 440 height 33
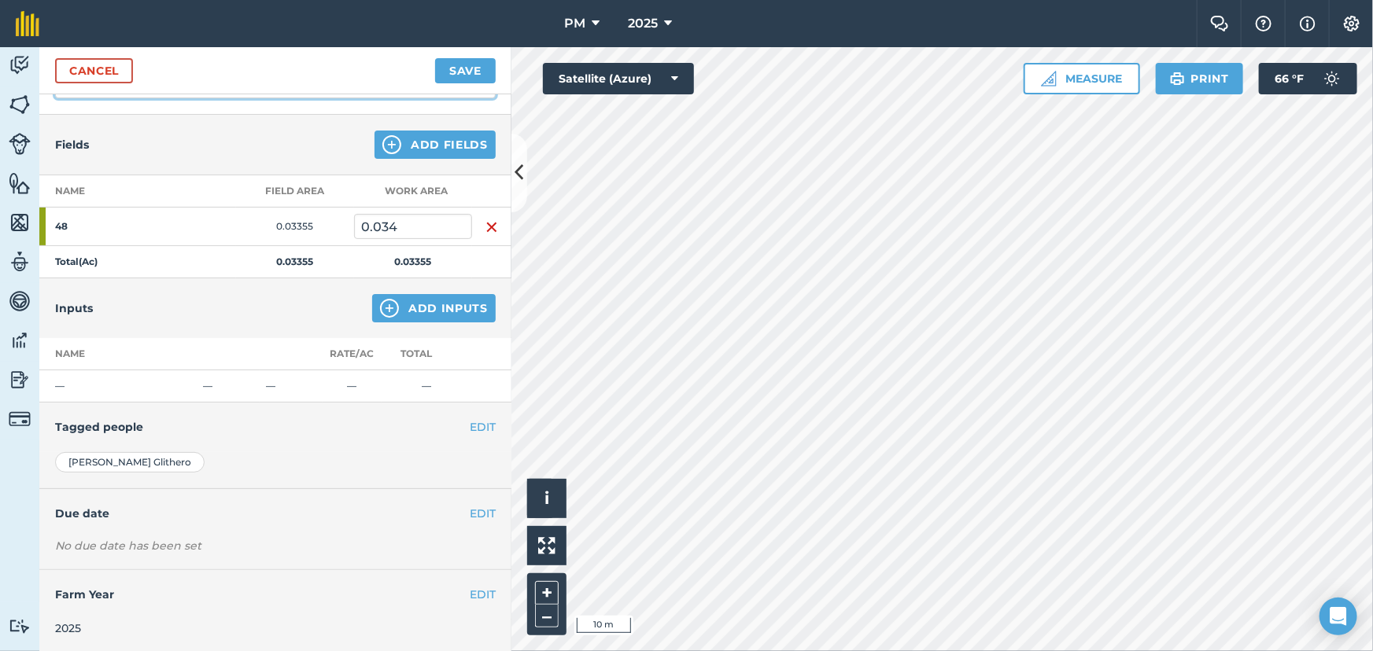
type input "Kill Off"
click at [470, 516] on button "EDIT" at bounding box center [483, 513] width 26 height 17
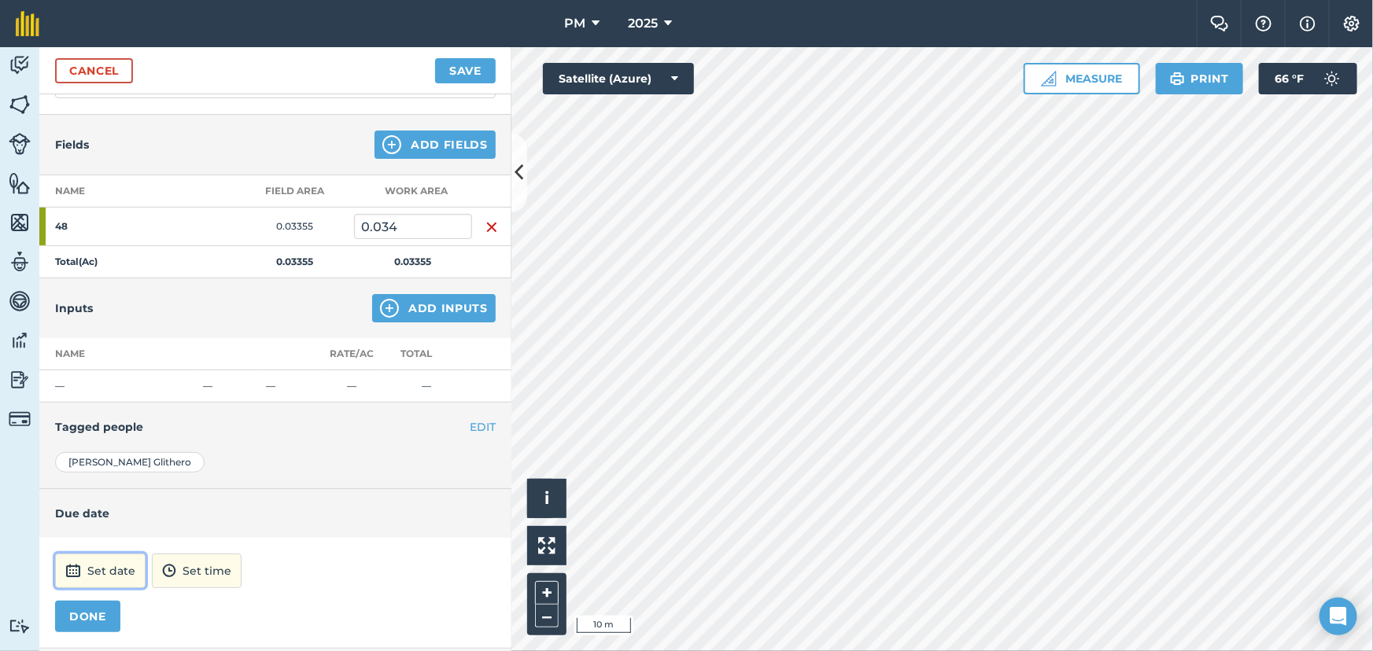
click at [112, 558] on button "Set date" at bounding box center [100, 571] width 90 height 35
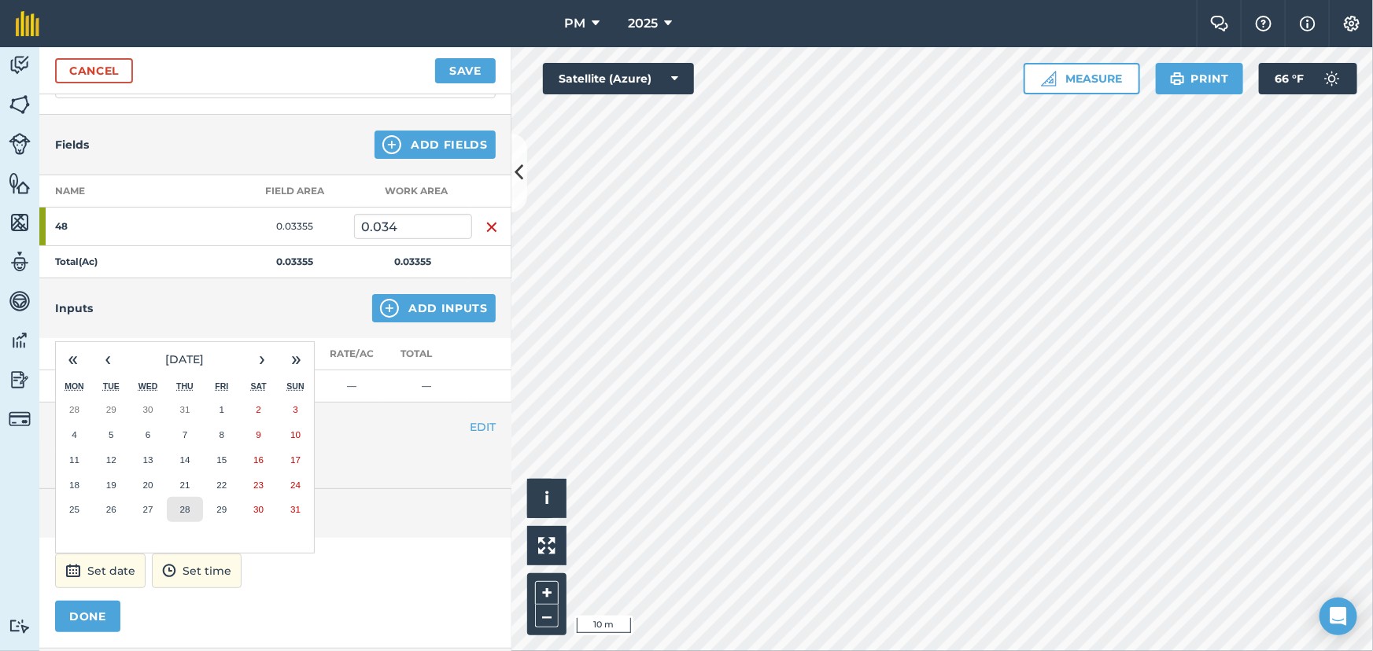
click at [190, 514] on button "28" at bounding box center [185, 509] width 37 height 25
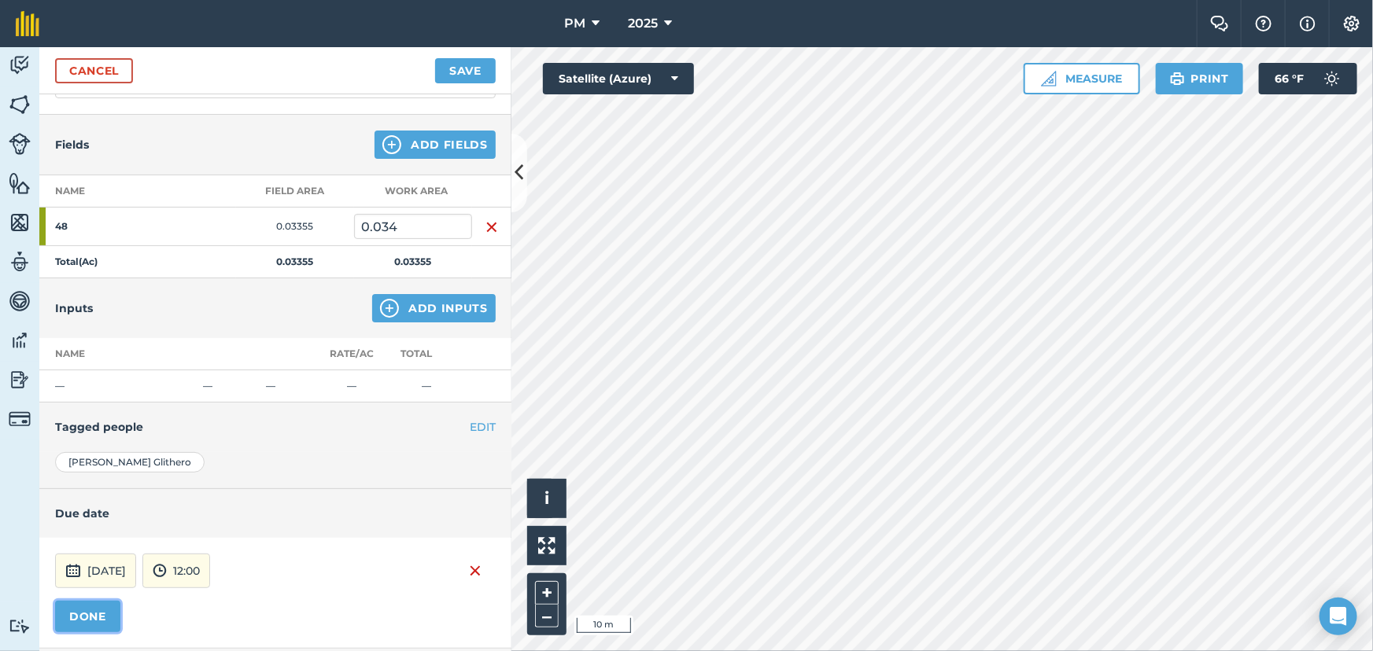
click at [80, 614] on button "DONE" at bounding box center [87, 616] width 65 height 31
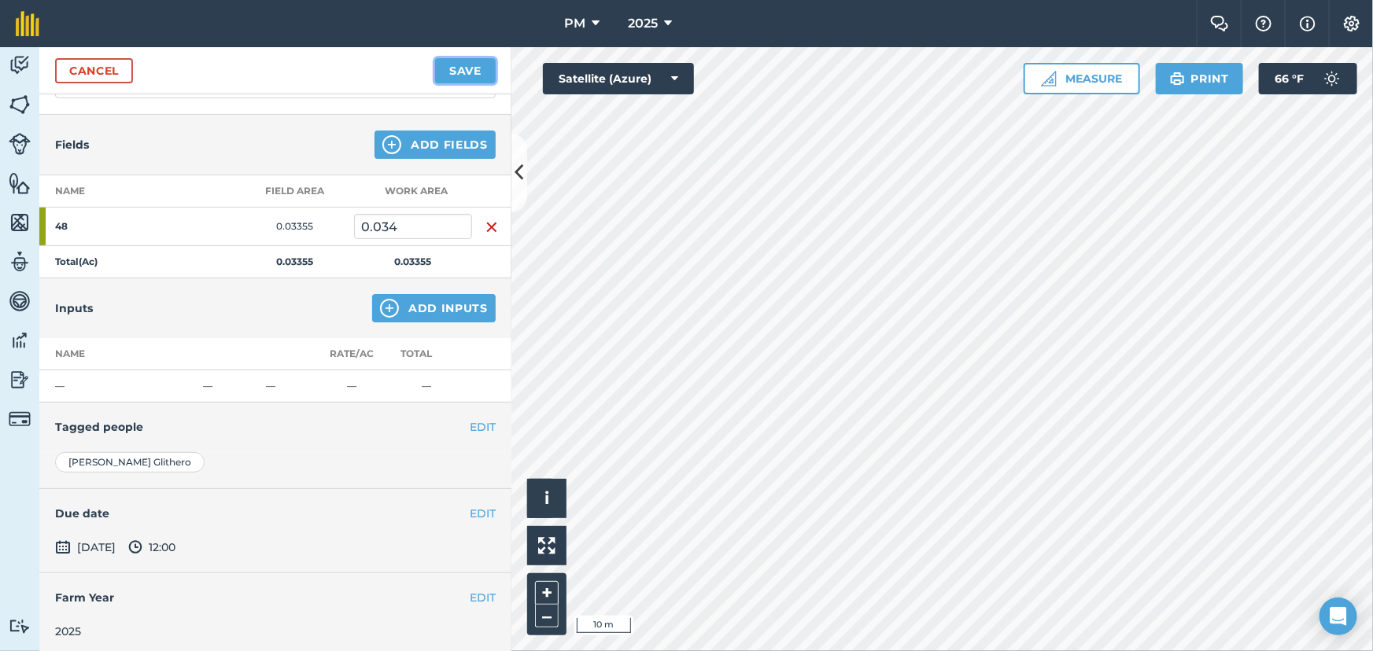
click at [458, 69] on button "Save" at bounding box center [465, 70] width 61 height 25
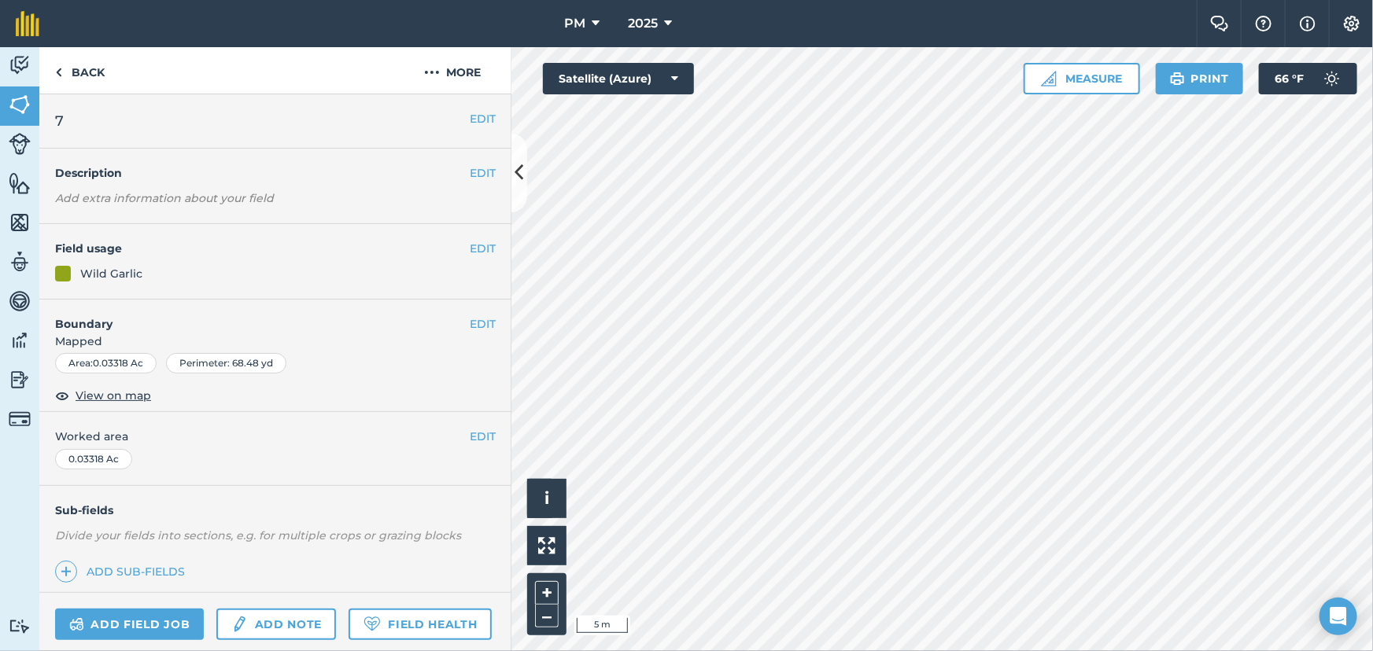
scroll to position [131, 0]
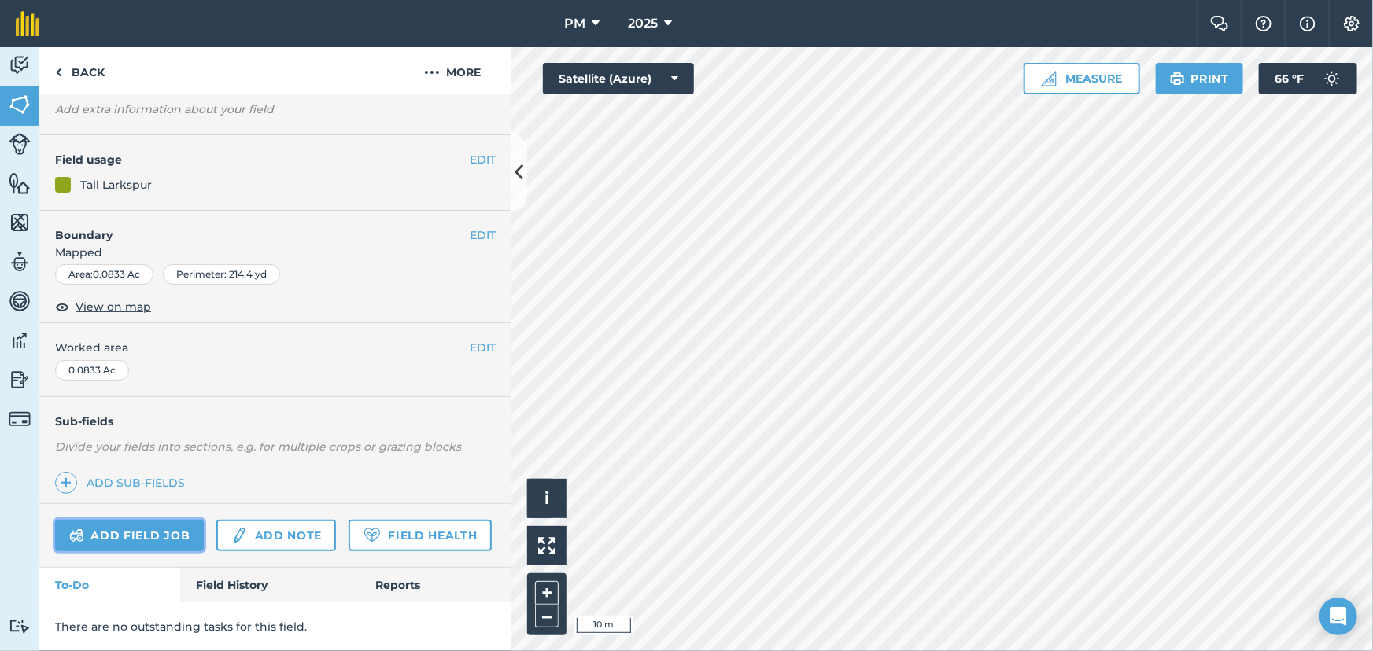
click at [120, 520] on link "Add field job" at bounding box center [129, 535] width 149 height 31
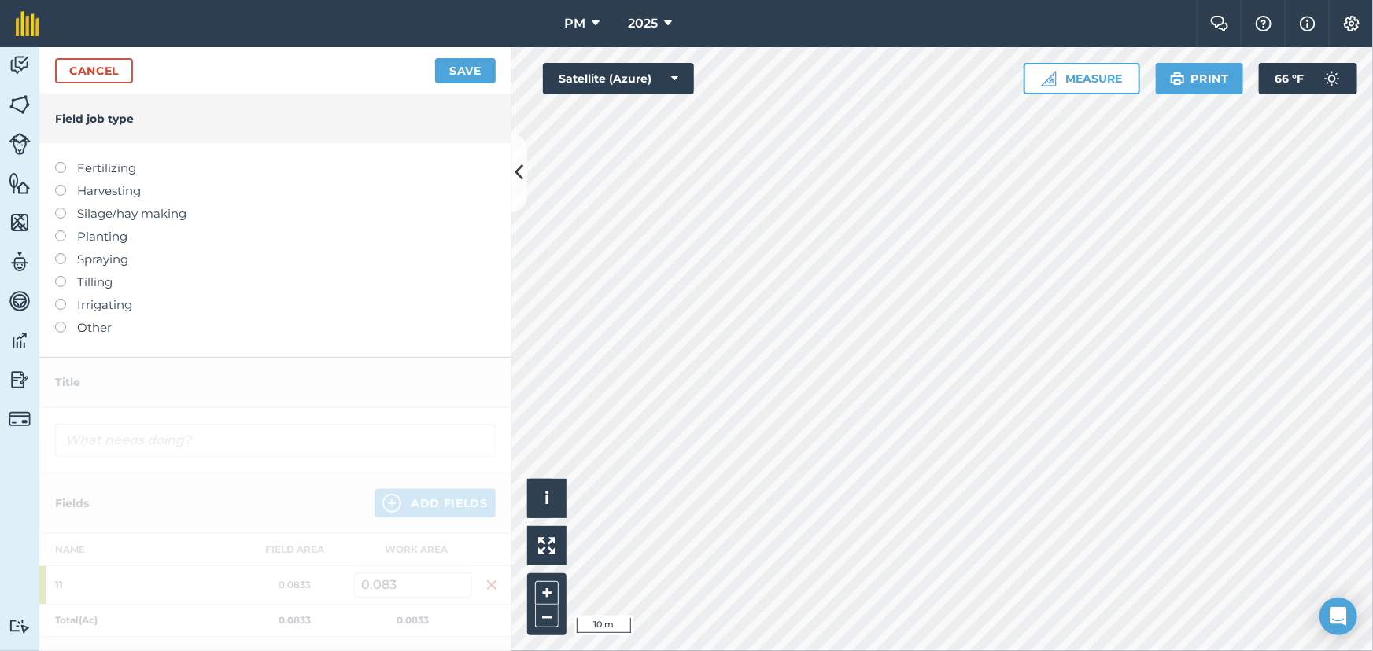
click at [61, 276] on label at bounding box center [66, 276] width 22 height 0
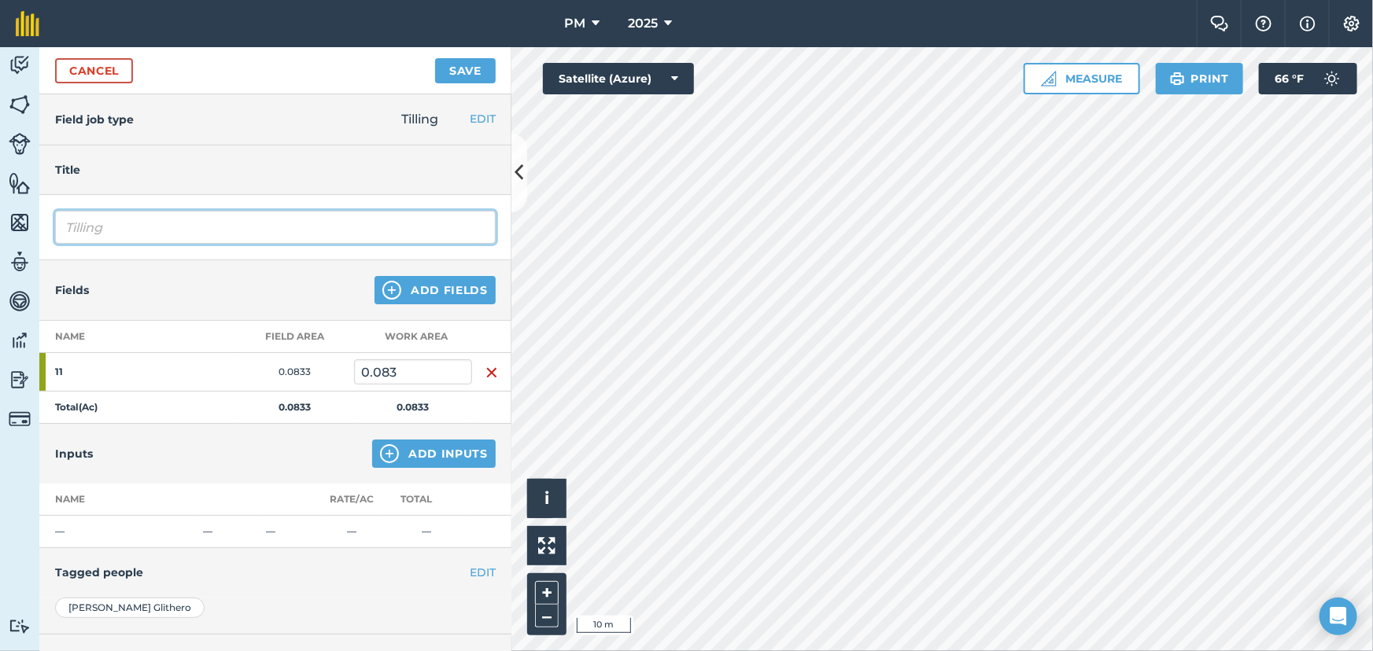
click at [278, 223] on input "Tilling" at bounding box center [275, 227] width 440 height 33
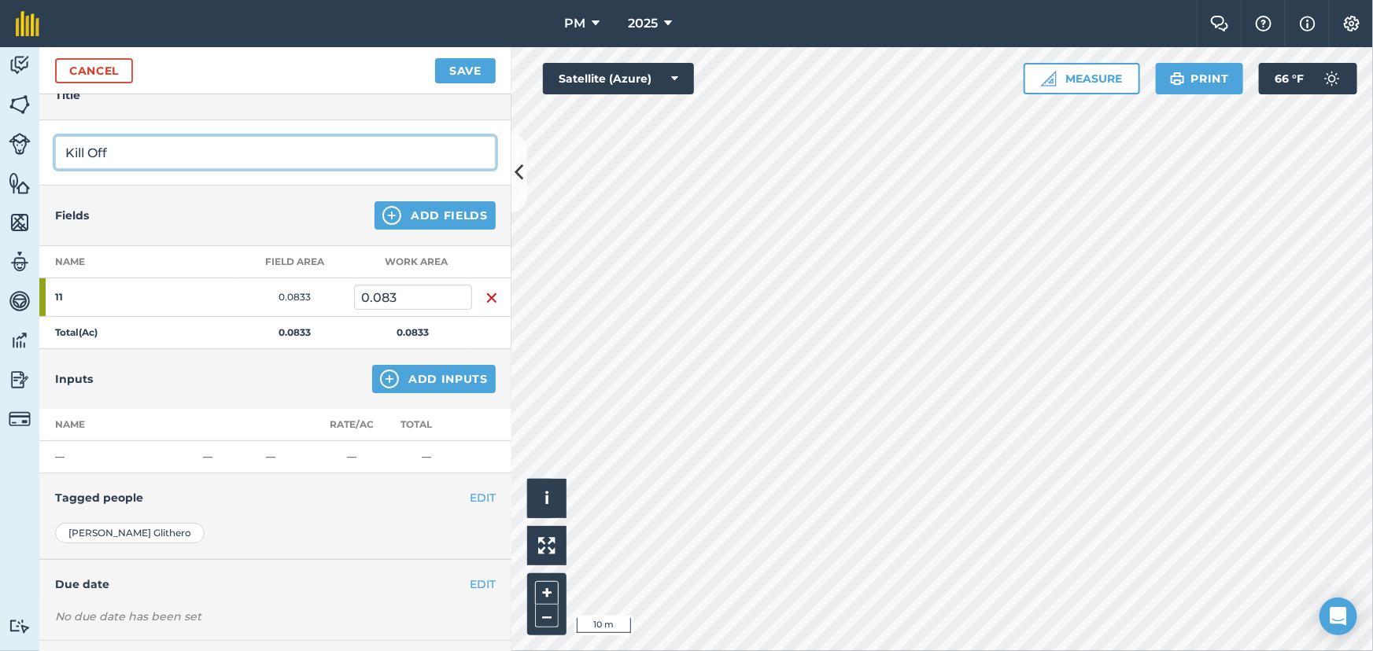
scroll to position [146, 0]
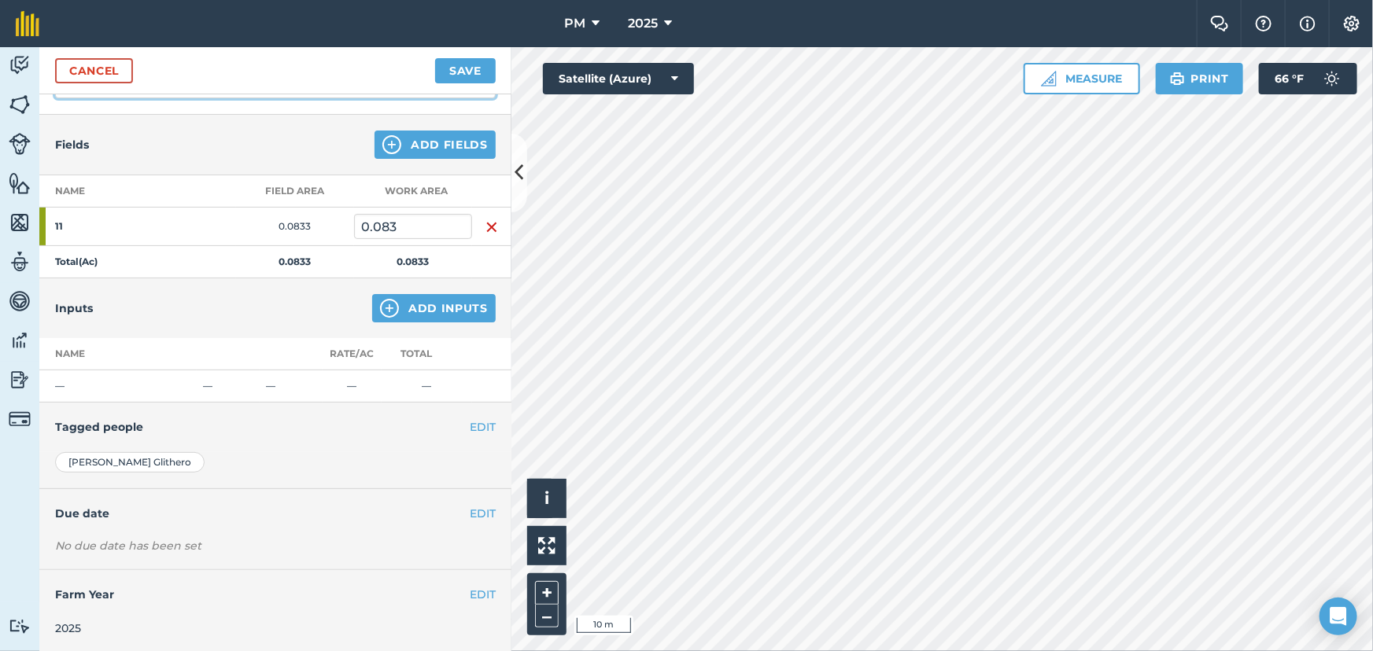
type input "Kill Off"
click at [470, 510] on button "EDIT" at bounding box center [483, 513] width 26 height 17
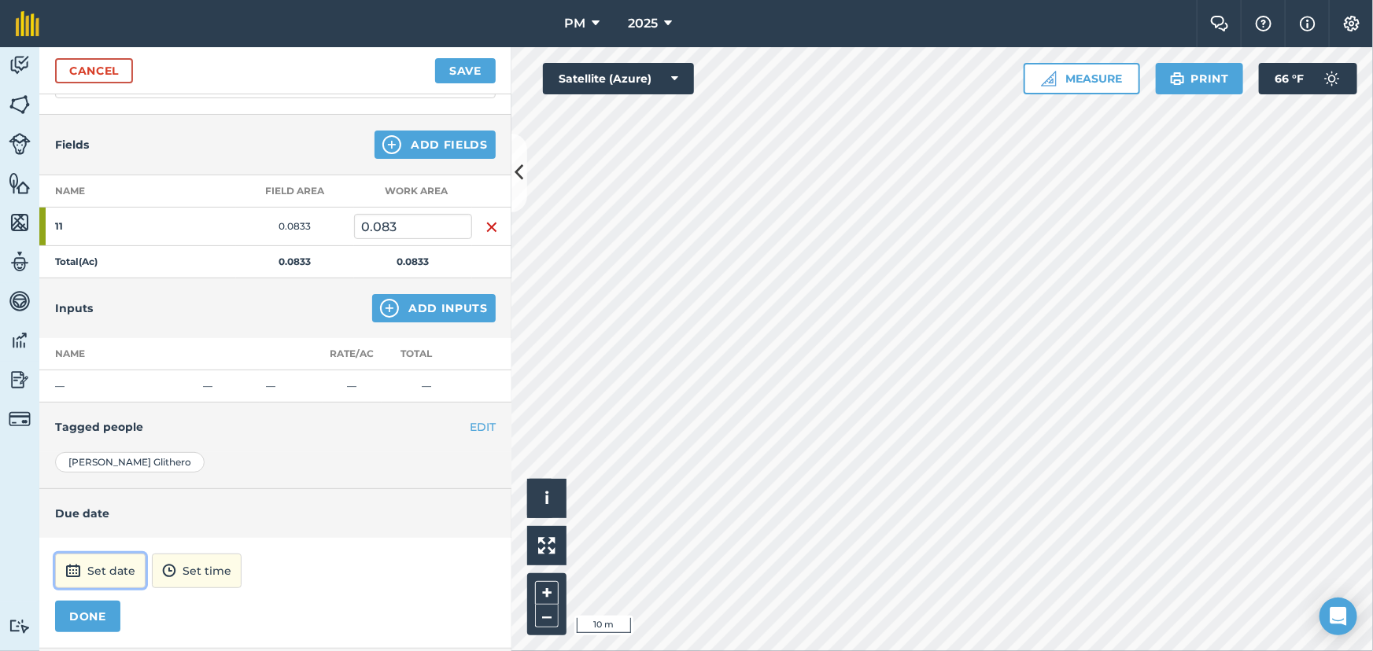
click at [98, 565] on button "Set date" at bounding box center [100, 571] width 90 height 35
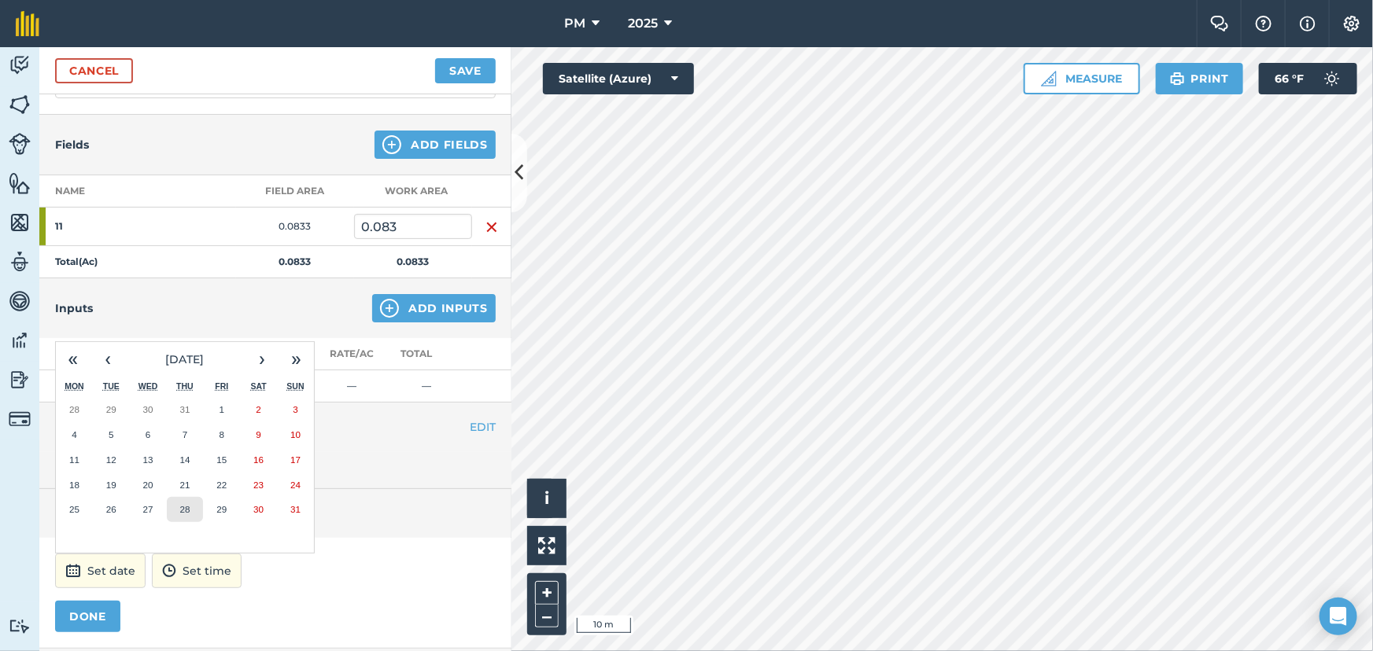
click at [186, 507] on abbr "28" at bounding box center [184, 509] width 10 height 10
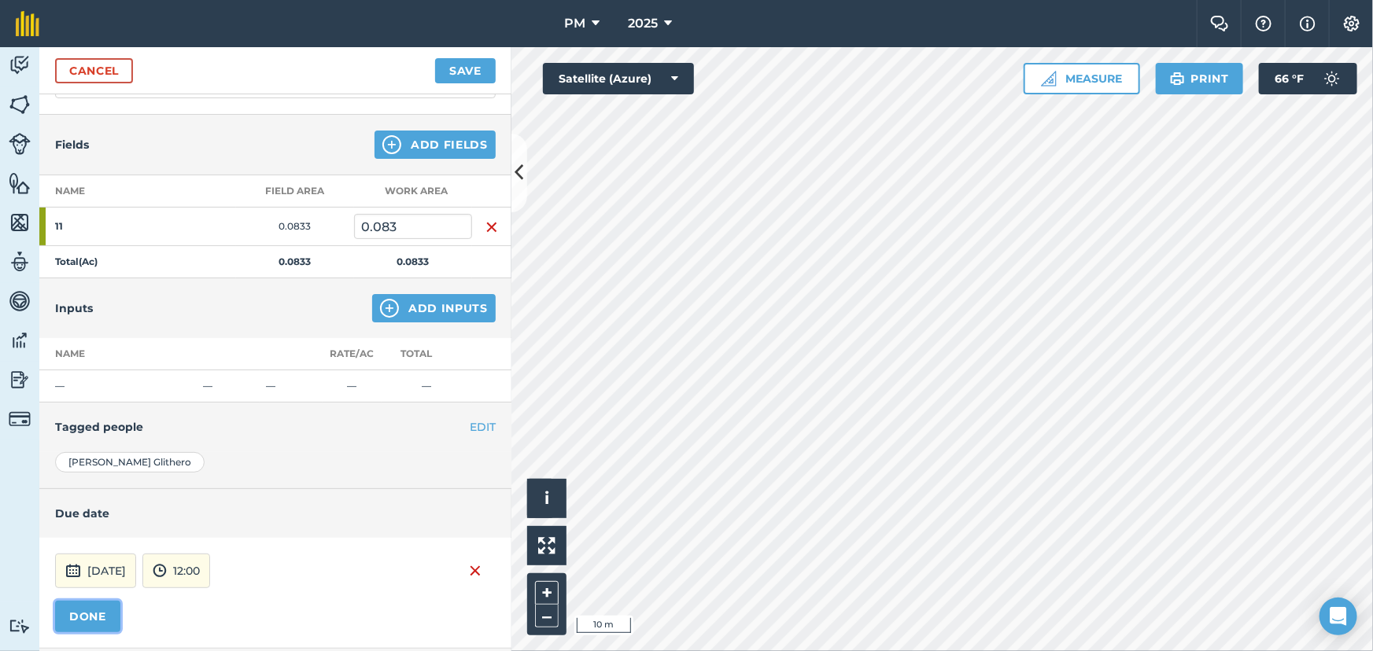
click at [93, 610] on button "DONE" at bounding box center [87, 616] width 65 height 31
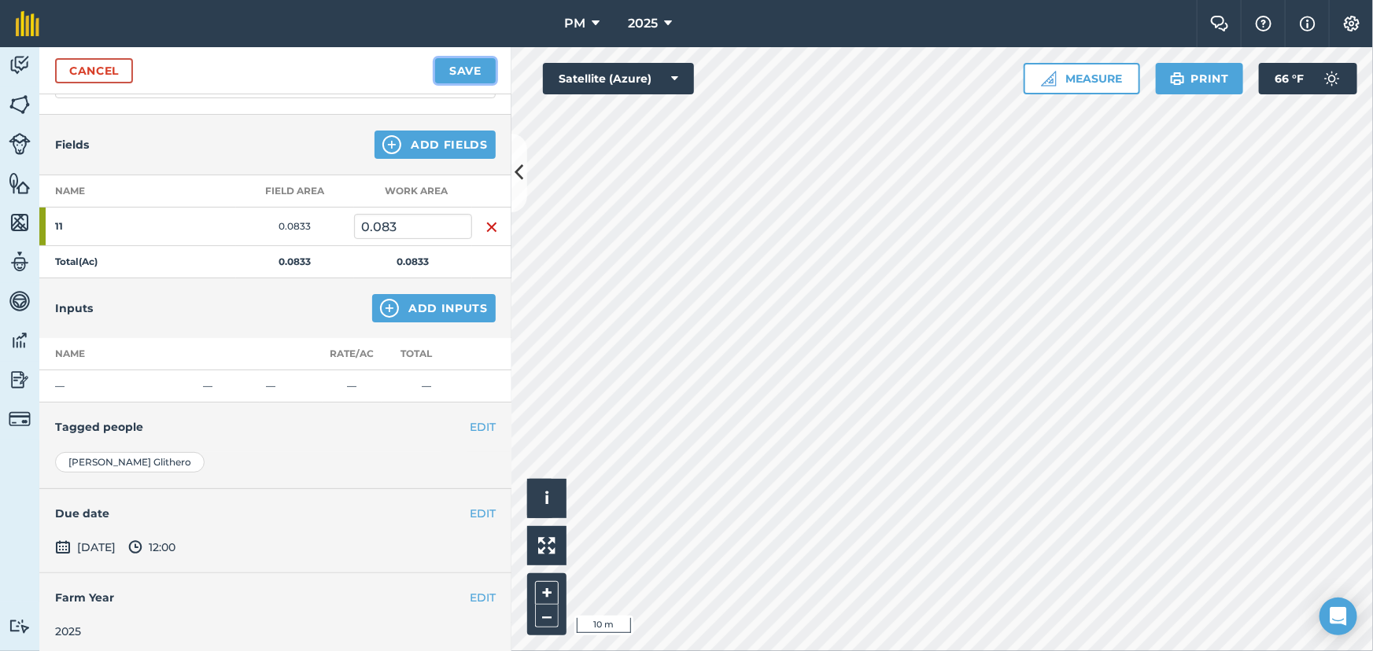
click at [475, 67] on button "Save" at bounding box center [465, 70] width 61 height 25
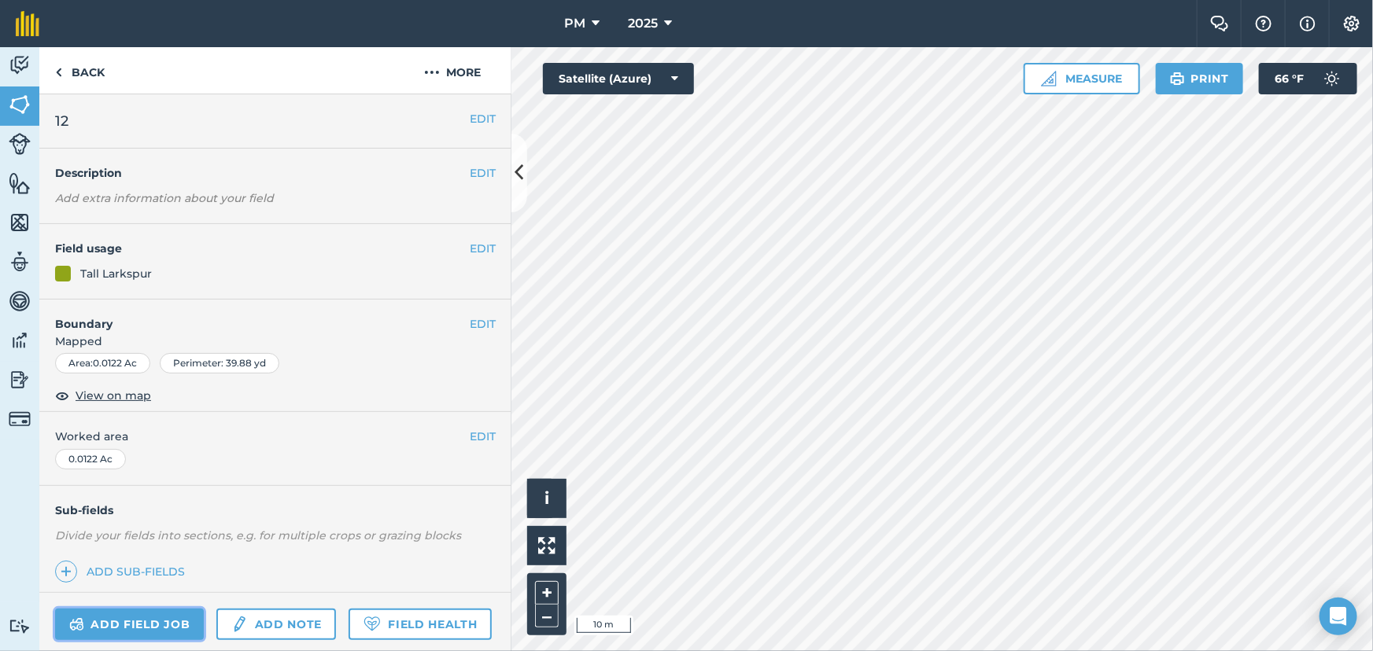
click at [115, 623] on link "Add field job" at bounding box center [129, 624] width 149 height 31
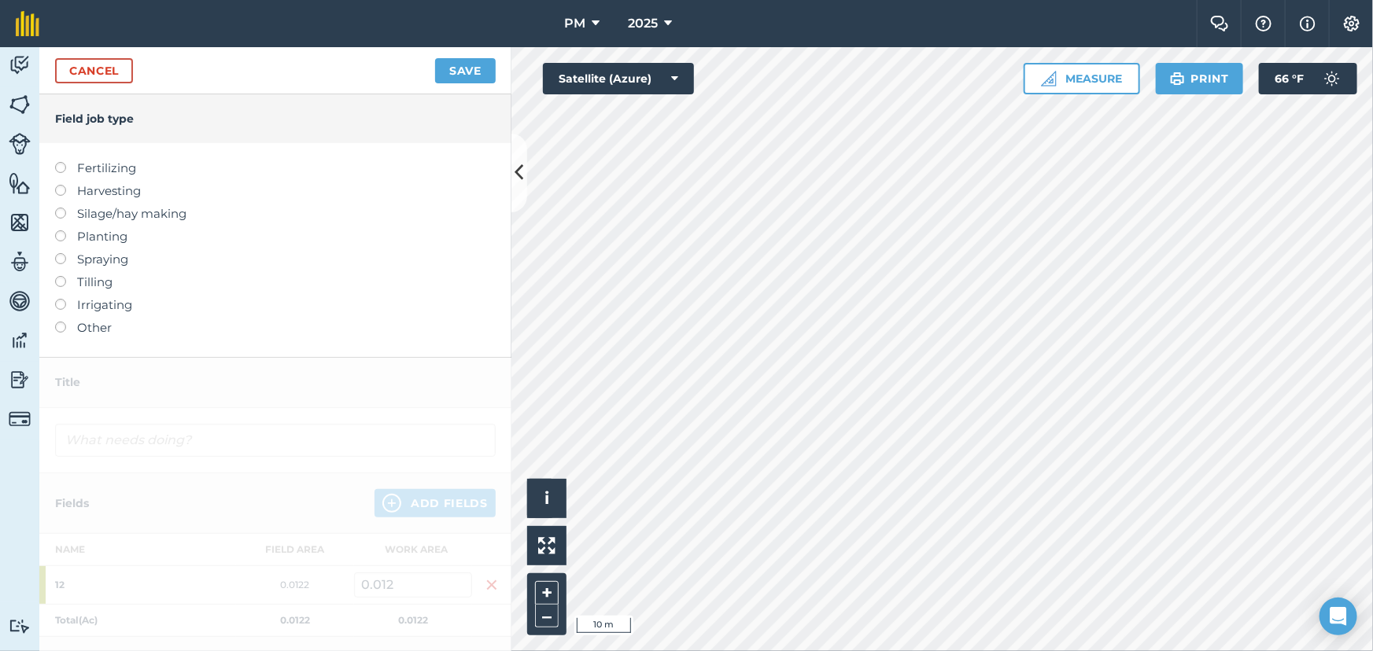
click at [62, 276] on label at bounding box center [66, 276] width 22 height 0
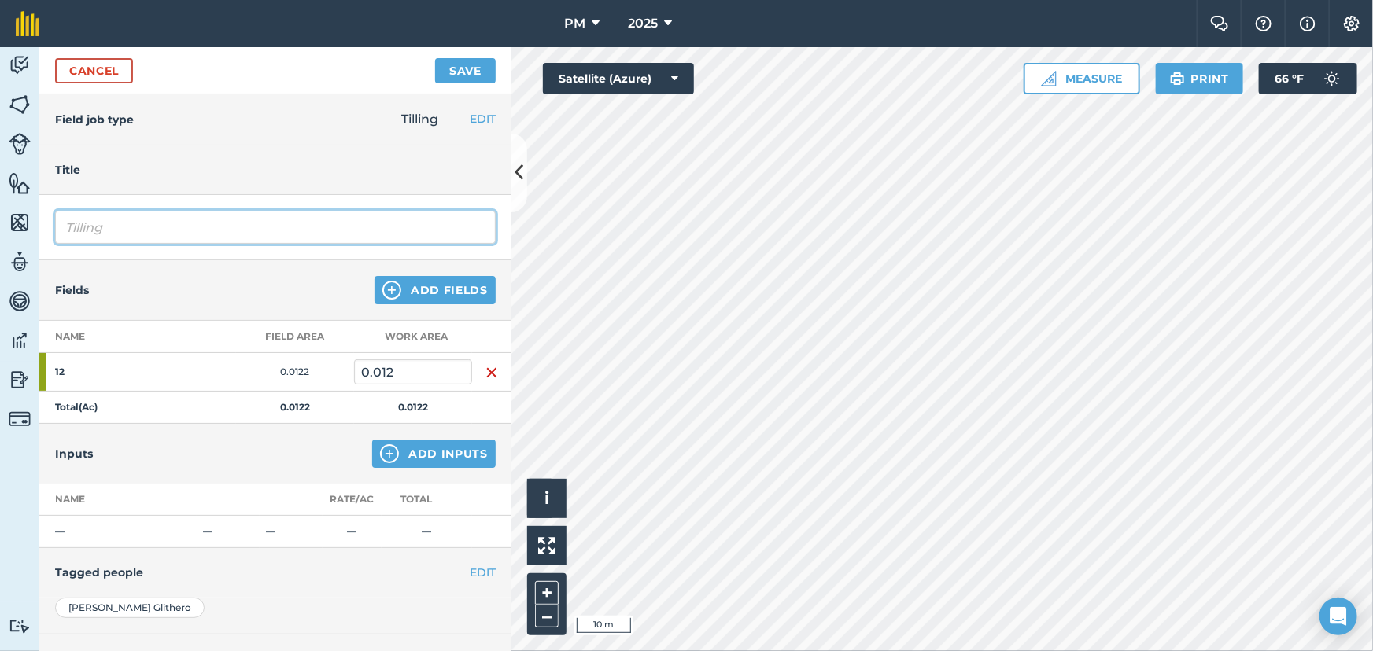
click at [137, 224] on input "Tilling" at bounding box center [275, 227] width 440 height 33
click at [128, 230] on input "Tilling" at bounding box center [275, 227] width 440 height 33
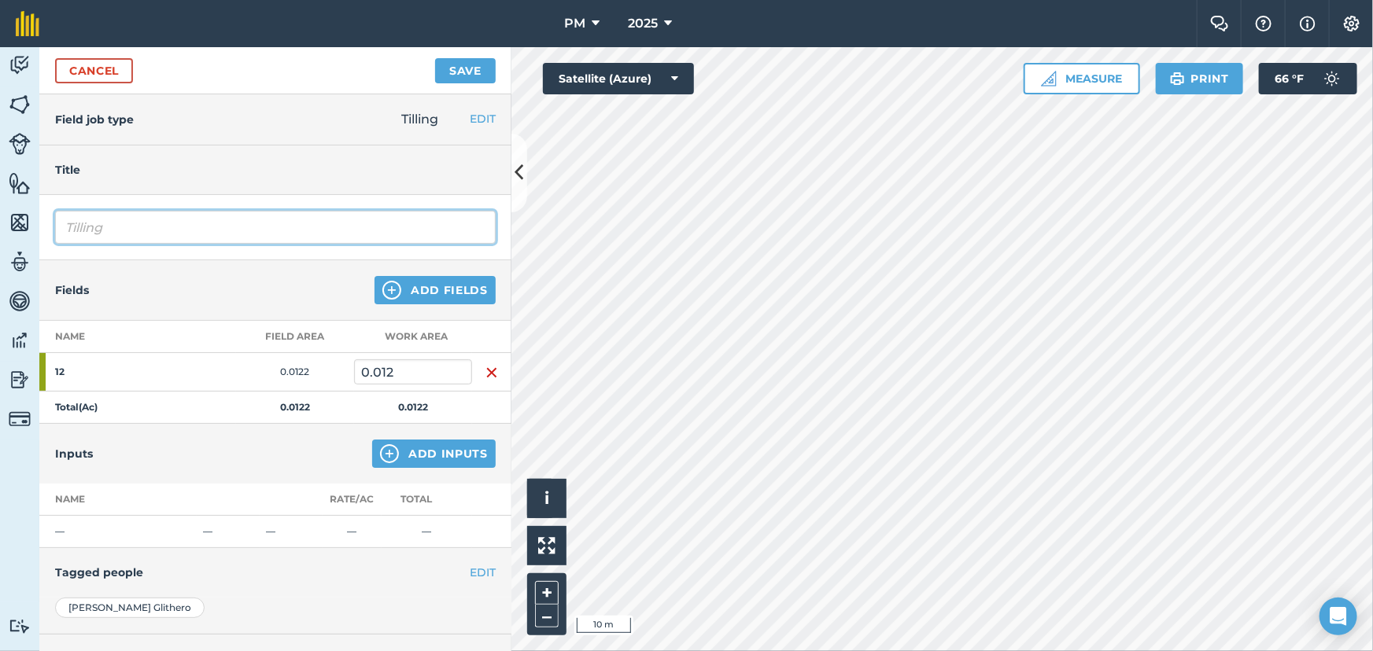
click at [128, 230] on input "Tilling" at bounding box center [275, 227] width 440 height 33
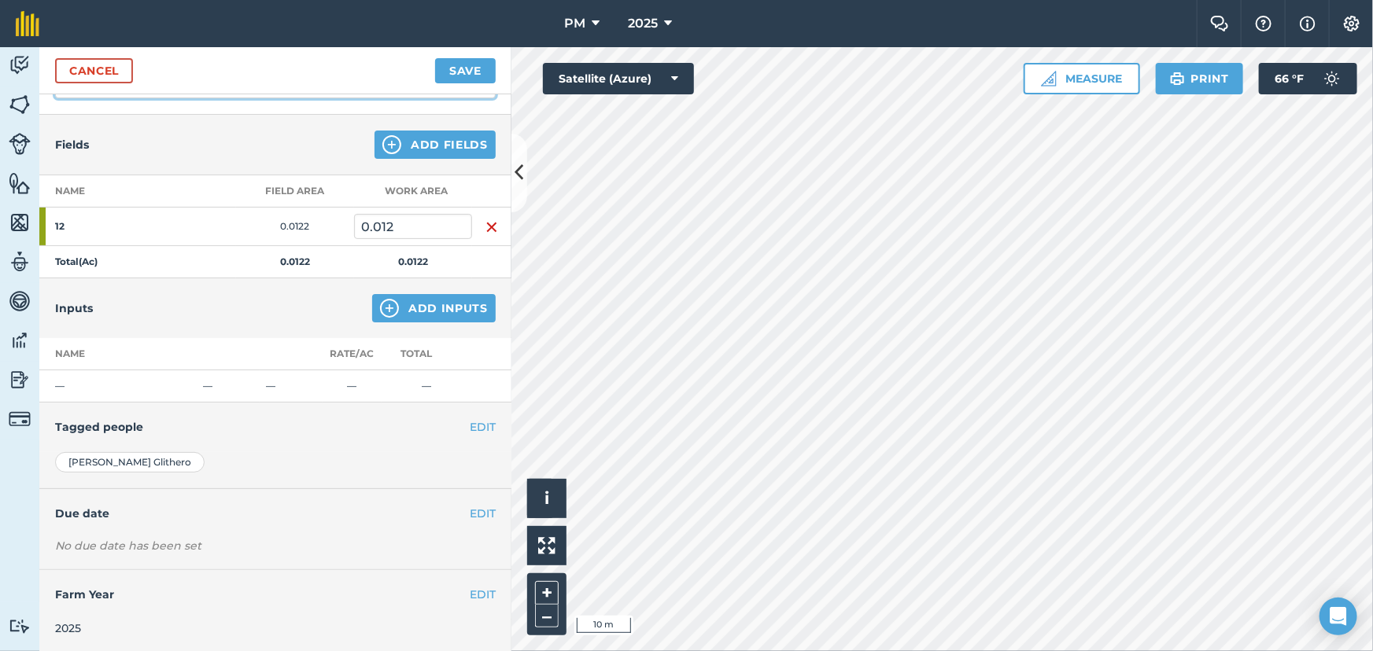
type input "Kill Off"
click at [474, 511] on button "EDIT" at bounding box center [483, 513] width 26 height 17
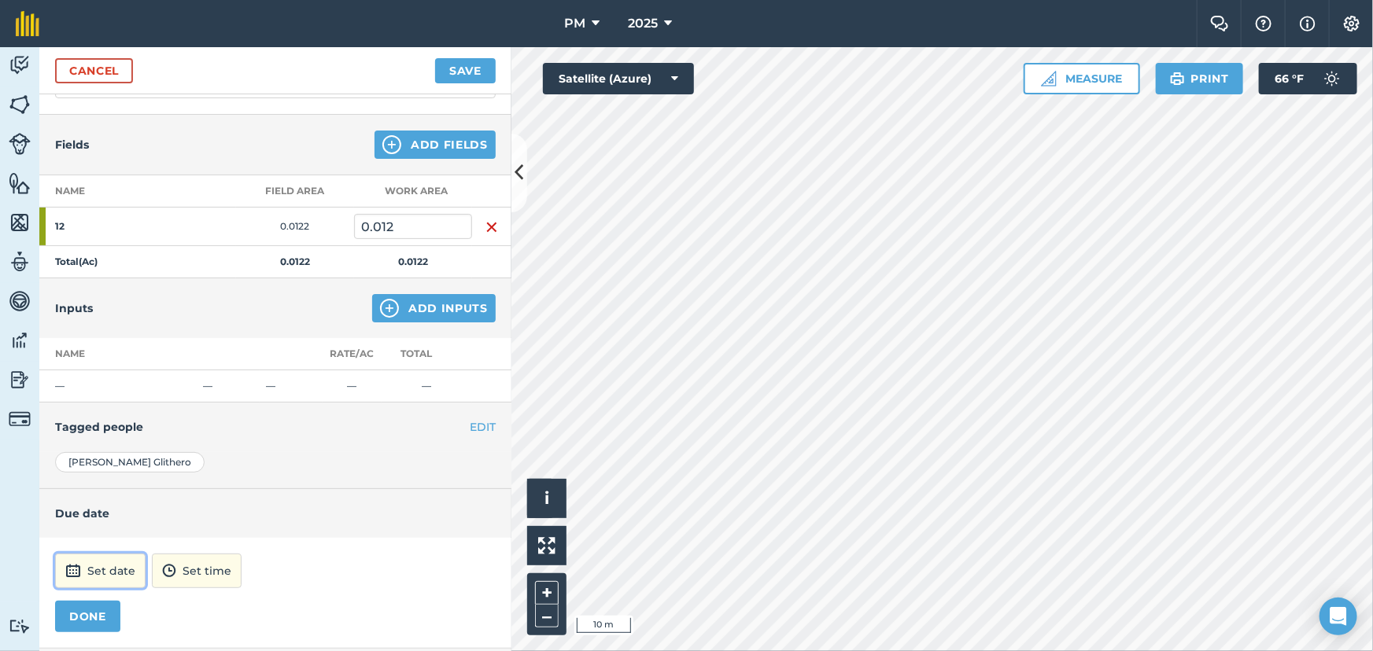
click at [109, 568] on button "Set date" at bounding box center [100, 571] width 90 height 35
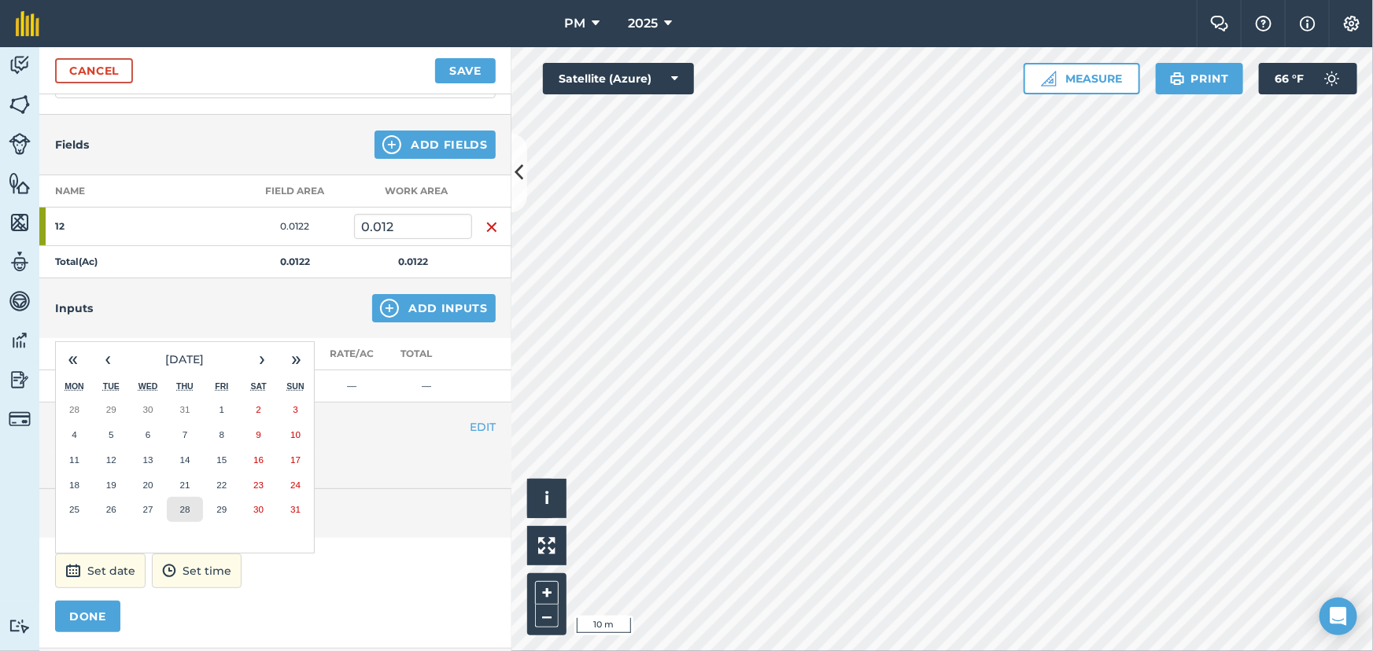
click at [188, 513] on button "28" at bounding box center [185, 509] width 37 height 25
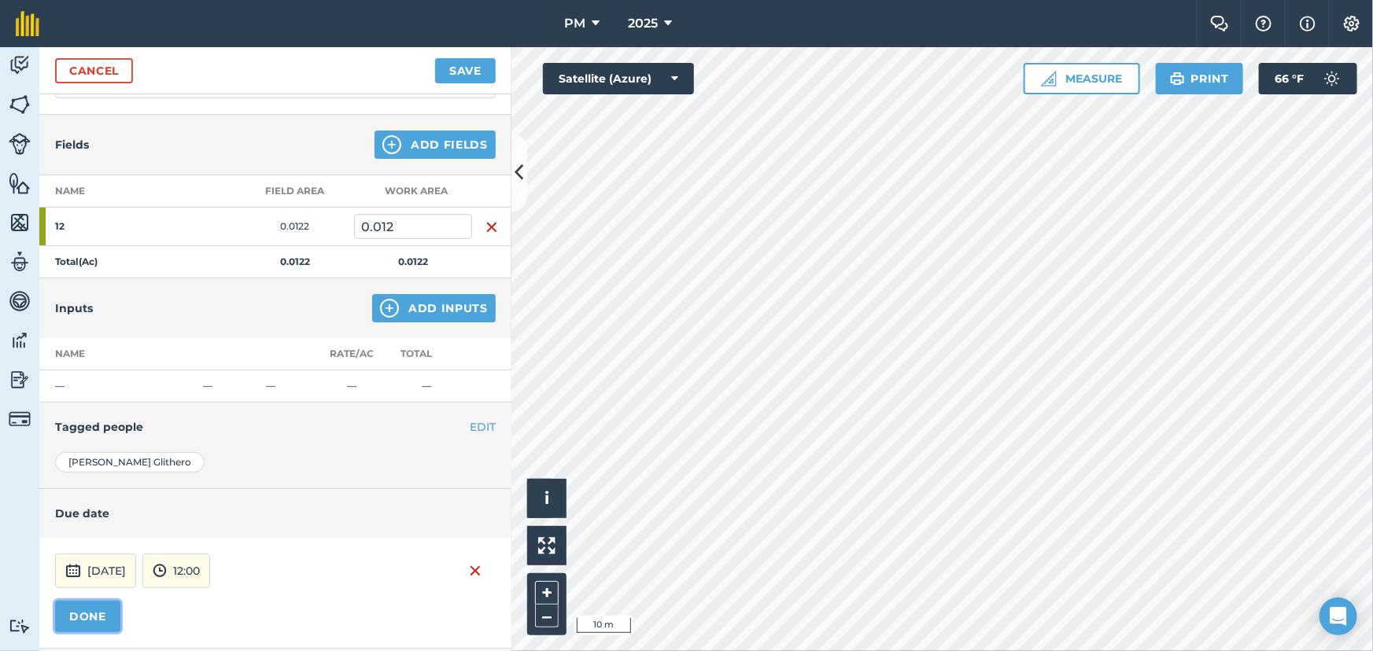
click at [90, 609] on button "DONE" at bounding box center [87, 616] width 65 height 31
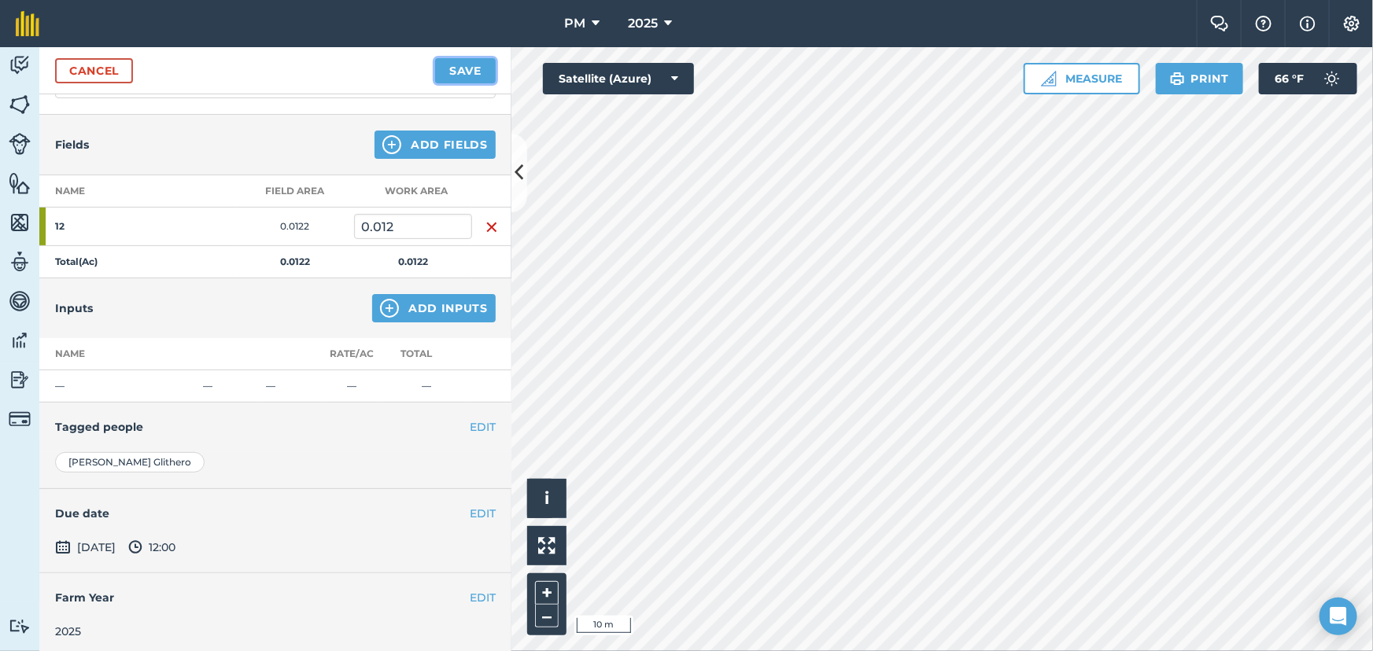
click at [473, 71] on button "Save" at bounding box center [465, 70] width 61 height 25
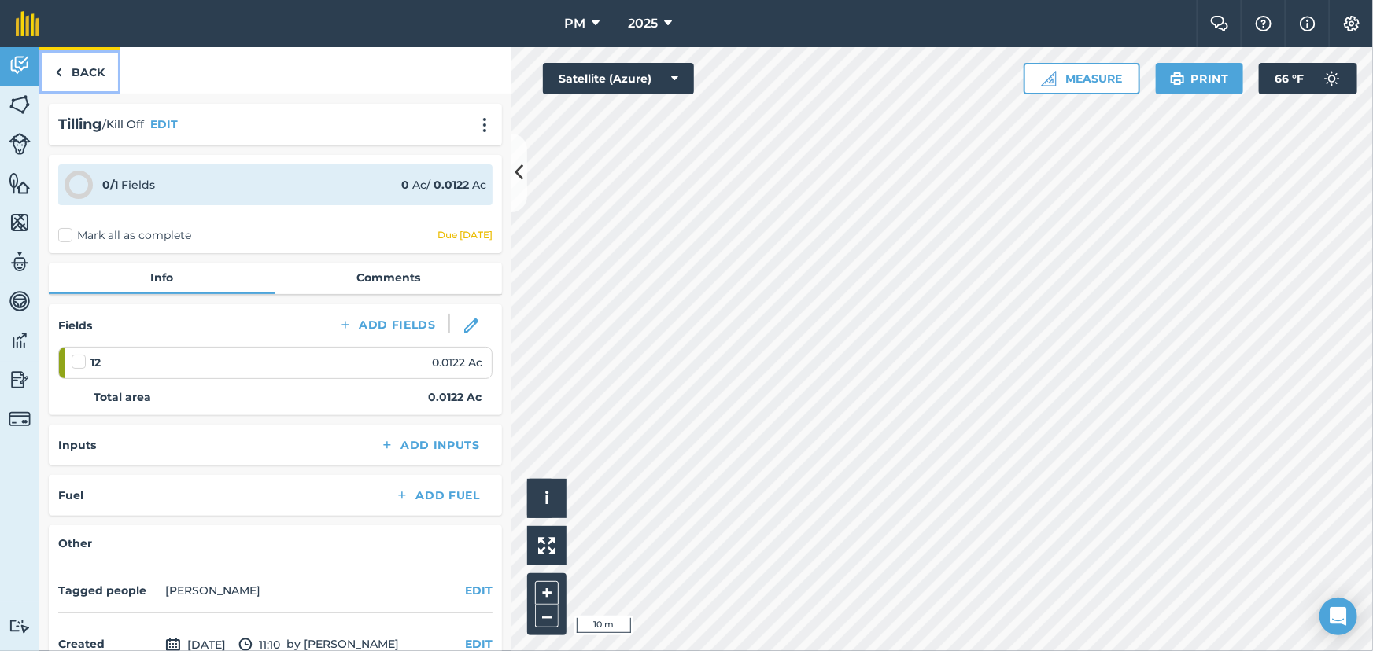
click at [66, 72] on link "Back" at bounding box center [79, 70] width 81 height 46
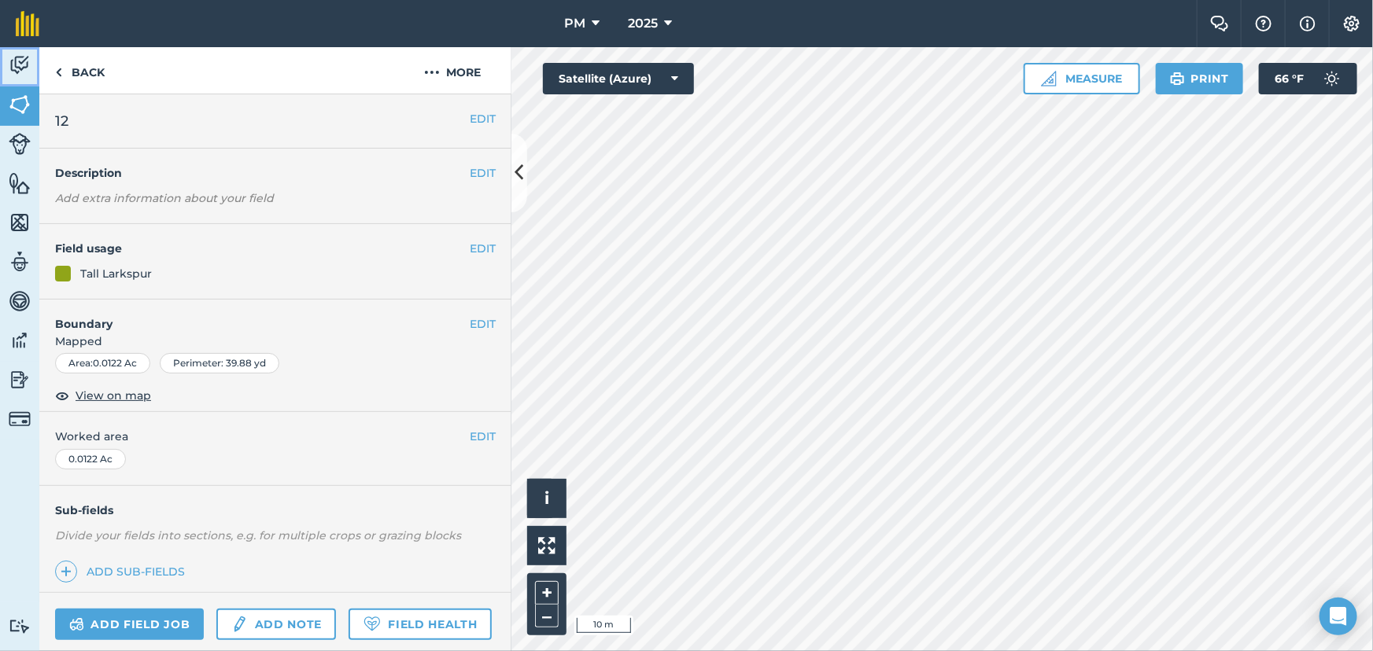
click at [19, 64] on img at bounding box center [20, 65] width 22 height 24
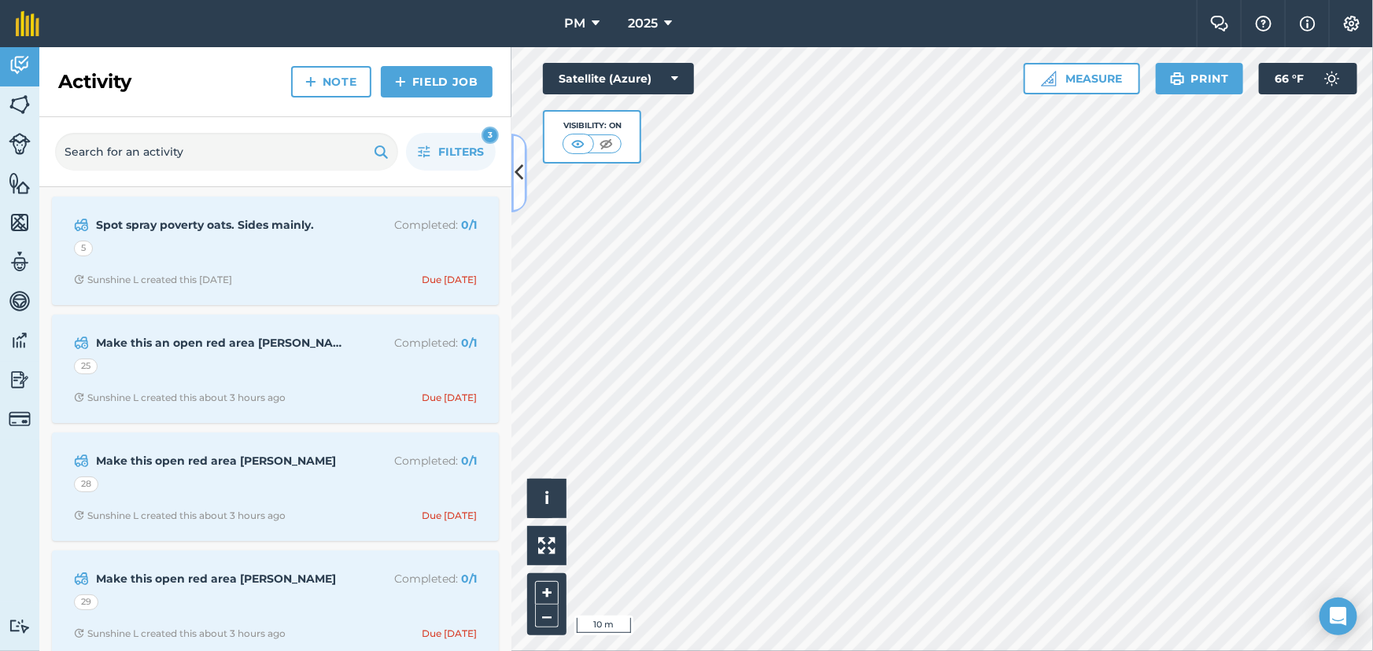
click at [521, 179] on icon at bounding box center [519, 173] width 9 height 28
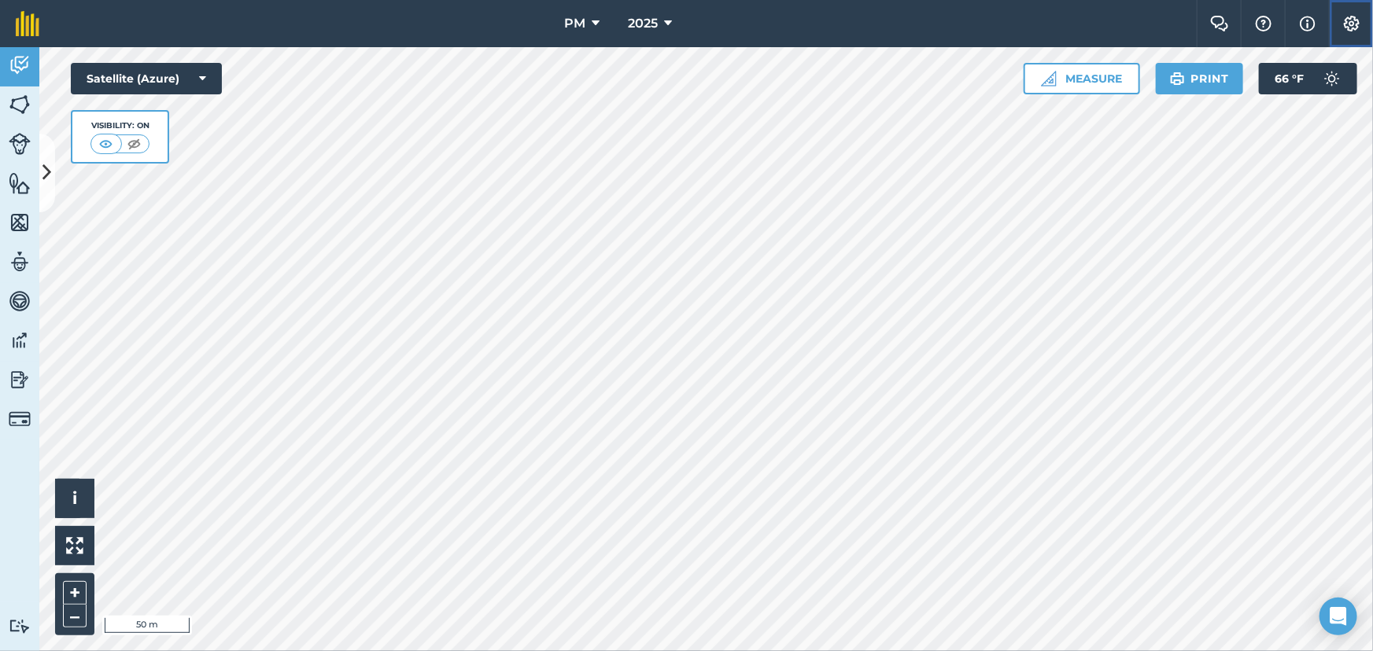
click at [1347, 29] on img at bounding box center [1351, 24] width 19 height 16
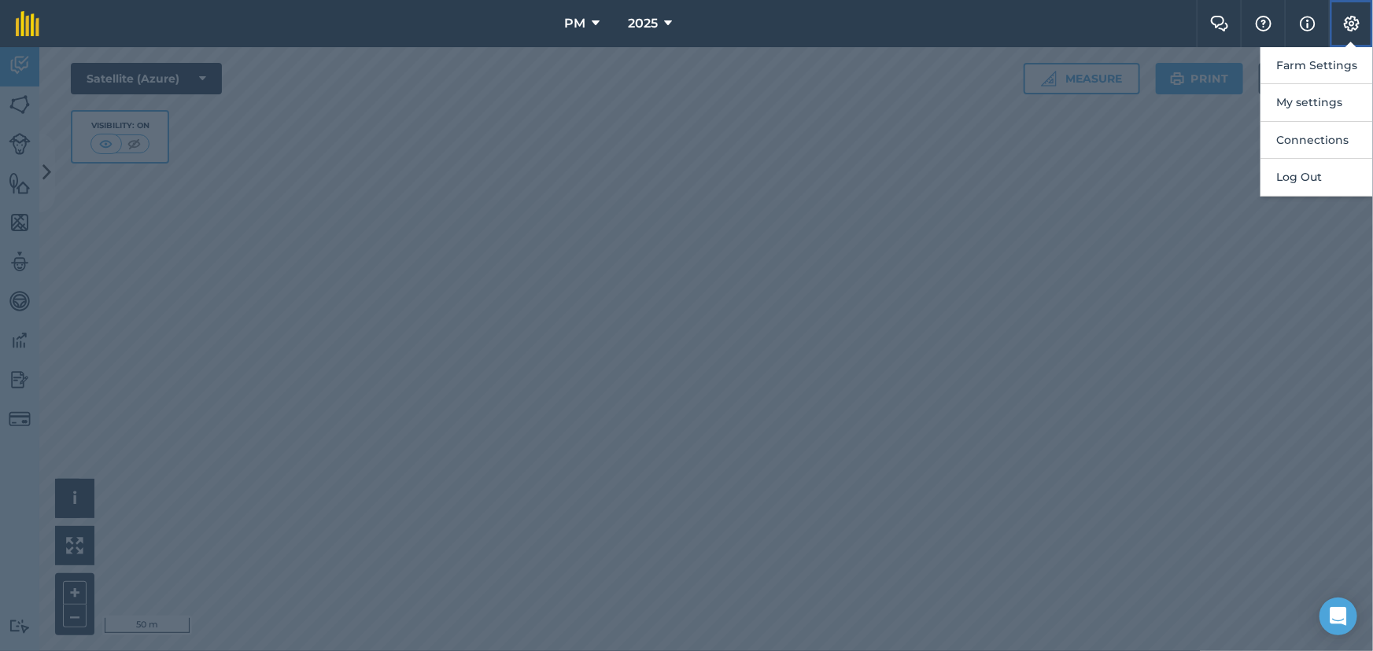
click at [1347, 19] on img at bounding box center [1351, 24] width 19 height 16
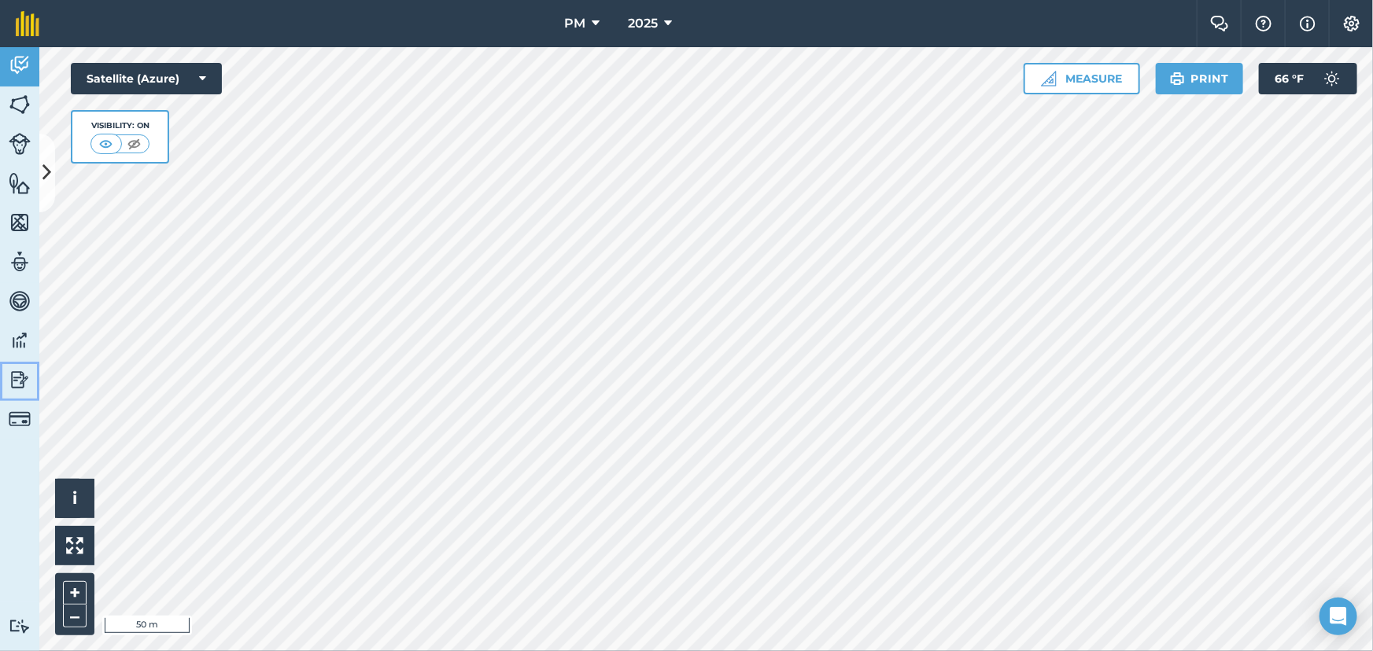
click at [13, 378] on img at bounding box center [20, 380] width 22 height 24
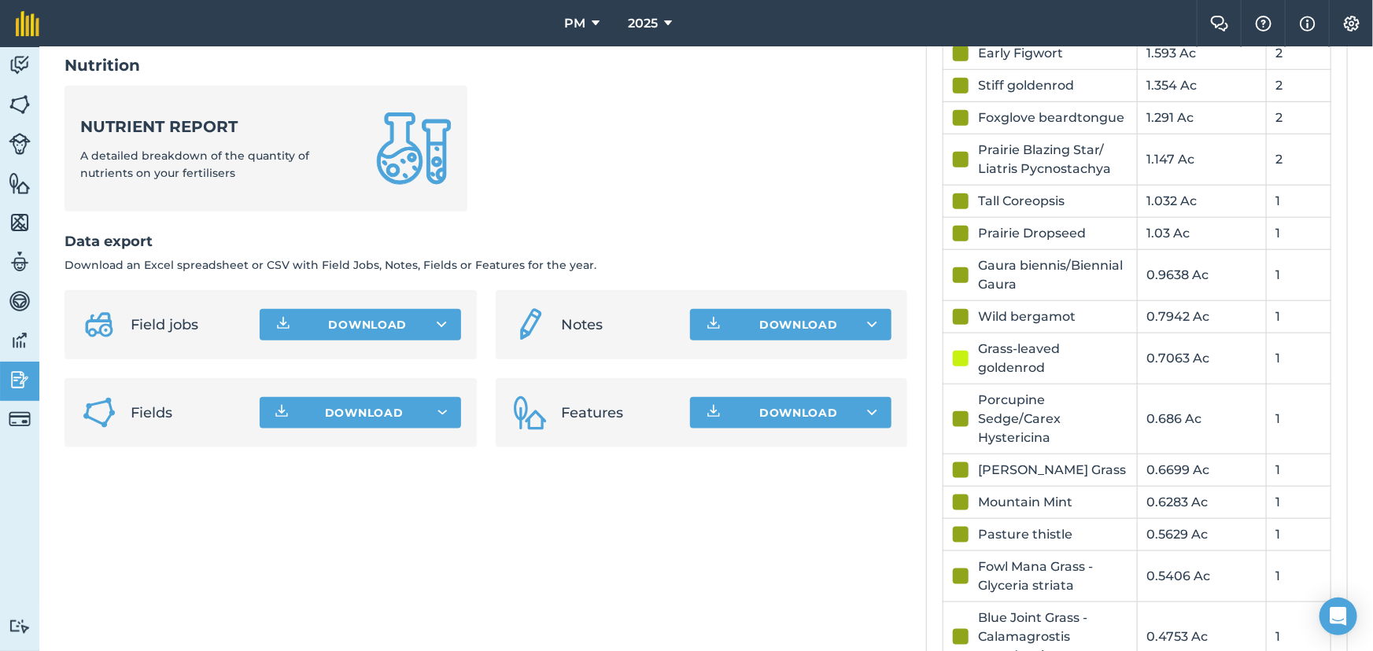
scroll to position [787, 0]
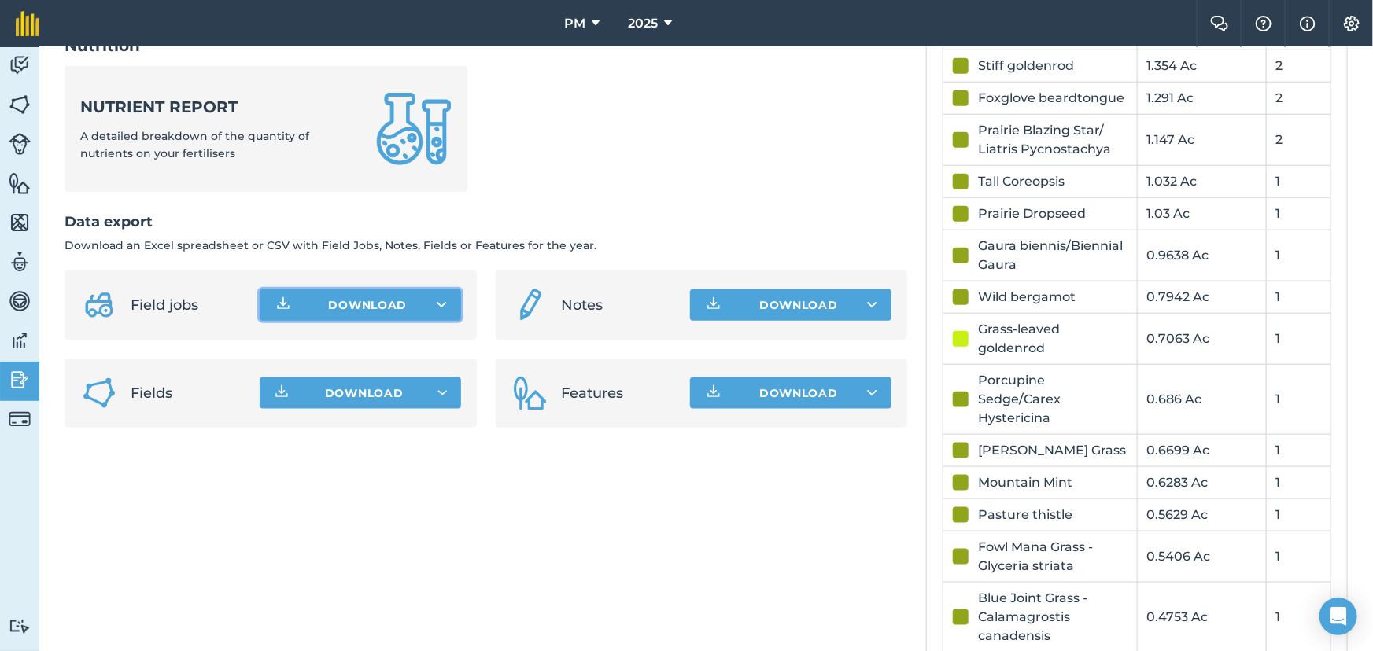
click at [322, 302] on button "Download" at bounding box center [360, 304] width 201 height 31
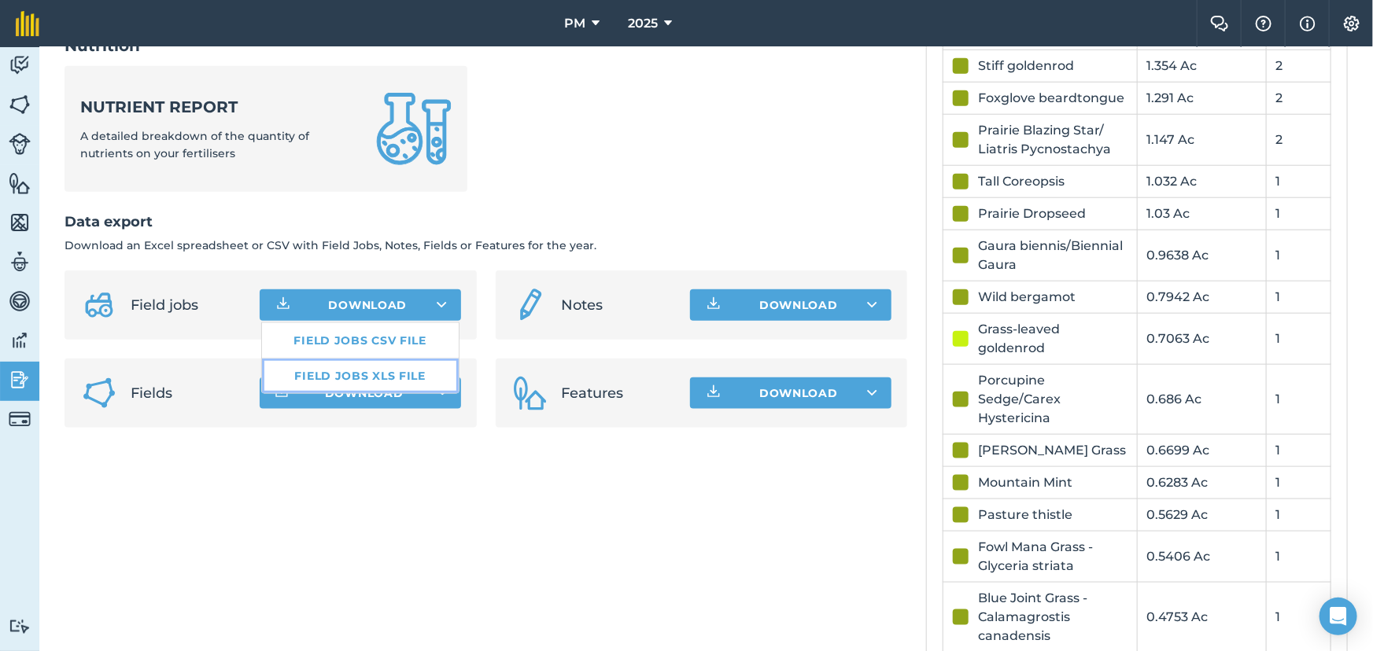
click at [315, 369] on link "Field jobs XLS file" at bounding box center [360, 376] width 197 height 35
